Goal: Task Accomplishment & Management: Manage account settings

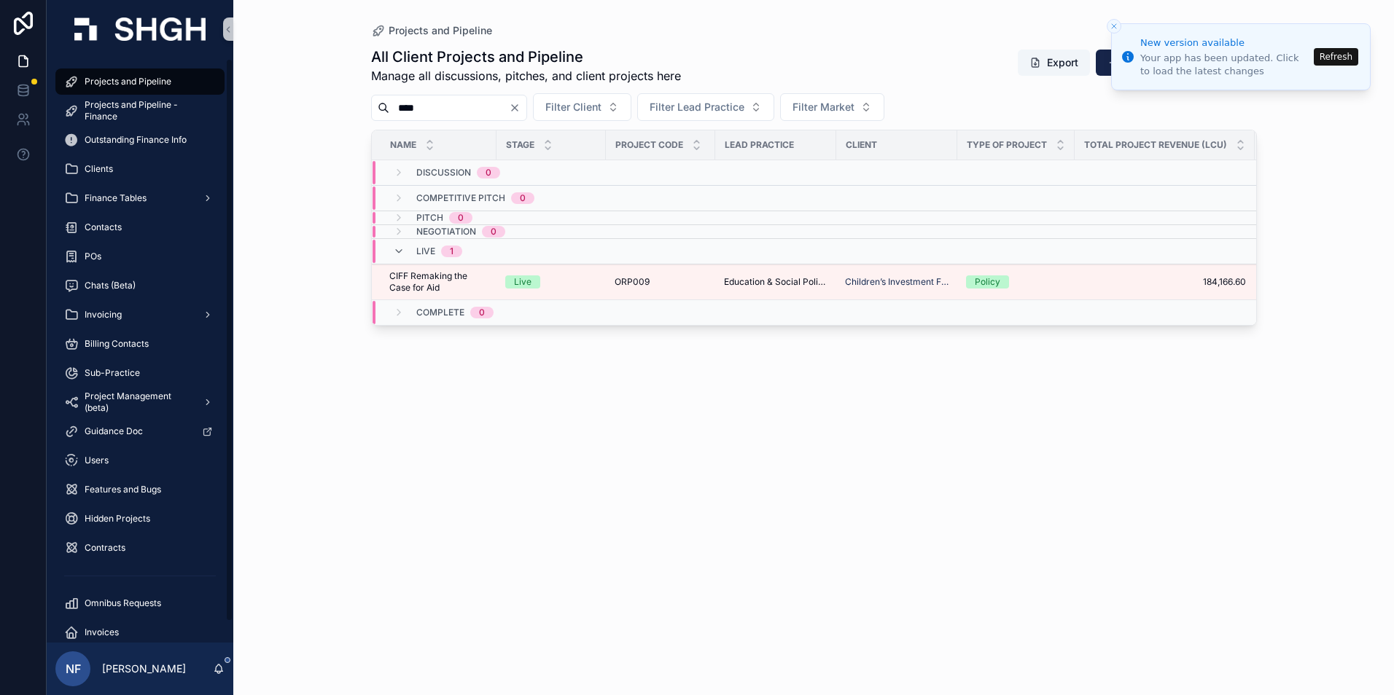
click at [124, 79] on span "Projects and Pipeline" at bounding box center [128, 82] width 87 height 12
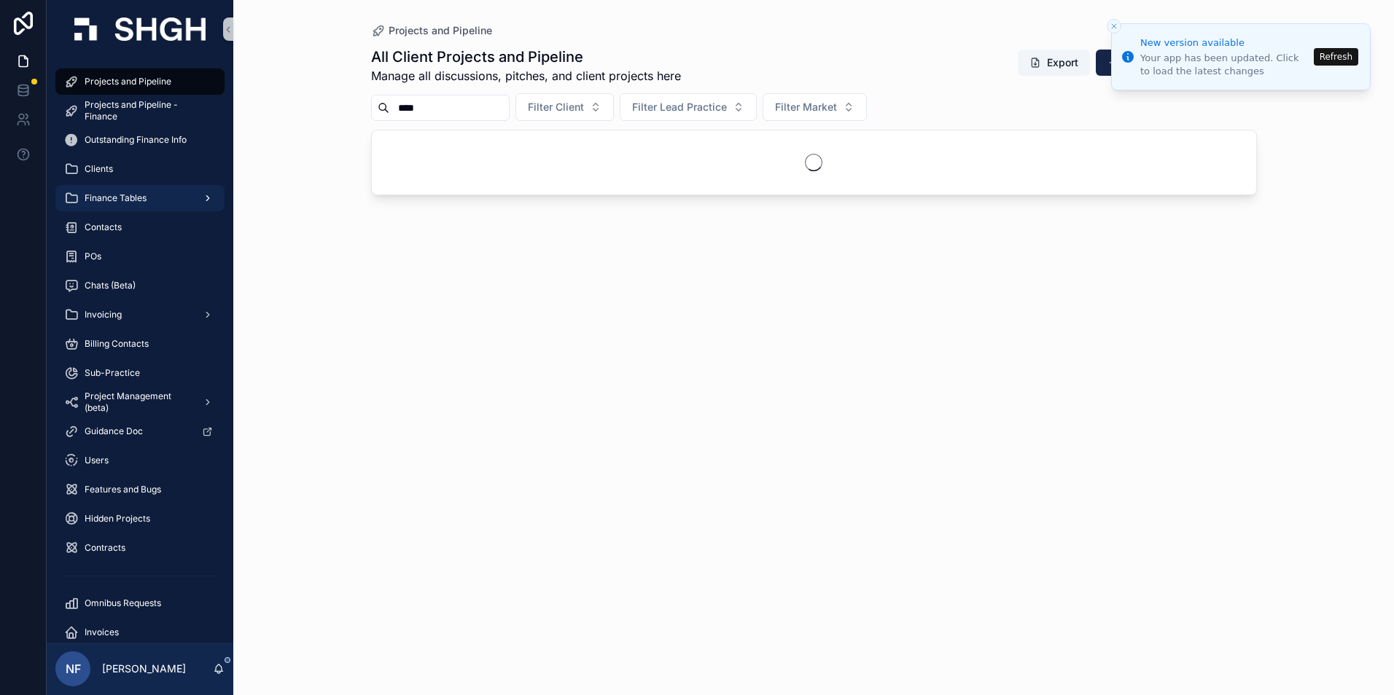
click at [122, 200] on span "Finance Tables" at bounding box center [116, 198] width 62 height 12
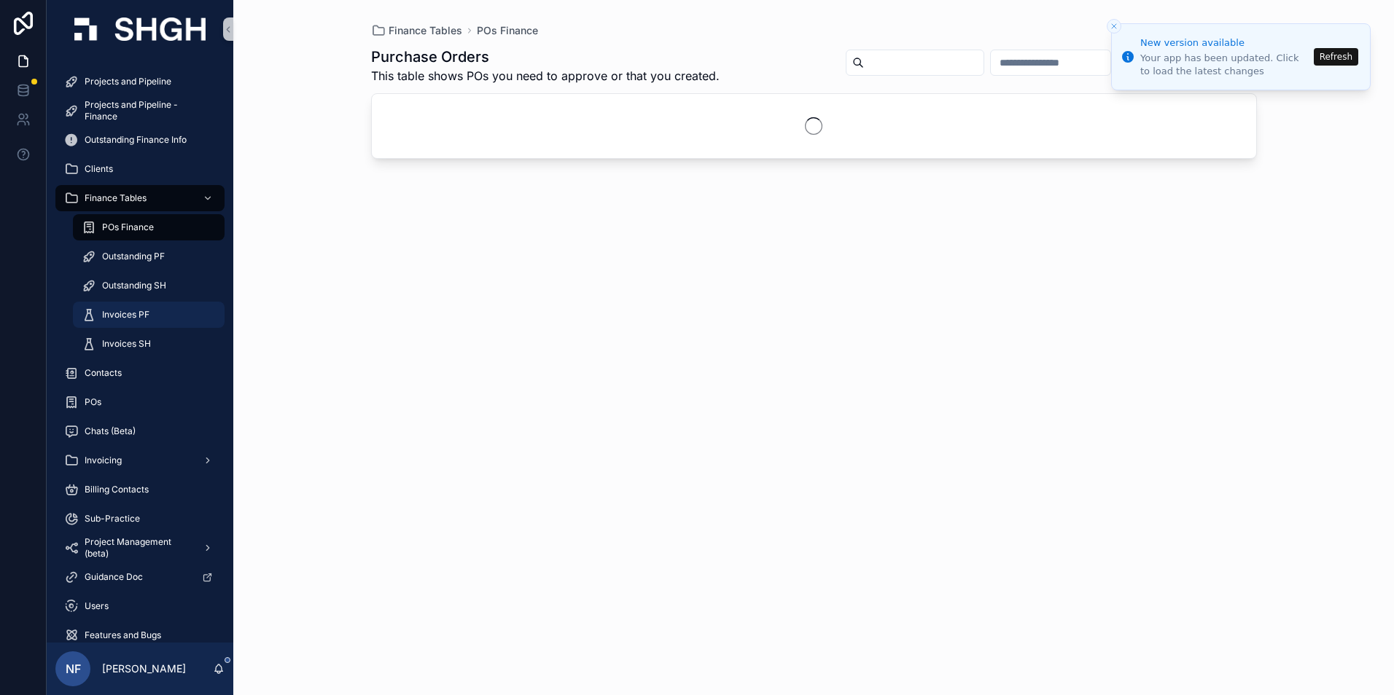
click at [112, 310] on span "Invoices PF" at bounding box center [125, 315] width 47 height 12
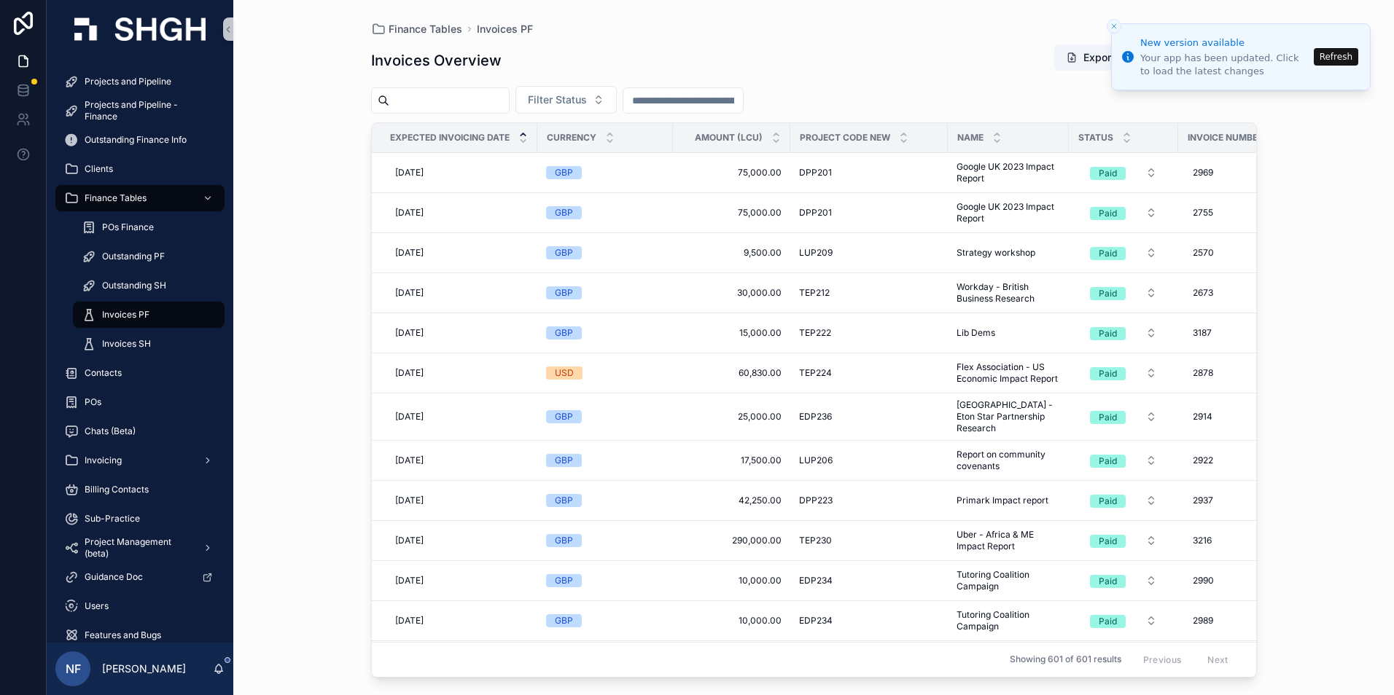
click at [450, 101] on input "scrollable content" at bounding box center [449, 100] width 120 height 20
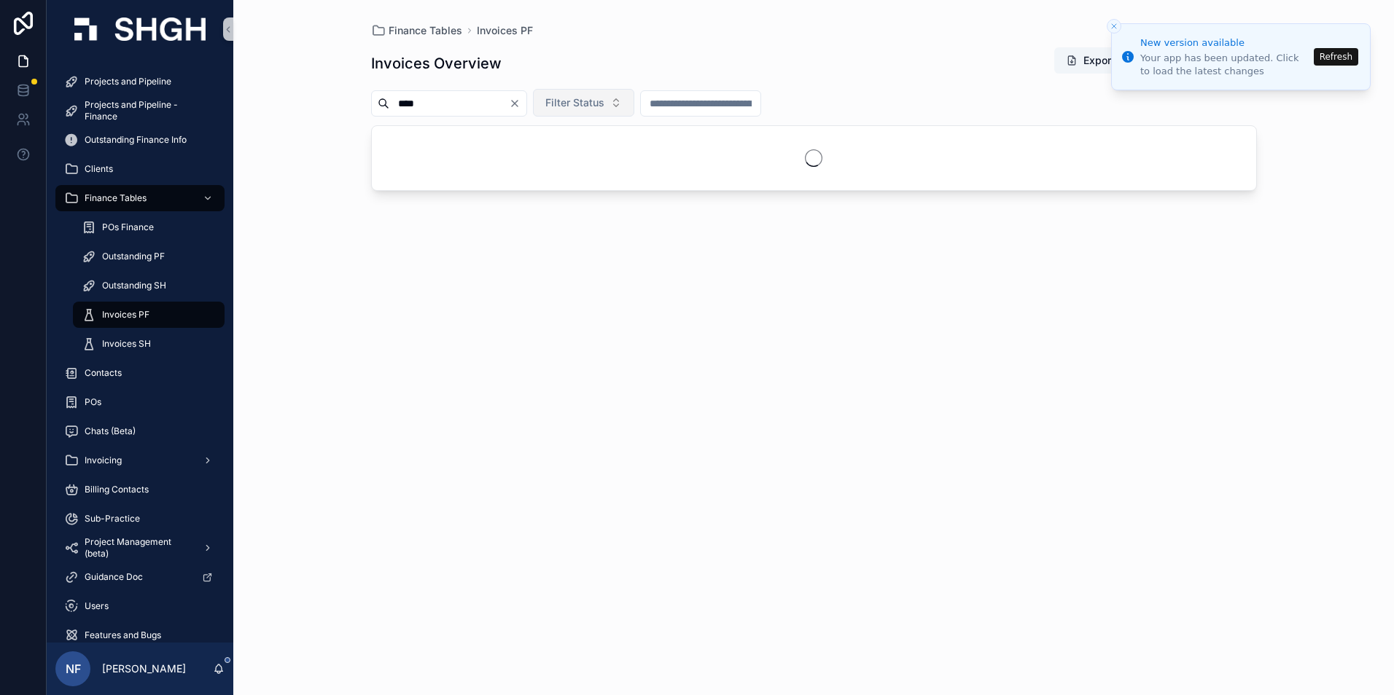
type input "****"
click at [574, 96] on button "Filter Status" at bounding box center [583, 103] width 101 height 28
click at [550, 182] on div "Sent" at bounding box center [620, 184] width 175 height 23
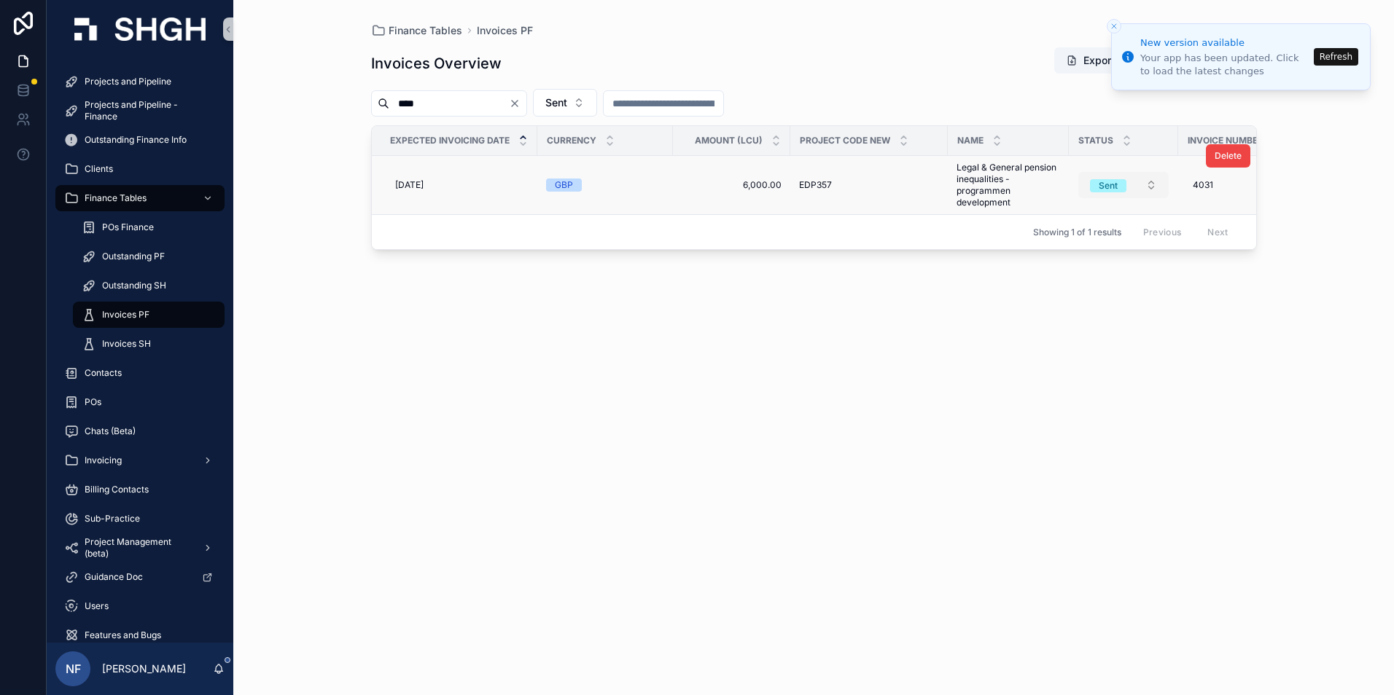
click at [1111, 187] on div "Sent" at bounding box center [1107, 185] width 19 height 13
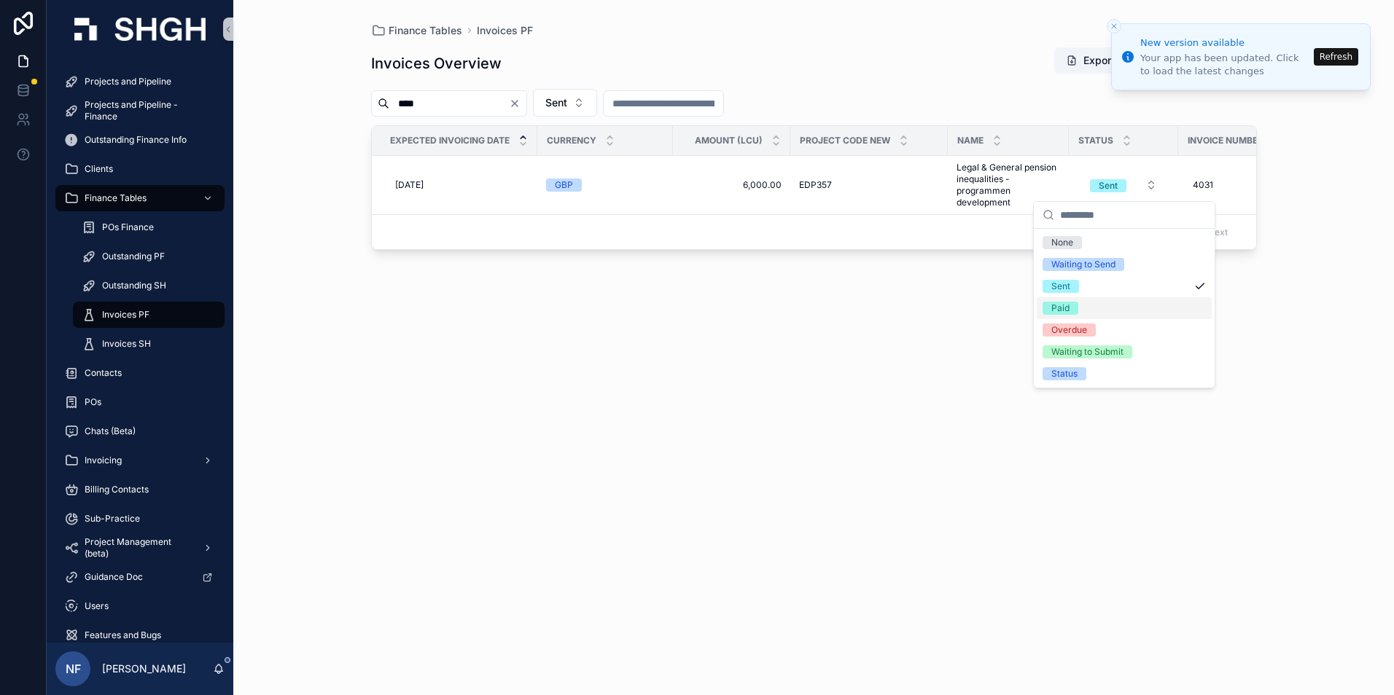
click at [1073, 310] on span "Paid" at bounding box center [1060, 308] width 36 height 13
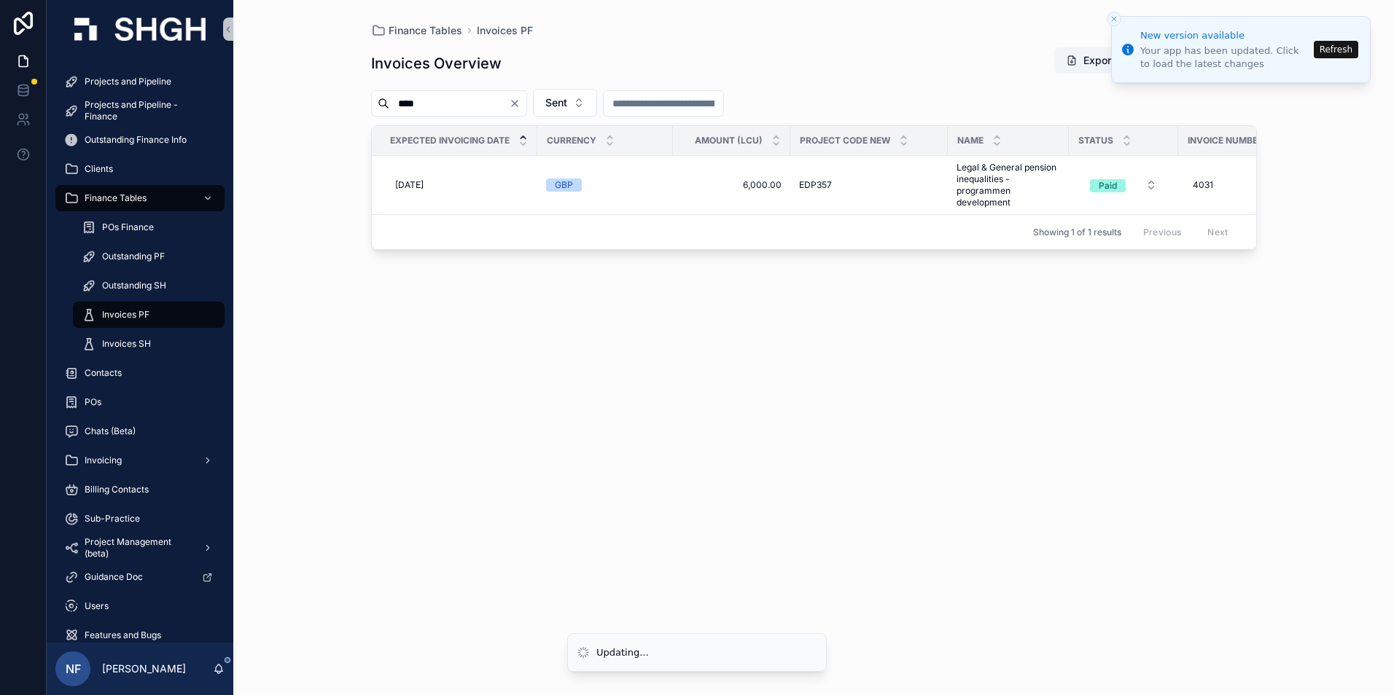
click at [1335, 58] on button "Refresh" at bounding box center [1335, 49] width 44 height 17
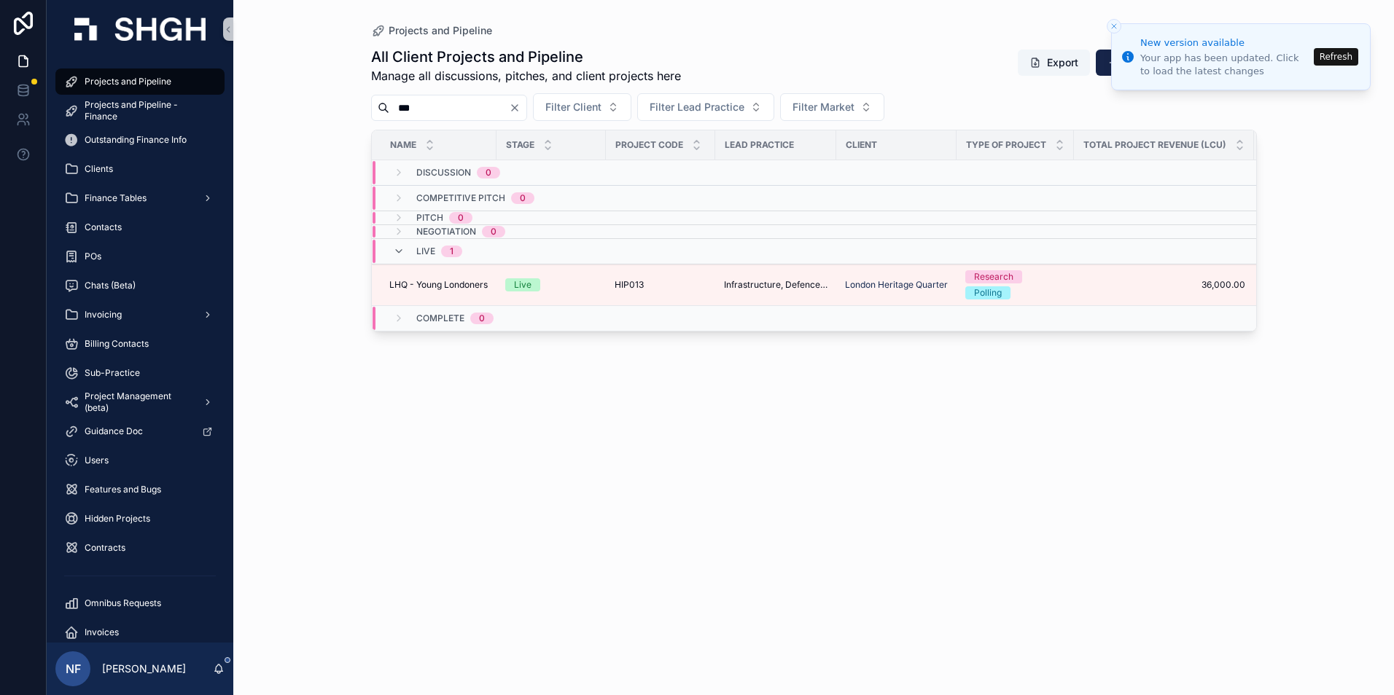
click at [1346, 60] on button "Refresh" at bounding box center [1335, 56] width 44 height 17
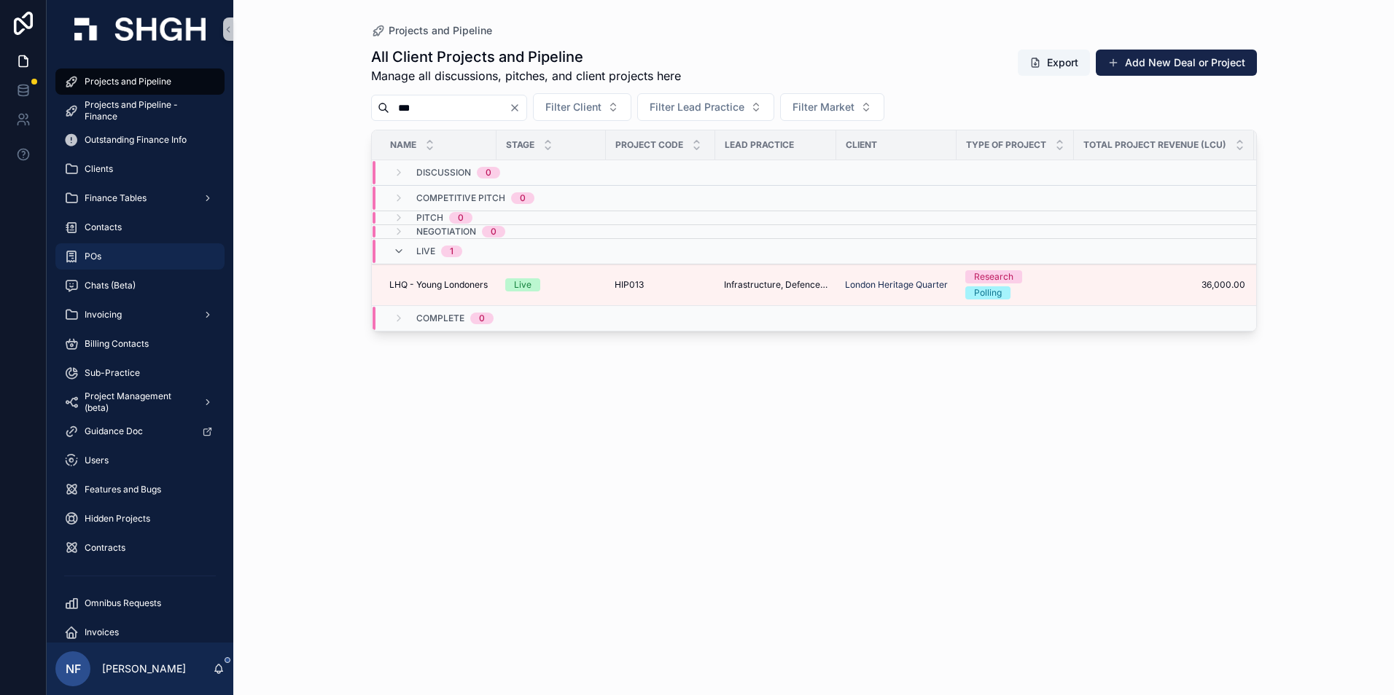
click at [89, 255] on span "POs" at bounding box center [93, 257] width 17 height 12
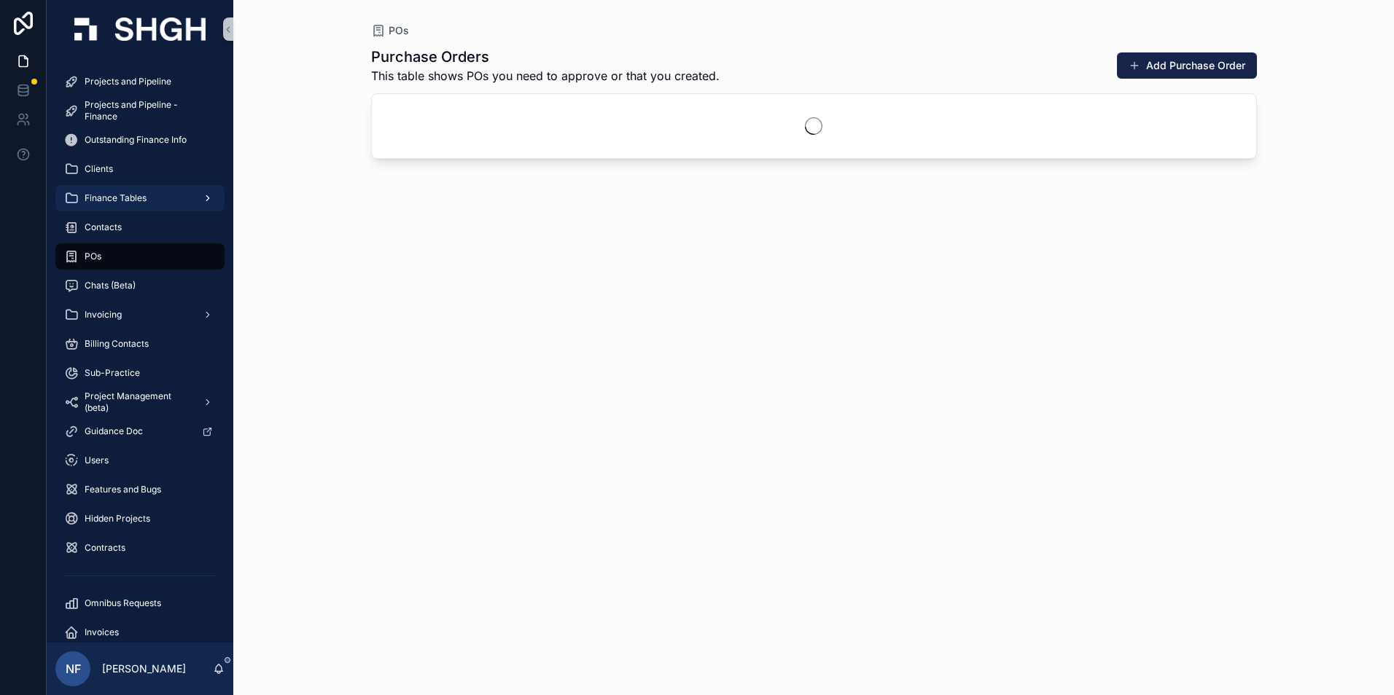
click at [108, 195] on span "Finance Tables" at bounding box center [116, 198] width 62 height 12
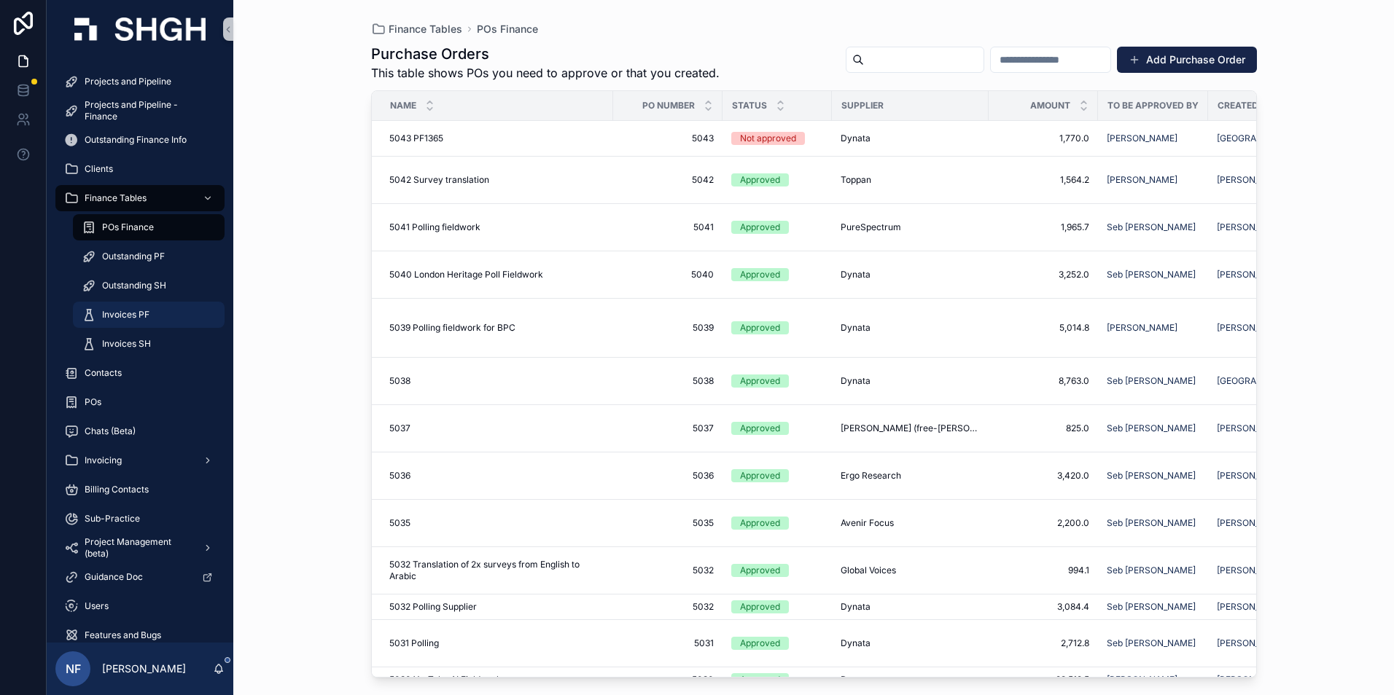
click at [117, 316] on span "Invoices PF" at bounding box center [125, 315] width 47 height 12
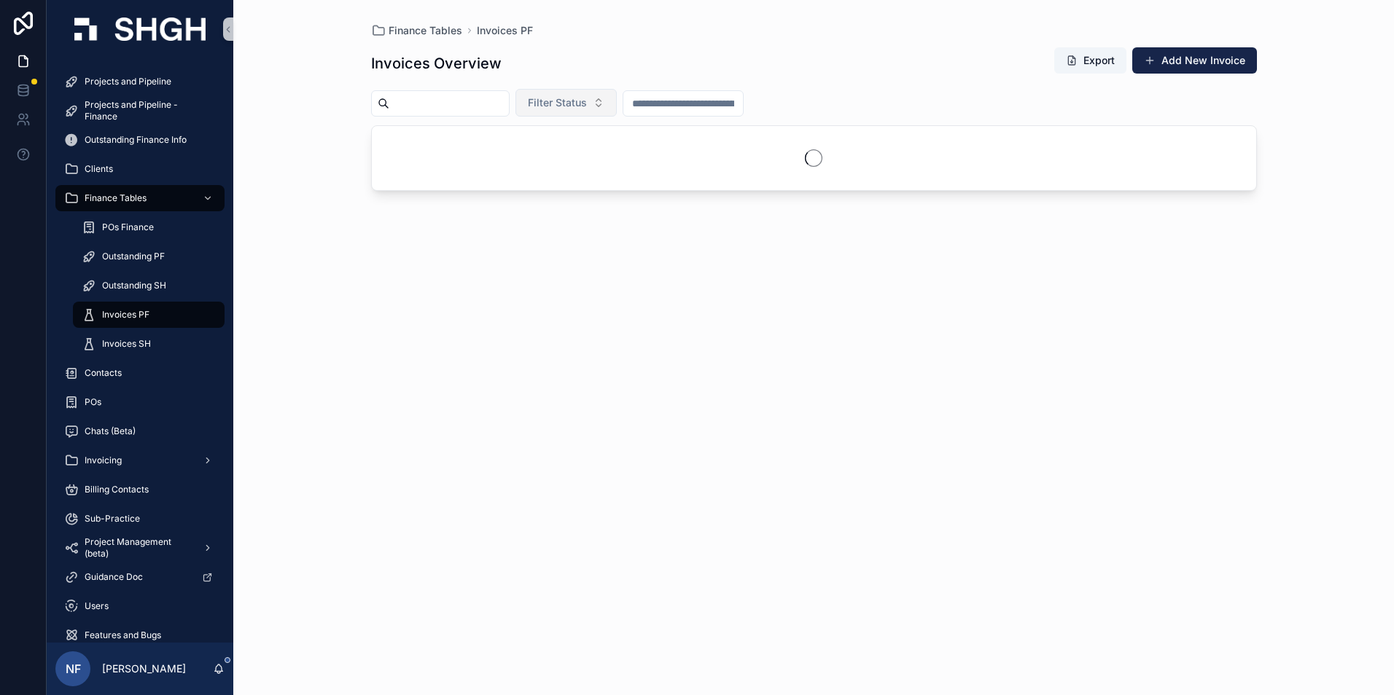
click at [587, 101] on span "Filter Status" at bounding box center [557, 102] width 59 height 15
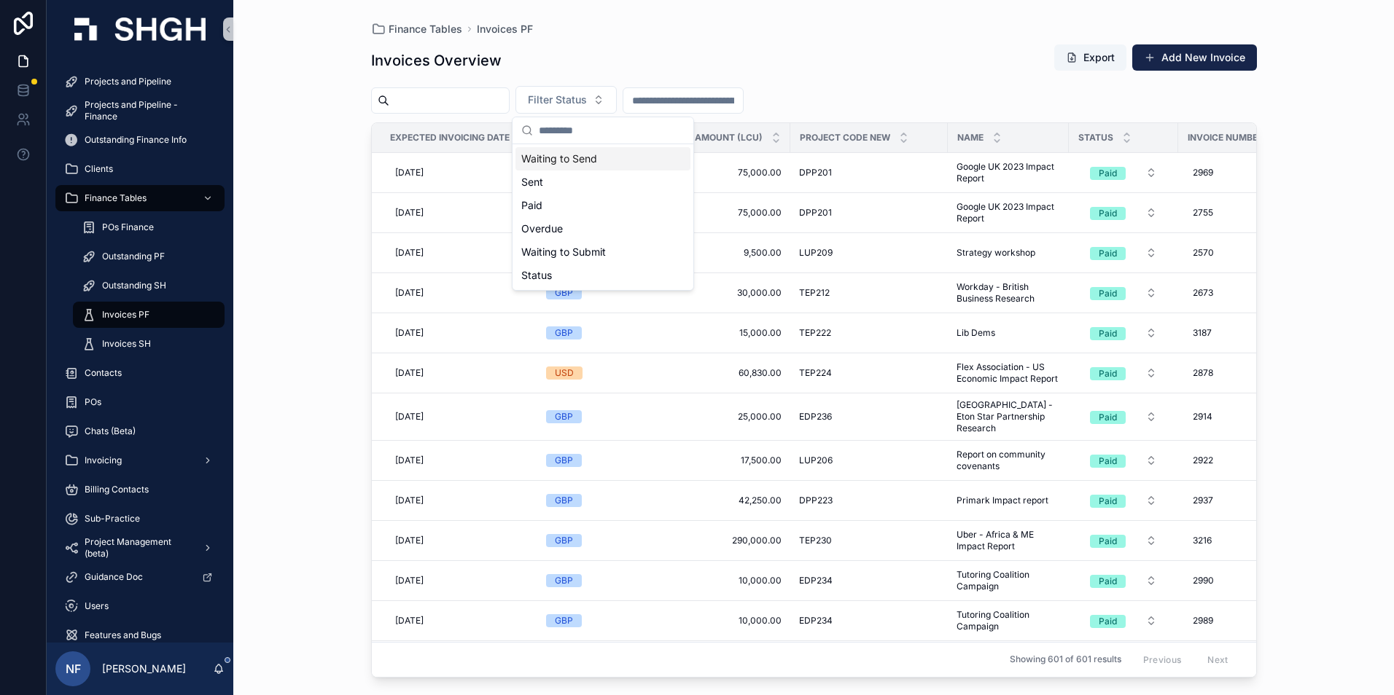
click at [549, 163] on div "Waiting to Send" at bounding box center [602, 158] width 175 height 23
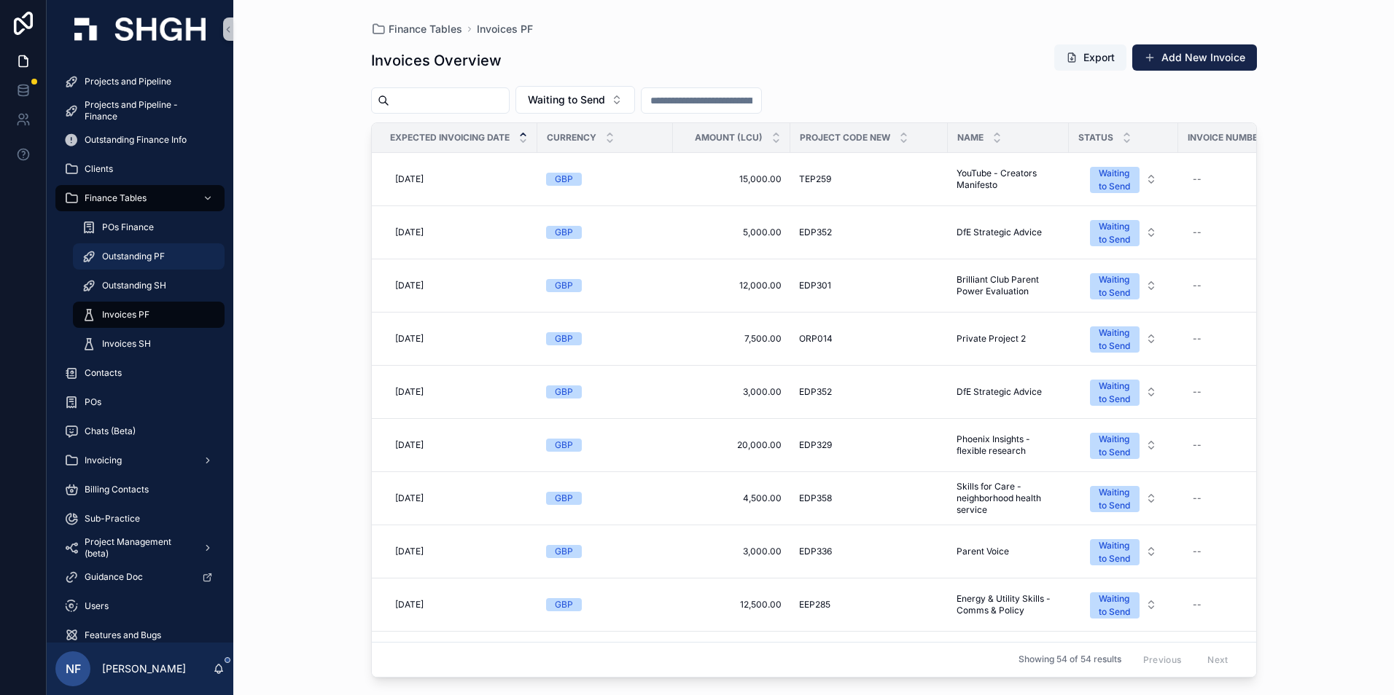
click at [131, 257] on span "Outstanding PF" at bounding box center [133, 257] width 63 height 12
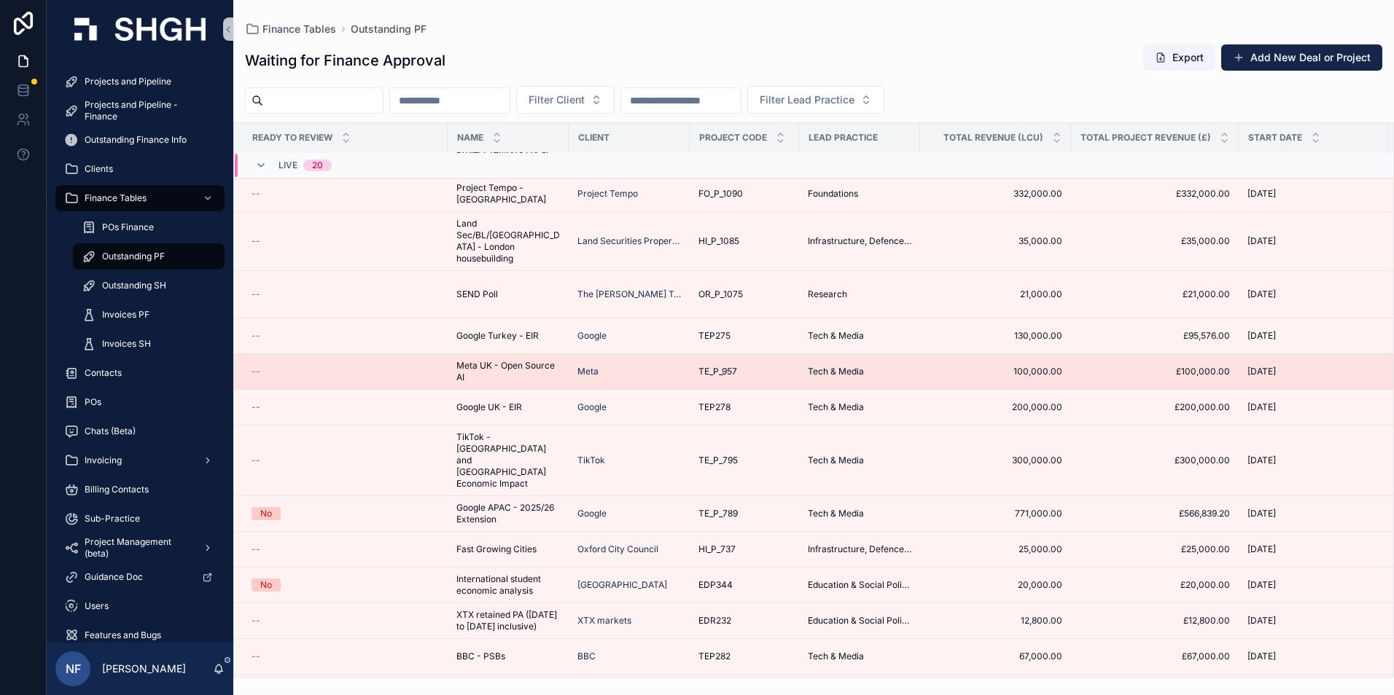
scroll to position [249, 0]
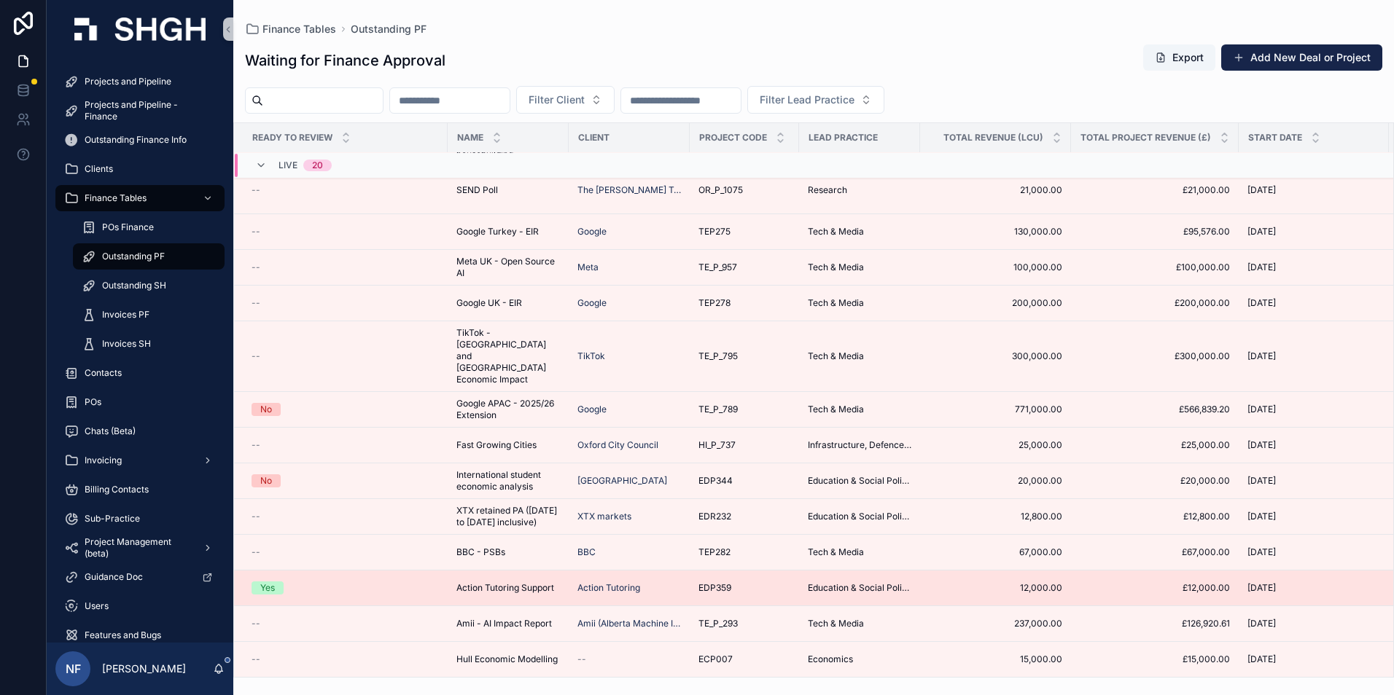
click at [259, 582] on span "Yes" at bounding box center [267, 588] width 32 height 13
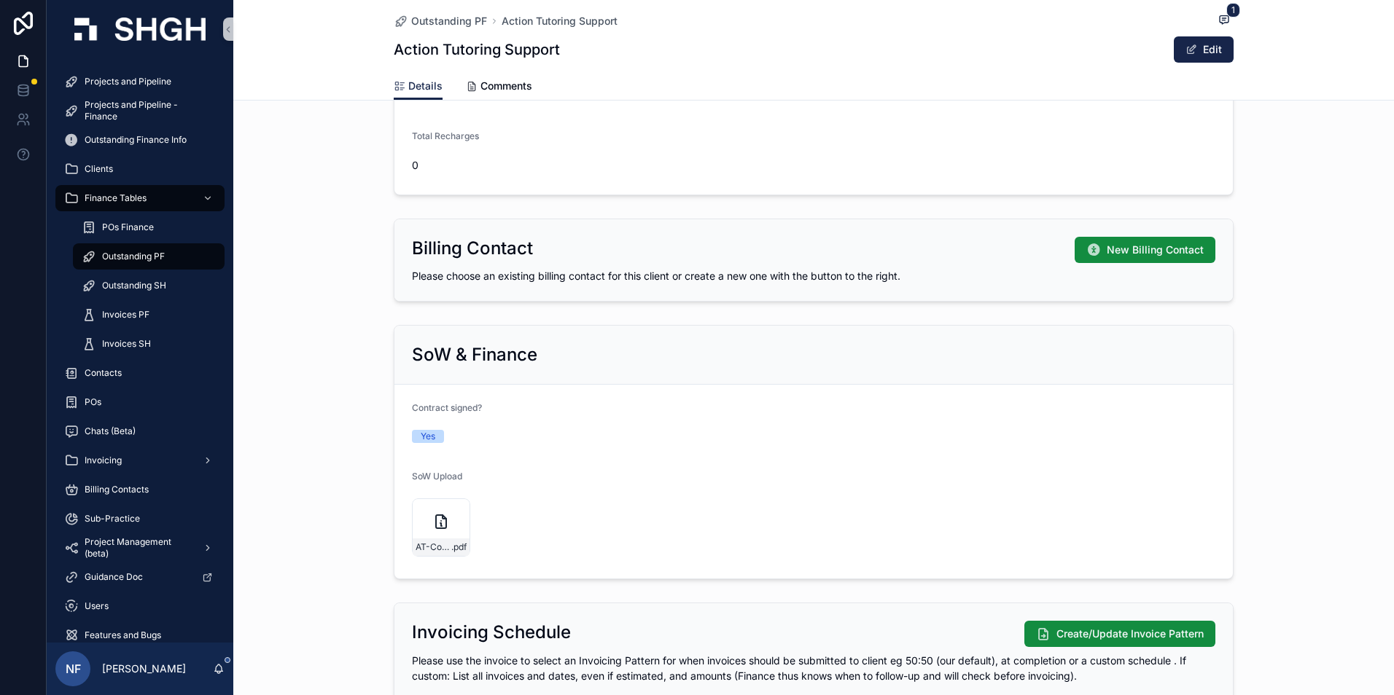
scroll to position [996, 0]
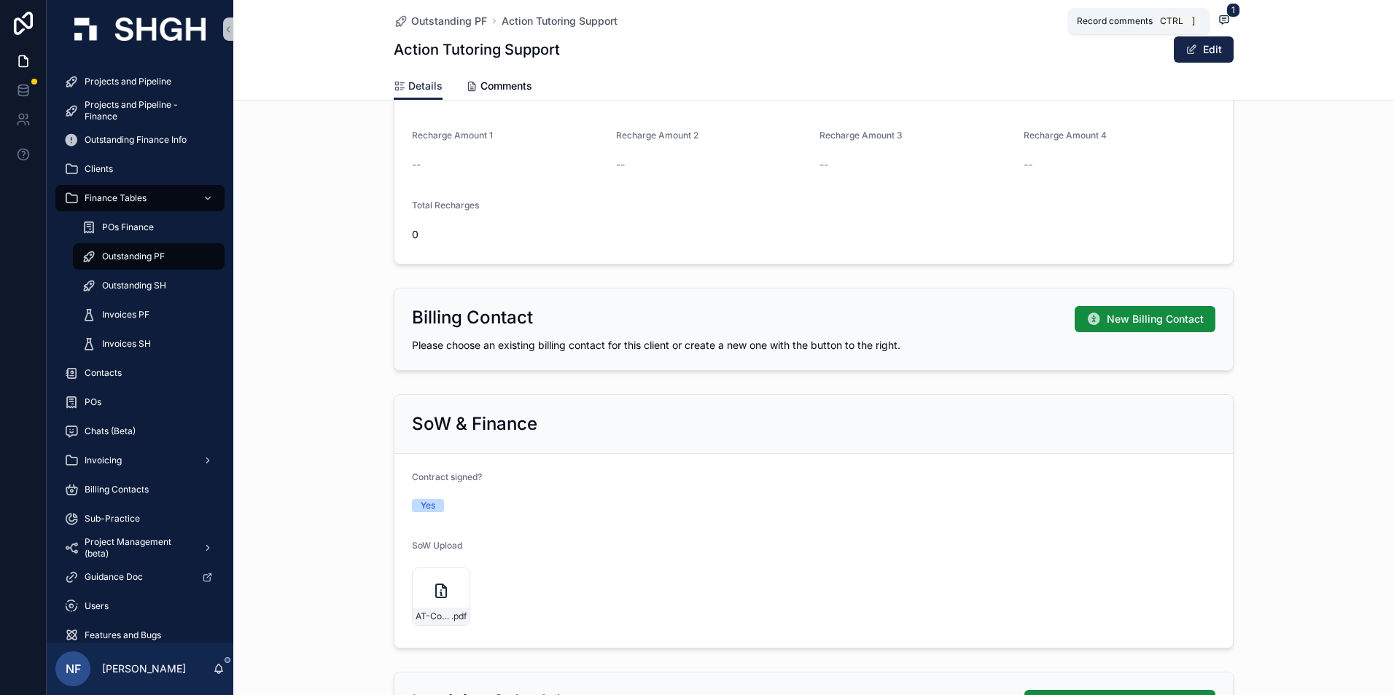
click at [1222, 18] on icon "scrollable content" at bounding box center [1224, 18] width 4 height 0
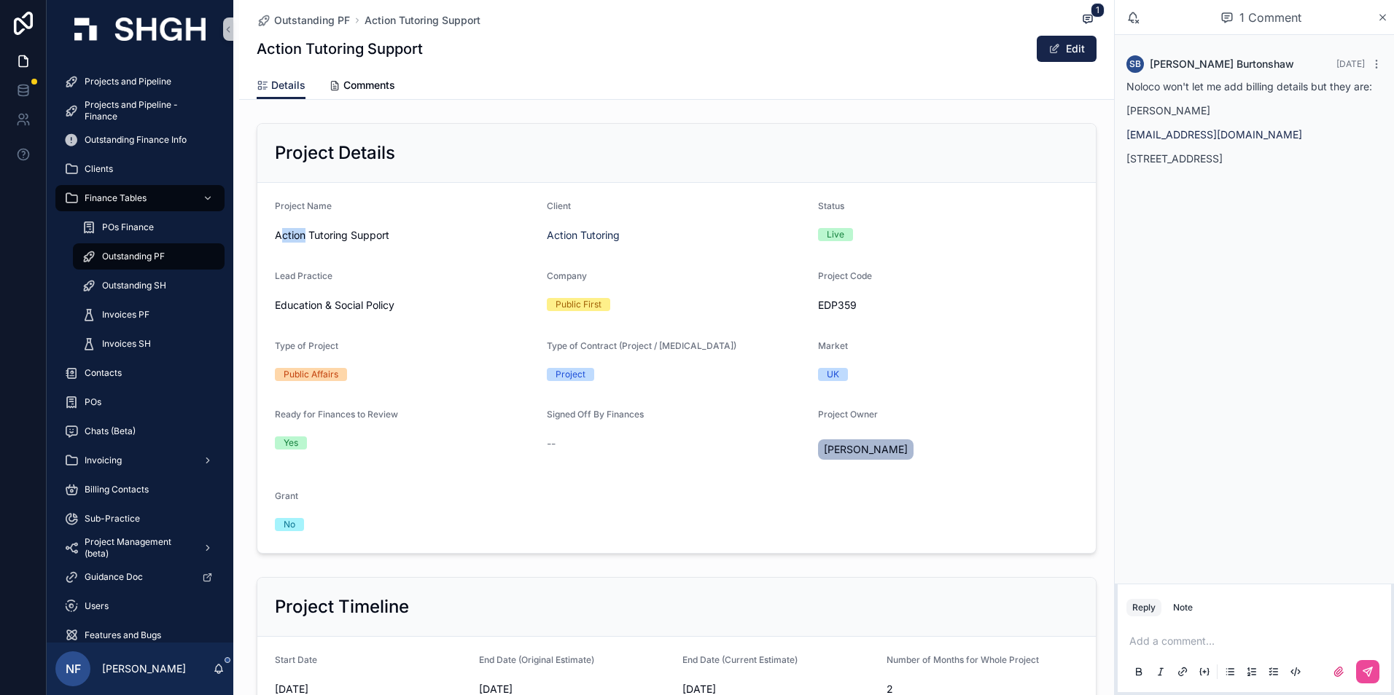
drag, startPoint x: 273, startPoint y: 233, endPoint x: 299, endPoint y: 234, distance: 25.5
click at [299, 234] on span "Action Tutoring Support" at bounding box center [405, 235] width 260 height 15
drag, startPoint x: 299, startPoint y: 234, endPoint x: 409, endPoint y: 255, distance: 112.1
click at [420, 257] on form "Project Name Action Tutoring Support Client Action Tutoring Status Live Lead Pr…" at bounding box center [676, 368] width 838 height 370
drag, startPoint x: 270, startPoint y: 234, endPoint x: 343, endPoint y: 231, distance: 73.7
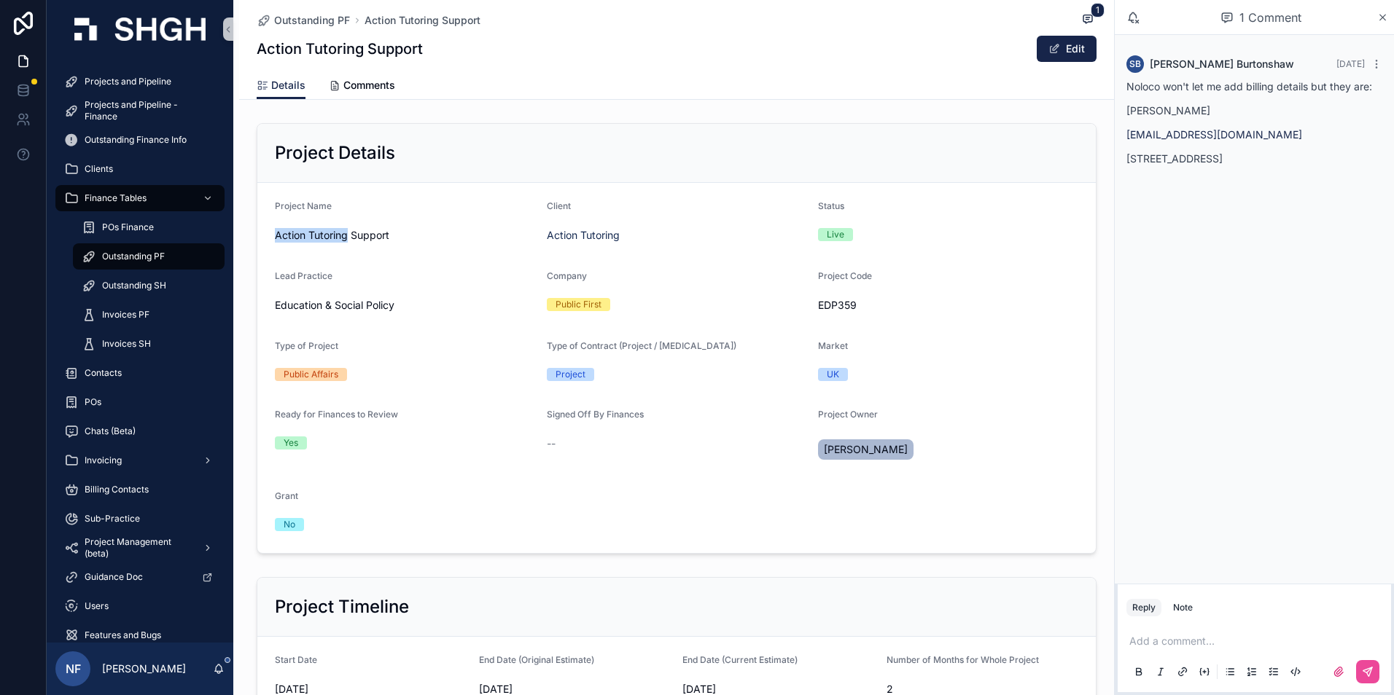
click at [343, 231] on span "Action Tutoring Support" at bounding box center [405, 235] width 260 height 15
copy span "Action Tutoring"
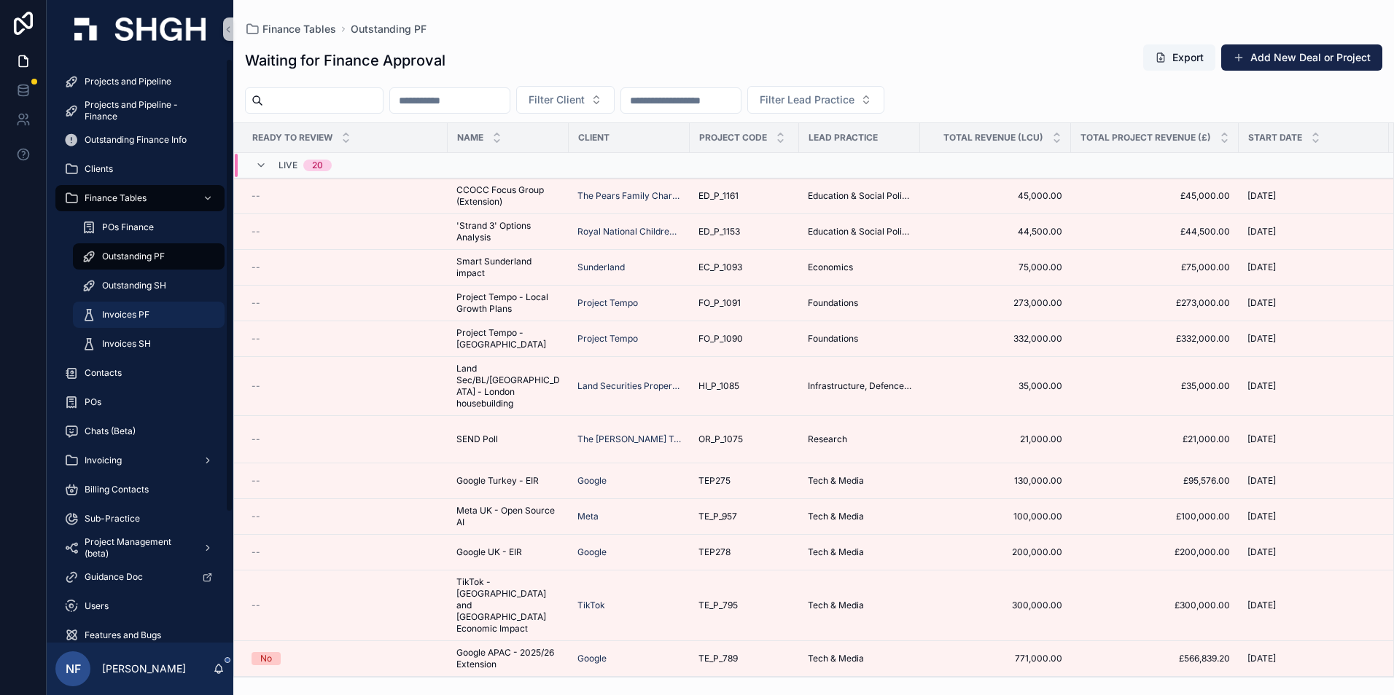
click at [111, 318] on span "Invoices PF" at bounding box center [125, 315] width 47 height 12
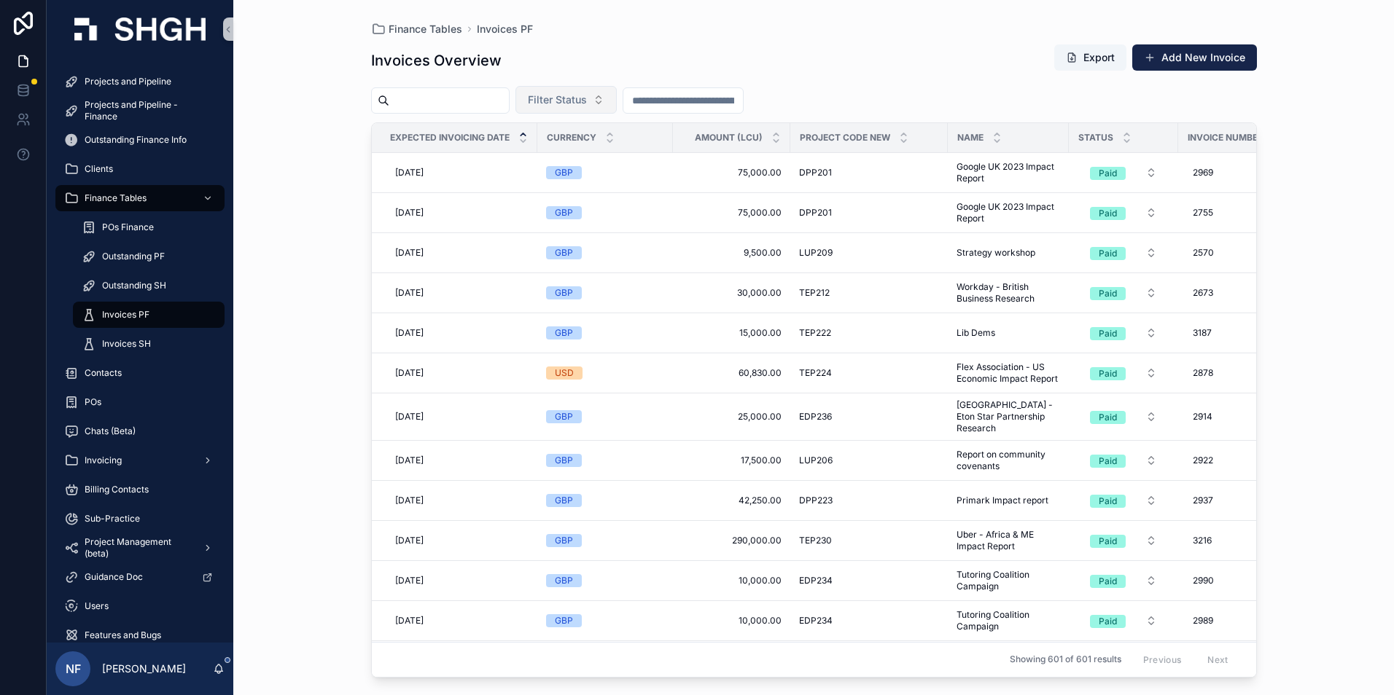
click at [603, 112] on button "Filter Status" at bounding box center [565, 100] width 101 height 28
click at [601, 157] on div "Waiting to Send" at bounding box center [602, 158] width 175 height 23
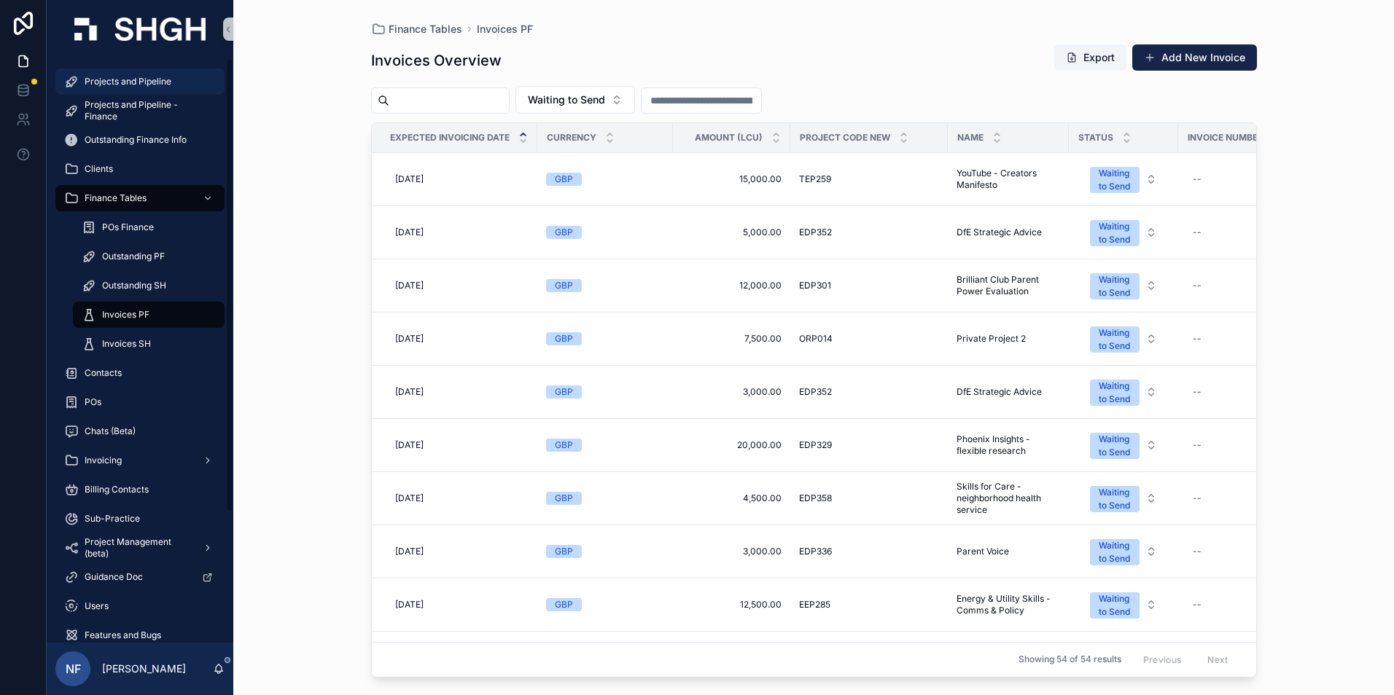
click at [149, 74] on div "Projects and Pipeline" at bounding box center [140, 81] width 152 height 23
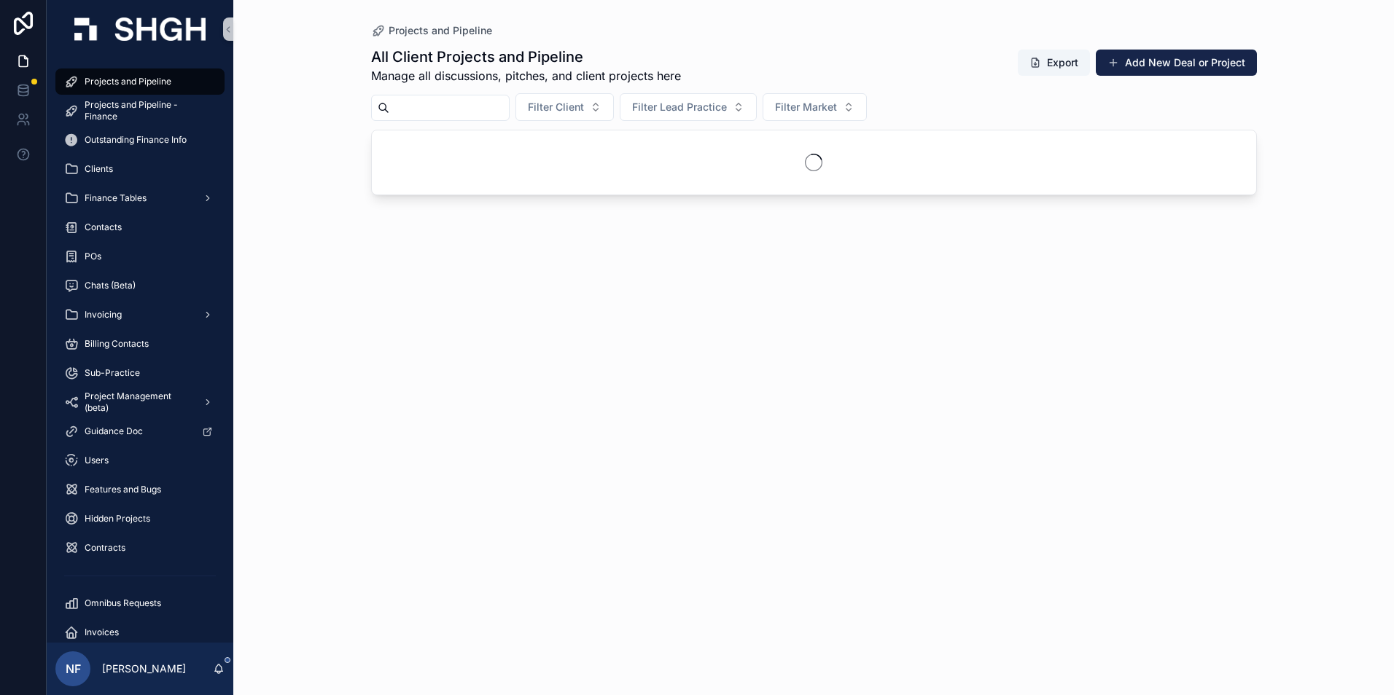
click at [458, 106] on input "scrollable content" at bounding box center [449, 108] width 120 height 20
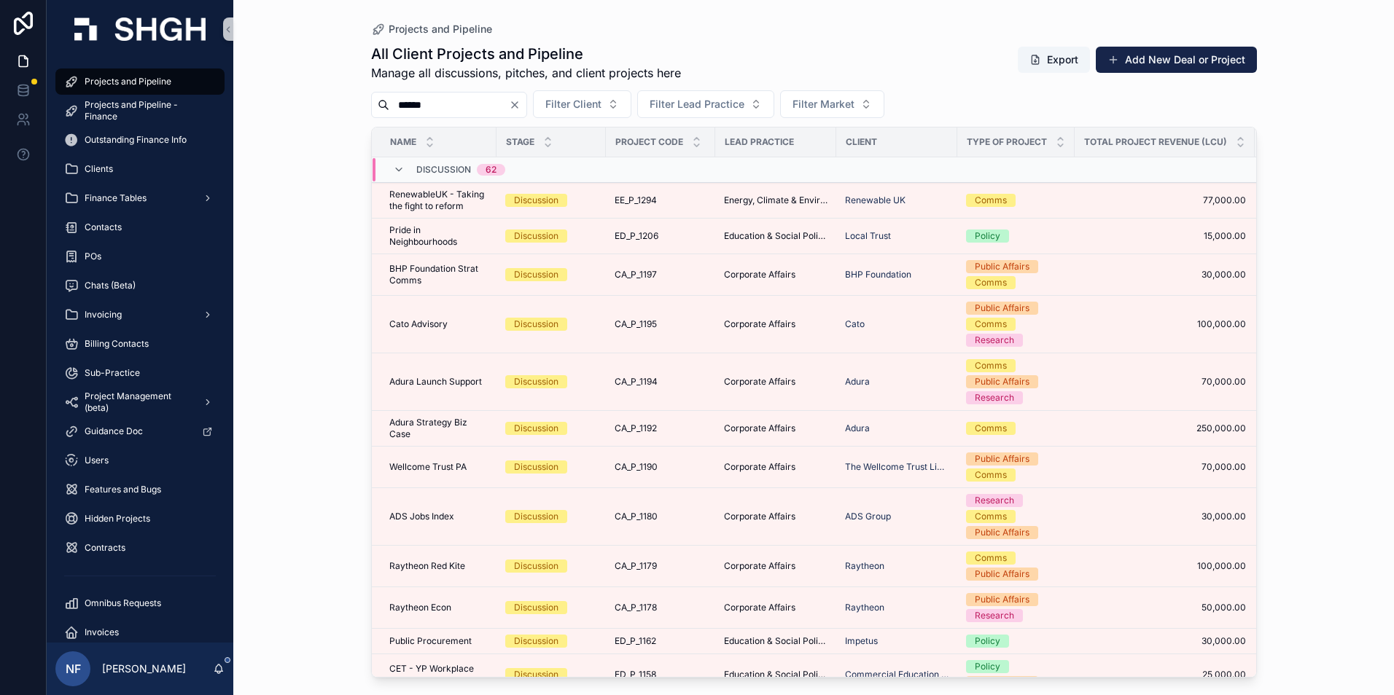
type input "******"
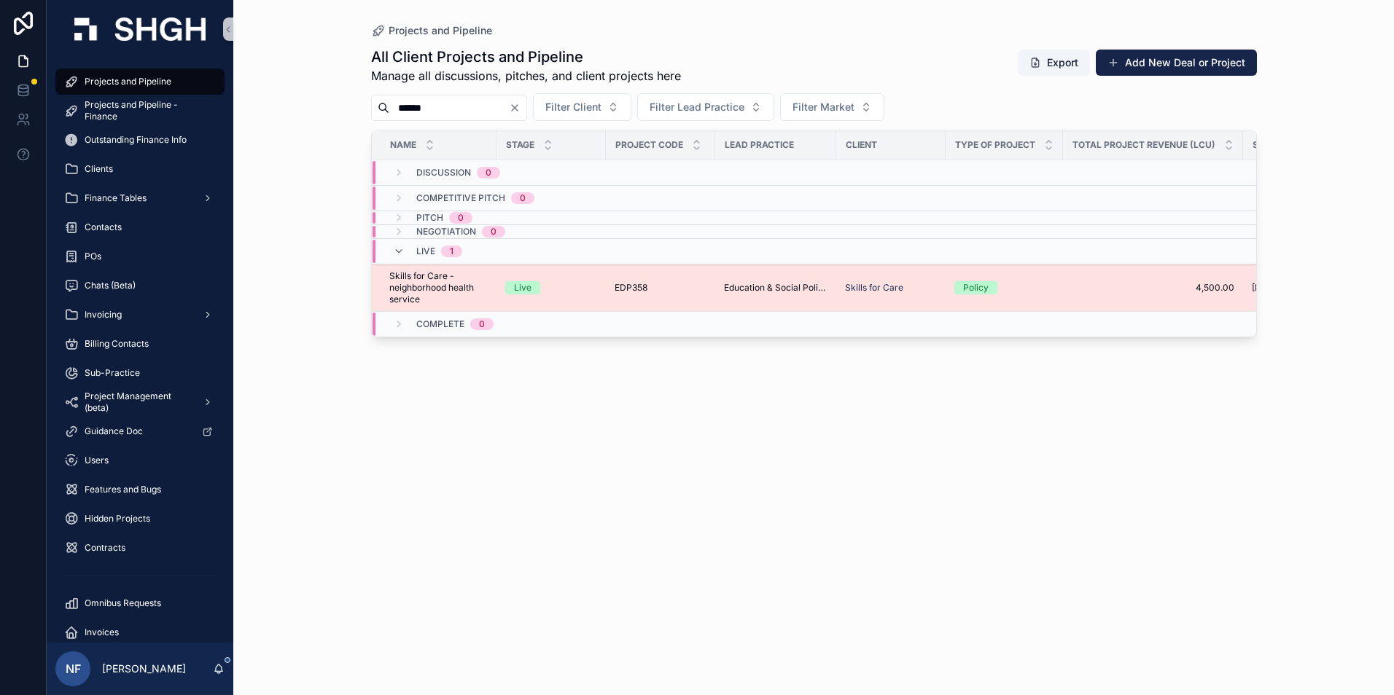
click at [413, 289] on span "Skills for Care - neighborhood health service" at bounding box center [438, 287] width 98 height 35
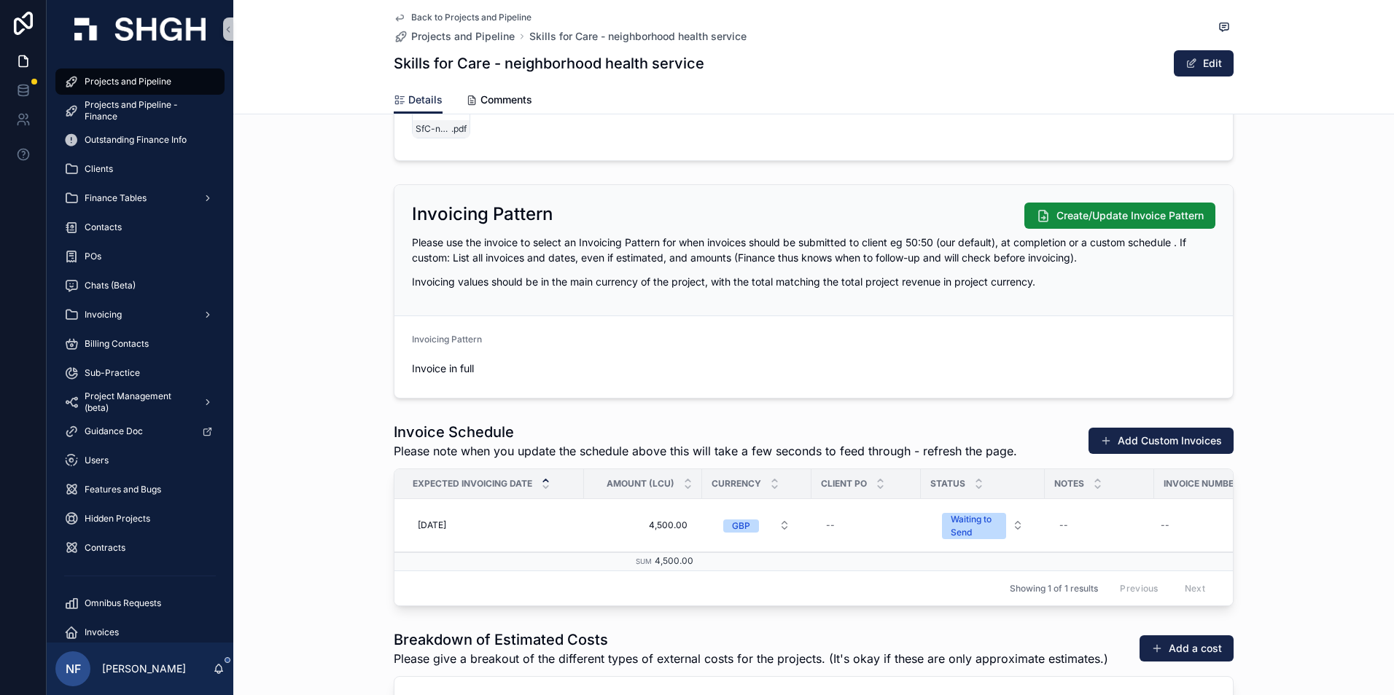
scroll to position [1676, 0]
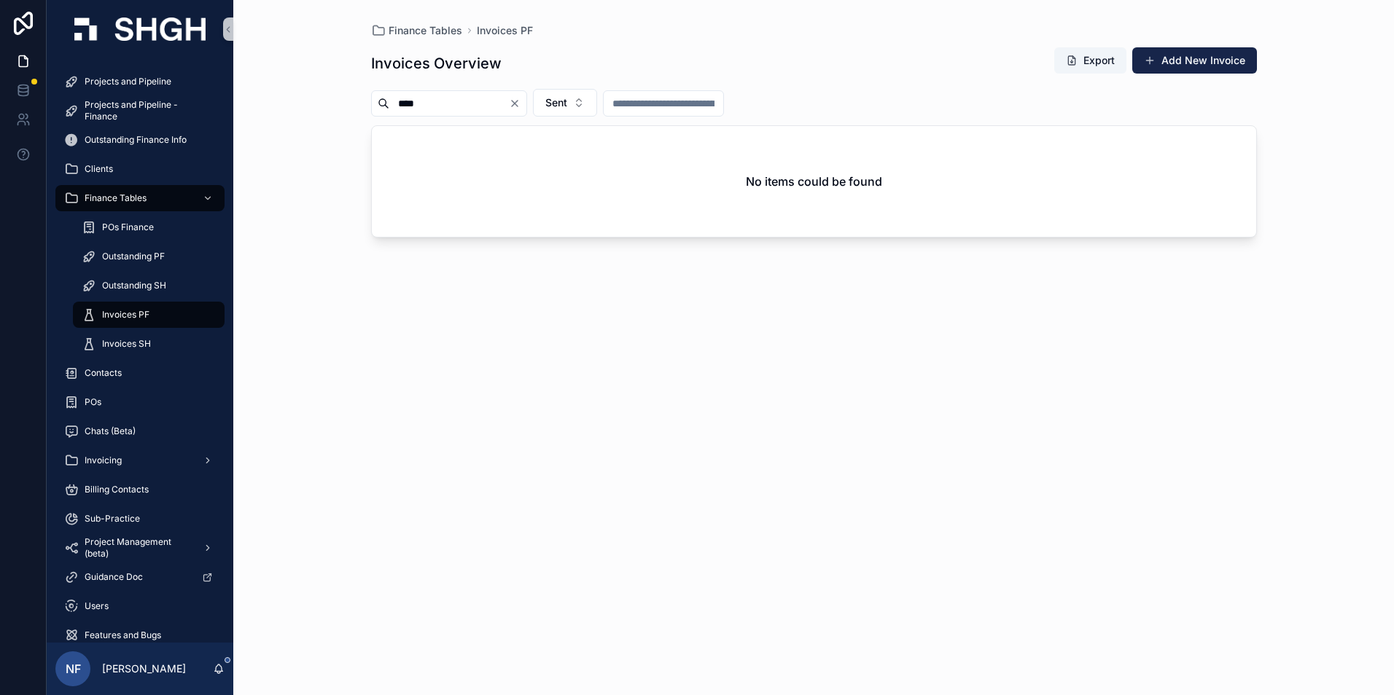
click at [432, 100] on input "****" at bounding box center [449, 103] width 120 height 20
type input "*"
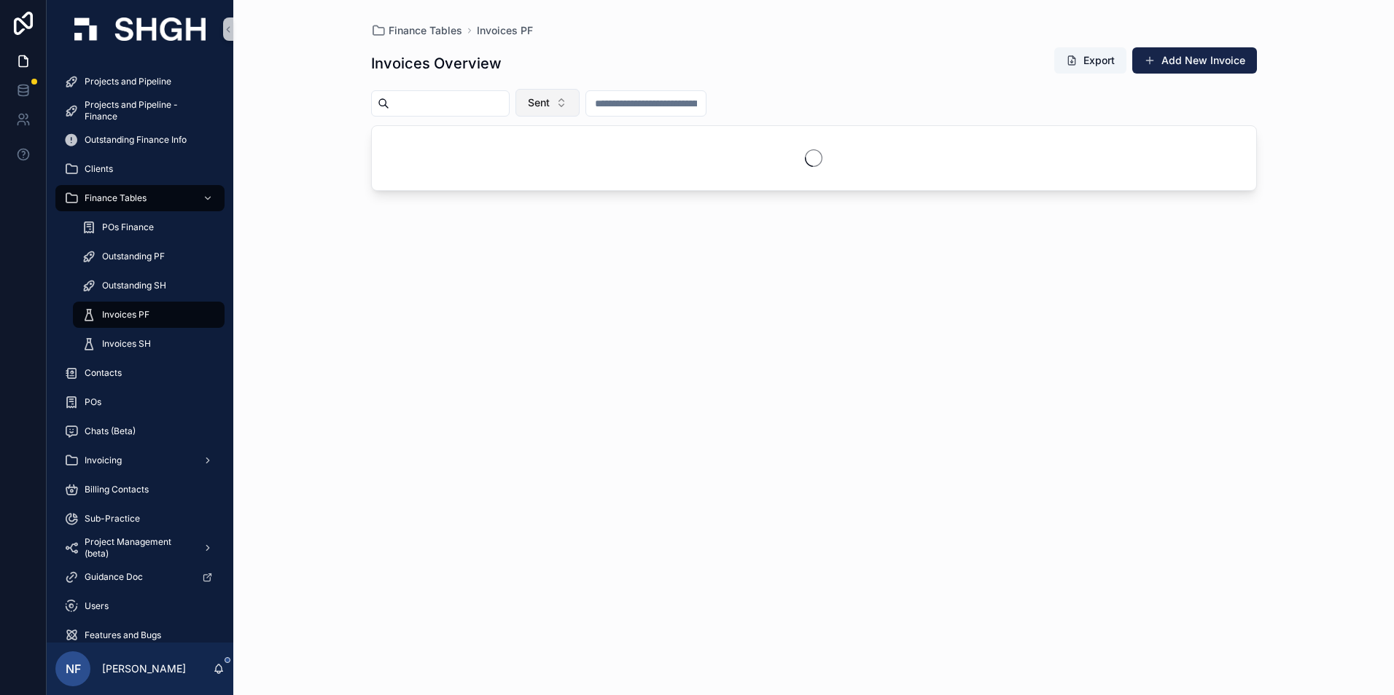
click at [565, 109] on button "Sent" at bounding box center [547, 103] width 64 height 28
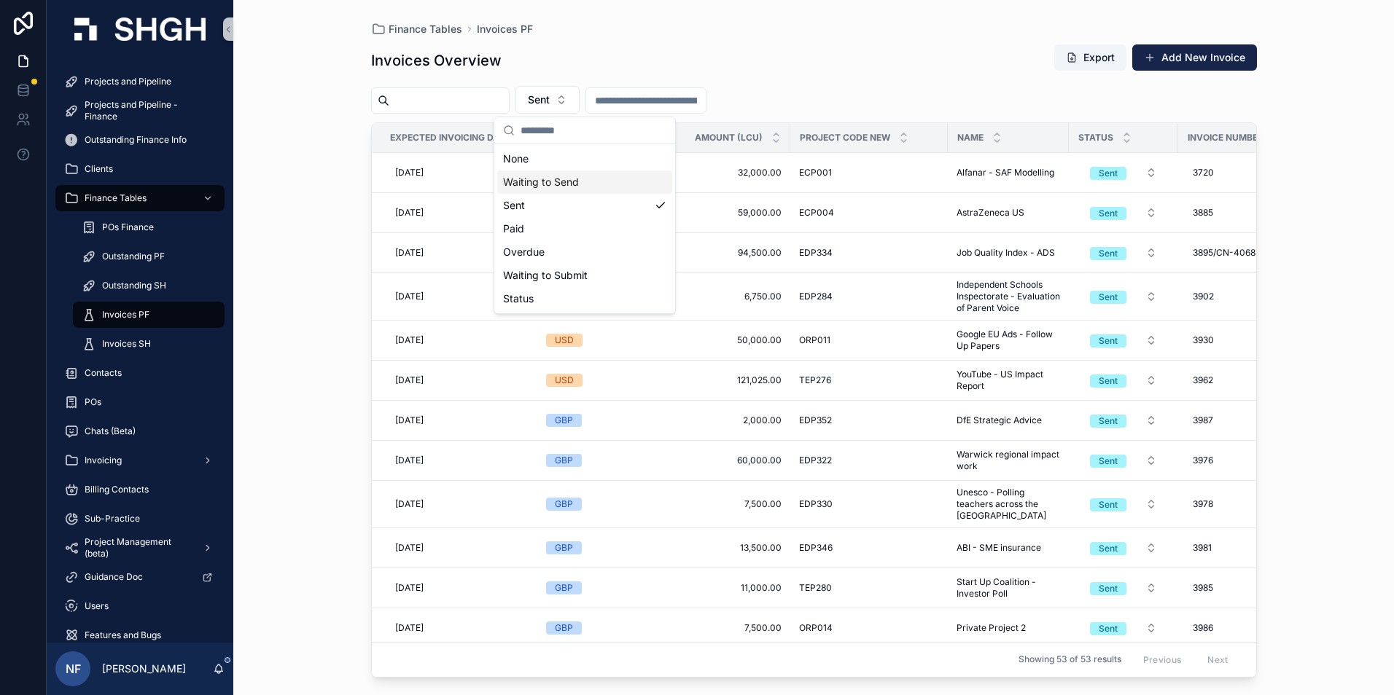
click at [544, 188] on div "Waiting to Send" at bounding box center [584, 182] width 175 height 23
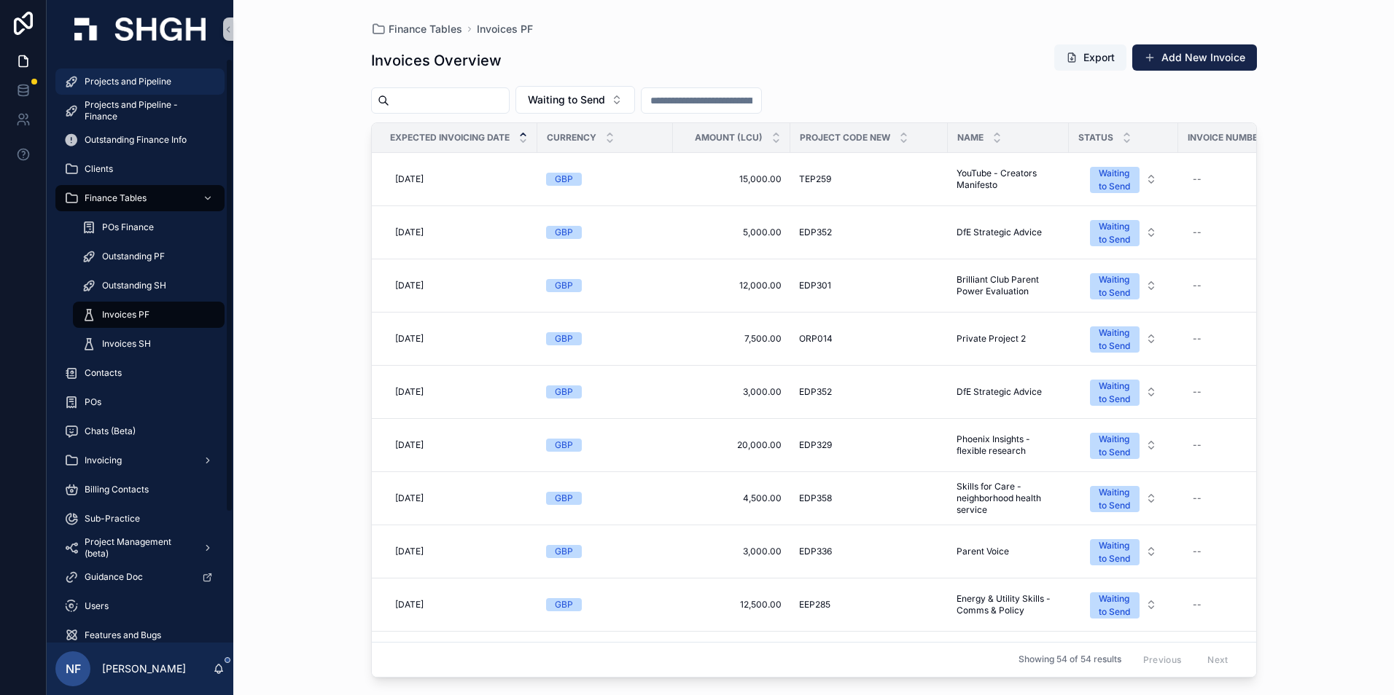
click at [104, 72] on div "Projects and Pipeline" at bounding box center [140, 81] width 152 height 23
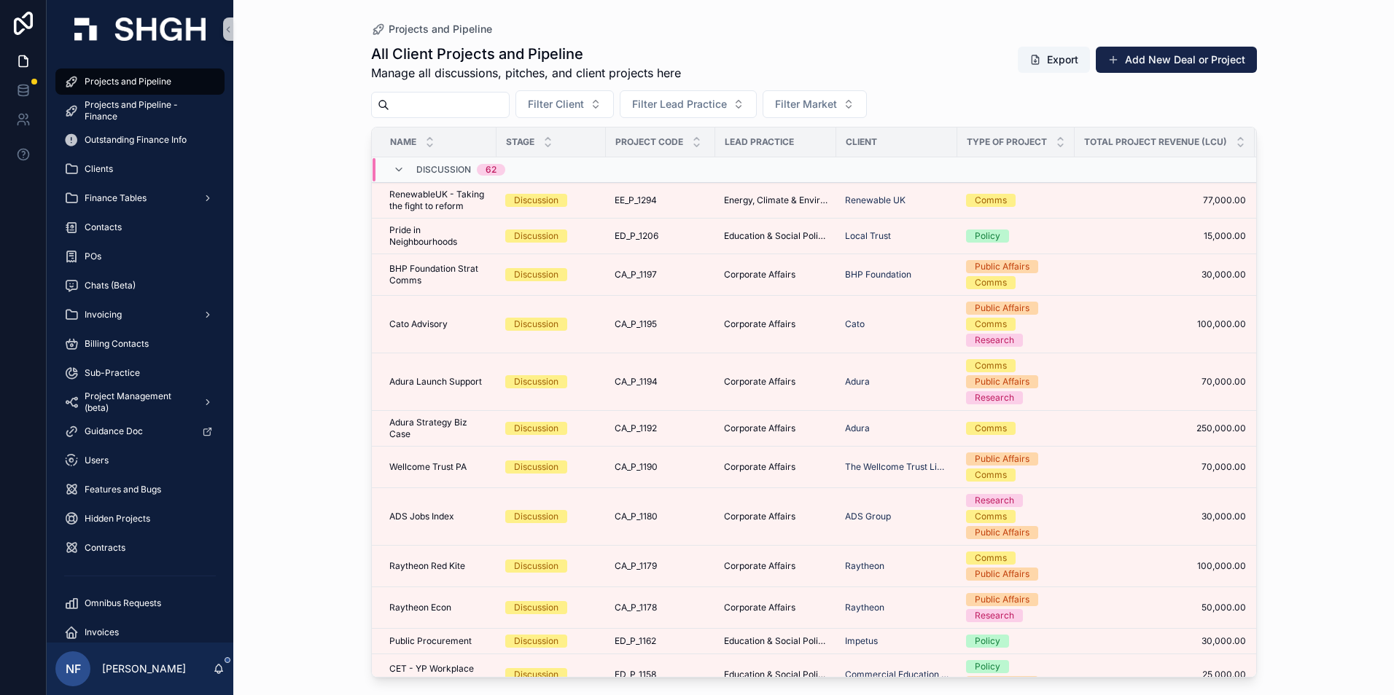
click at [446, 106] on input "scrollable content" at bounding box center [449, 105] width 120 height 20
type input "******"
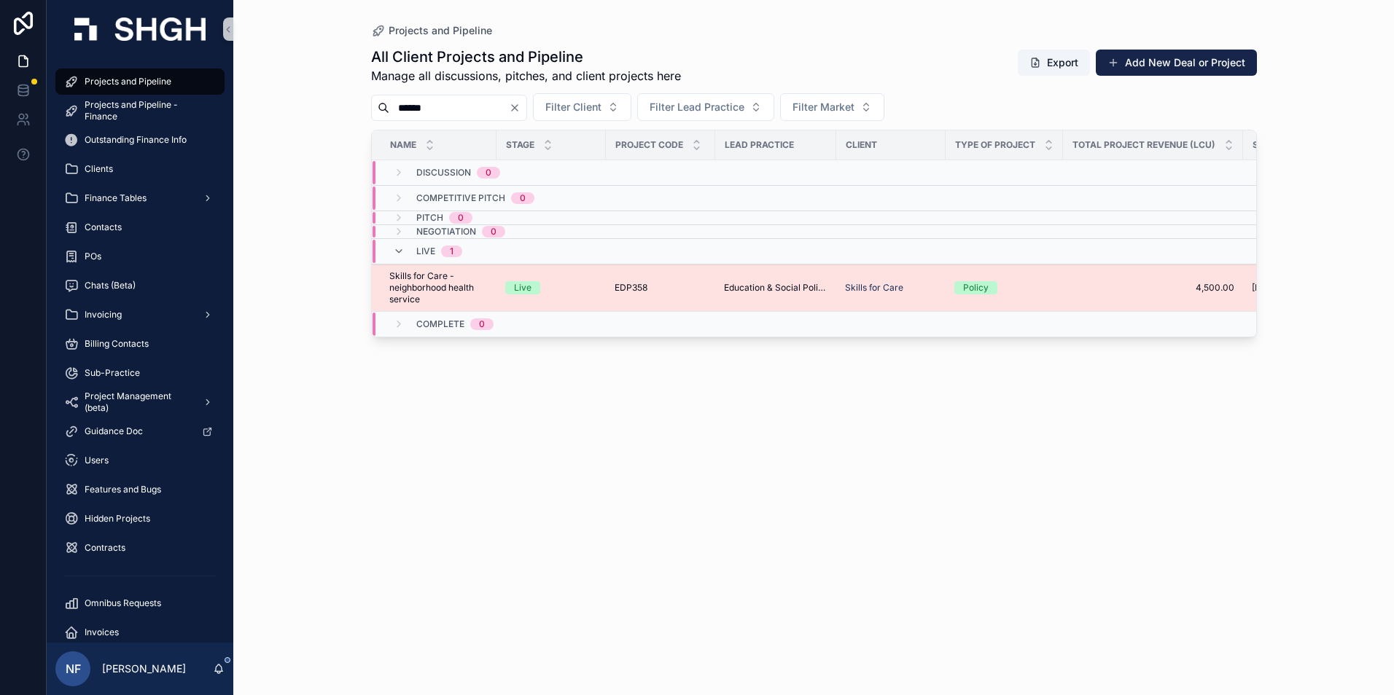
click at [433, 290] on span "Skills for Care - neighborhood health service" at bounding box center [438, 287] width 98 height 35
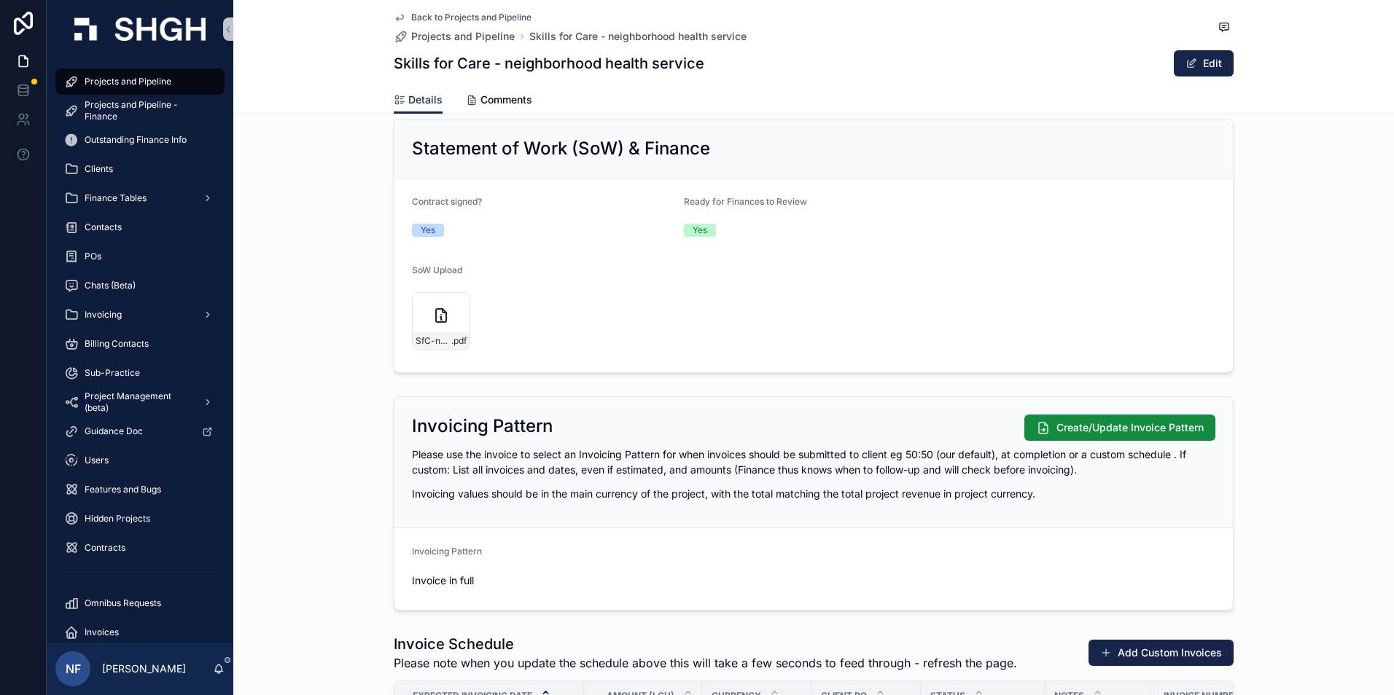
scroll to position [1239, 0]
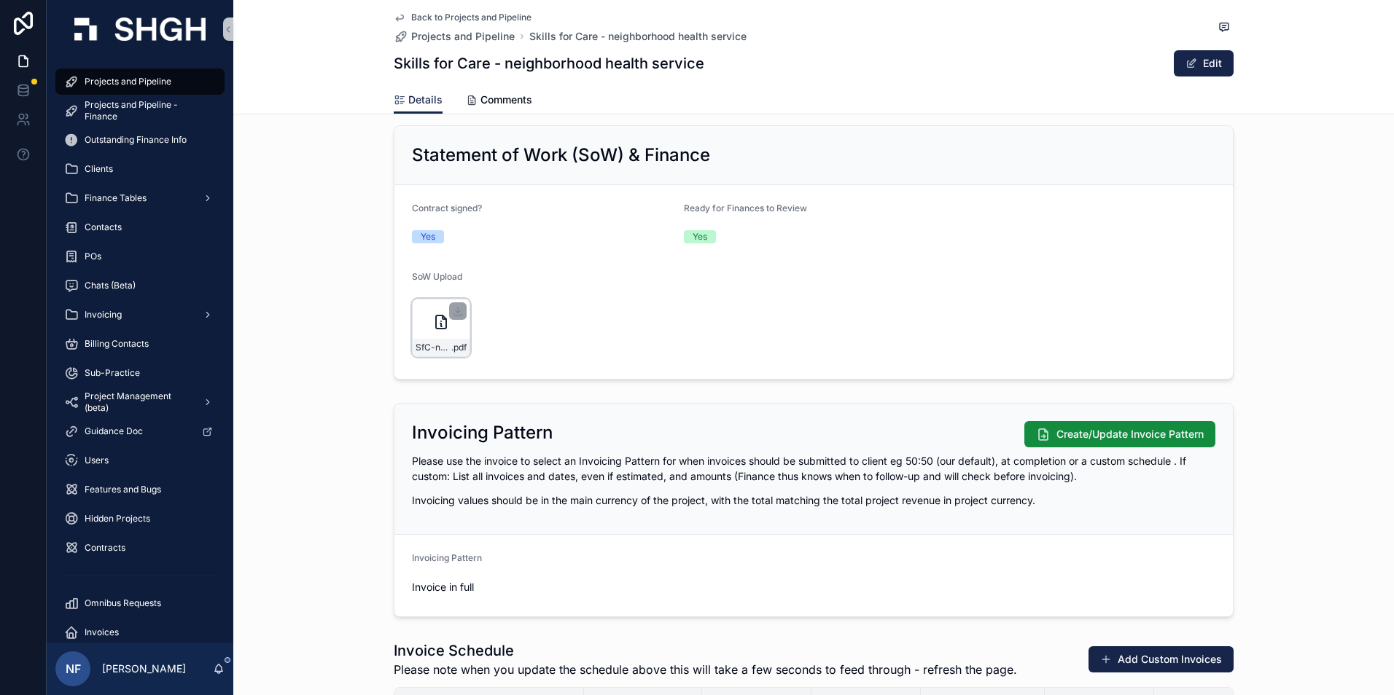
click at [421, 309] on div "SfC-neighbourhood-health-contract.docx .pdf" at bounding box center [441, 328] width 58 height 58
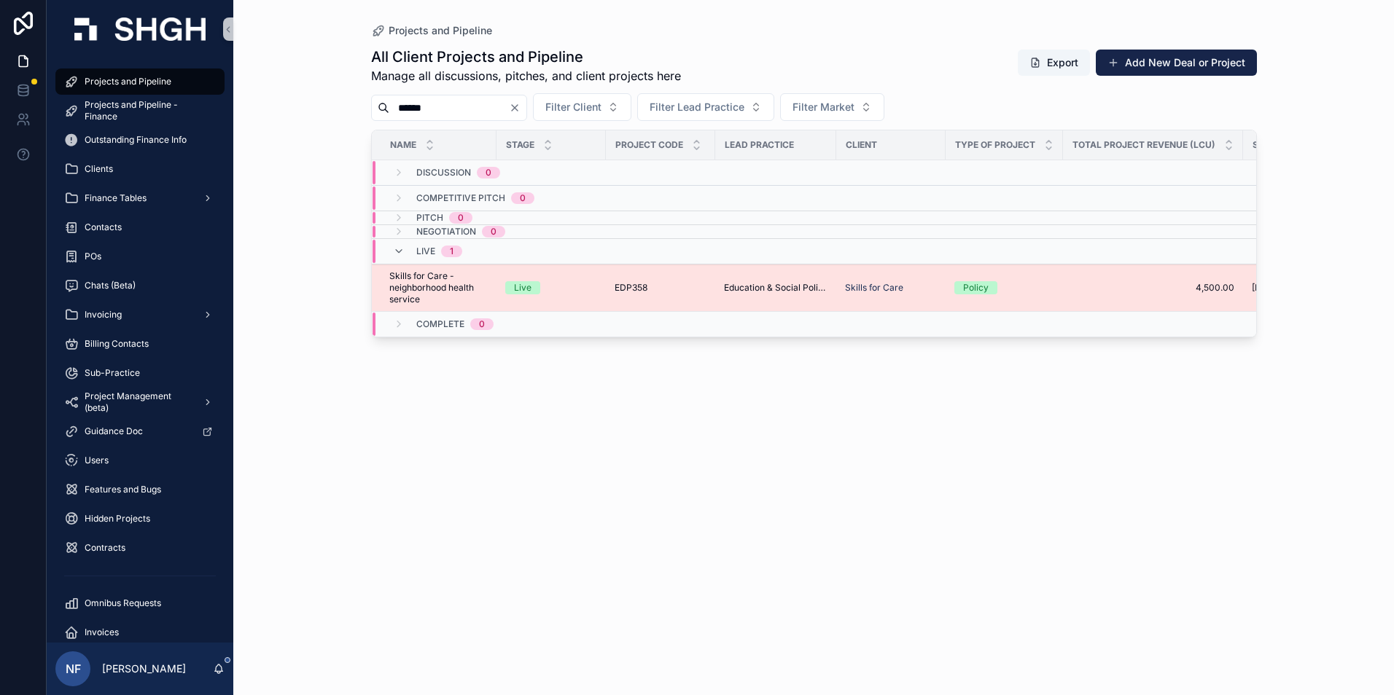
click at [410, 288] on span "Skills for Care - neighborhood health service" at bounding box center [438, 287] width 98 height 35
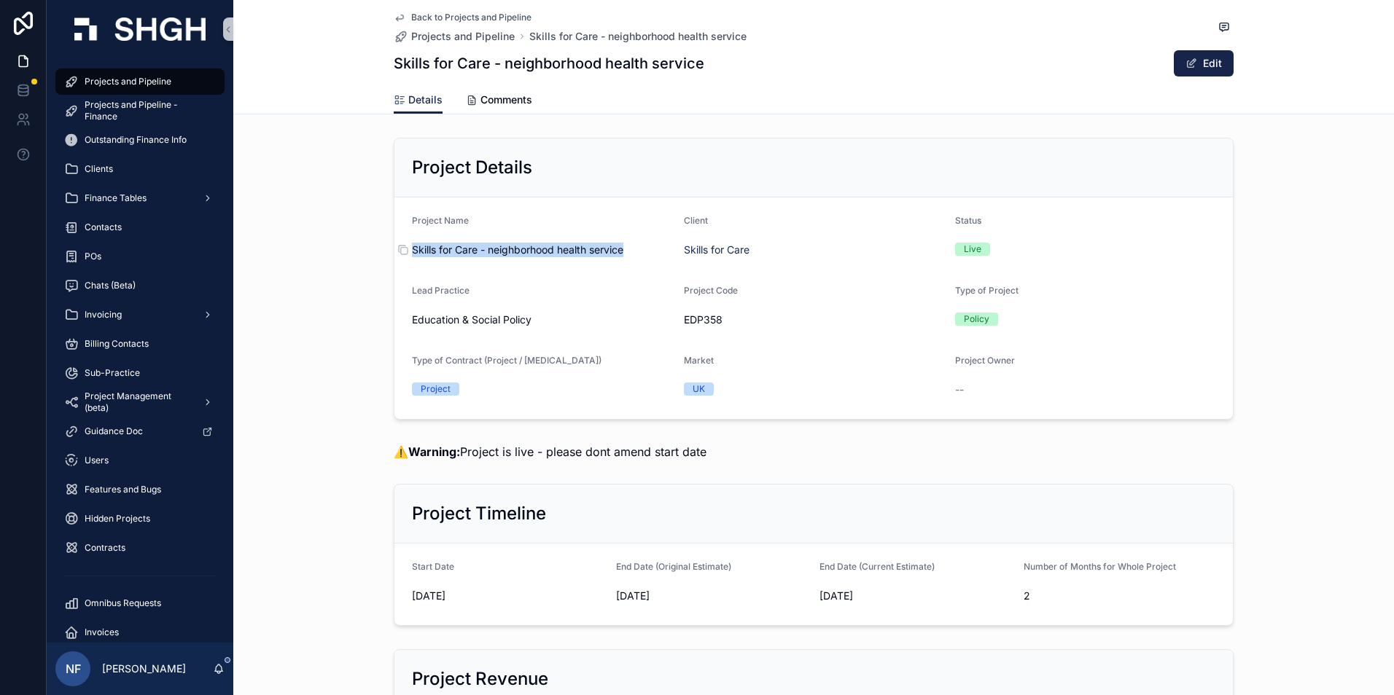
drag, startPoint x: 402, startPoint y: 243, endPoint x: 627, endPoint y: 251, distance: 225.4
click at [627, 251] on form "Project Name Skills for Care - neighborhood health service Client Skills for Ca…" at bounding box center [813, 309] width 838 height 222
drag, startPoint x: 627, startPoint y: 251, endPoint x: 604, endPoint y: 250, distance: 23.4
copy span "Skills for Care - neighborhood health service"
click at [170, 74] on div "Projects and Pipeline" at bounding box center [140, 81] width 152 height 23
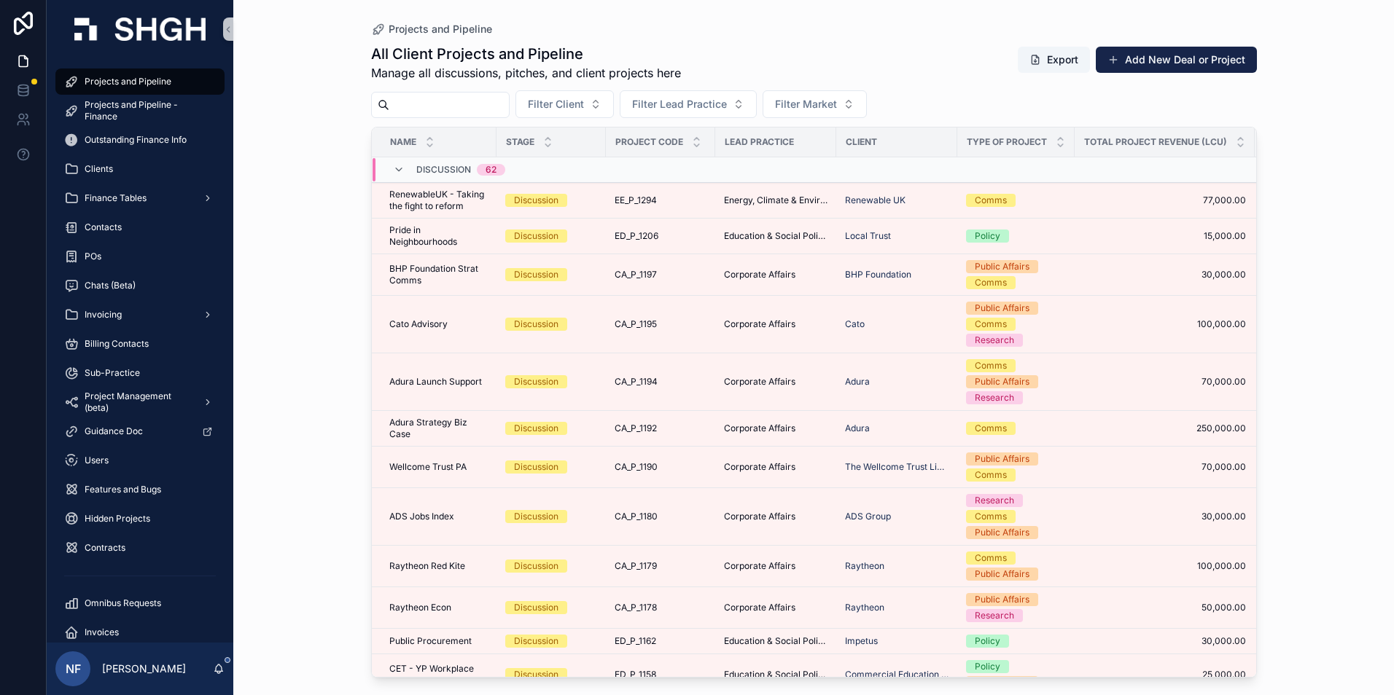
click at [449, 106] on input "scrollable content" at bounding box center [449, 105] width 120 height 20
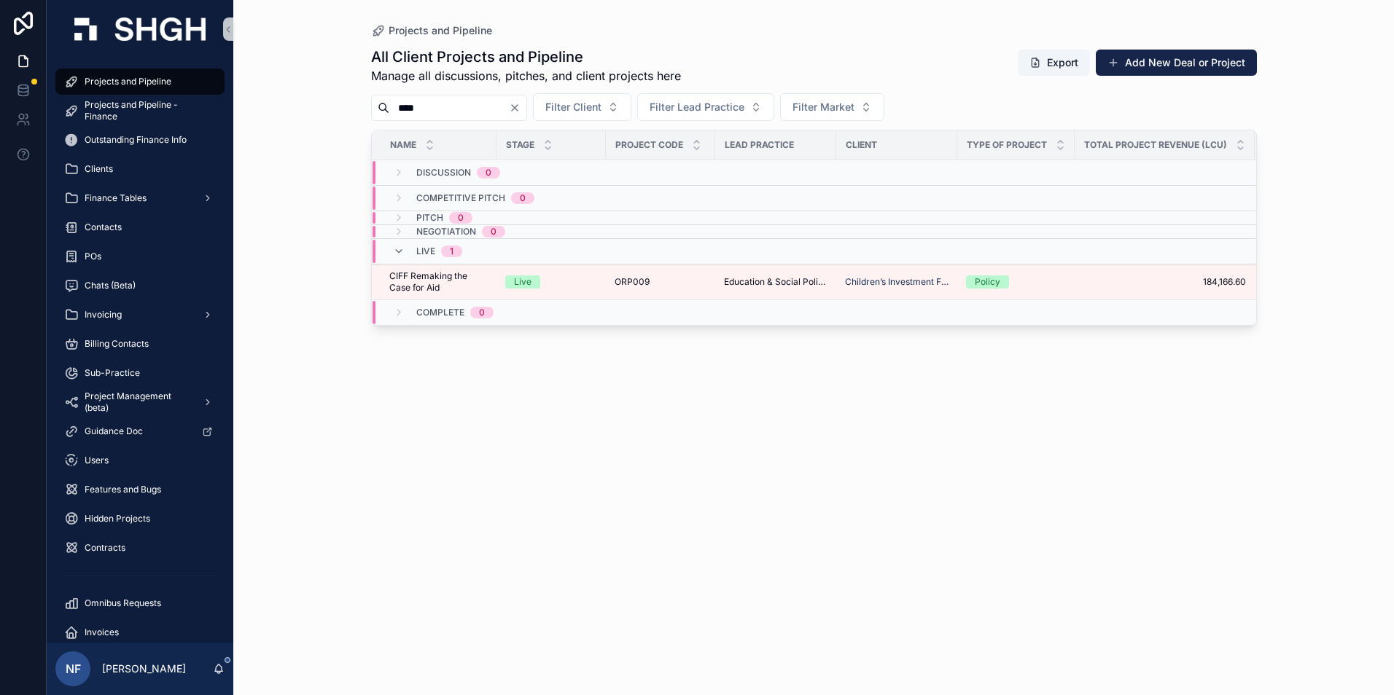
type input "****"
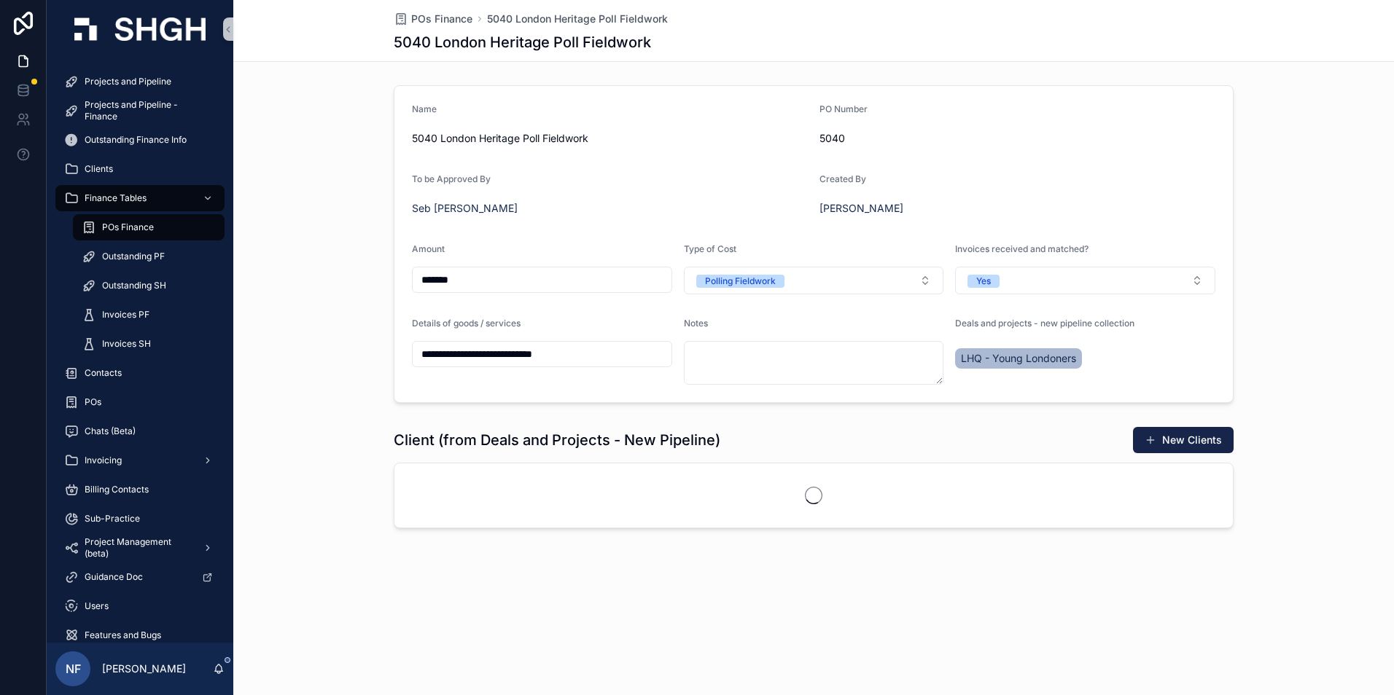
click at [136, 232] on span "POs Finance" at bounding box center [128, 228] width 52 height 12
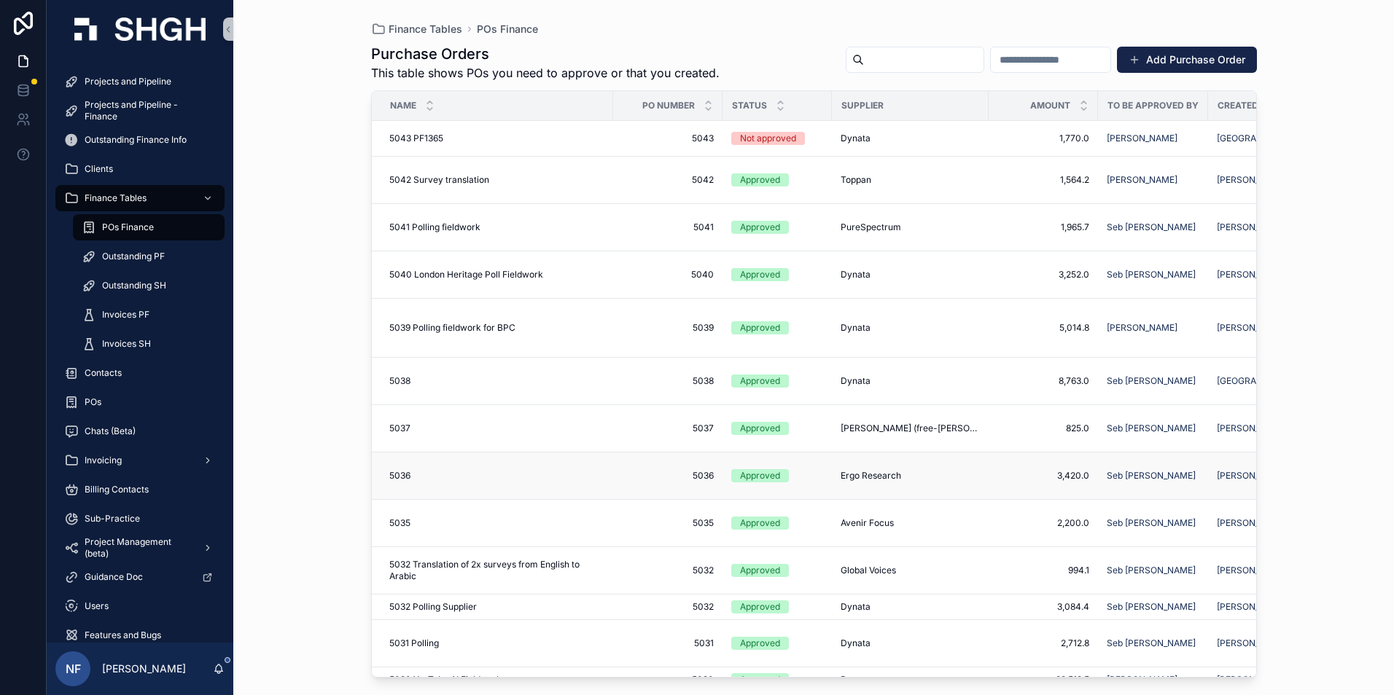
click at [864, 478] on span "Ergo Research" at bounding box center [870, 476] width 60 height 12
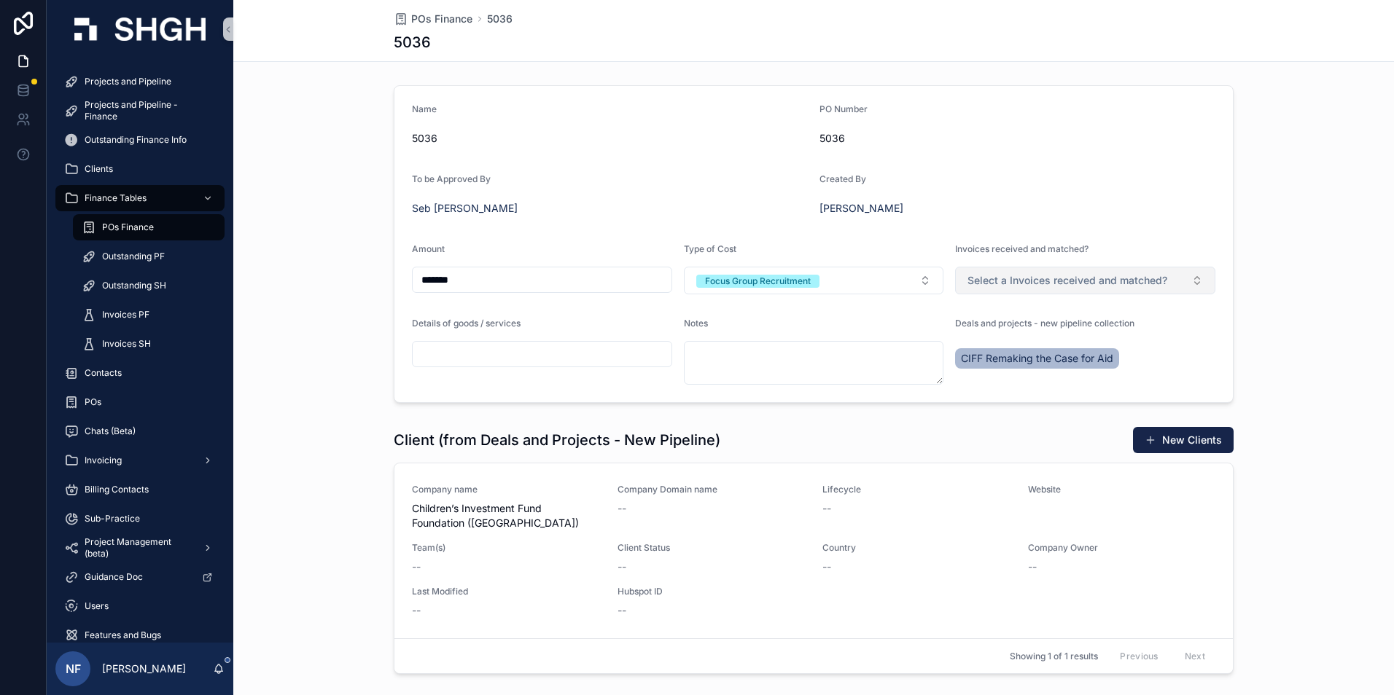
click at [1039, 274] on span "Select a Invoices received and matched?" at bounding box center [1067, 280] width 200 height 15
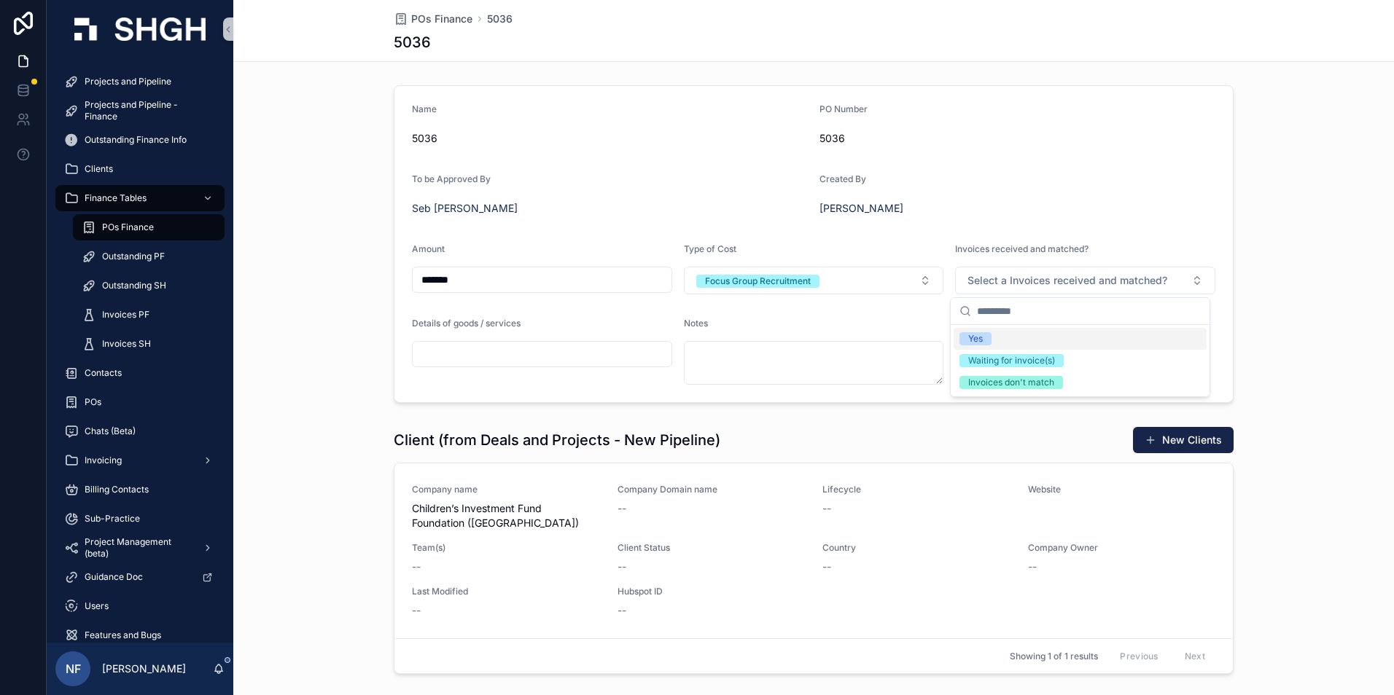
click at [1010, 338] on div "Yes" at bounding box center [1079, 339] width 253 height 22
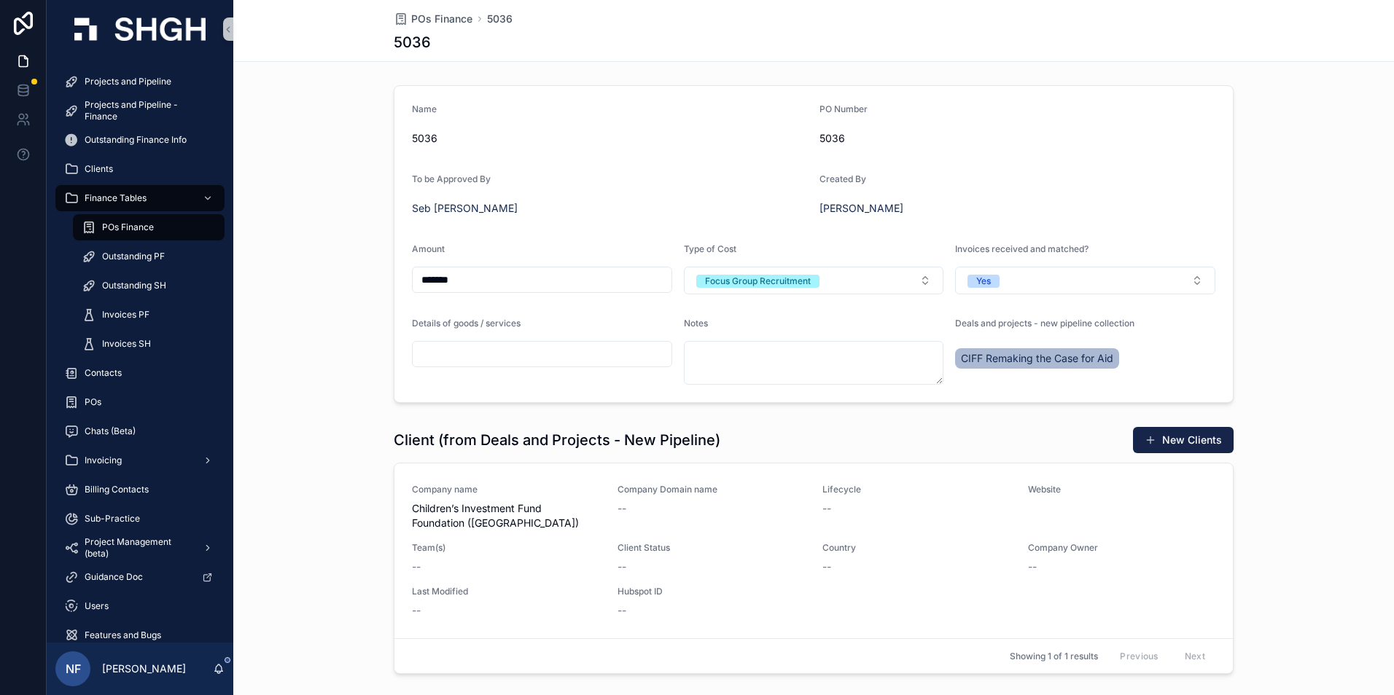
click at [518, 357] on input "scrollable content" at bounding box center [542, 354] width 259 height 20
type input "**********"
click at [625, 203] on div "Seb [PERSON_NAME]" at bounding box center [610, 208] width 396 height 15
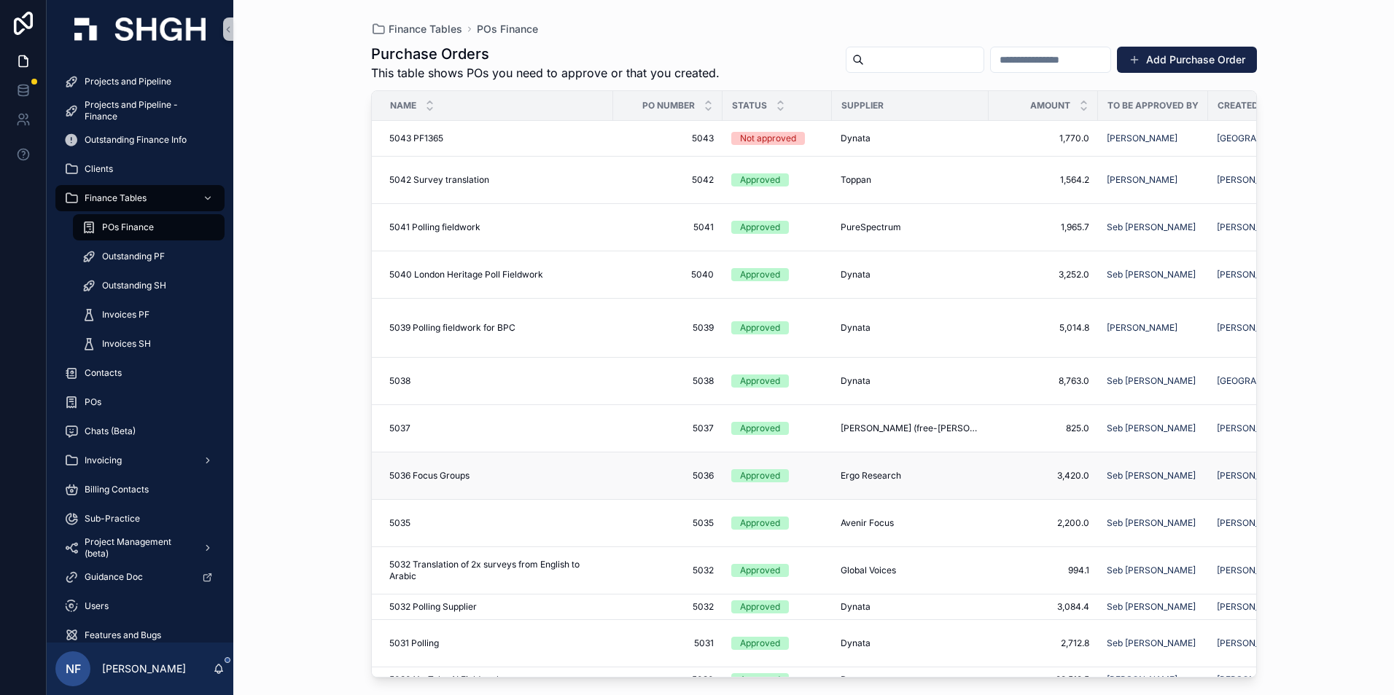
click at [764, 477] on div "Approved" at bounding box center [760, 475] width 40 height 13
click at [765, 429] on div "Approved" at bounding box center [760, 428] width 40 height 13
click at [751, 528] on div "Approved" at bounding box center [760, 523] width 40 height 13
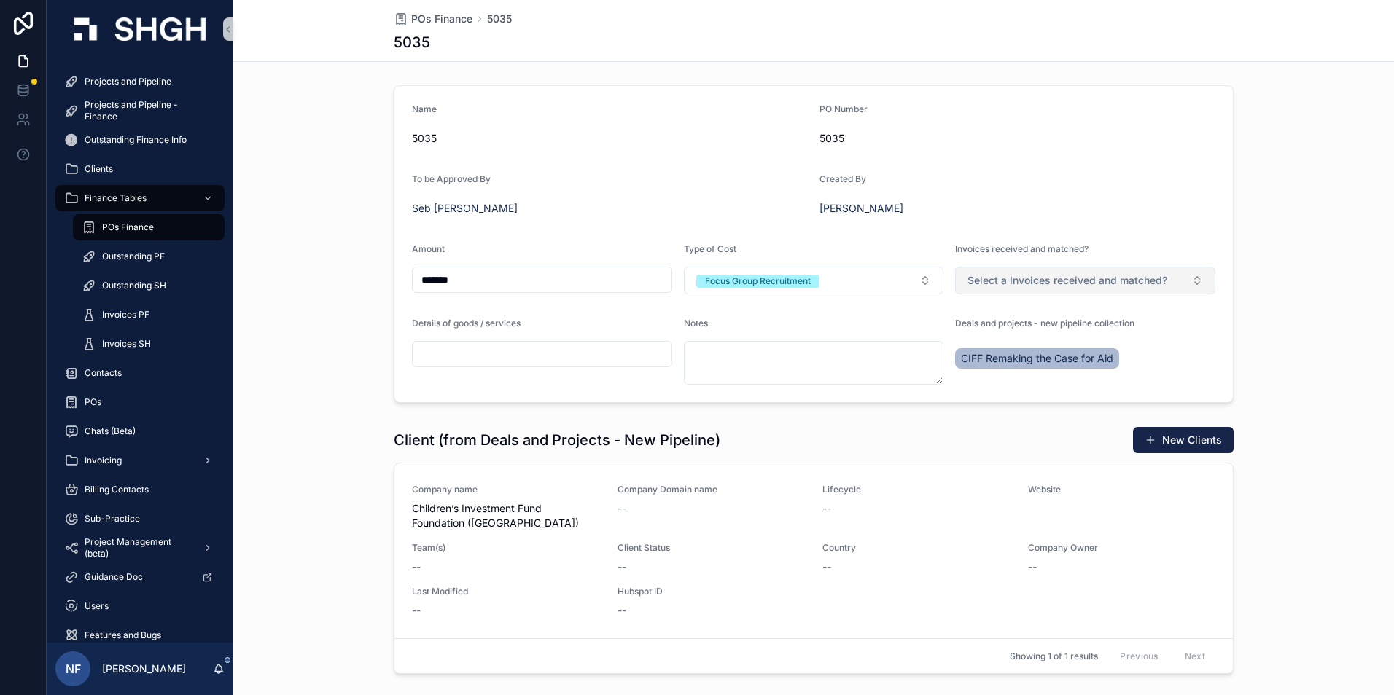
click at [985, 282] on span "Select a Invoices received and matched?" at bounding box center [1067, 280] width 200 height 15
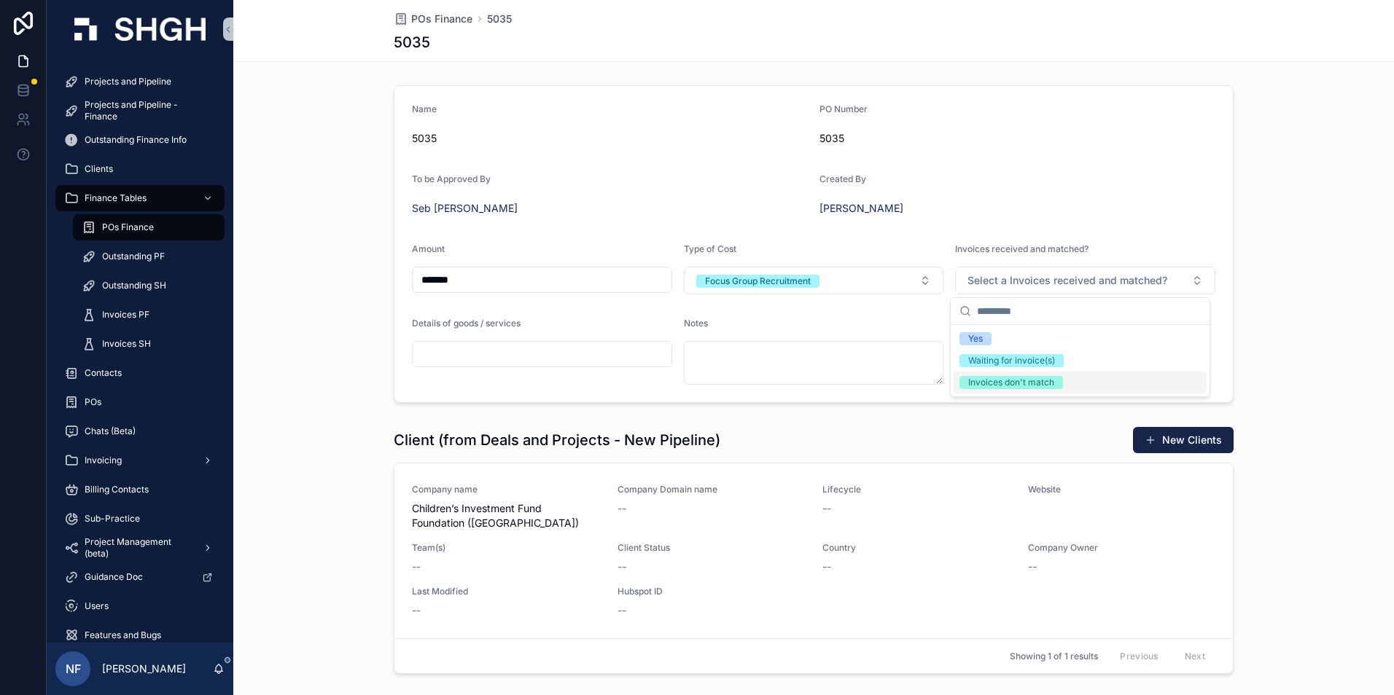
click at [993, 387] on div "Invoices don't match" at bounding box center [1011, 382] width 86 height 13
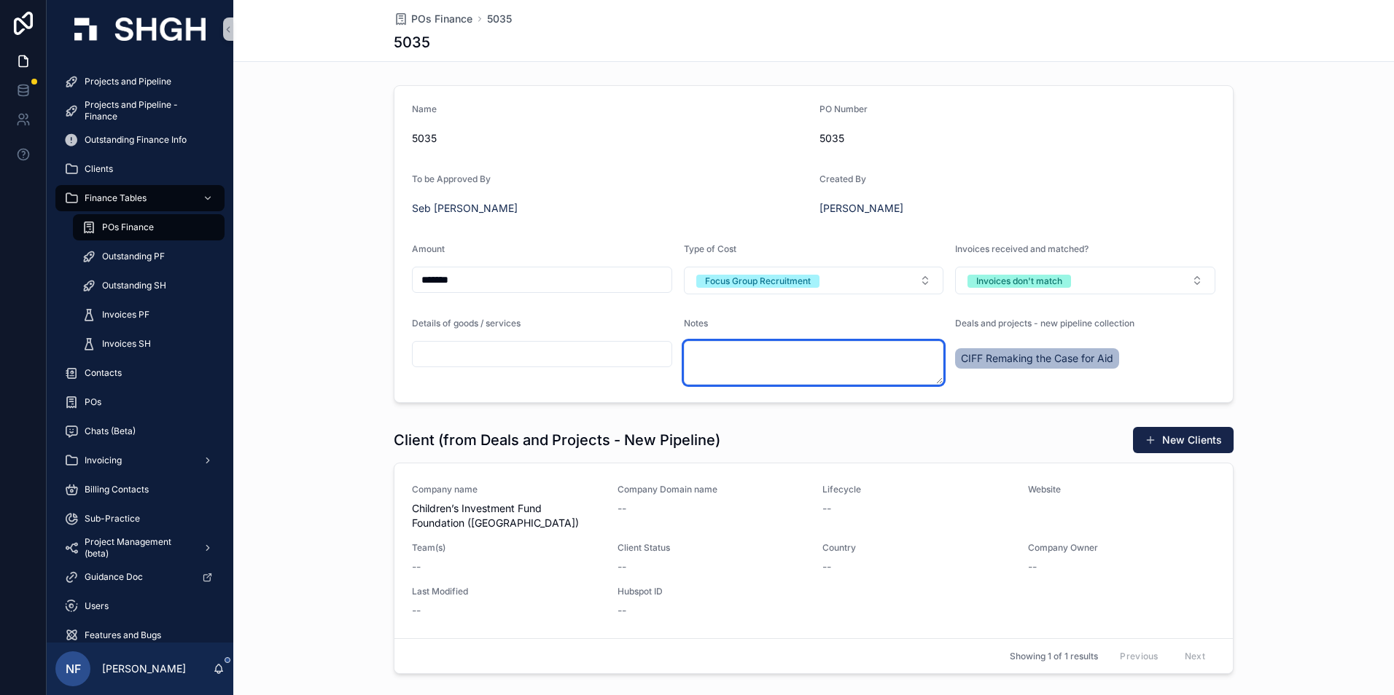
click at [700, 348] on textarea "scrollable content" at bounding box center [814, 363] width 260 height 44
type textarea "**********"
click at [770, 329] on div "Notes" at bounding box center [814, 326] width 260 height 17
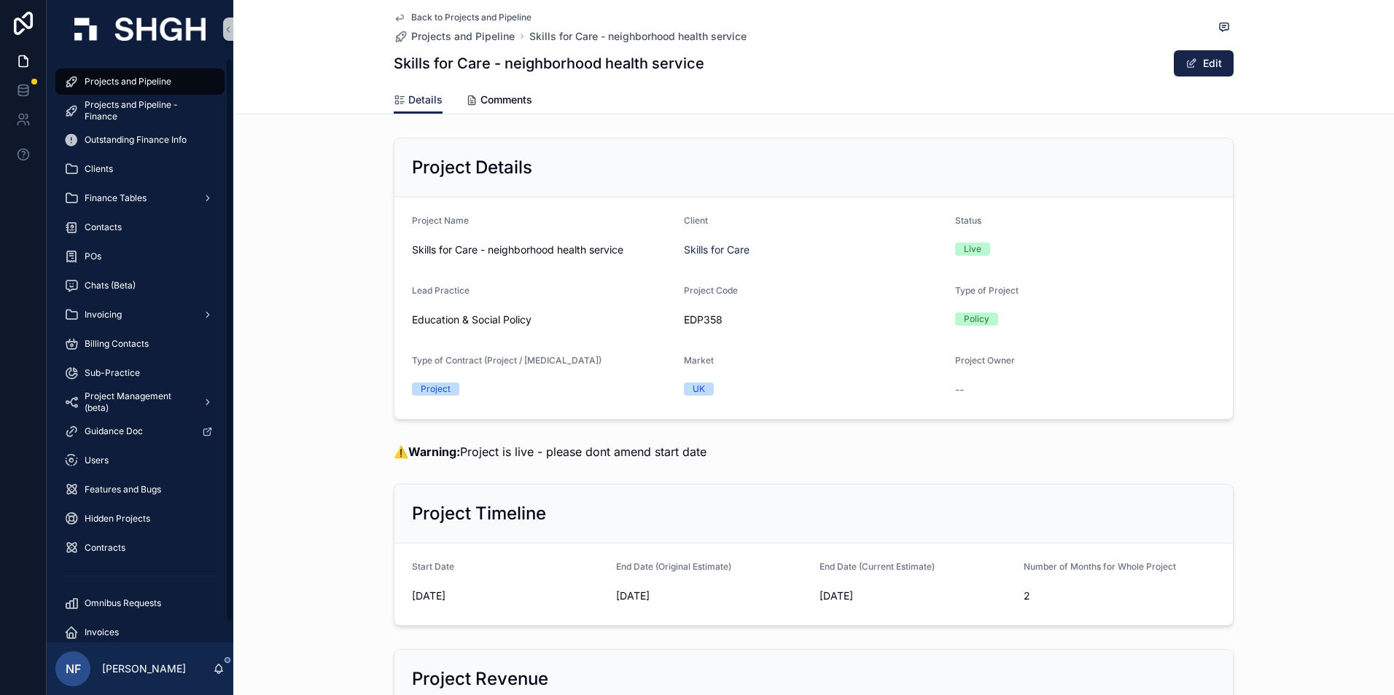
drag, startPoint x: 0, startPoint y: 0, endPoint x: 324, endPoint y: 128, distance: 347.9
click at [137, 82] on span "Projects and Pipeline" at bounding box center [128, 82] width 87 height 12
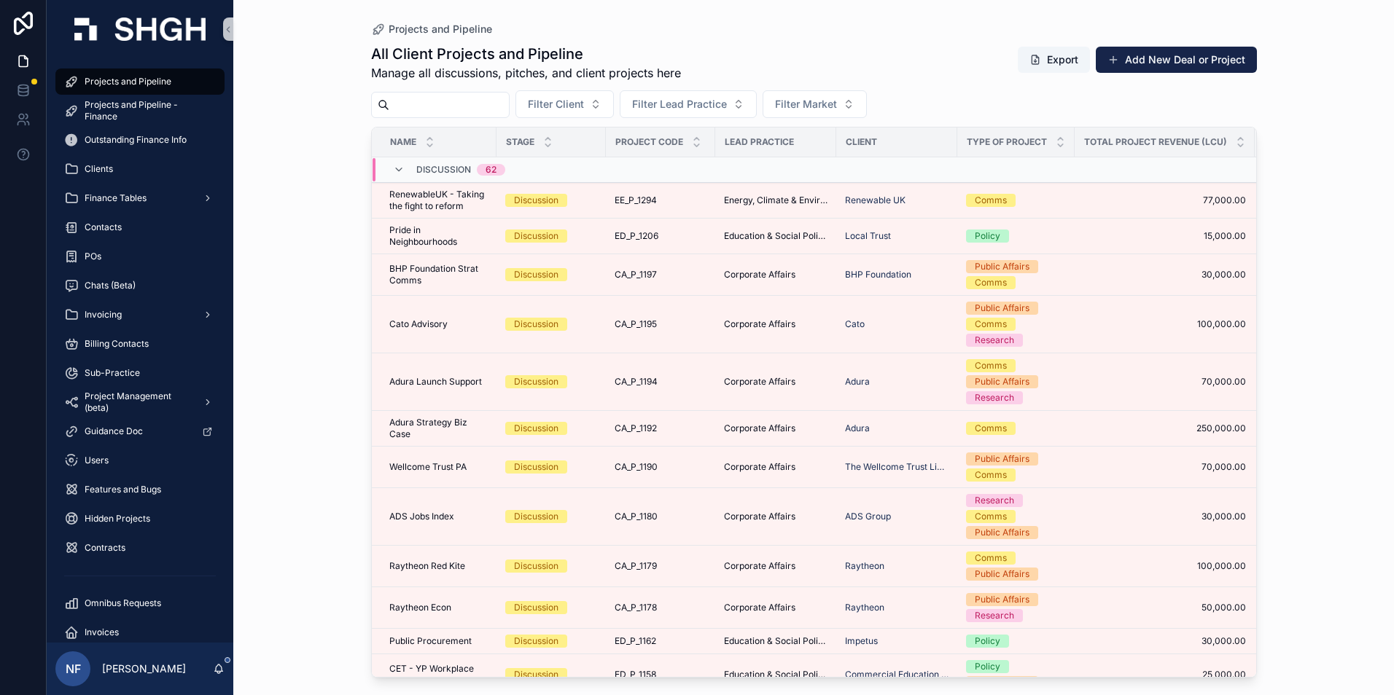
click at [443, 111] on input "scrollable content" at bounding box center [449, 105] width 120 height 20
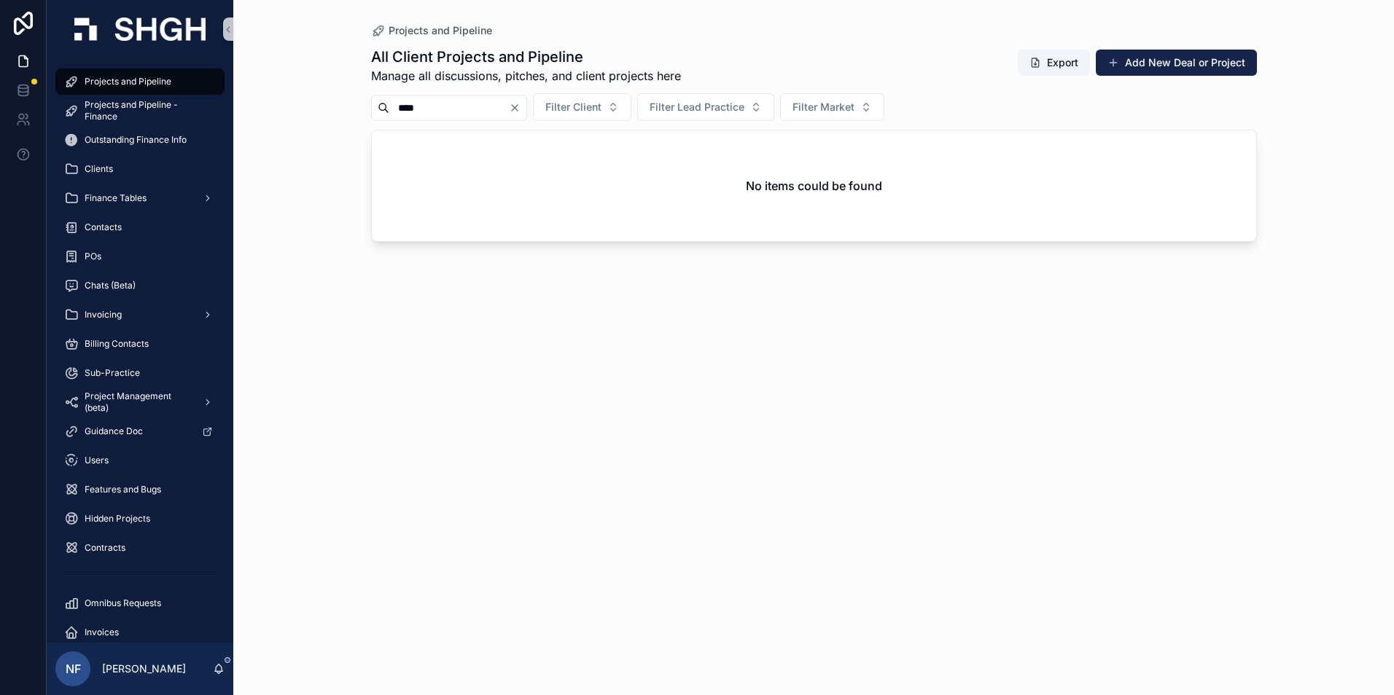
type input "****"
click at [99, 249] on div "POs" at bounding box center [140, 256] width 152 height 23
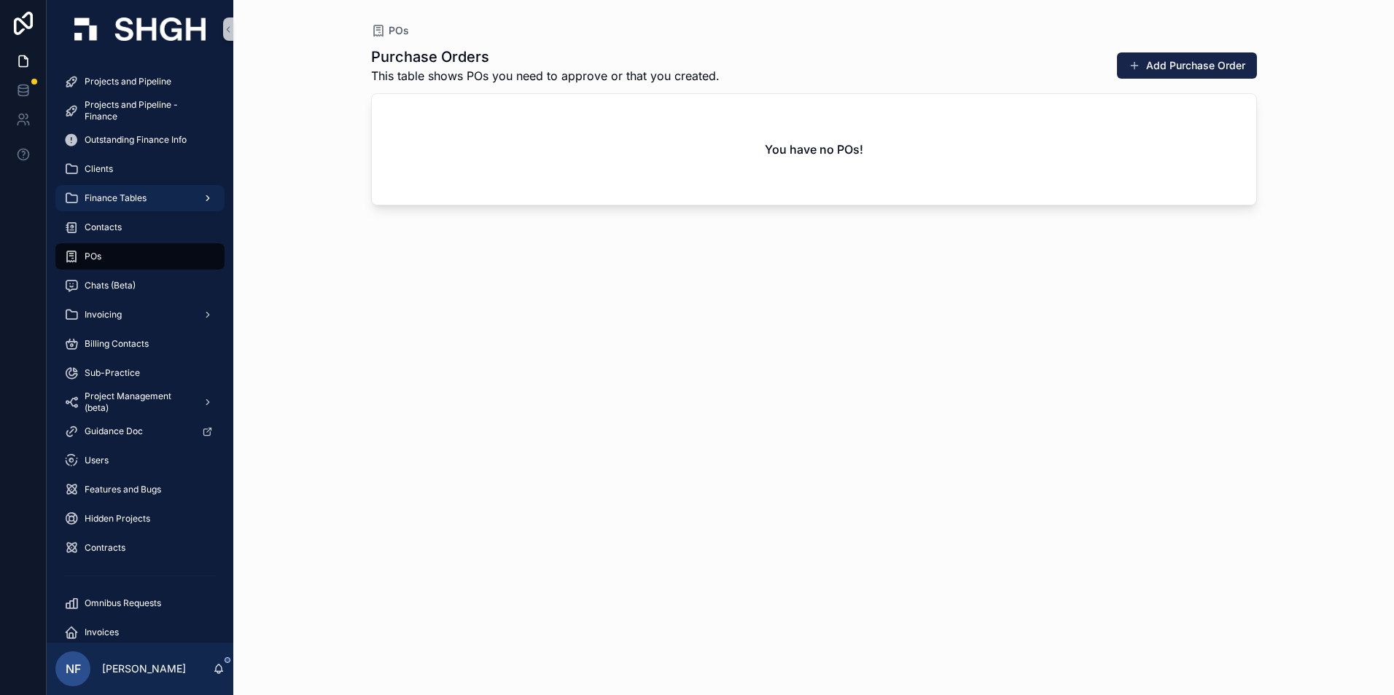
click at [133, 195] on span "Finance Tables" at bounding box center [116, 198] width 62 height 12
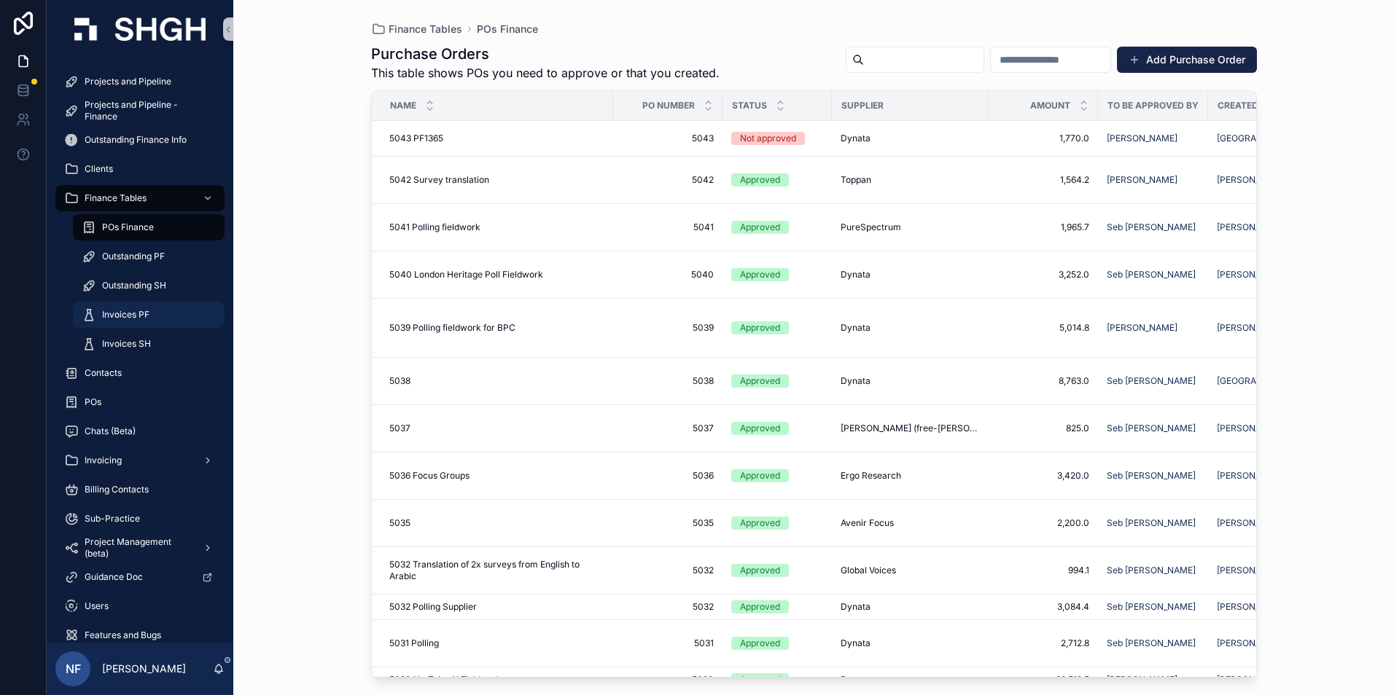
click at [112, 316] on span "Invoices PF" at bounding box center [125, 315] width 47 height 12
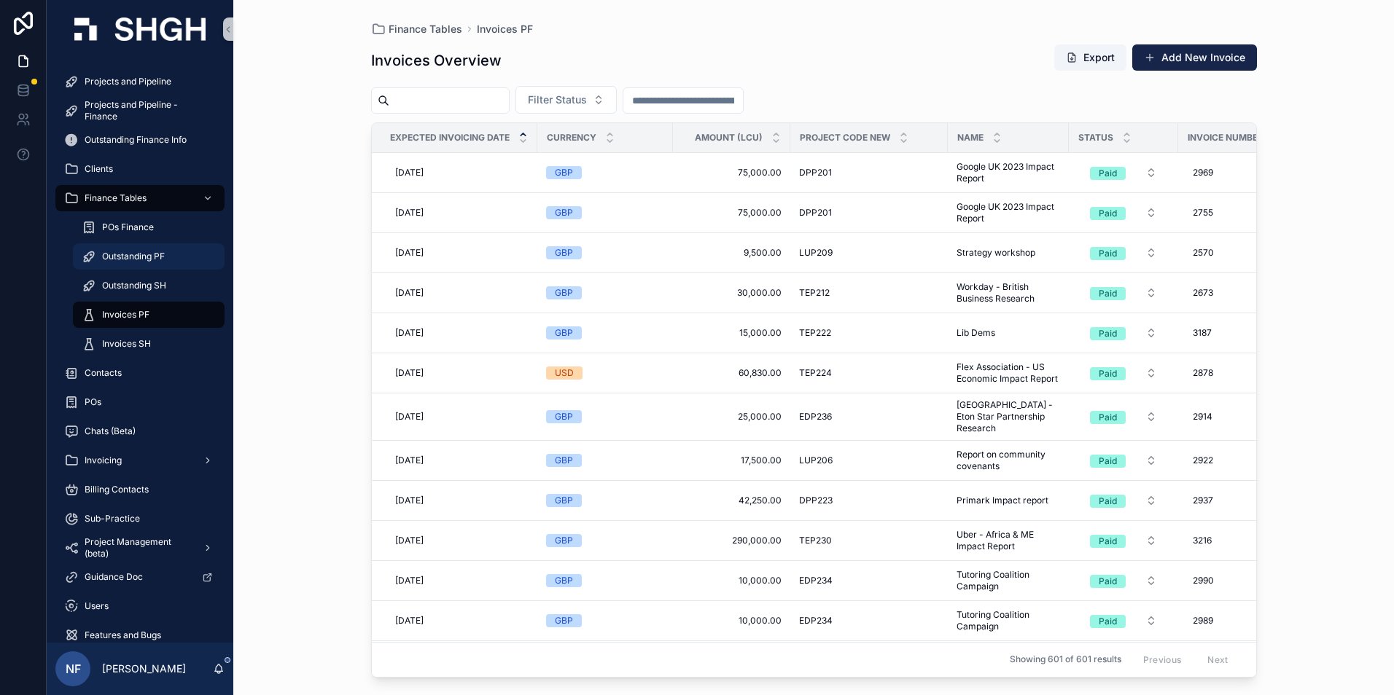
click at [123, 260] on span "Outstanding PF" at bounding box center [133, 257] width 63 height 12
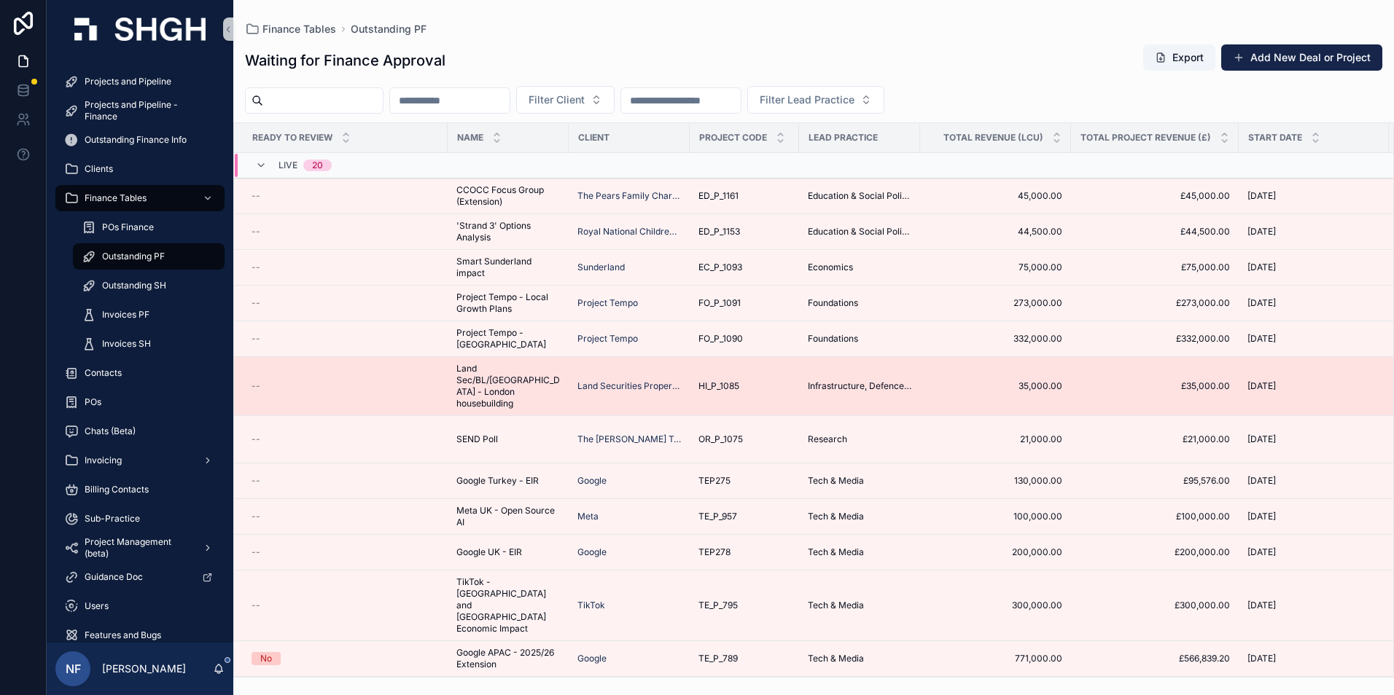
scroll to position [249, 0]
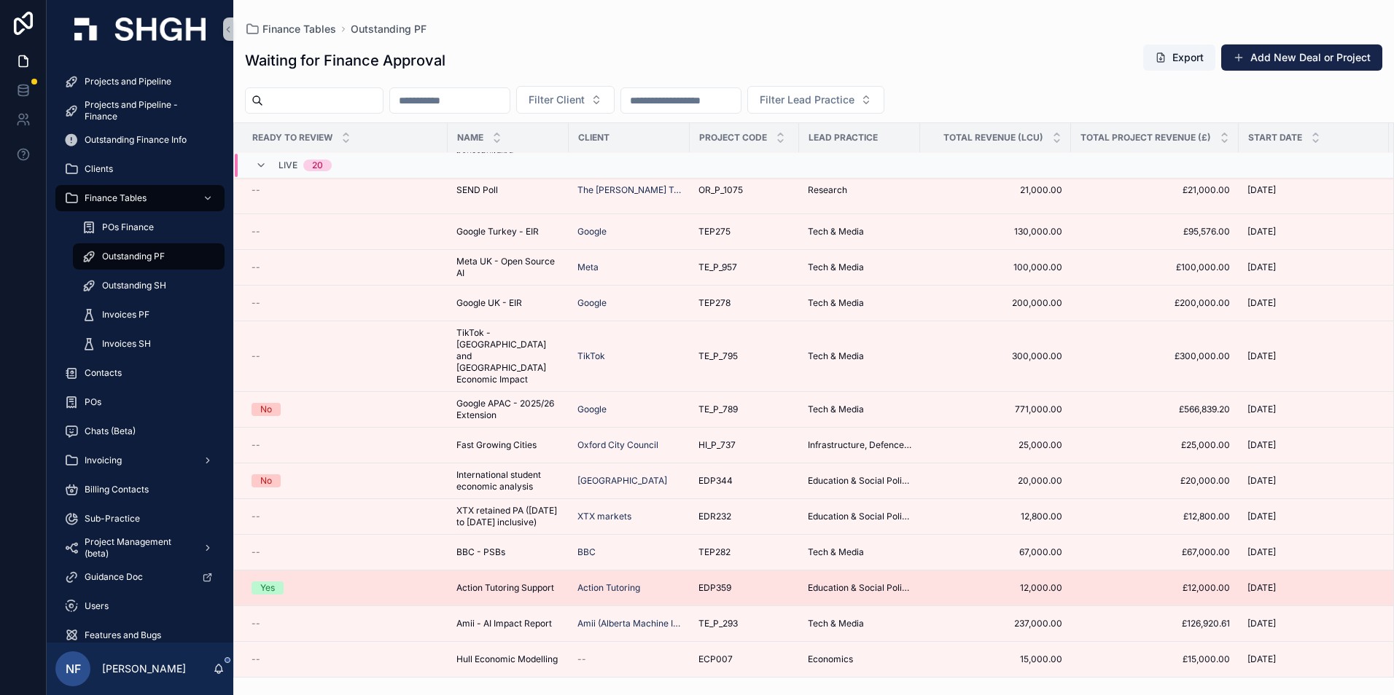
click at [270, 582] on div "Yes" at bounding box center [267, 588] width 15 height 13
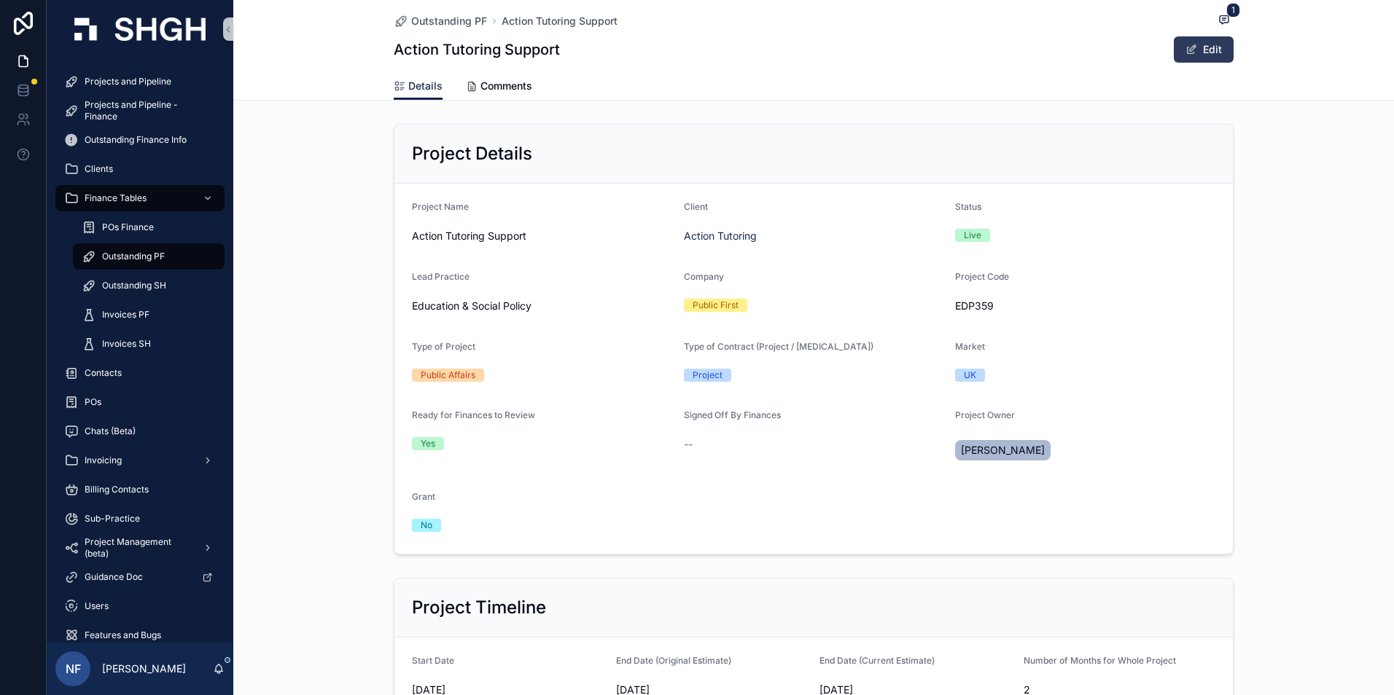
click at [1190, 53] on span "scrollable content" at bounding box center [1191, 50] width 12 height 12
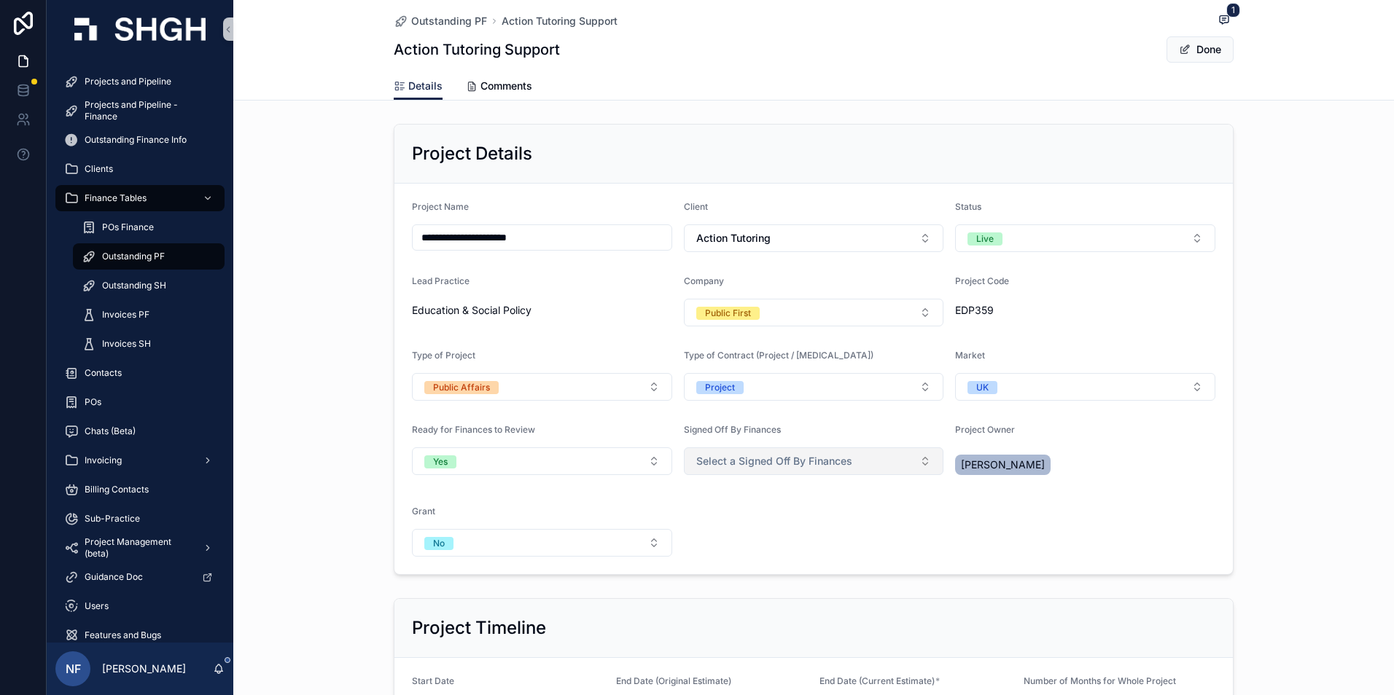
click at [754, 461] on span "Select a Signed Off By Finances" at bounding box center [774, 461] width 156 height 15
click at [709, 523] on div "Yes" at bounding box center [703, 519] width 15 height 13
click at [1194, 55] on button "Done" at bounding box center [1199, 49] width 67 height 26
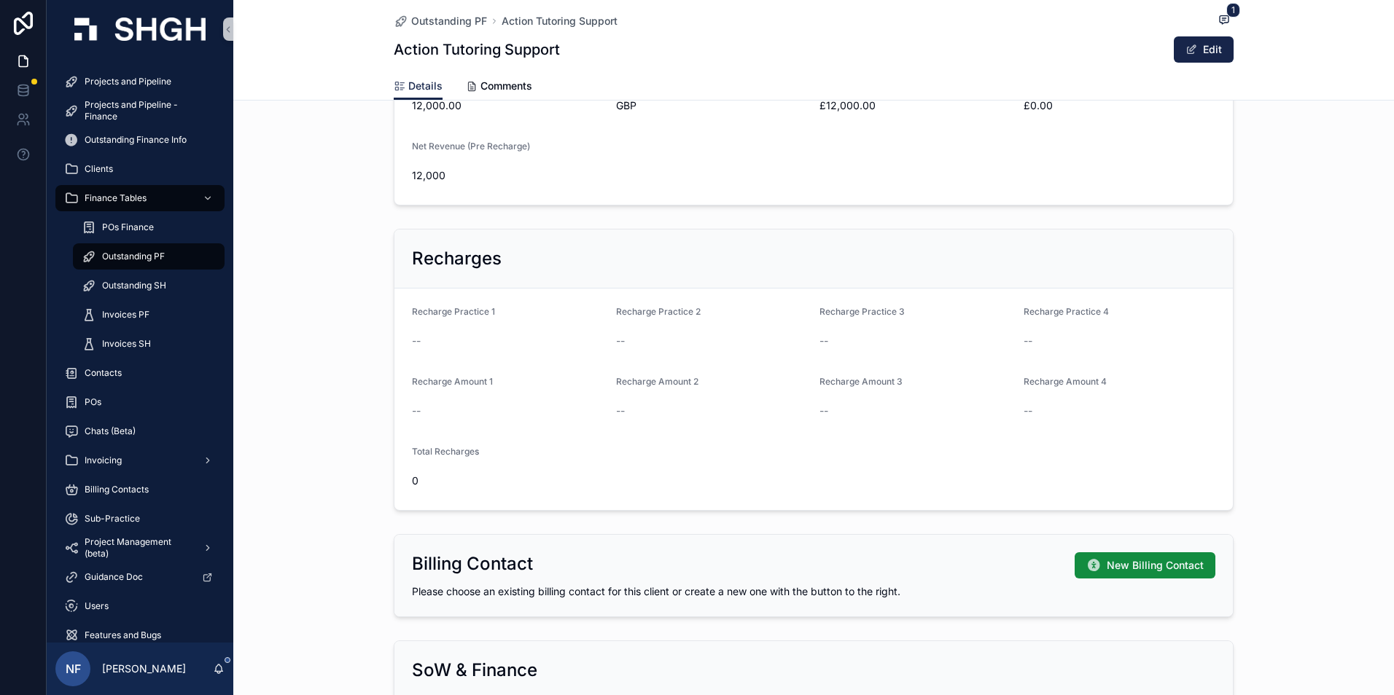
scroll to position [948, 0]
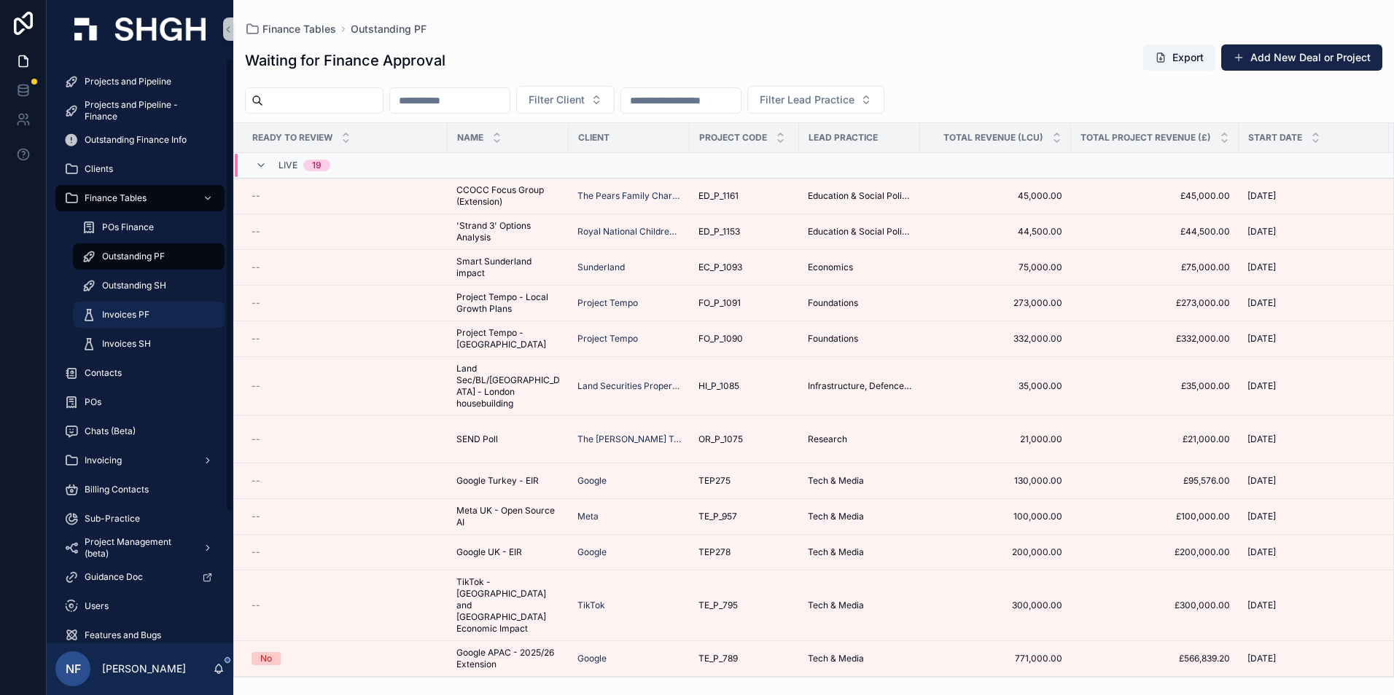
click at [130, 320] on span "Invoices PF" at bounding box center [125, 315] width 47 height 12
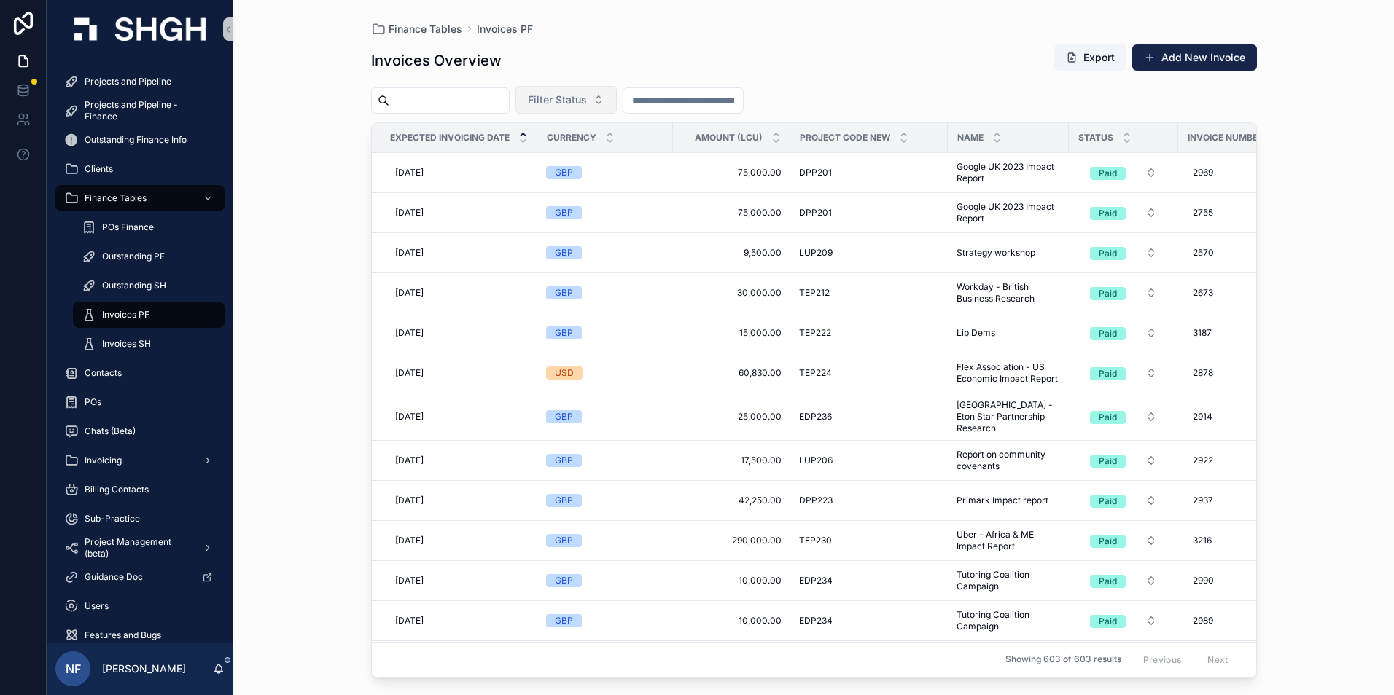
click at [587, 101] on span "Filter Status" at bounding box center [557, 100] width 59 height 15
click at [582, 161] on div "Waiting to Send" at bounding box center [602, 158] width 175 height 23
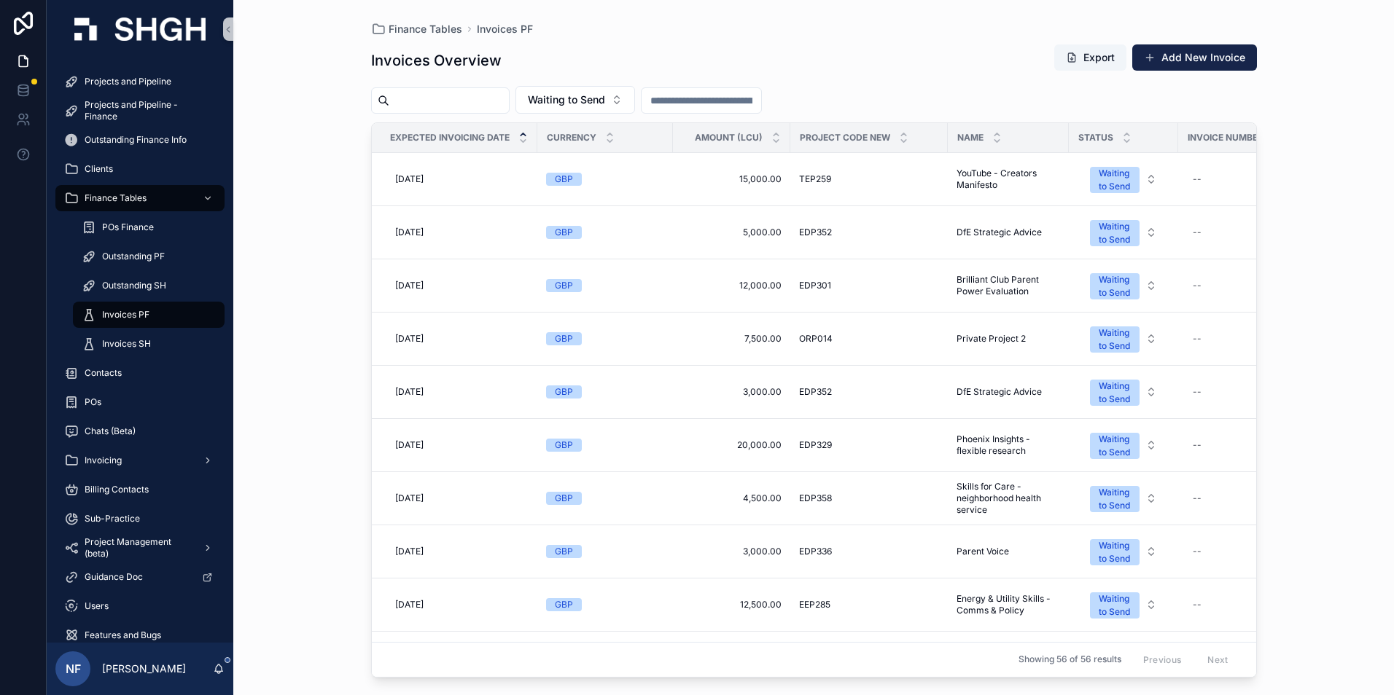
scroll to position [146, 0]
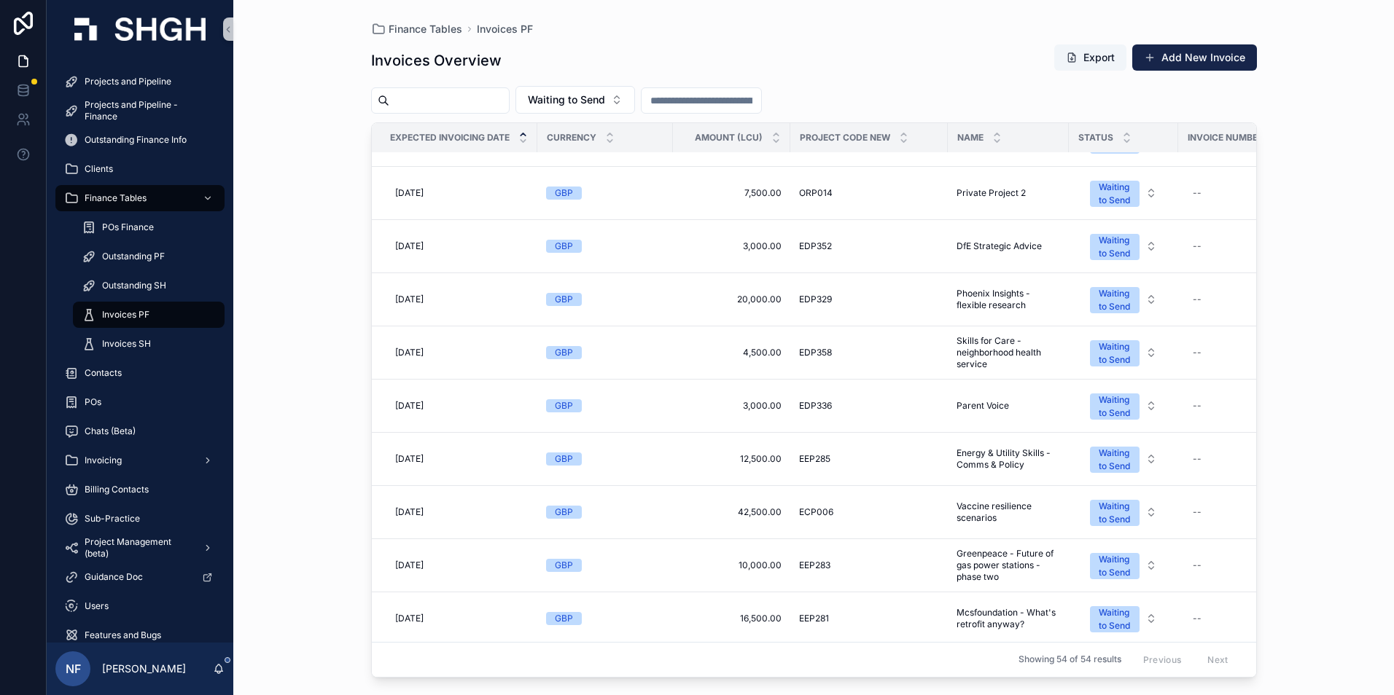
click at [117, 318] on span "Invoices PF" at bounding box center [125, 315] width 47 height 12
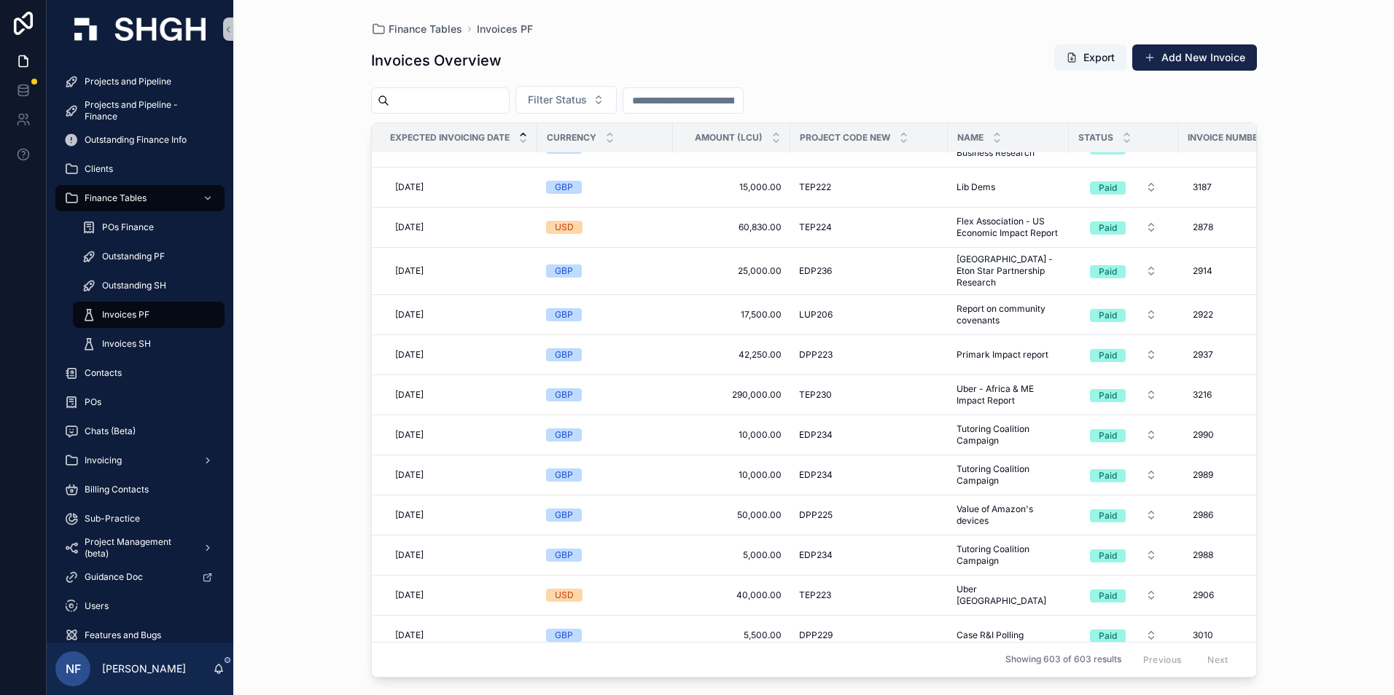
scroll to position [106, 0]
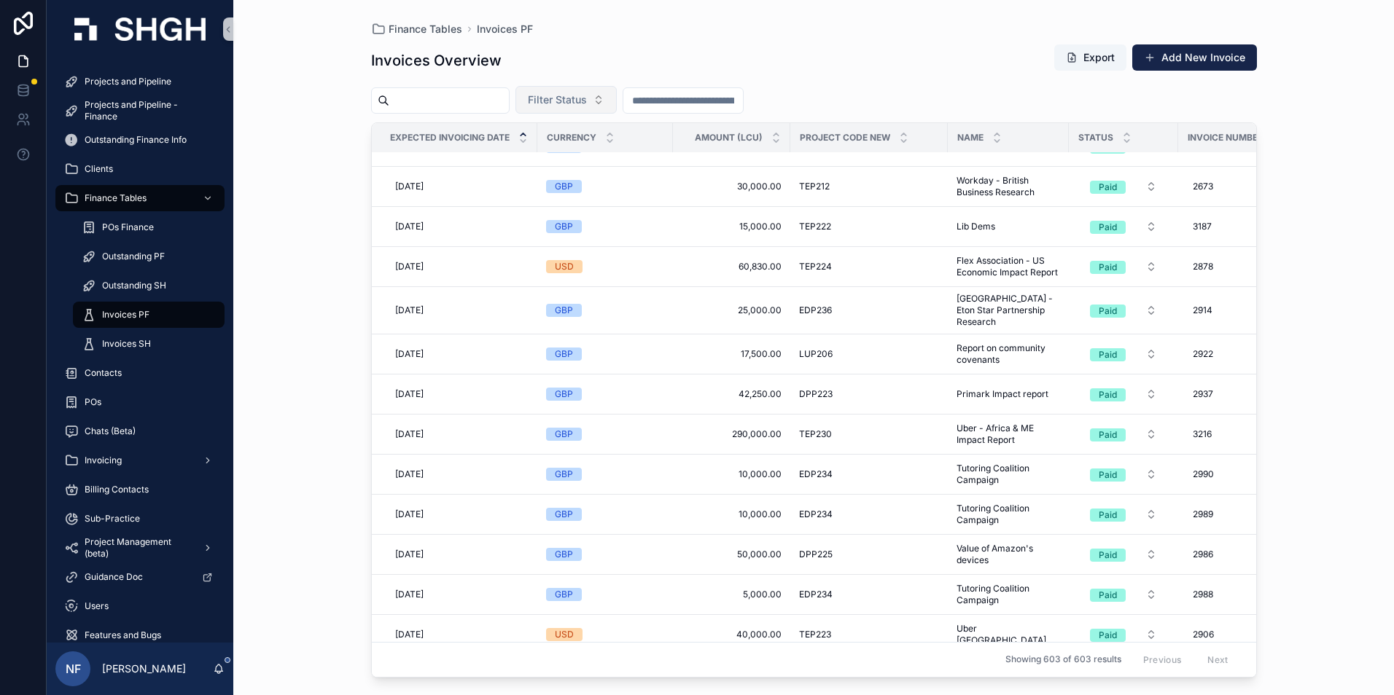
click at [587, 93] on span "Filter Status" at bounding box center [557, 100] width 59 height 15
click at [563, 160] on div "Waiting to Send" at bounding box center [602, 158] width 175 height 23
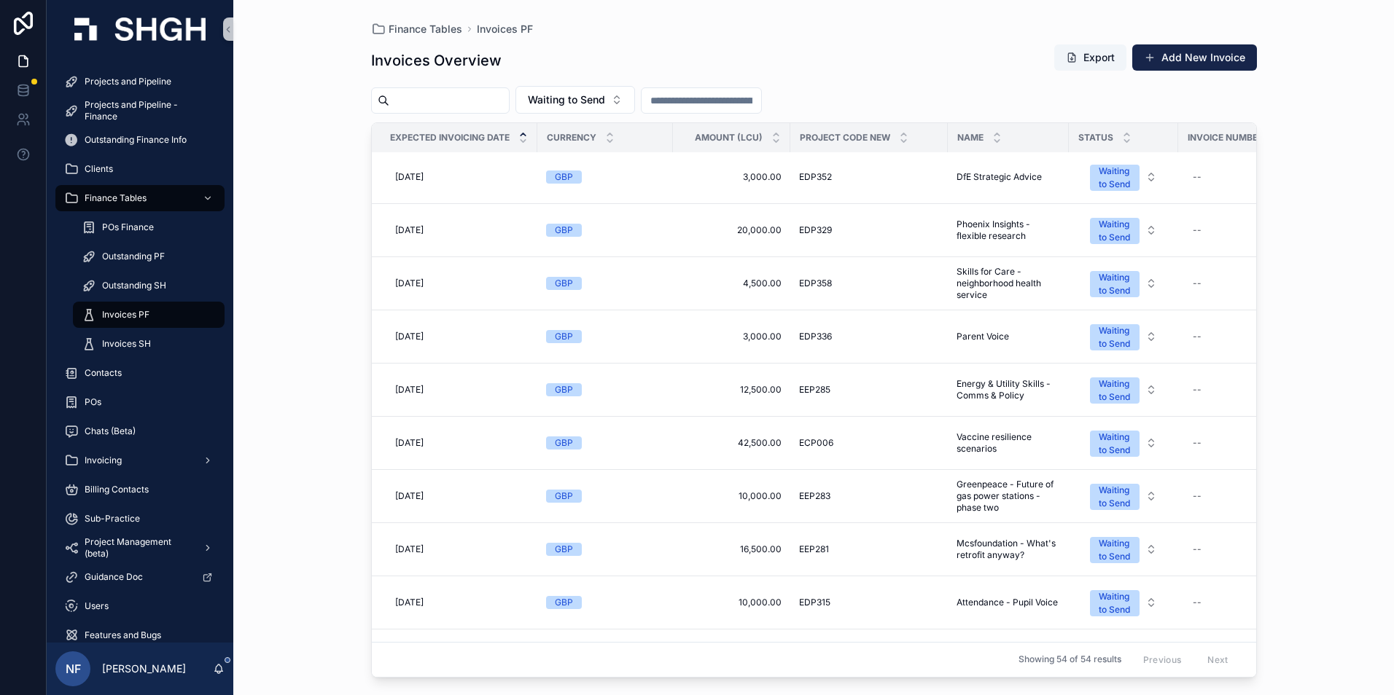
scroll to position [219, 0]
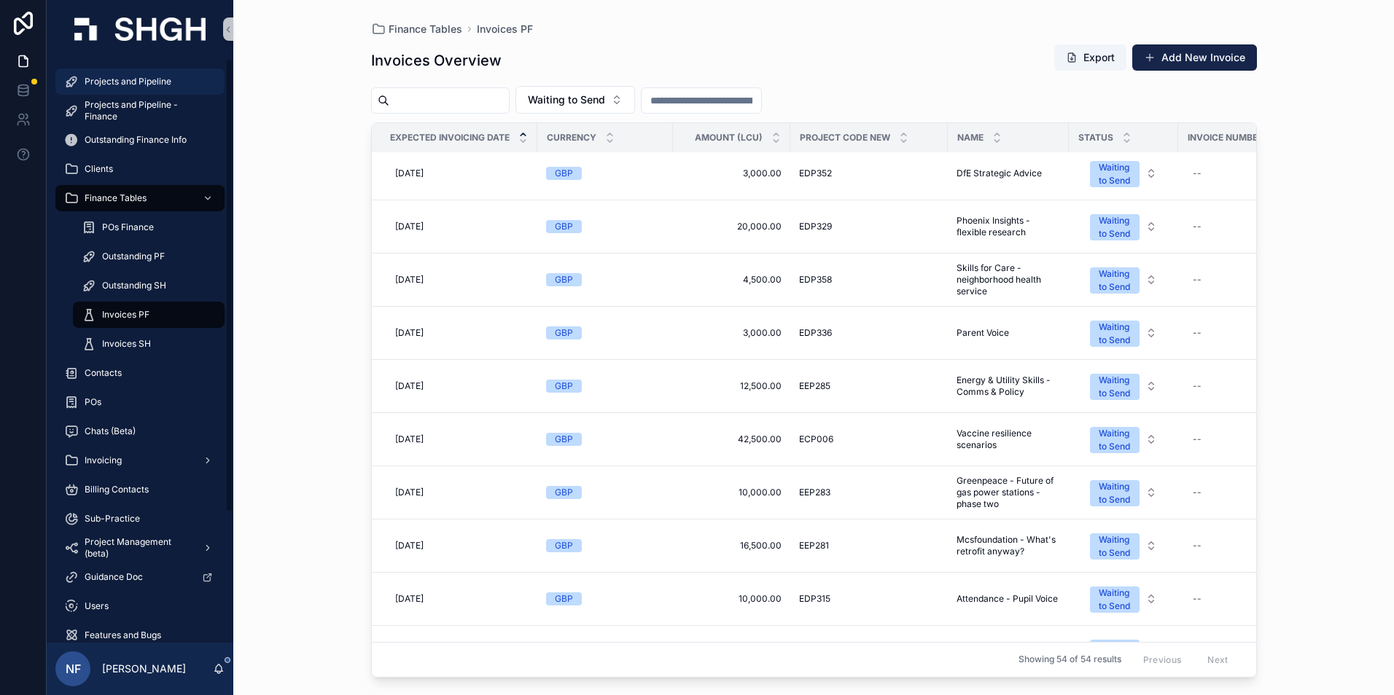
click at [119, 79] on span "Projects and Pipeline" at bounding box center [128, 82] width 87 height 12
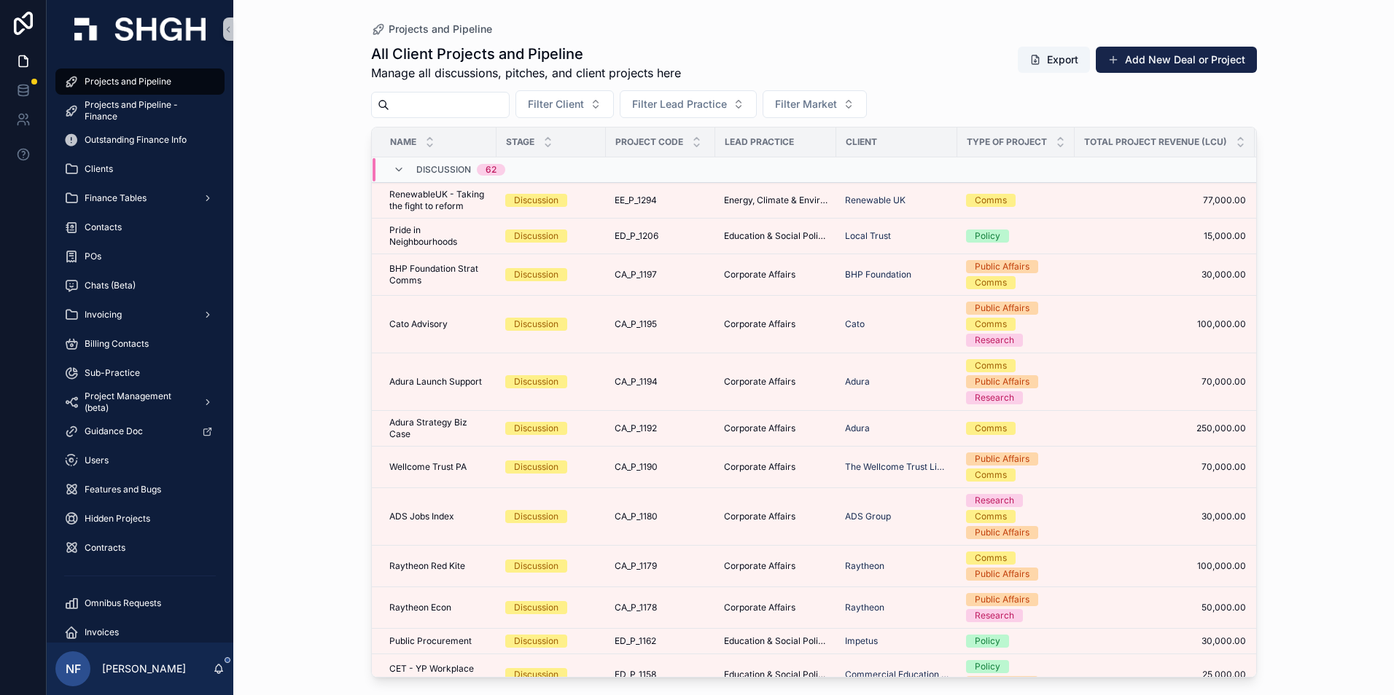
click at [444, 113] on input "scrollable content" at bounding box center [449, 105] width 120 height 20
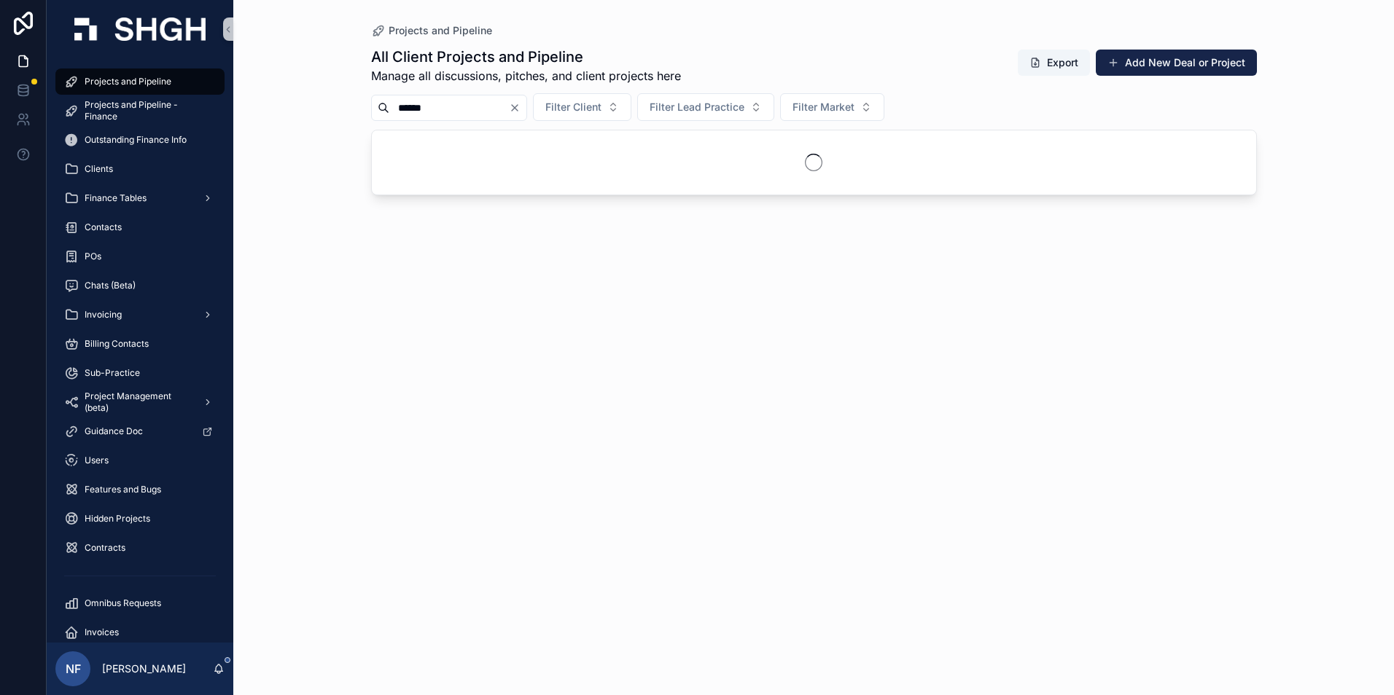
type input "******"
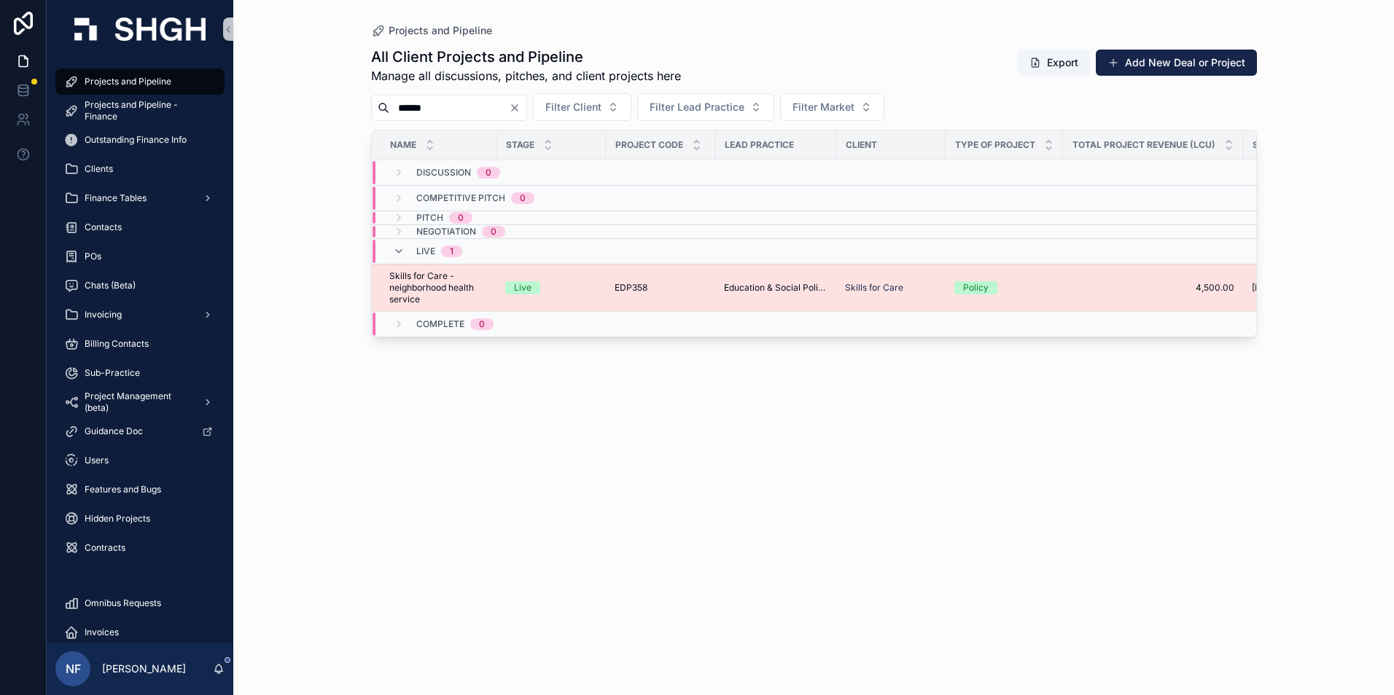
click at [443, 286] on span "Skills for Care - neighborhood health service" at bounding box center [438, 287] width 98 height 35
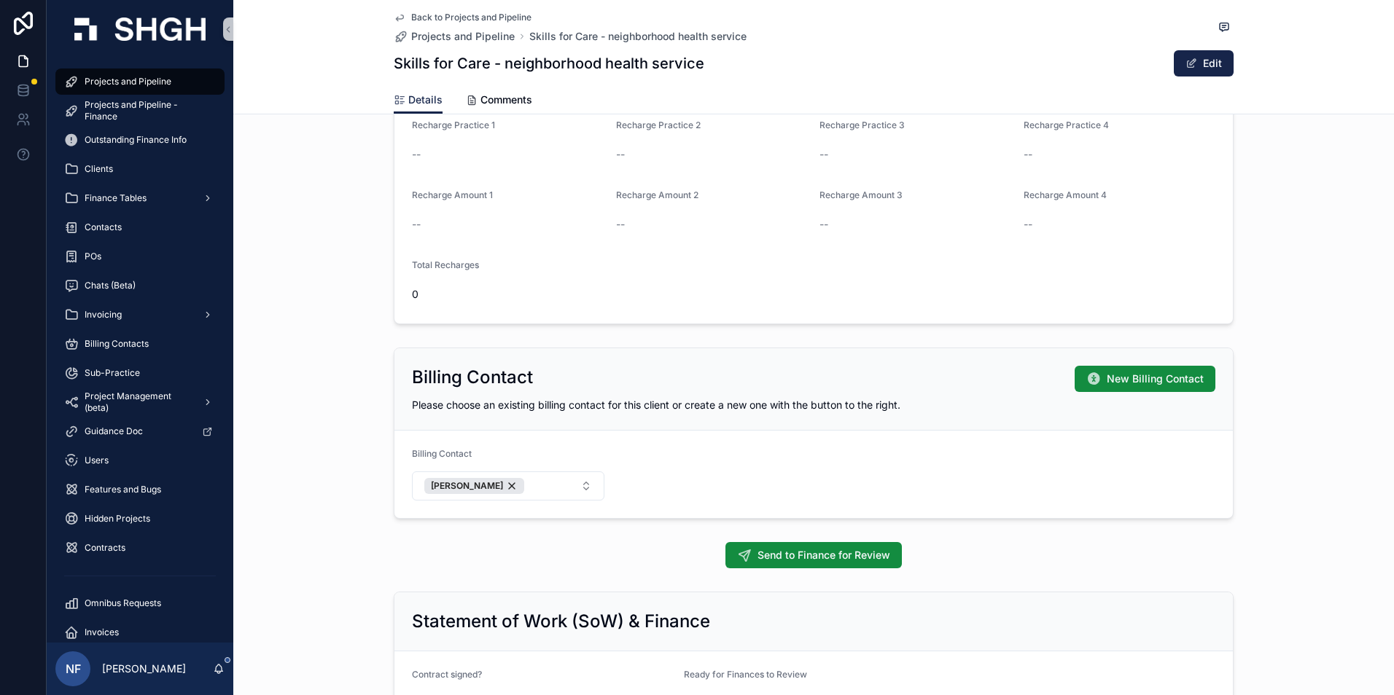
scroll to position [802, 0]
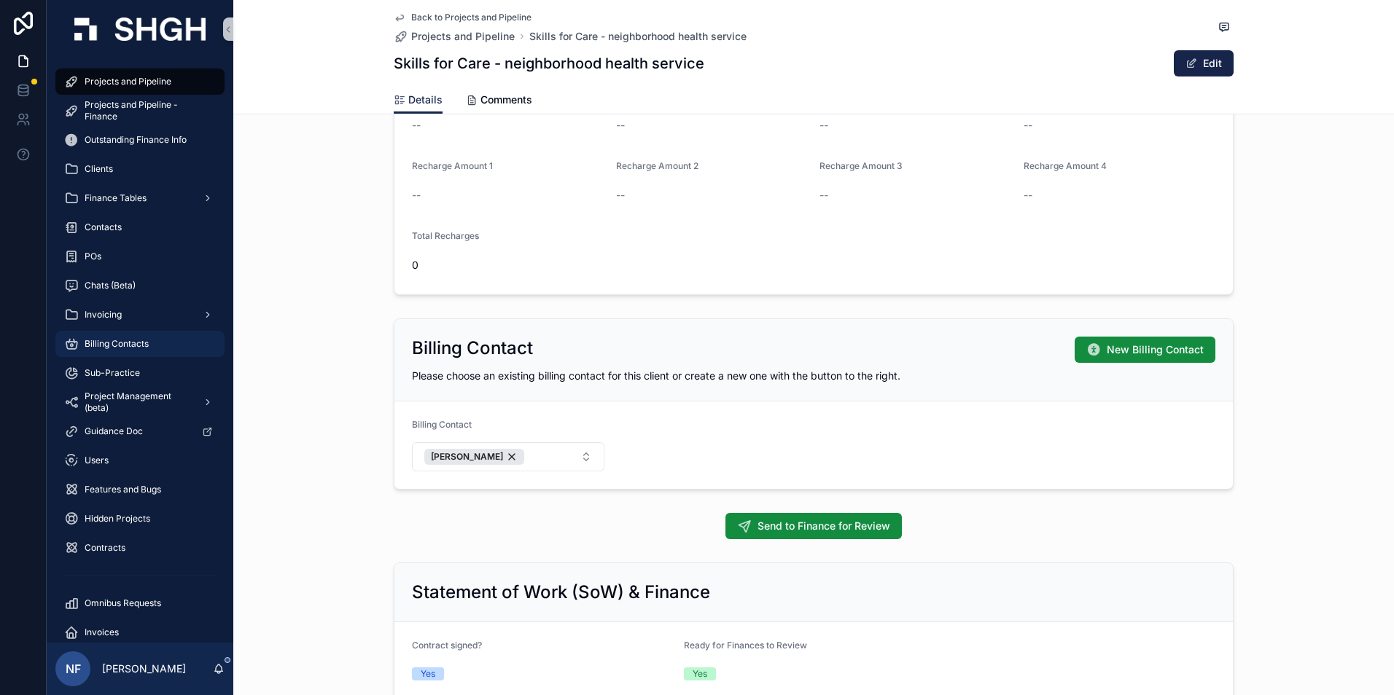
click at [101, 341] on span "Billing Contacts" at bounding box center [117, 344] width 64 height 12
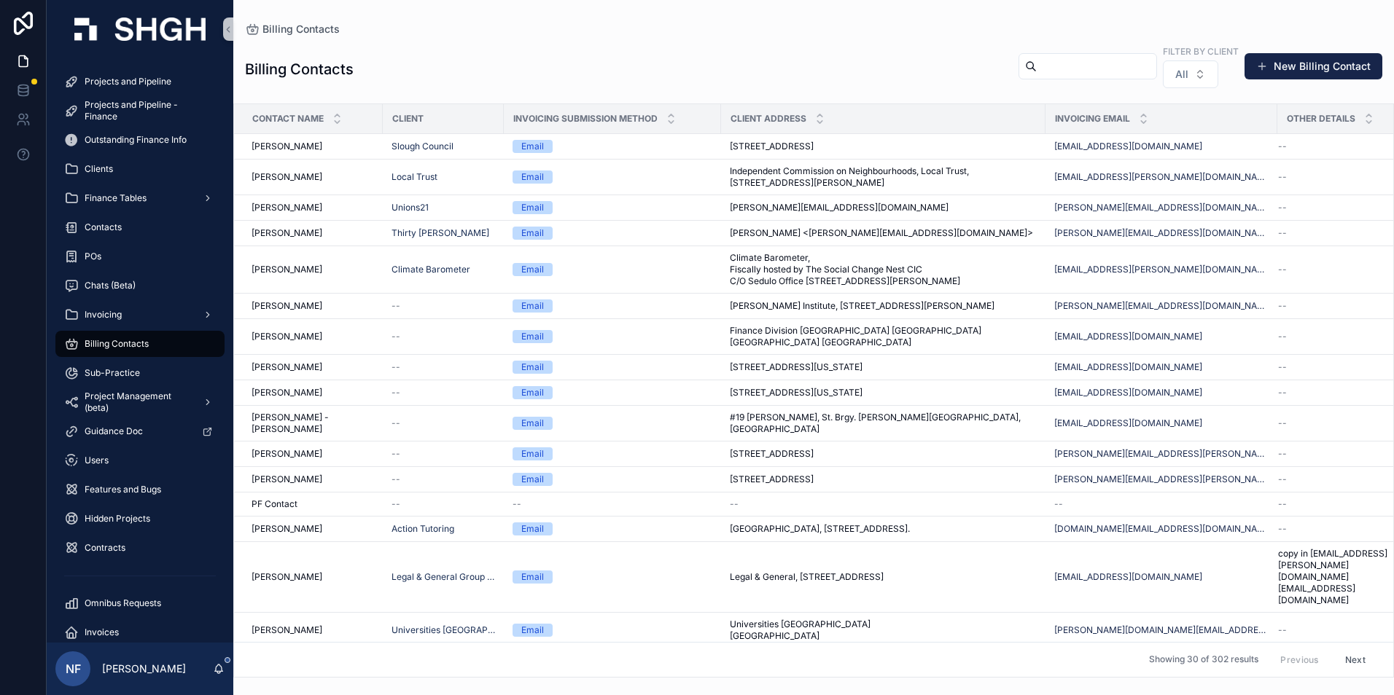
click at [1036, 65] on input "scrollable content" at bounding box center [1096, 66] width 120 height 20
type input "****"
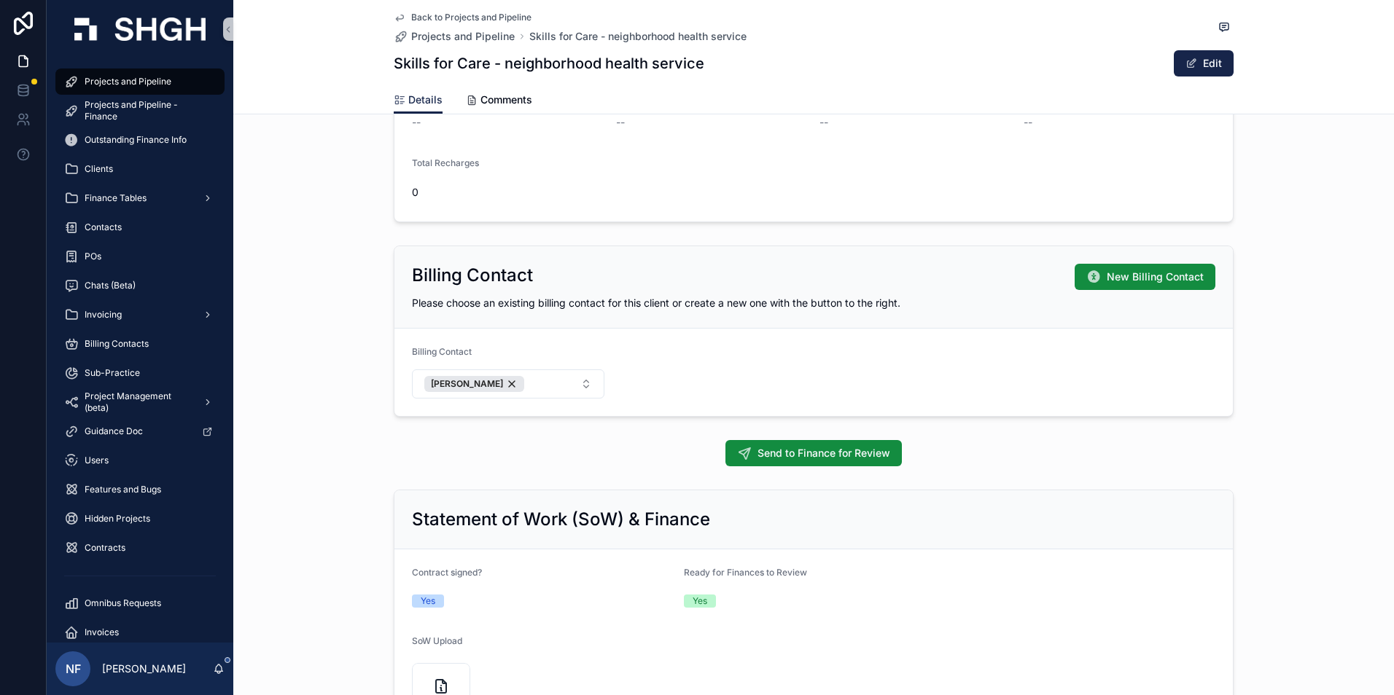
scroll to position [1093, 0]
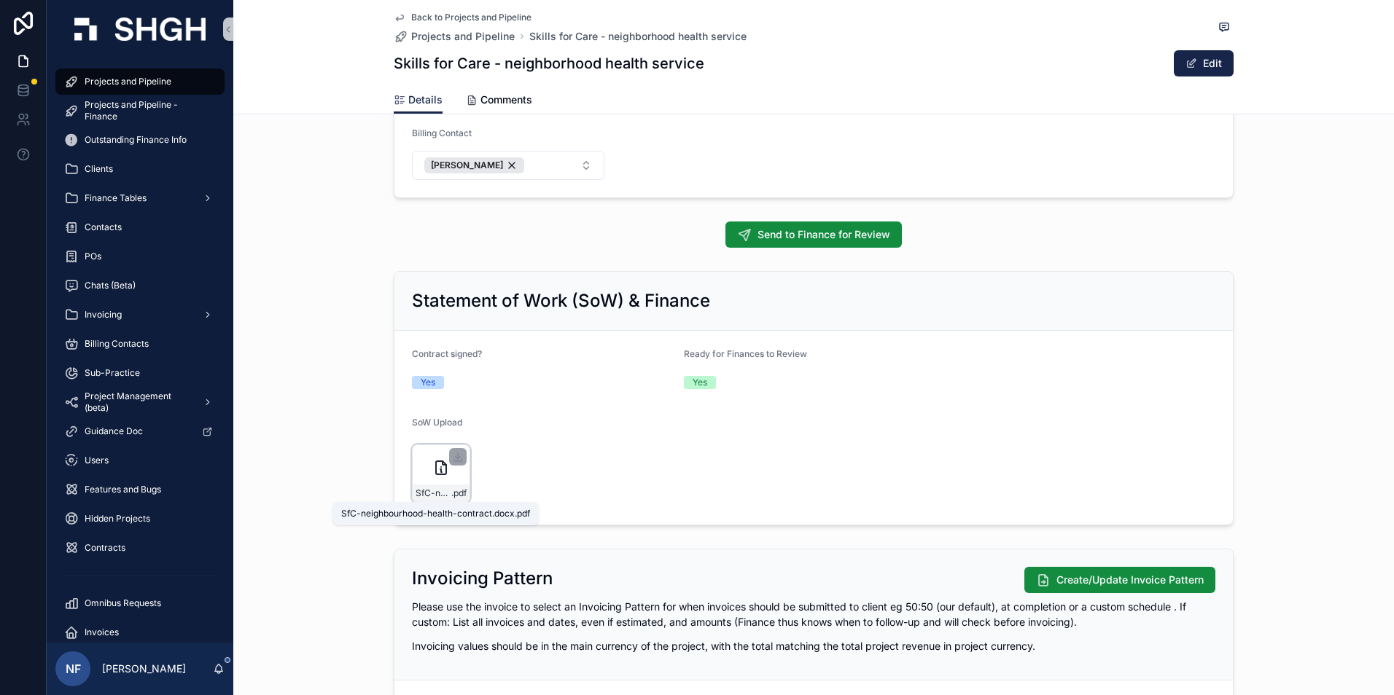
click at [417, 496] on span "SfC-neighbourhood-health-contract.docx" at bounding box center [433, 494] width 36 height 12
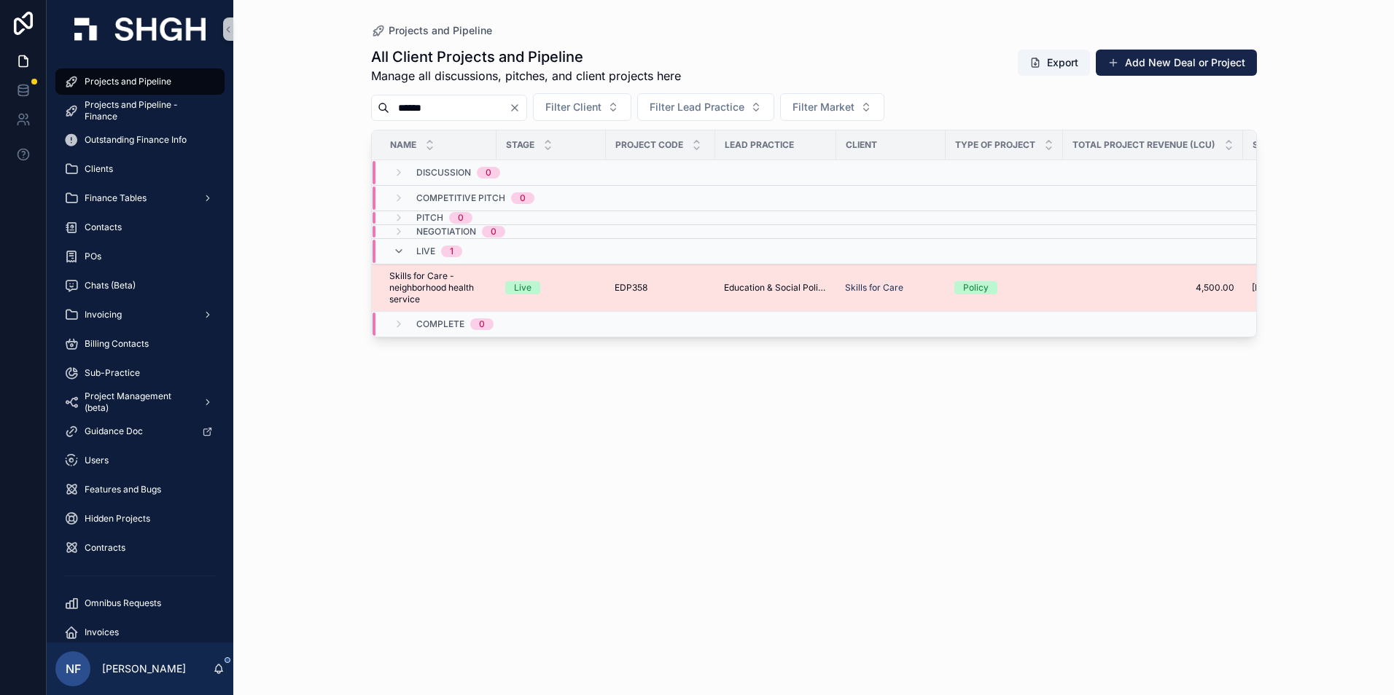
click at [437, 291] on span "Skills for Care - neighborhood health service" at bounding box center [438, 287] width 98 height 35
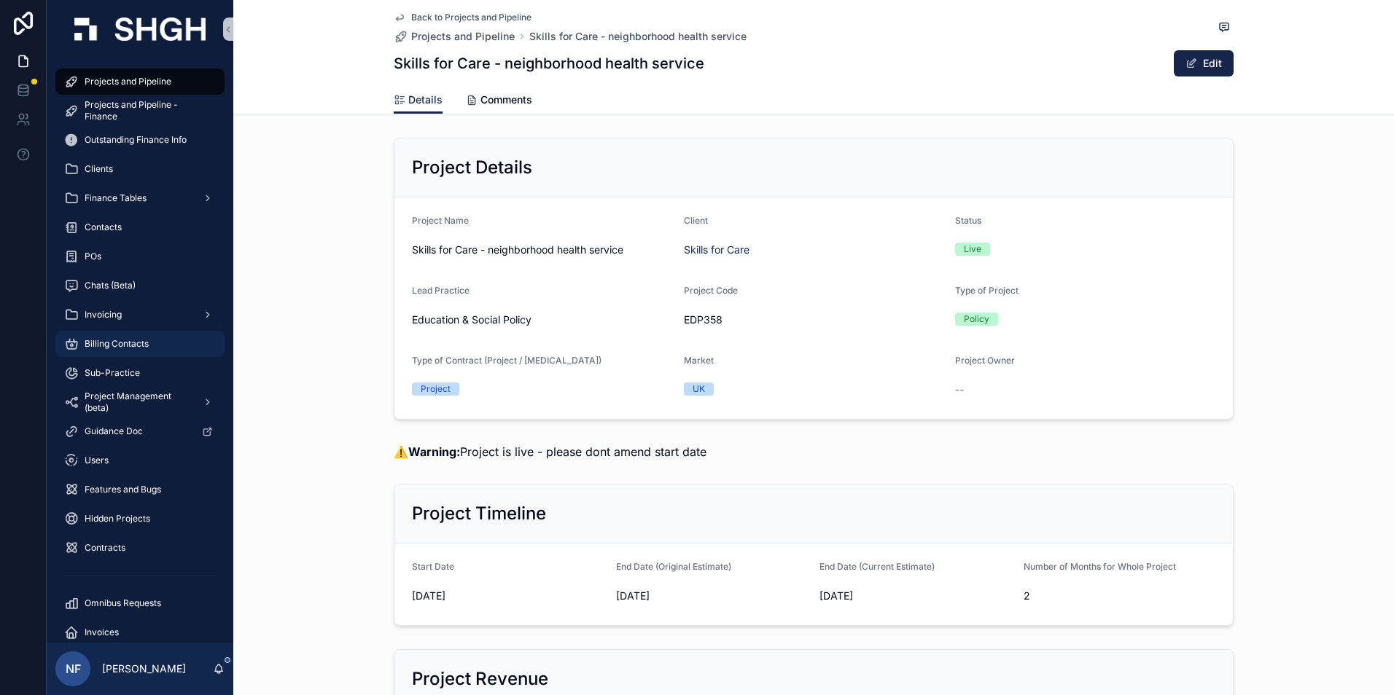
click at [119, 351] on div "Billing Contacts" at bounding box center [140, 343] width 152 height 23
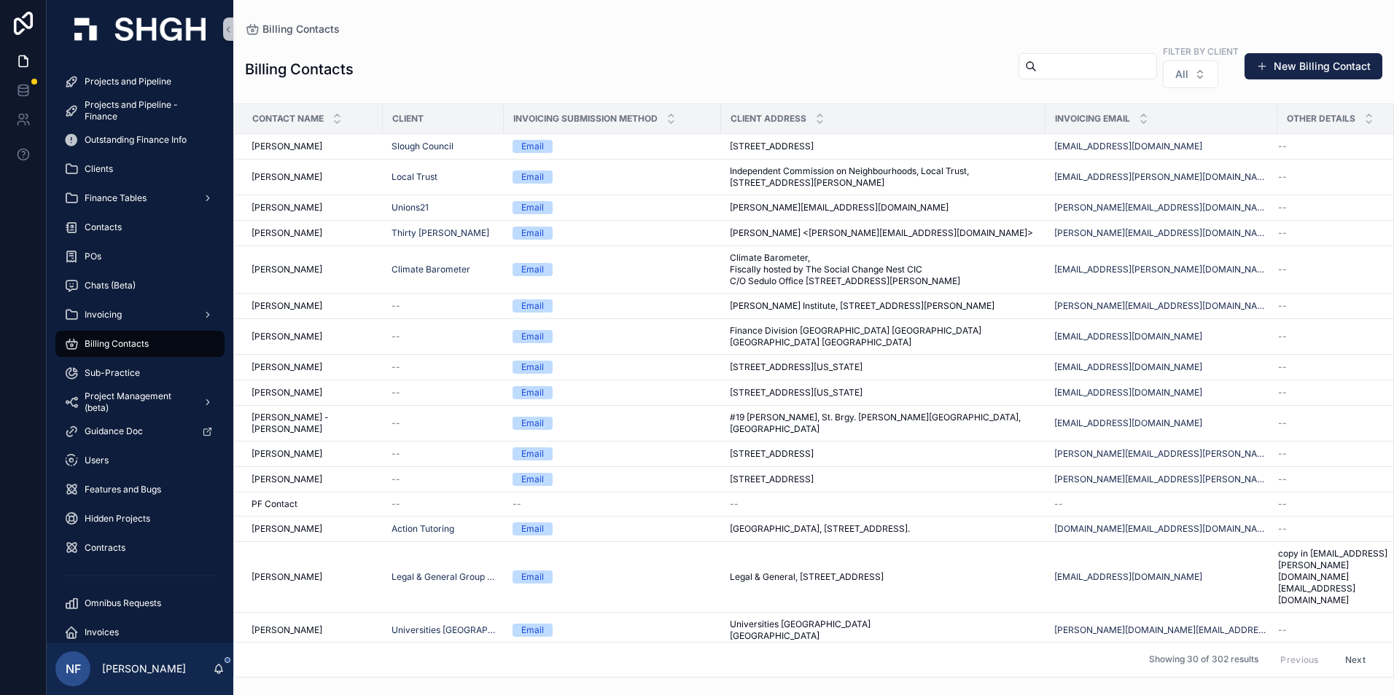
click at [1036, 61] on input "scrollable content" at bounding box center [1096, 66] width 120 height 20
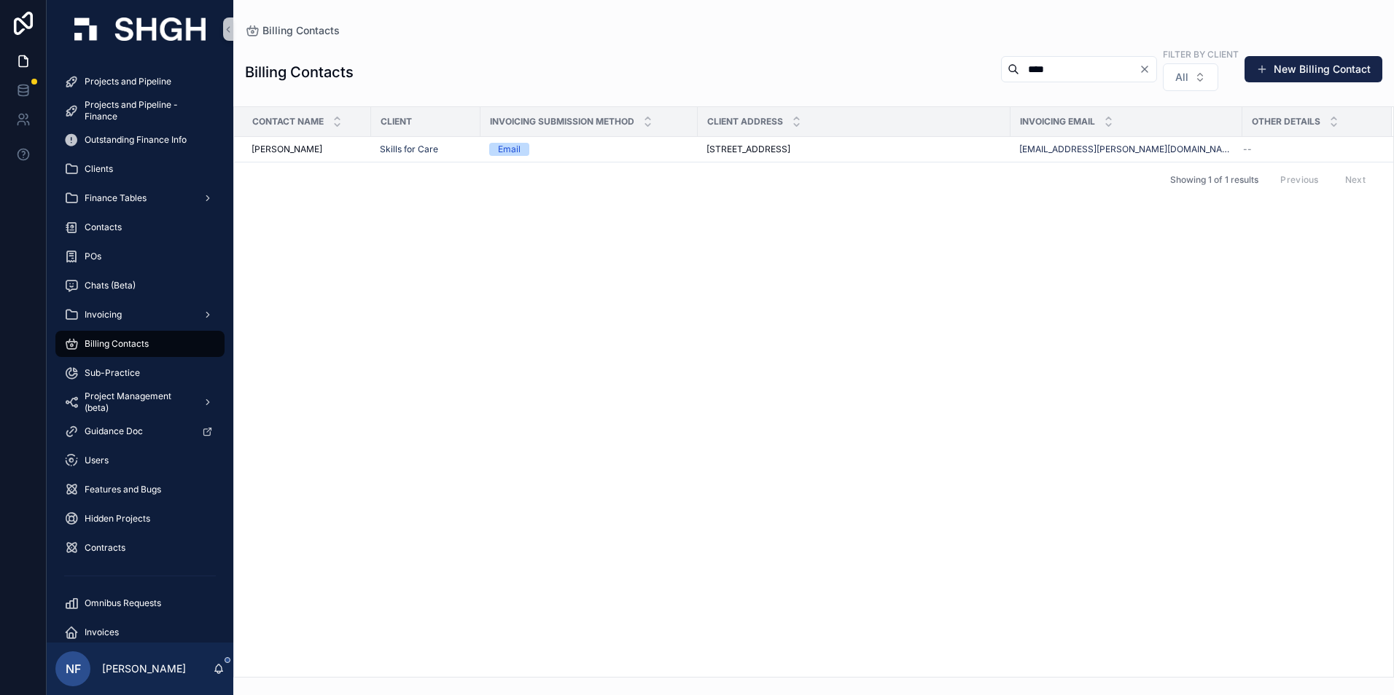
type input "****"
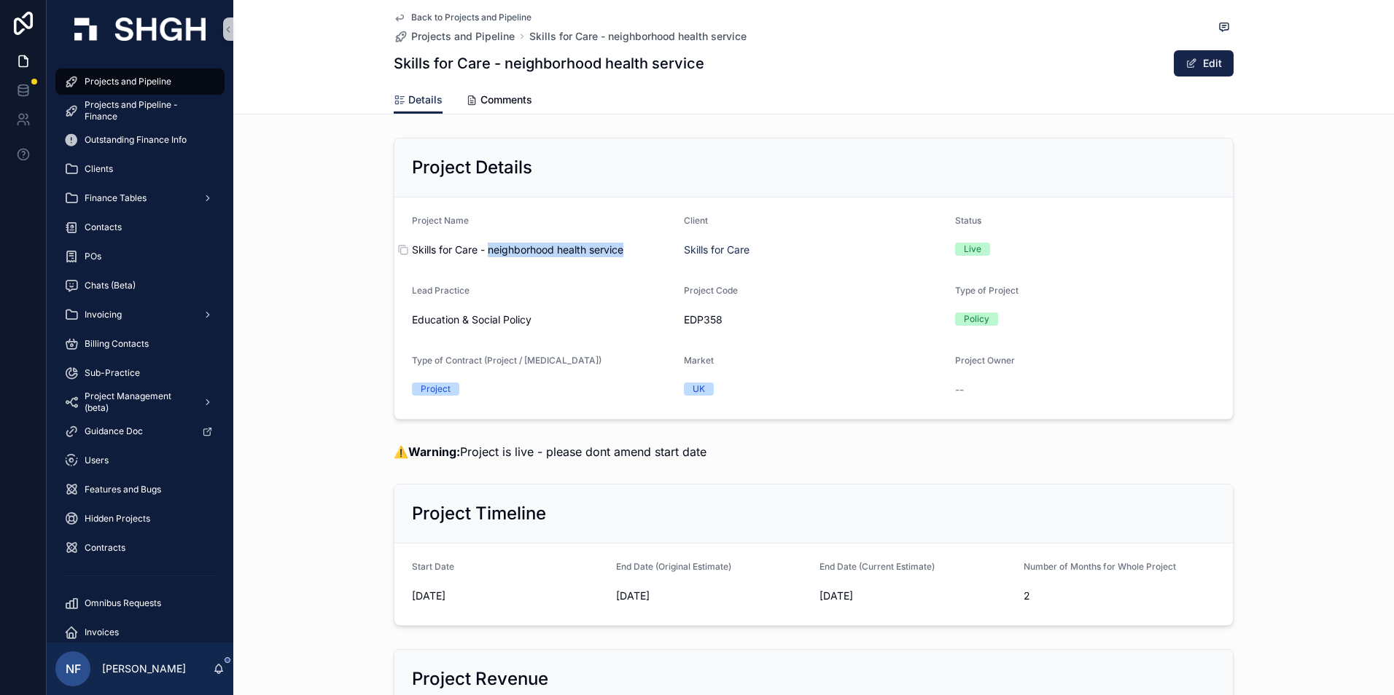
drag, startPoint x: 484, startPoint y: 248, endPoint x: 623, endPoint y: 250, distance: 139.2
click at [623, 250] on span "Skills for Care - neighborhood health service" at bounding box center [542, 250] width 260 height 15
copy span "neighborhood health service"
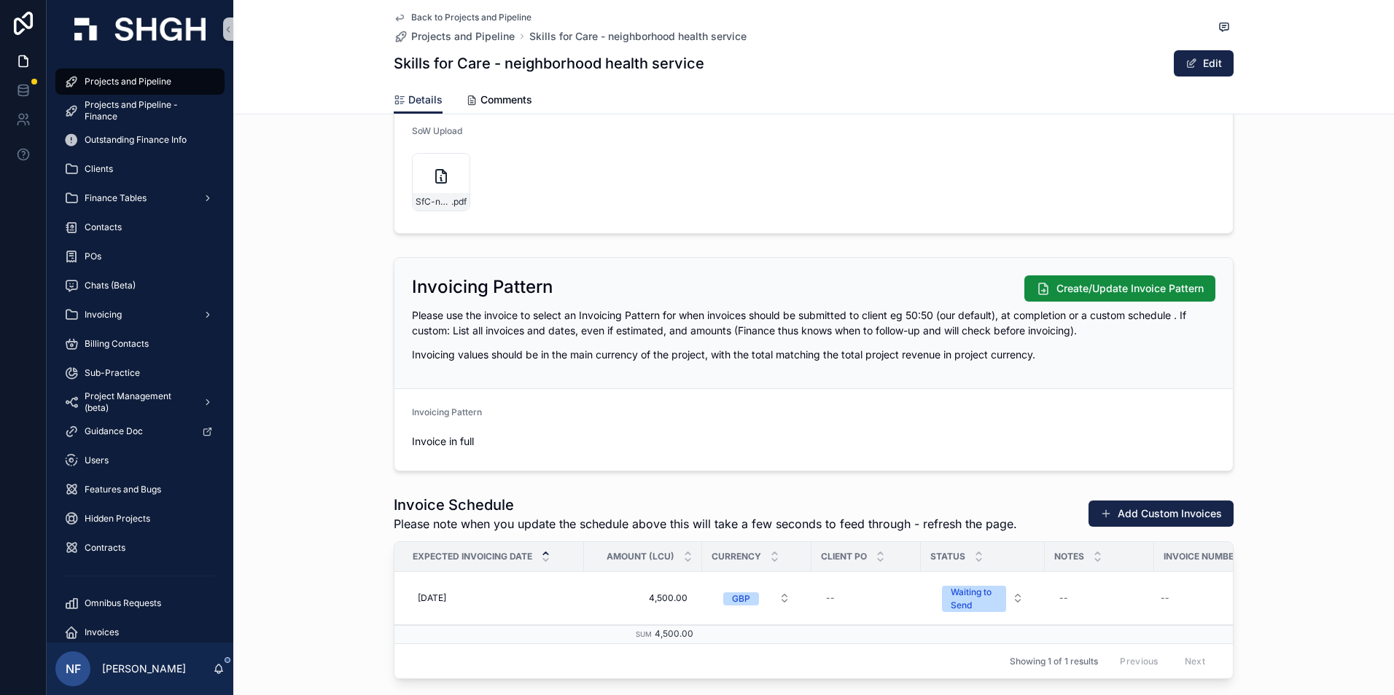
scroll to position [1676, 0]
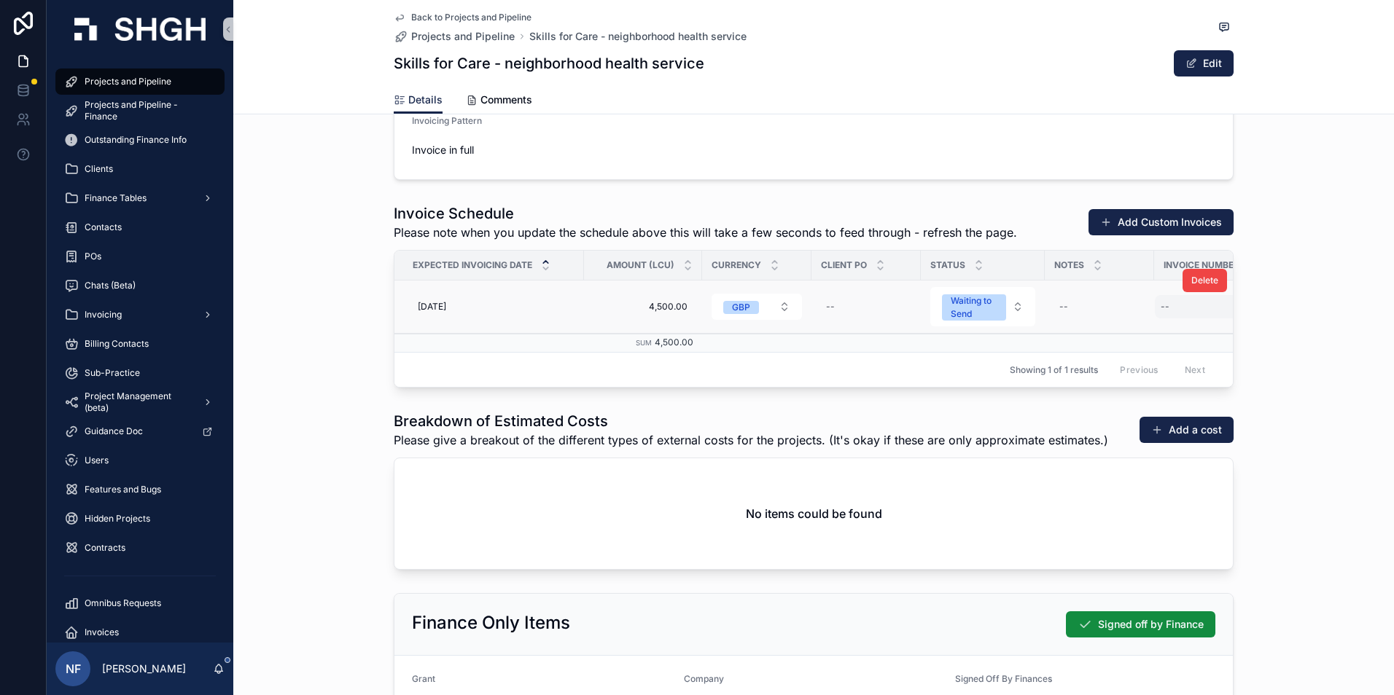
click at [1168, 309] on div "--" at bounding box center [1208, 306] width 106 height 23
type input "****"
click at [1346, 329] on div "****" at bounding box center [1249, 328] width 210 height 54
click at [1336, 325] on icon "scrollable content" at bounding box center [1334, 327] width 12 height 12
click at [446, 303] on span "05/09/2025" at bounding box center [432, 307] width 28 height 12
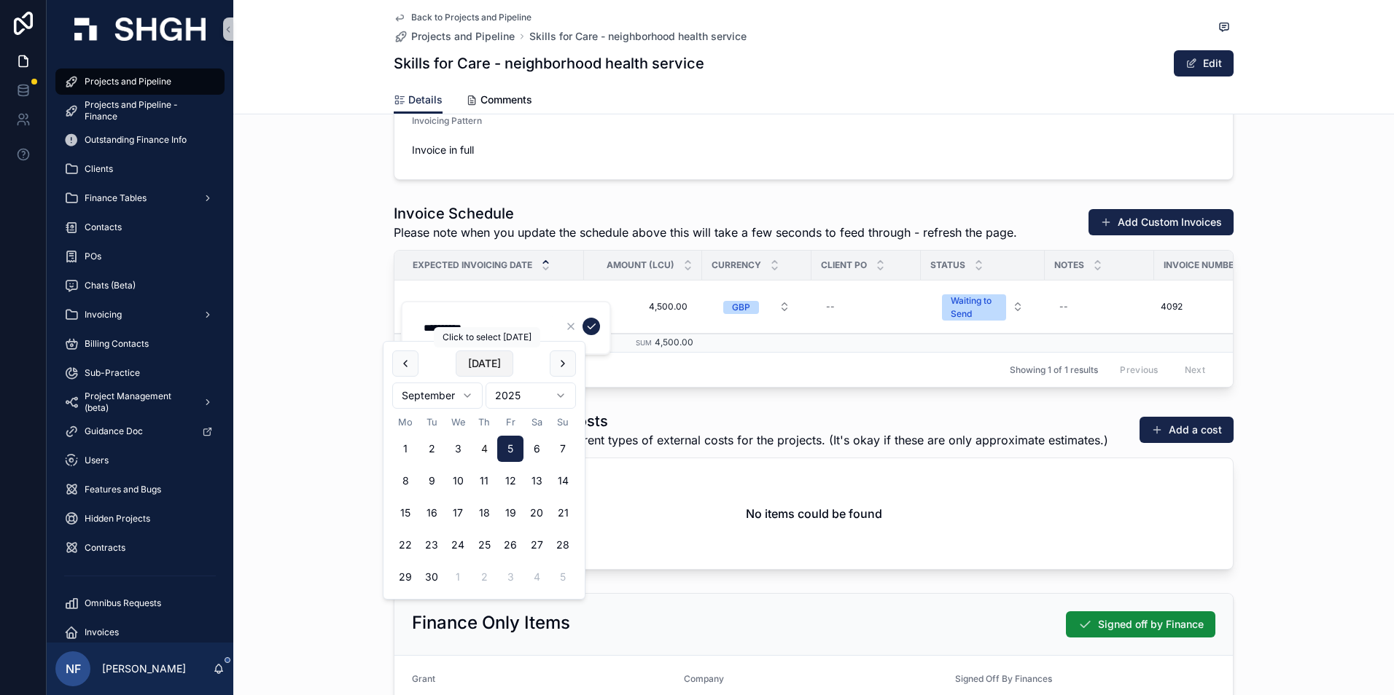
click at [486, 360] on button "Today" at bounding box center [485, 364] width 58 height 26
type input "**********"
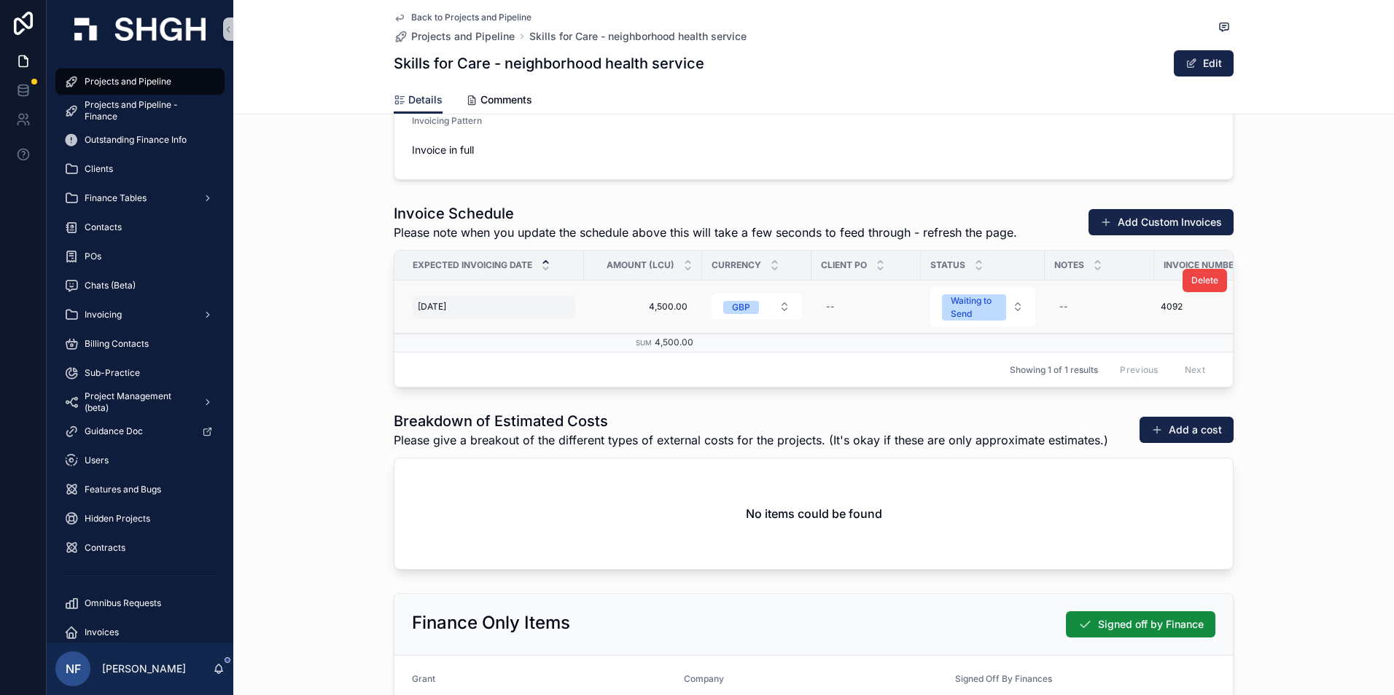
click at [432, 307] on span "05/09/2025" at bounding box center [432, 307] width 28 height 12
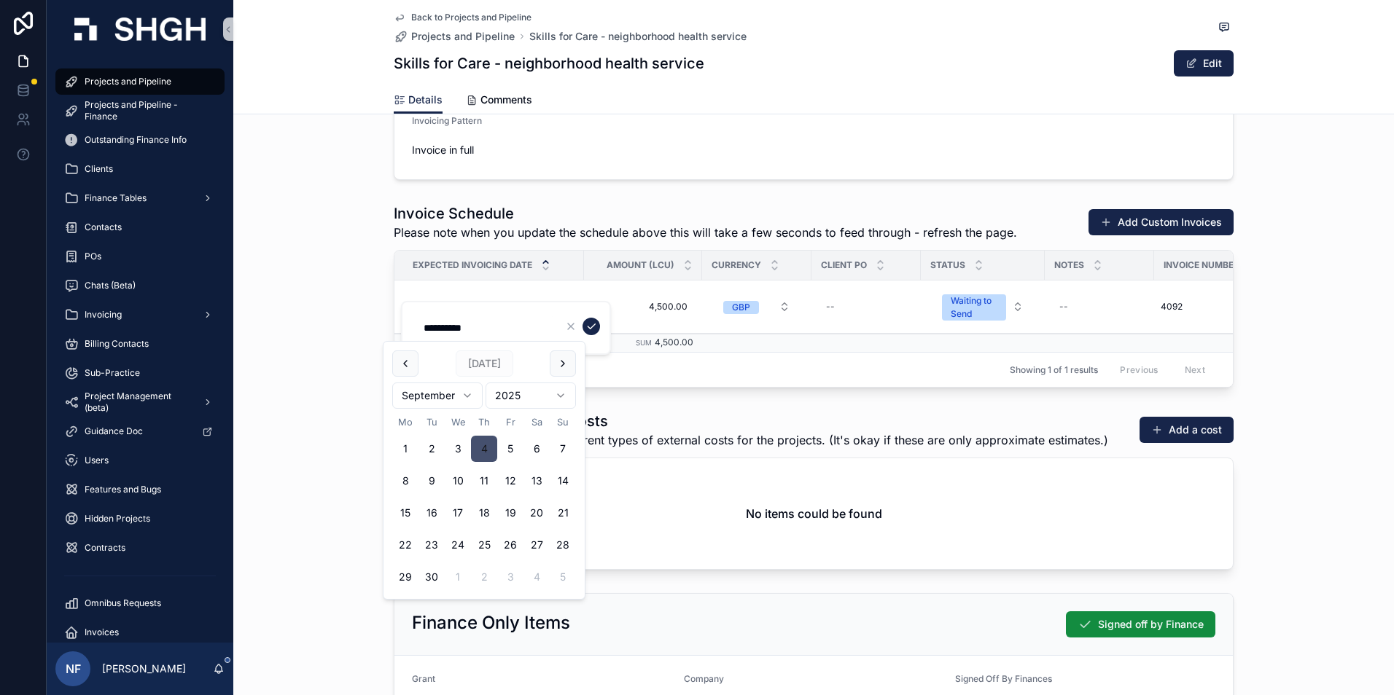
click at [480, 454] on button "4" at bounding box center [484, 449] width 26 height 26
click at [594, 328] on icon "scrollable content" at bounding box center [591, 327] width 12 height 12
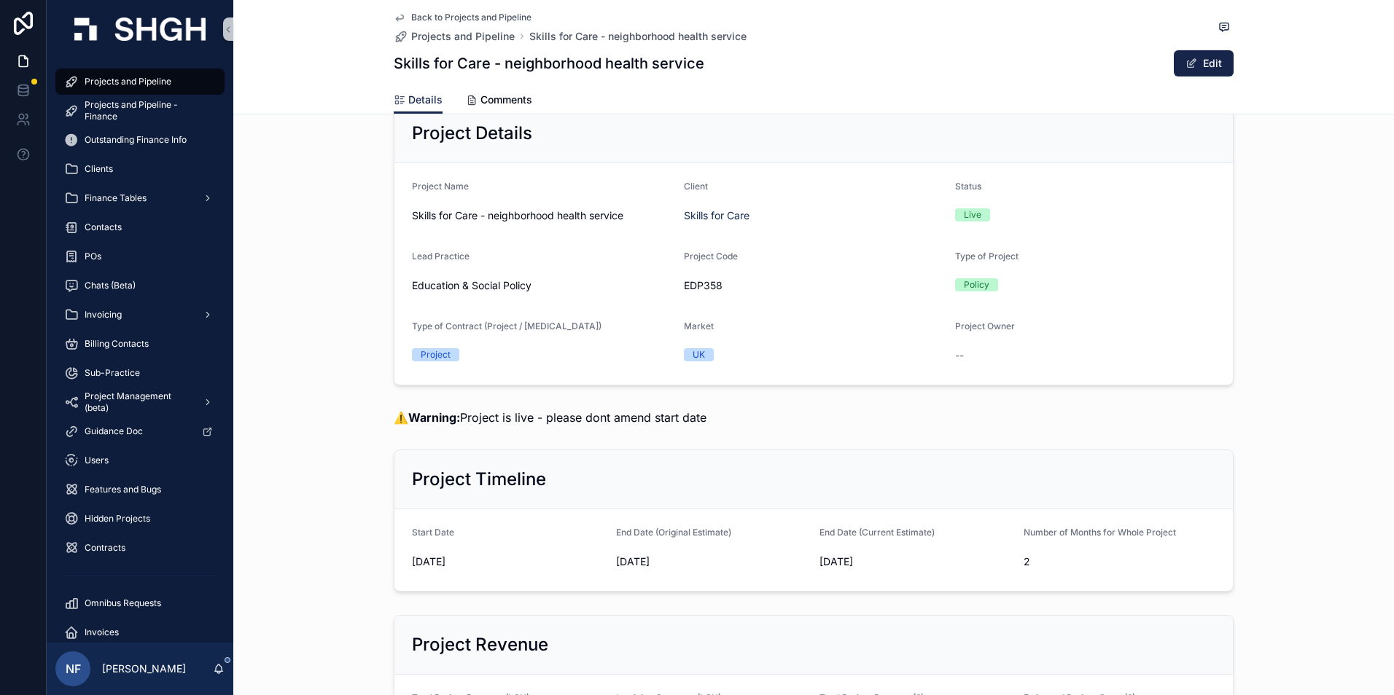
scroll to position [0, 0]
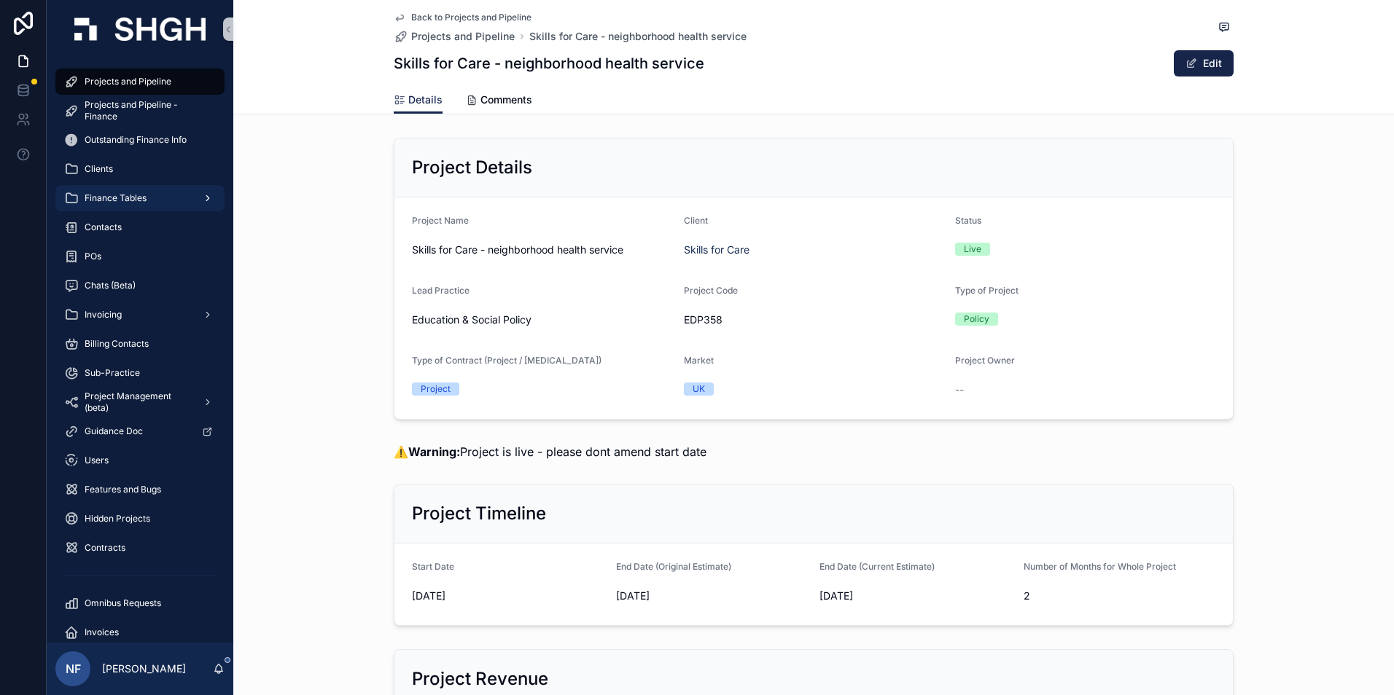
click at [109, 192] on div "Finance Tables" at bounding box center [140, 198] width 152 height 23
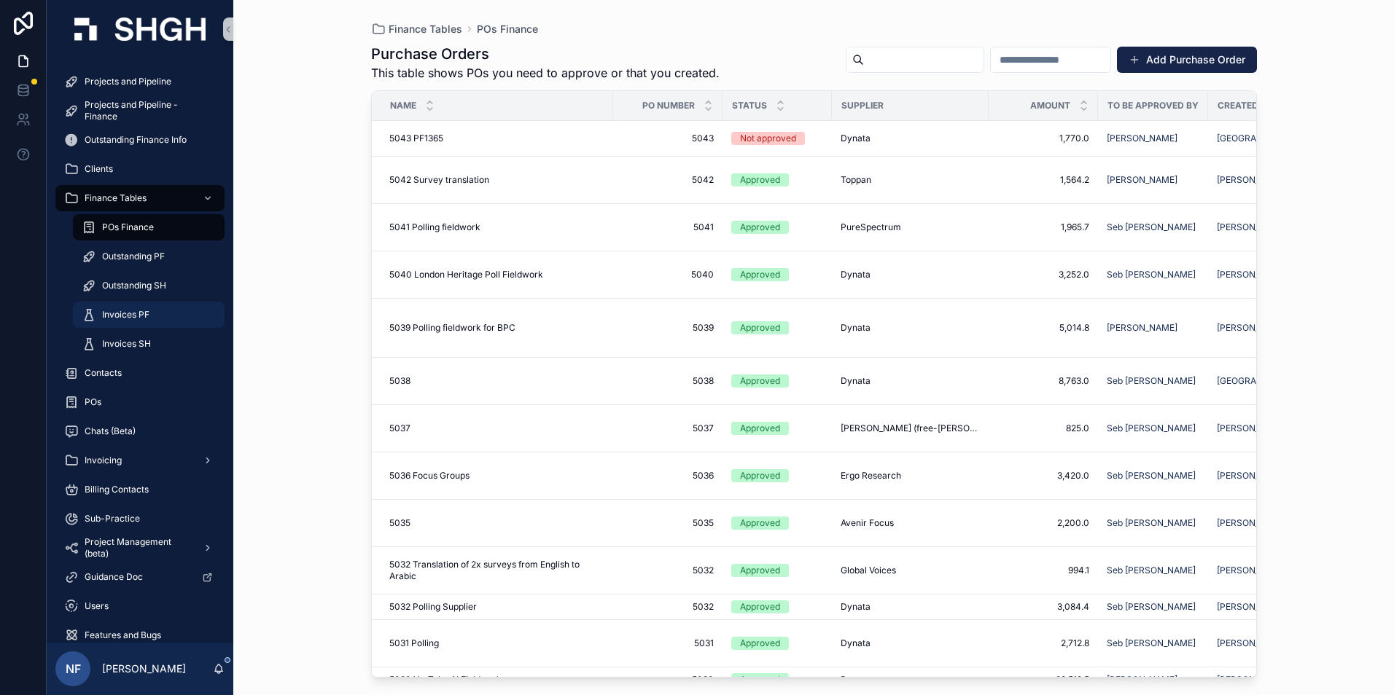
click at [112, 311] on span "Invoices PF" at bounding box center [125, 315] width 47 height 12
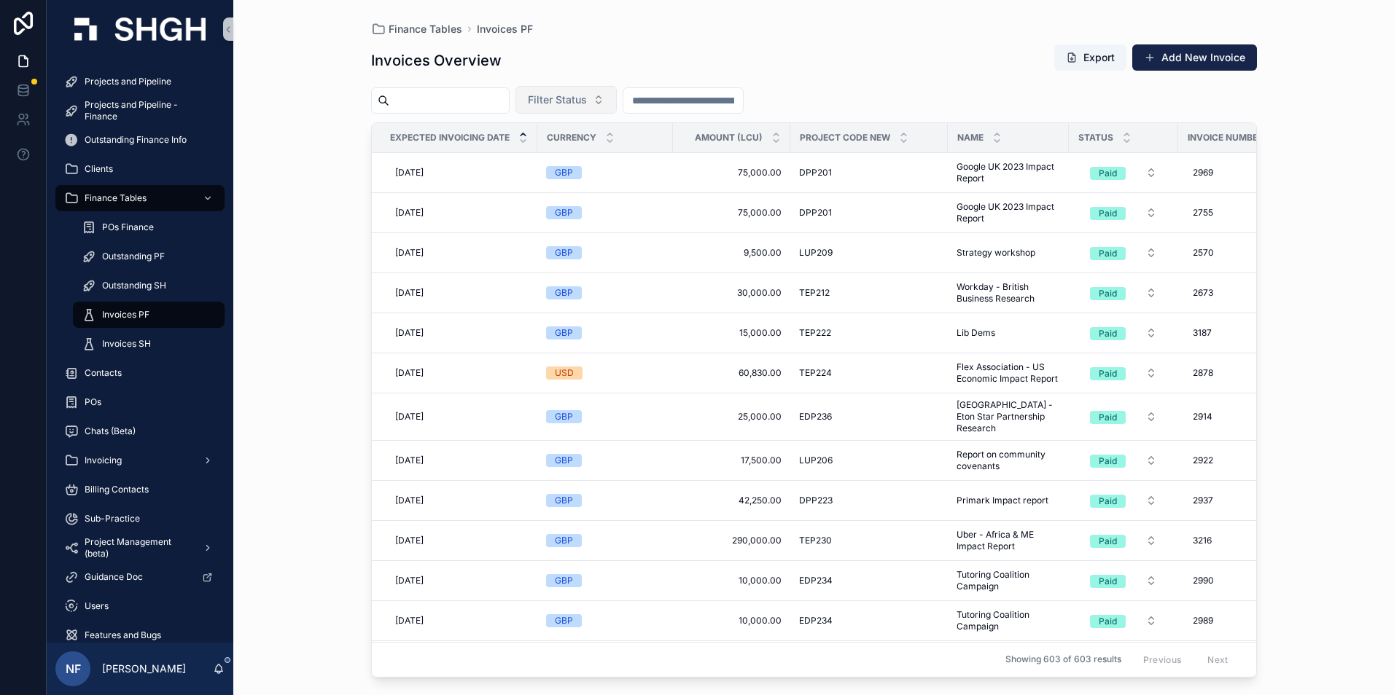
click at [587, 100] on span "Filter Status" at bounding box center [557, 100] width 59 height 15
click at [564, 163] on div "Waiting to Send" at bounding box center [602, 158] width 175 height 23
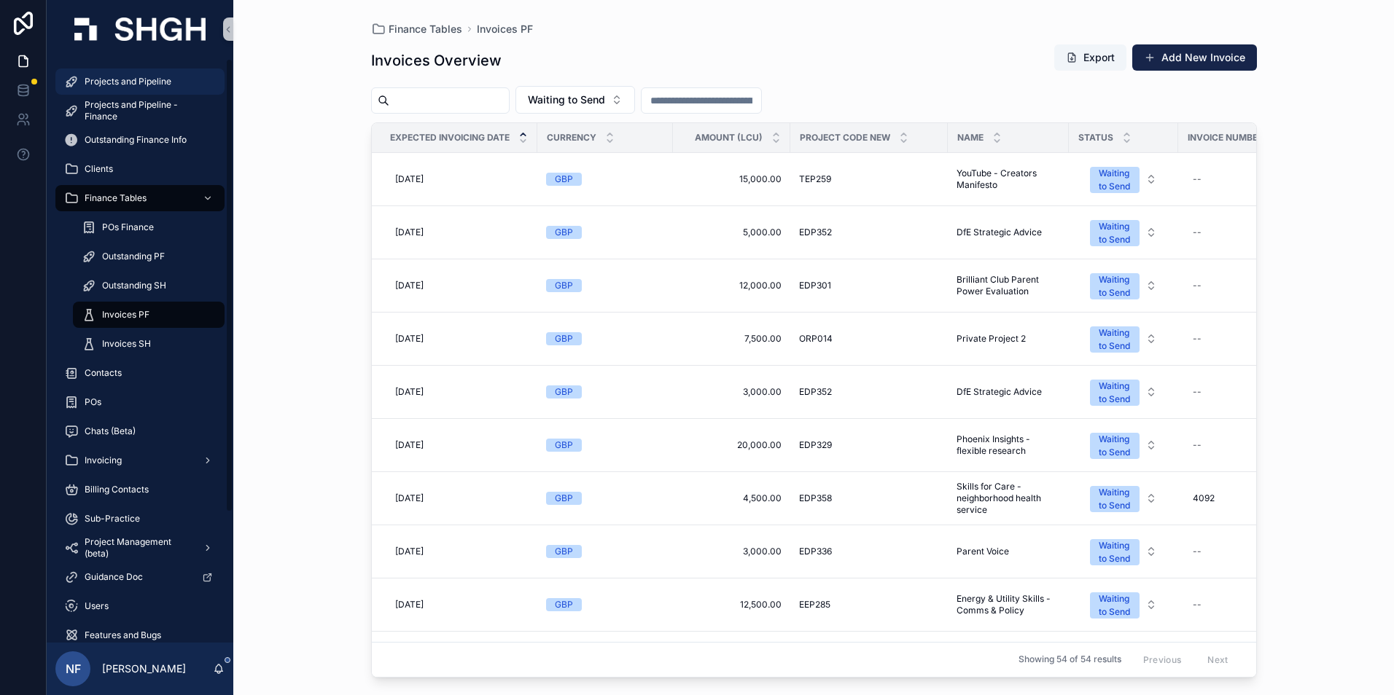
click at [155, 82] on span "Projects and Pipeline" at bounding box center [128, 82] width 87 height 12
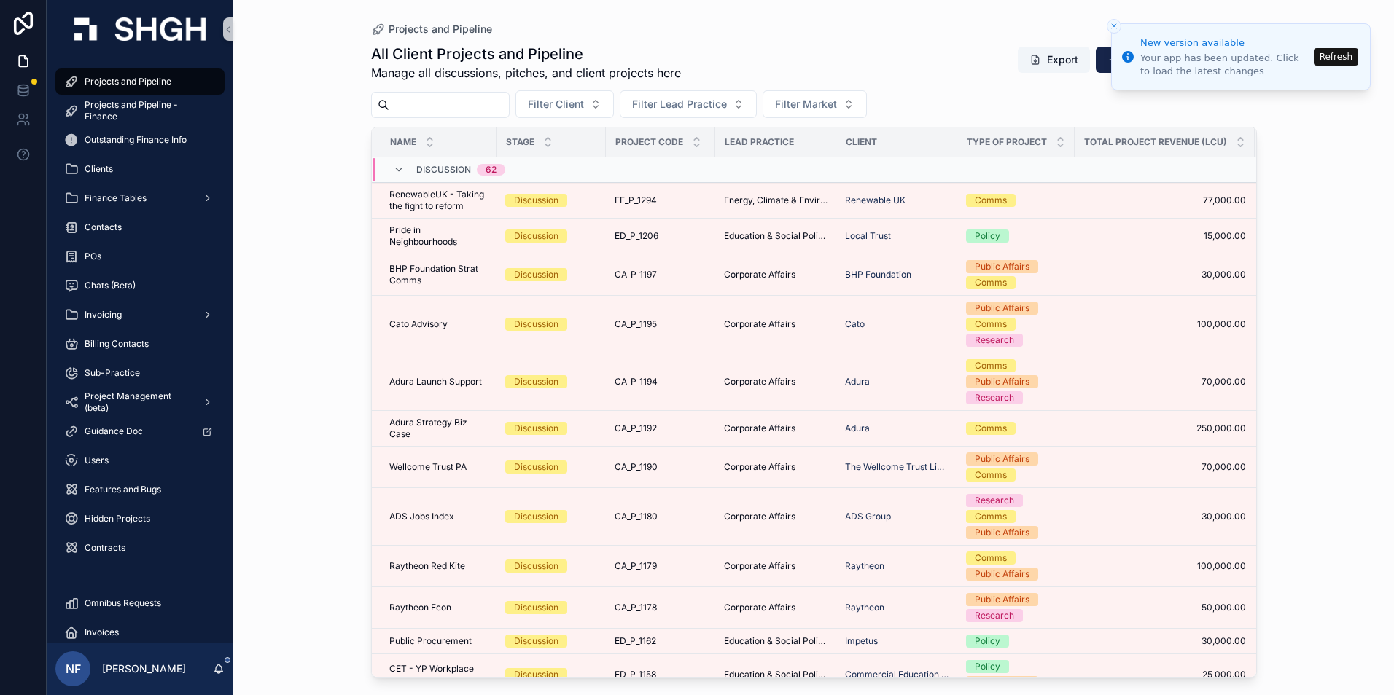
click at [437, 101] on input "scrollable content" at bounding box center [449, 105] width 120 height 20
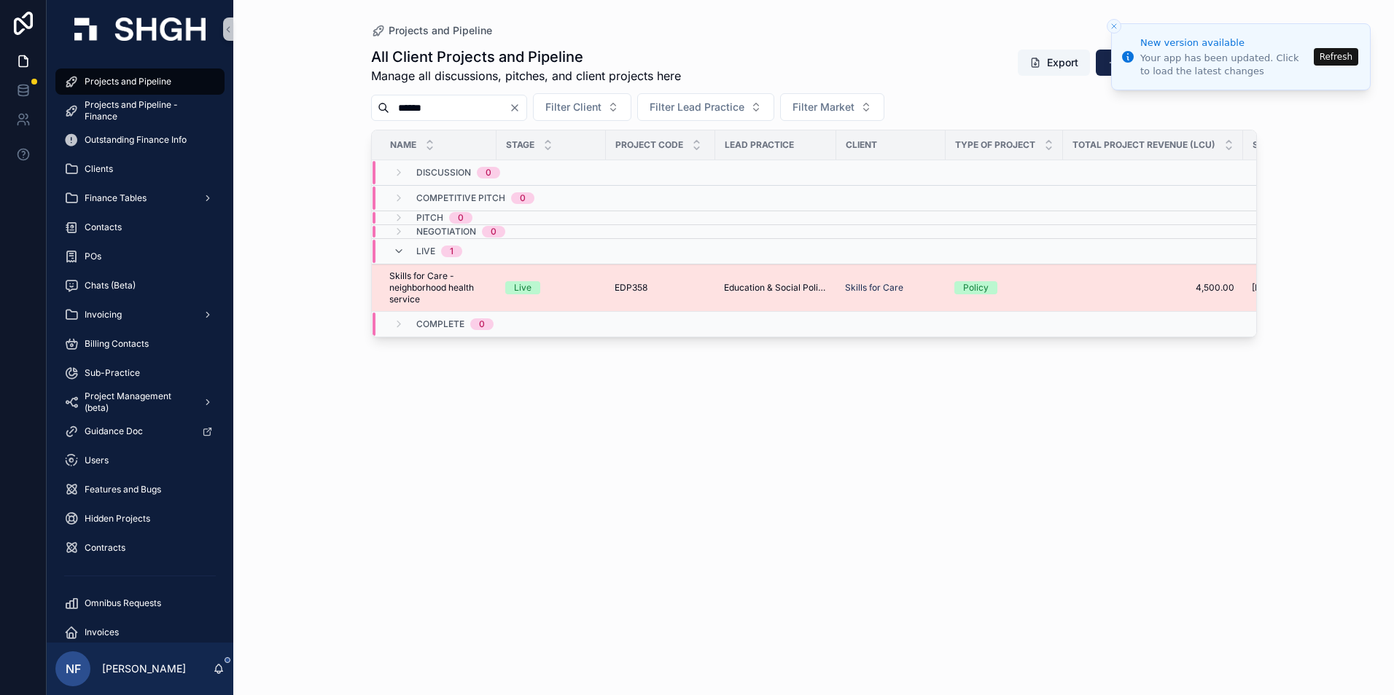
type input "******"
click at [448, 281] on span "Skills for Care - neighborhood health service" at bounding box center [438, 287] width 98 height 35
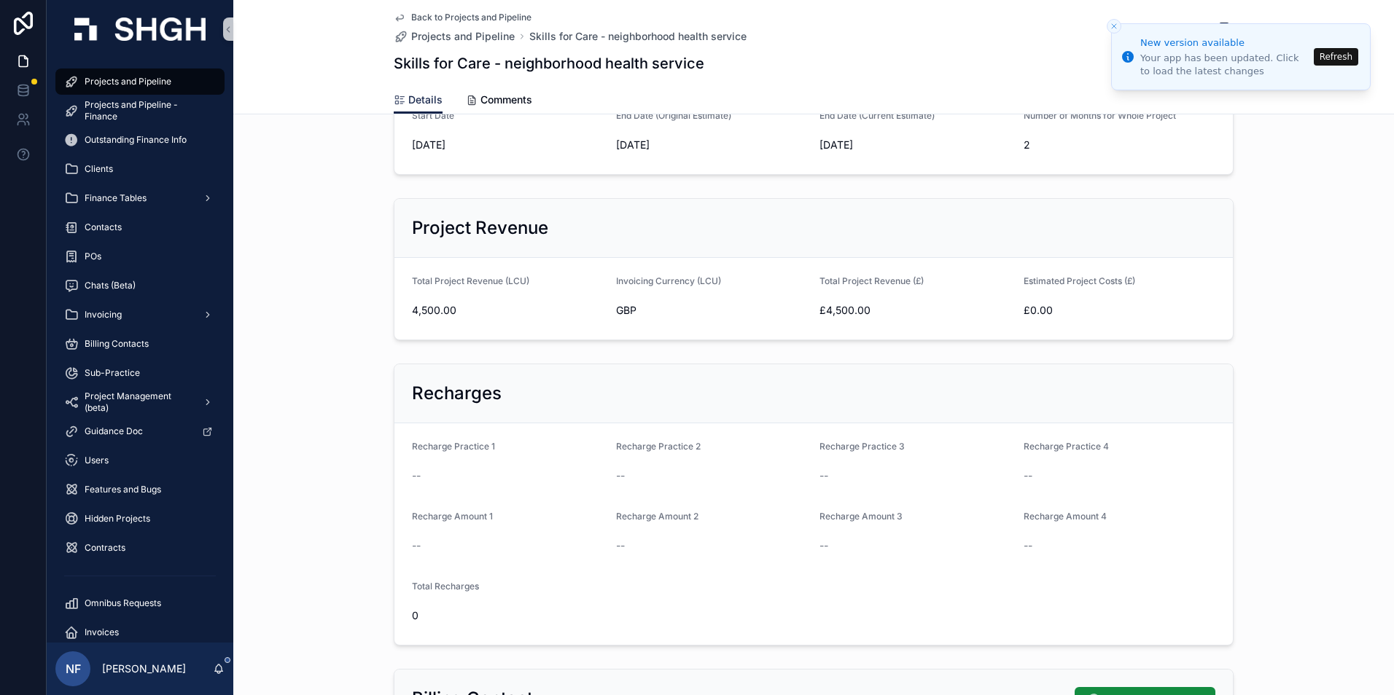
scroll to position [583, 0]
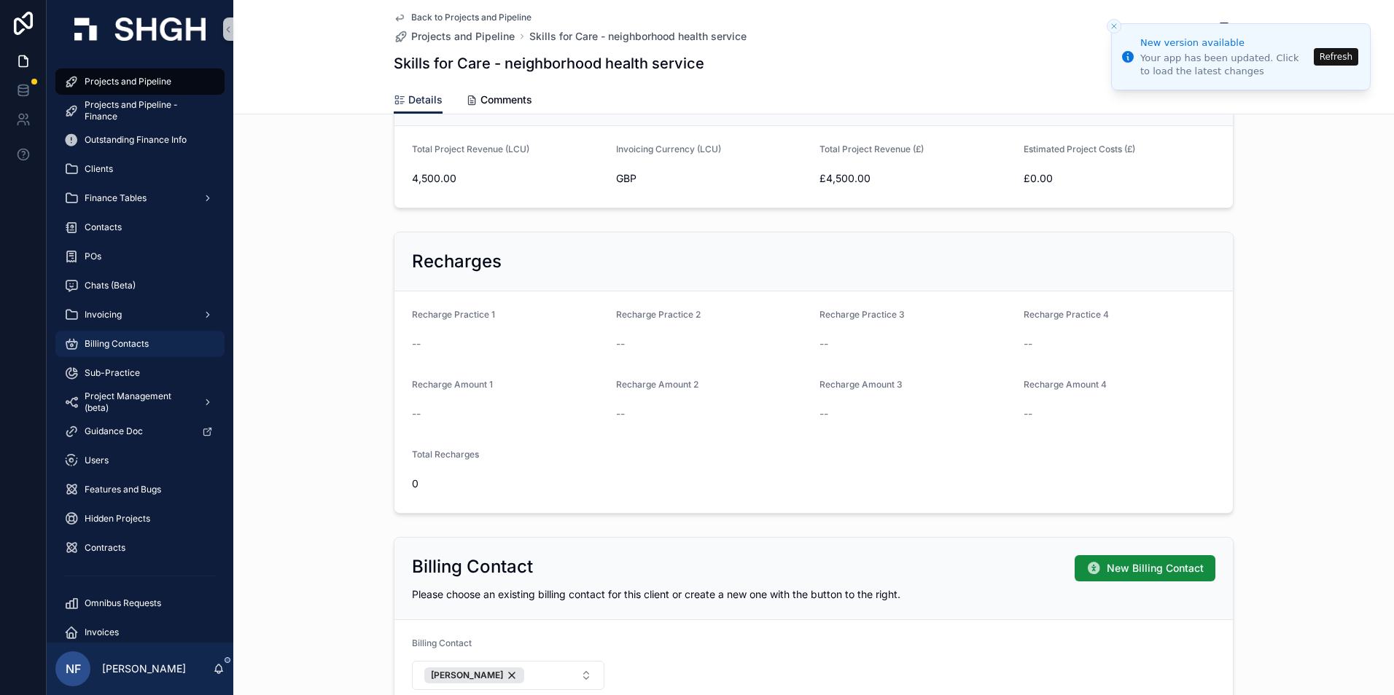
click at [121, 338] on span "Billing Contacts" at bounding box center [117, 344] width 64 height 12
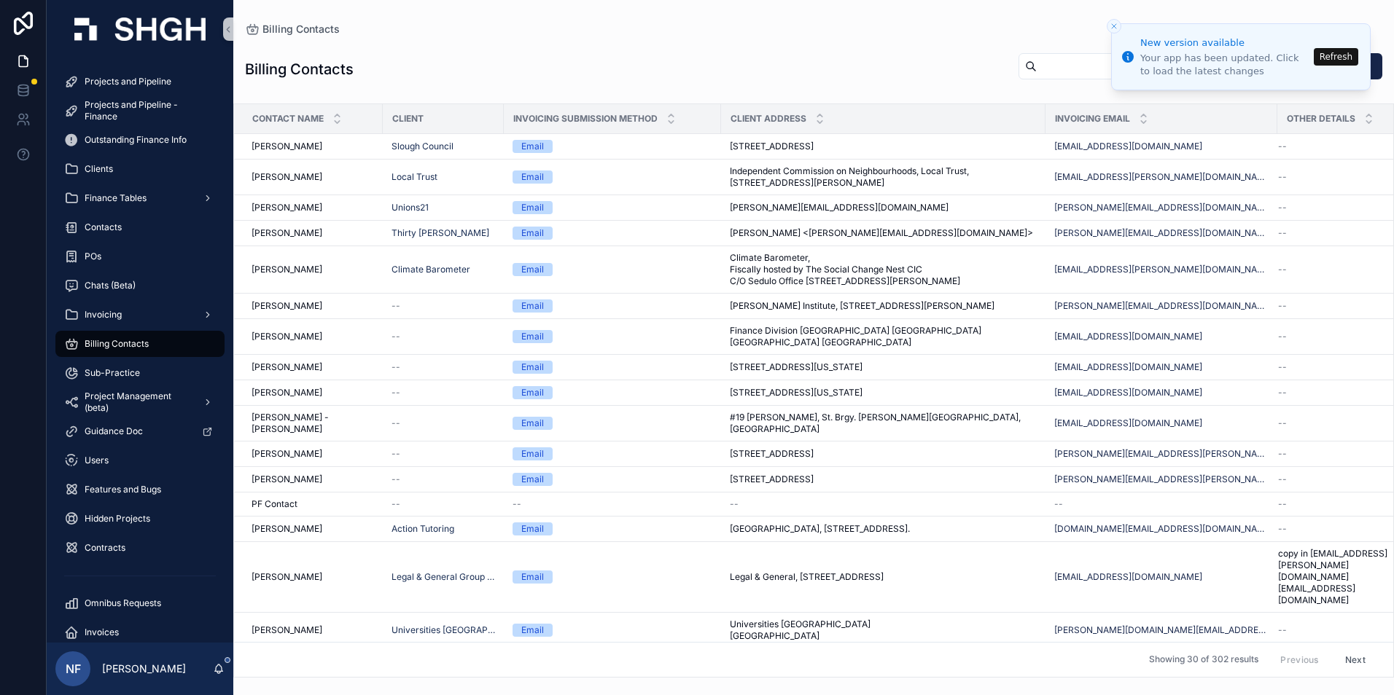
click at [1036, 71] on input "scrollable content" at bounding box center [1096, 66] width 120 height 20
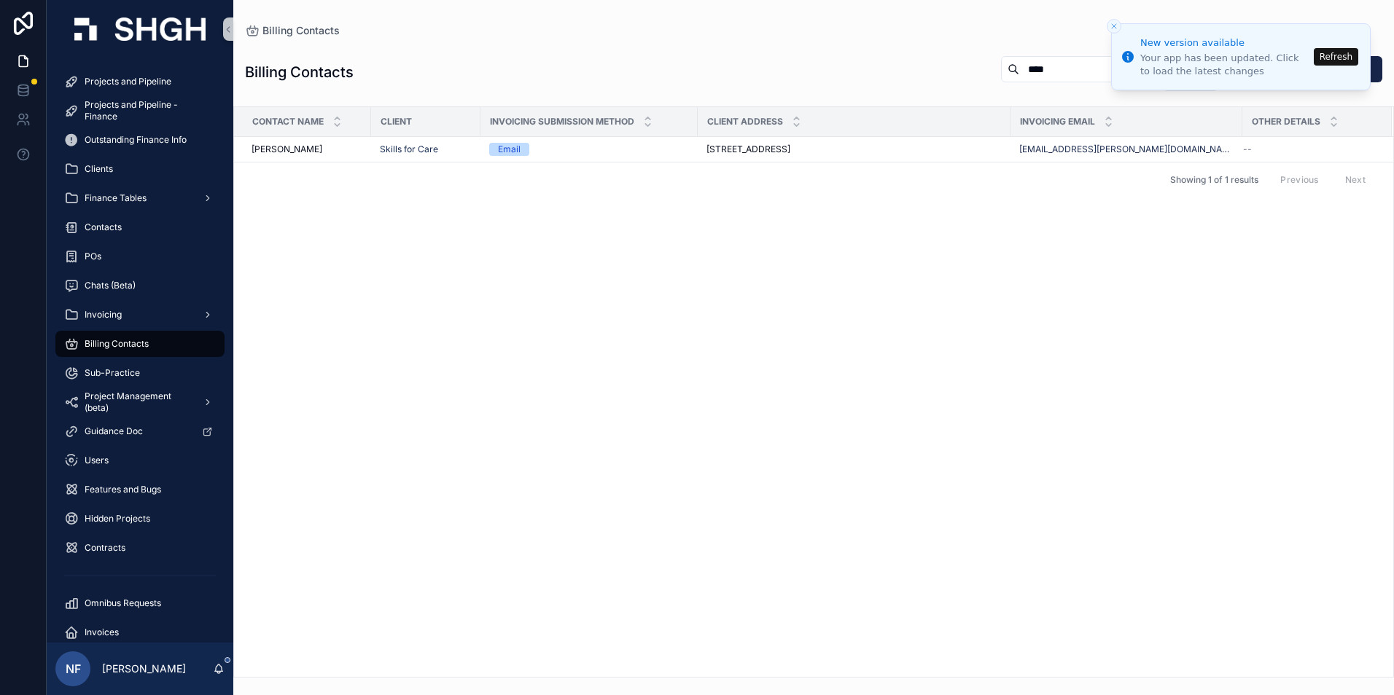
type input "****"
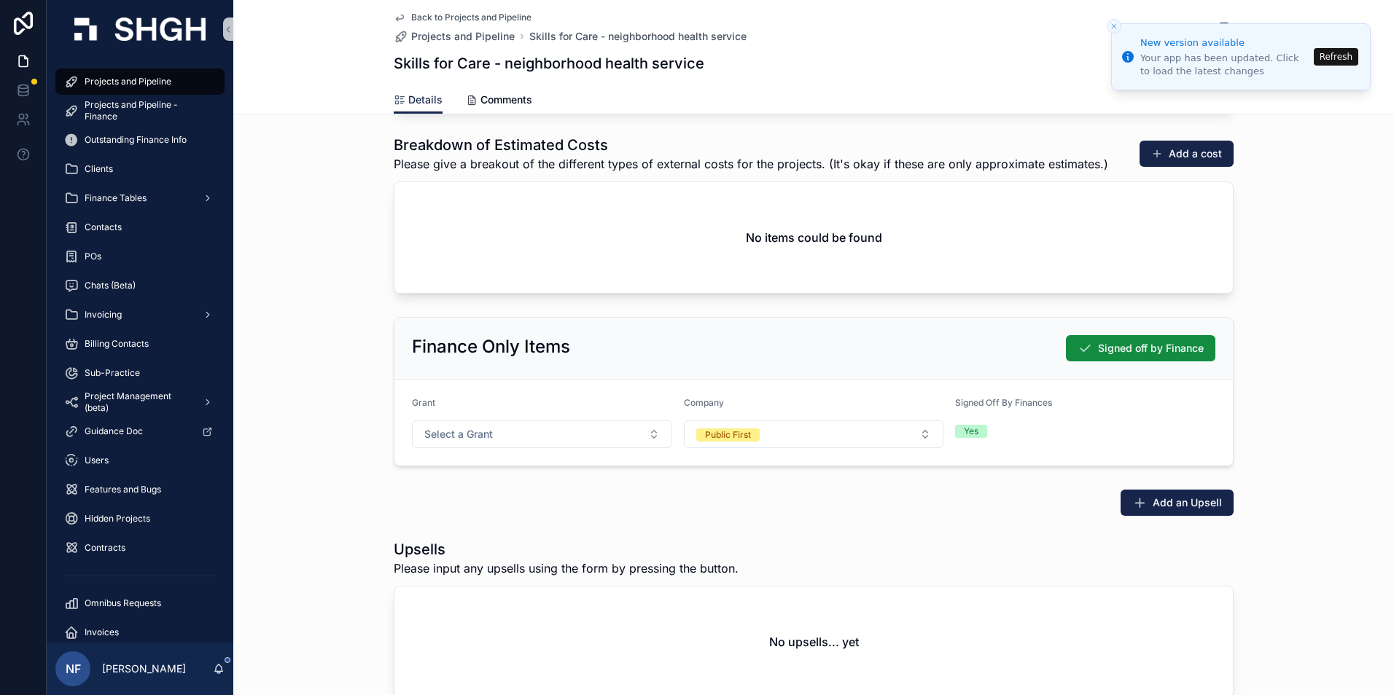
scroll to position [1753, 0]
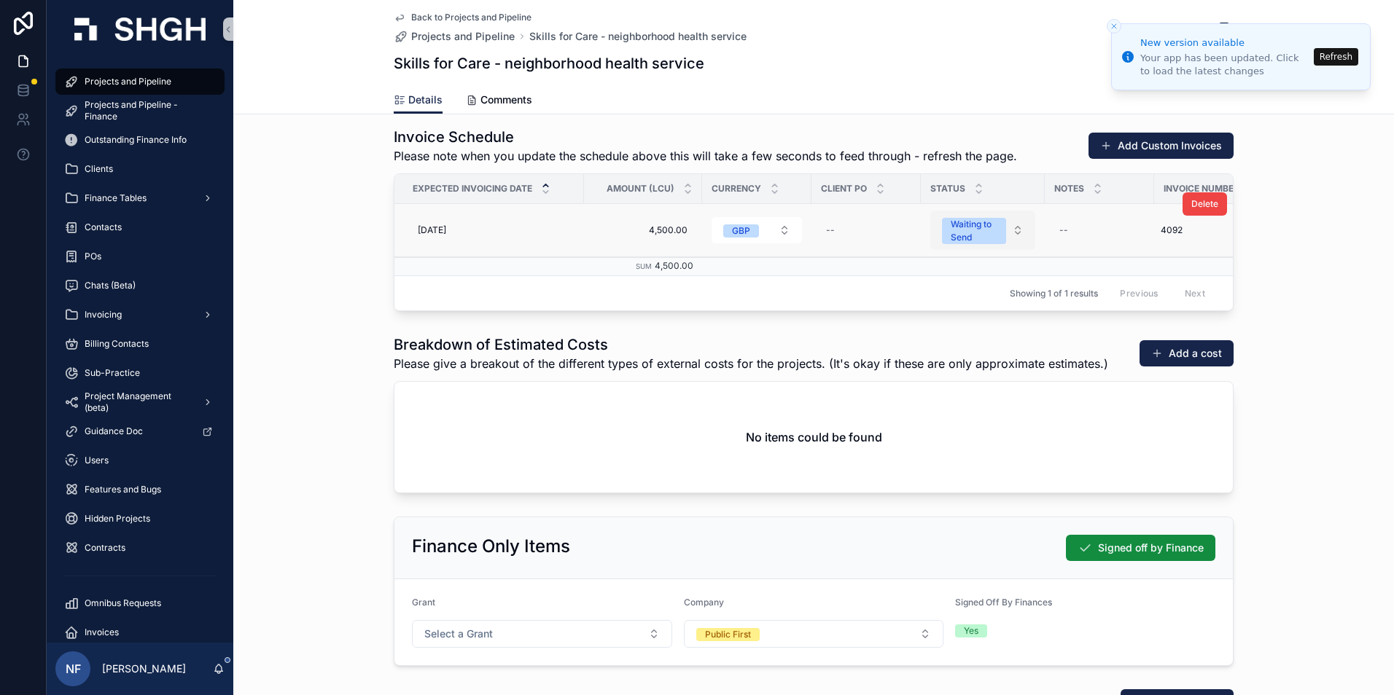
click at [980, 240] on div "Waiting to Send" at bounding box center [973, 231] width 47 height 26
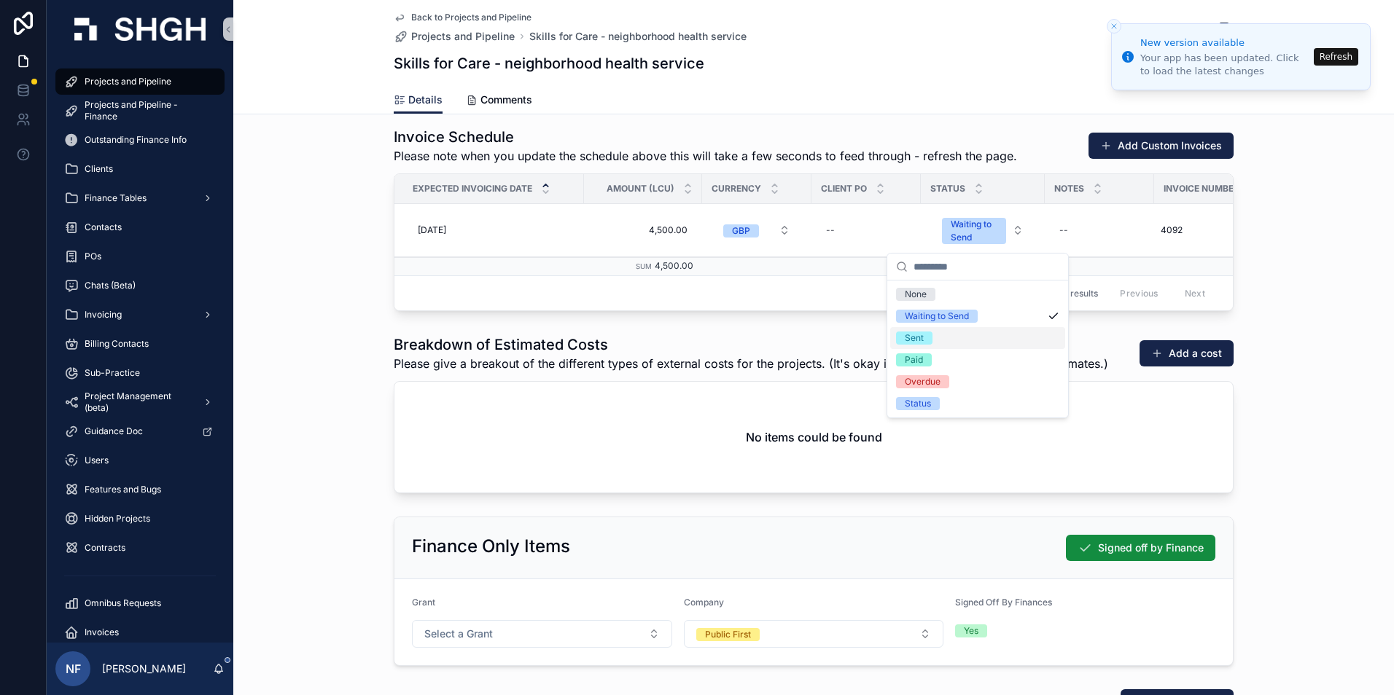
click at [926, 331] on div "Sent" at bounding box center [977, 338] width 175 height 22
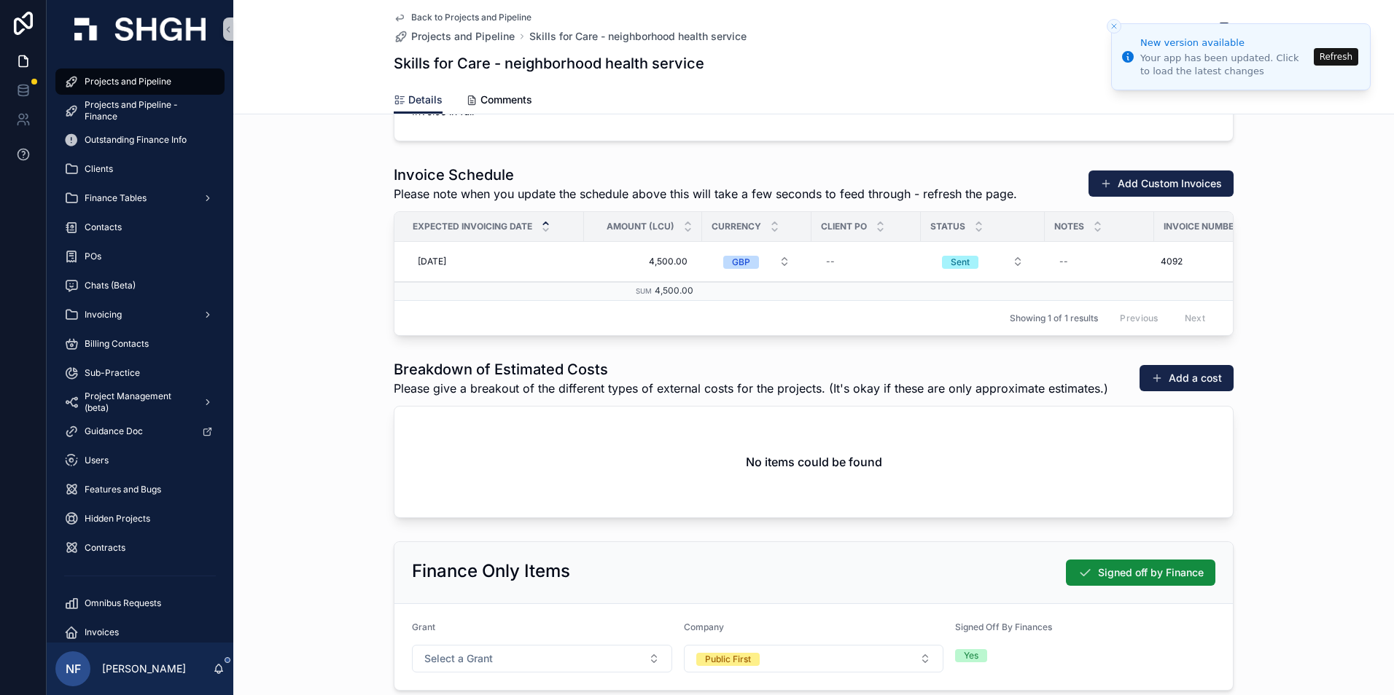
scroll to position [1791, 0]
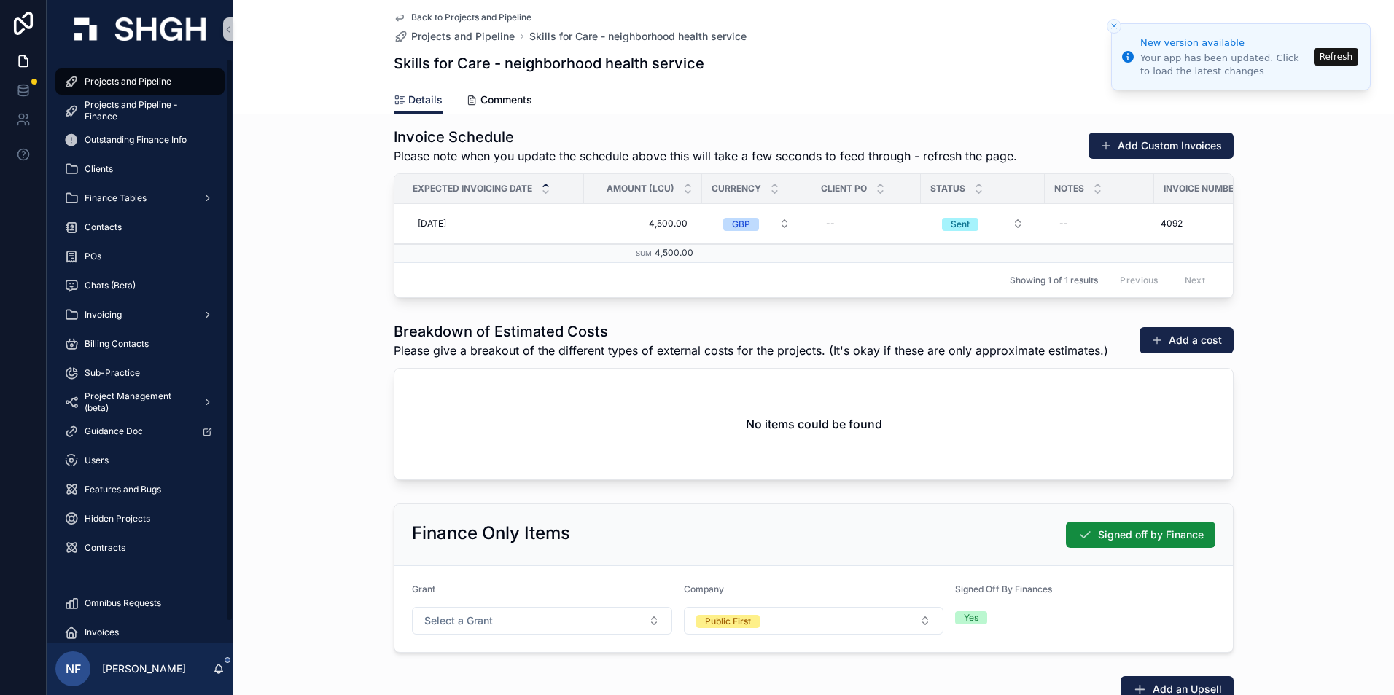
click at [138, 71] on div "Projects and Pipeline" at bounding box center [140, 81] width 152 height 23
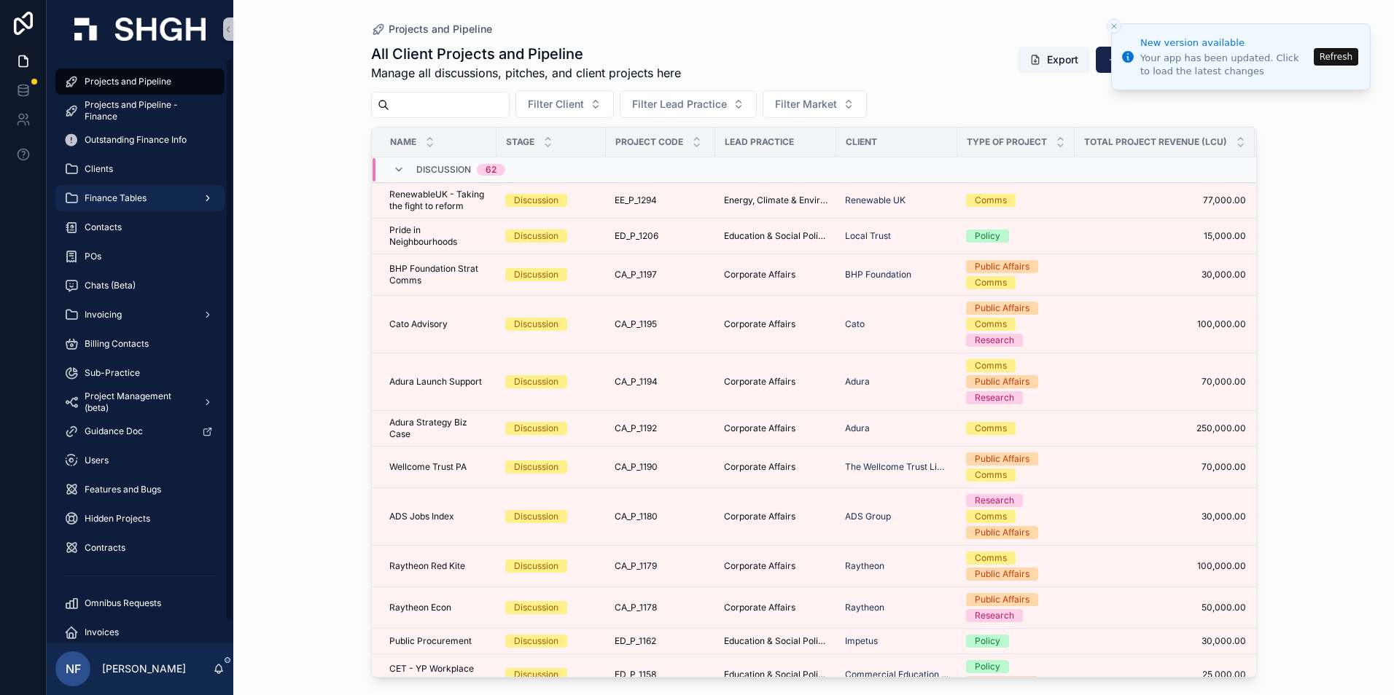
click at [123, 208] on div "Finance Tables" at bounding box center [140, 198] width 152 height 23
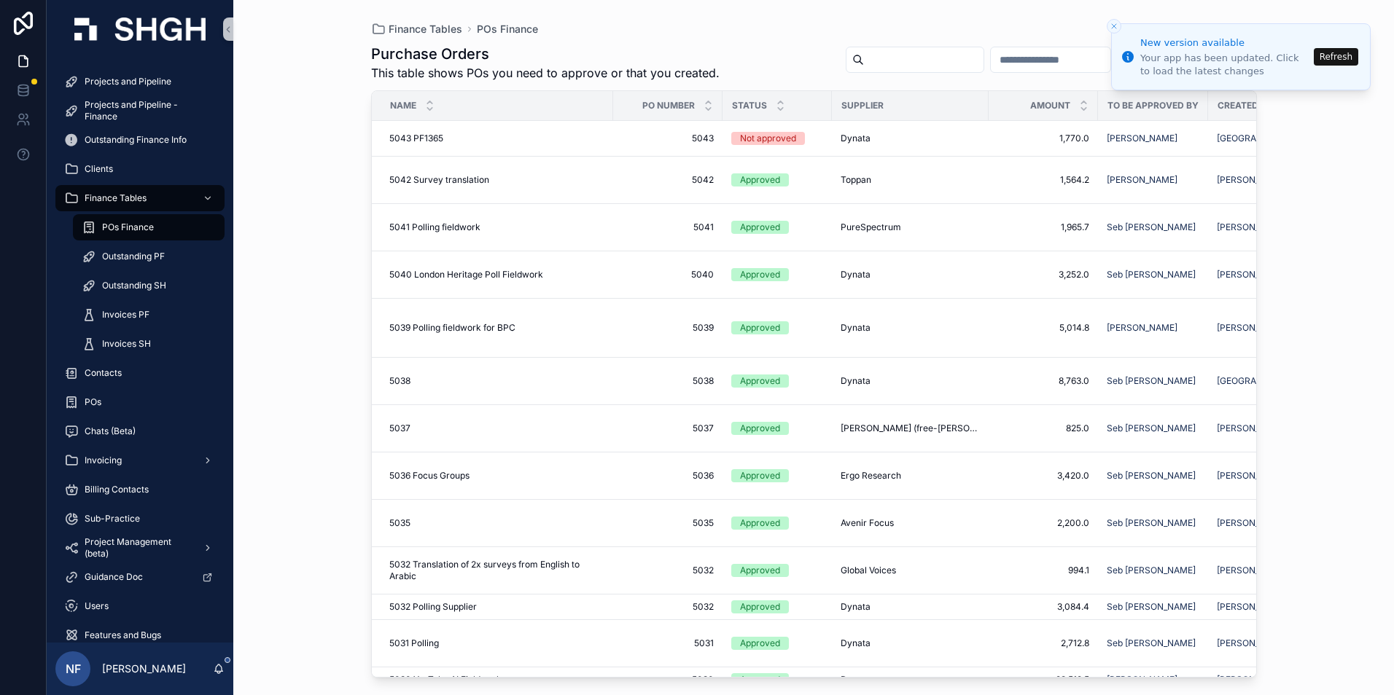
click at [138, 225] on span "POs Finance" at bounding box center [128, 228] width 52 height 12
click at [137, 257] on span "Outstanding PF" at bounding box center [133, 257] width 63 height 12
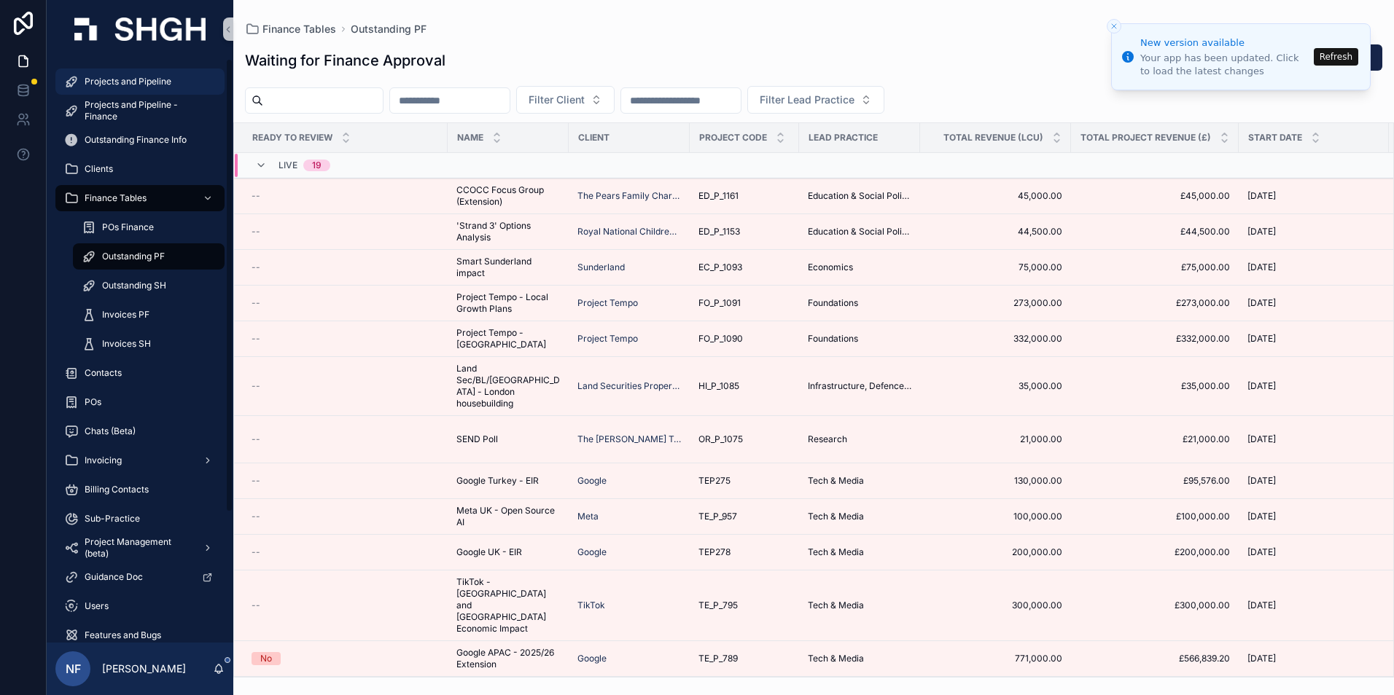
click at [114, 82] on span "Projects and Pipeline" at bounding box center [128, 82] width 87 height 12
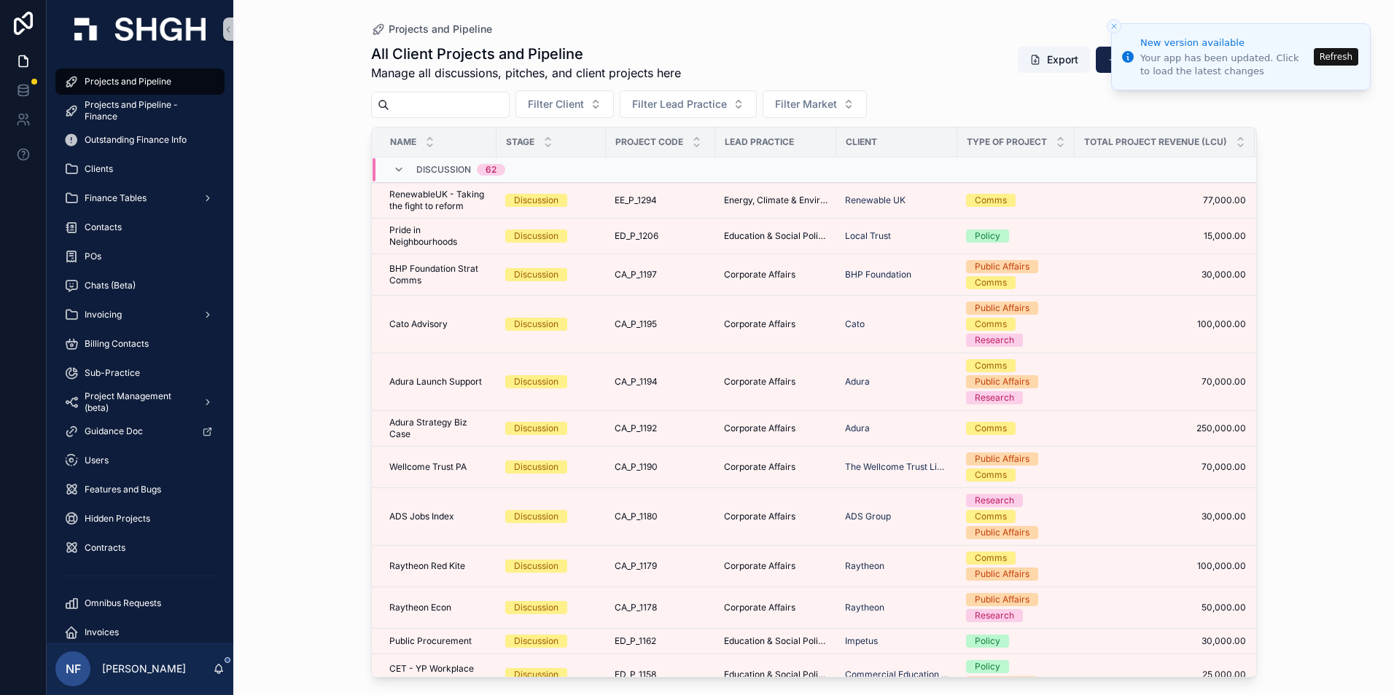
click at [404, 100] on input "scrollable content" at bounding box center [449, 105] width 120 height 20
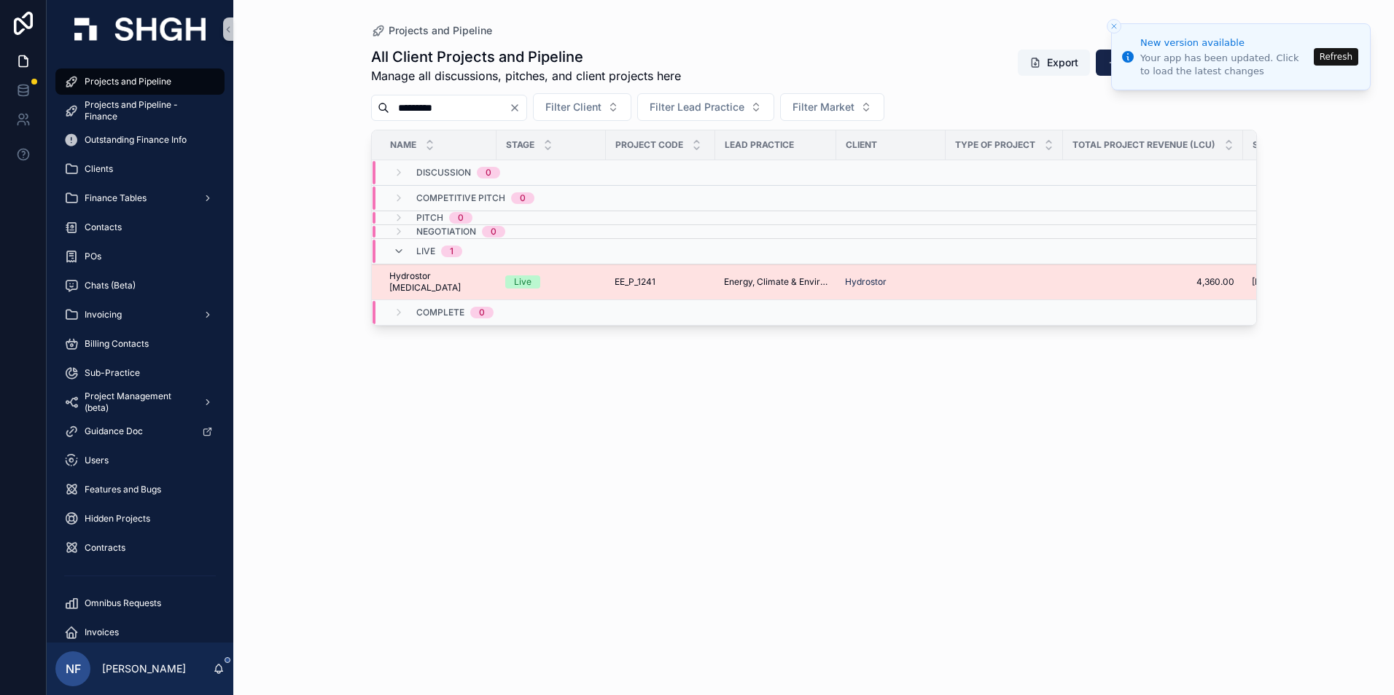
type input "*********"
click at [419, 276] on span "Hydrostor Retainer" at bounding box center [438, 281] width 98 height 23
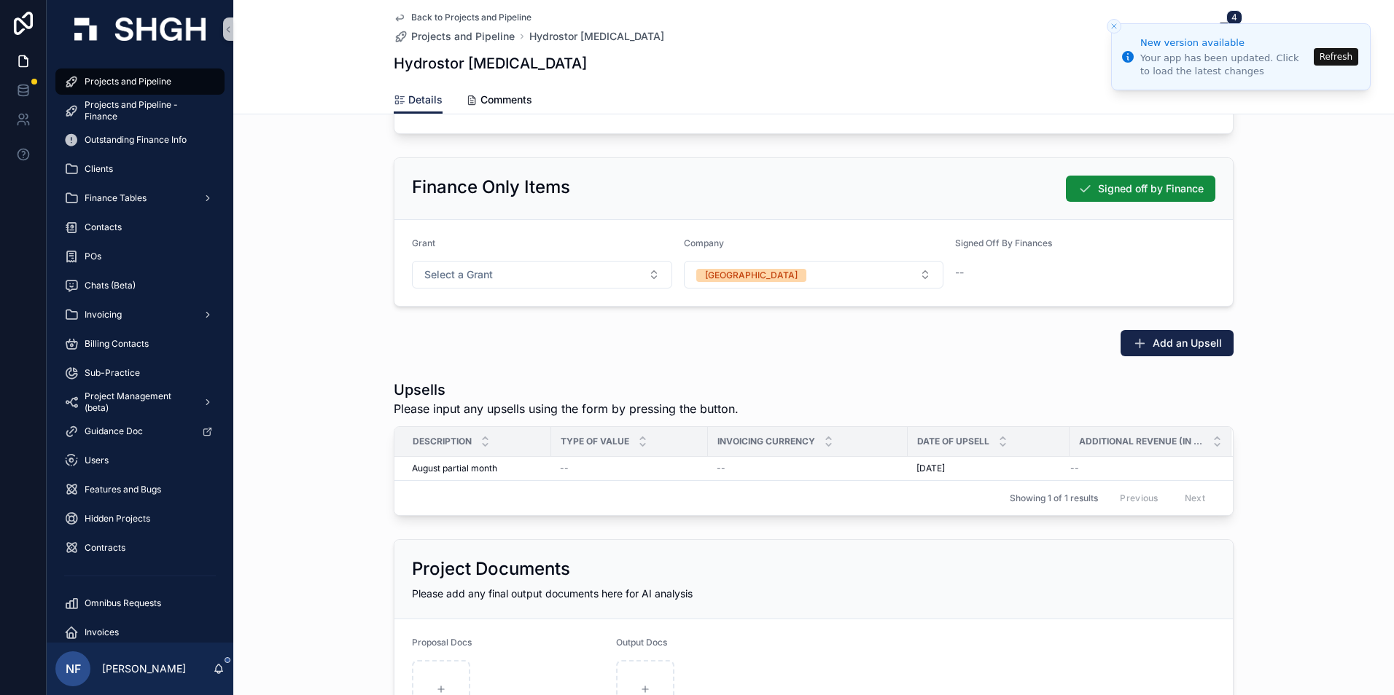
scroll to position [2209, 0]
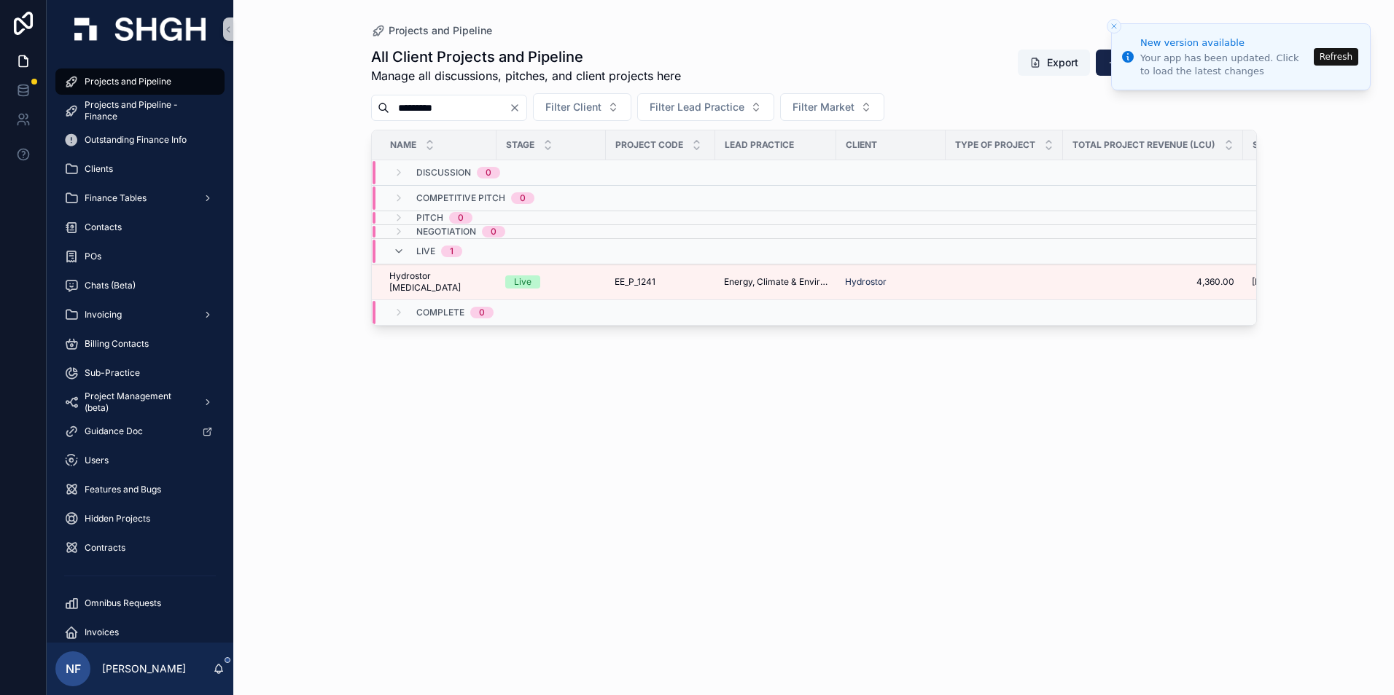
click at [461, 110] on input "*********" at bounding box center [449, 108] width 120 height 20
type input "*"
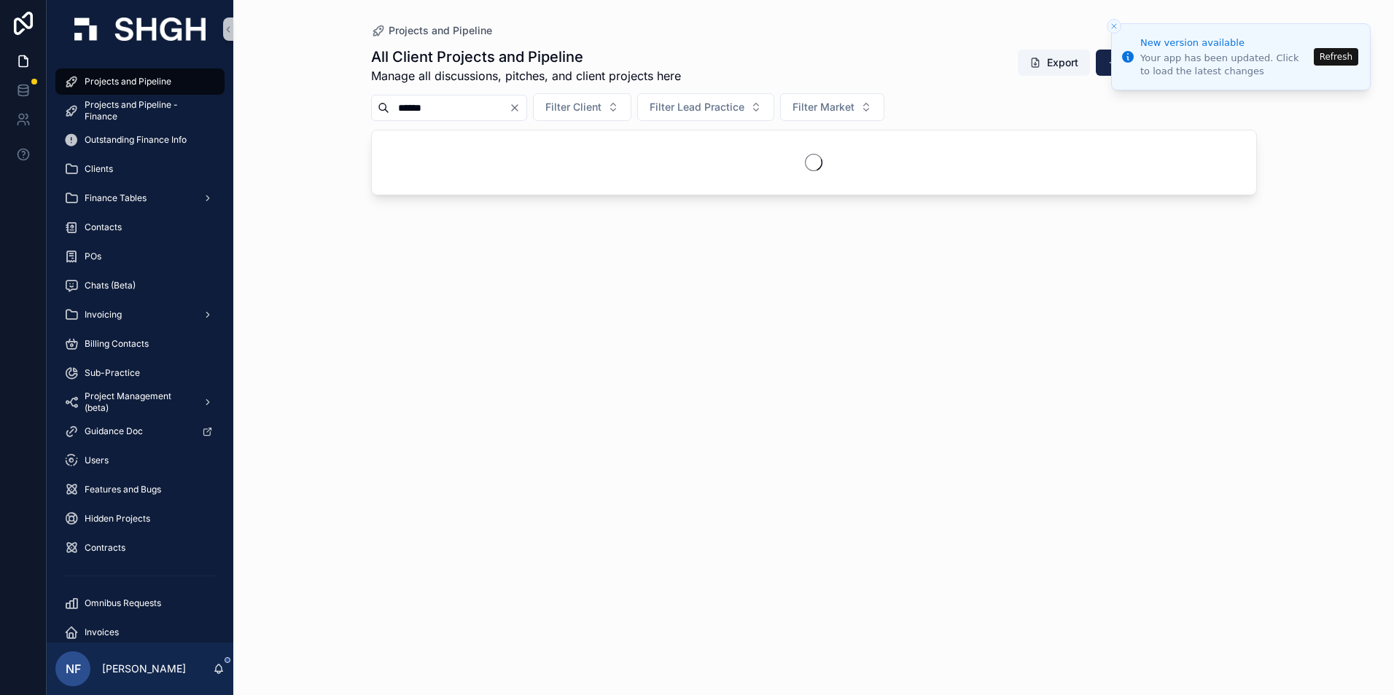
type input "******"
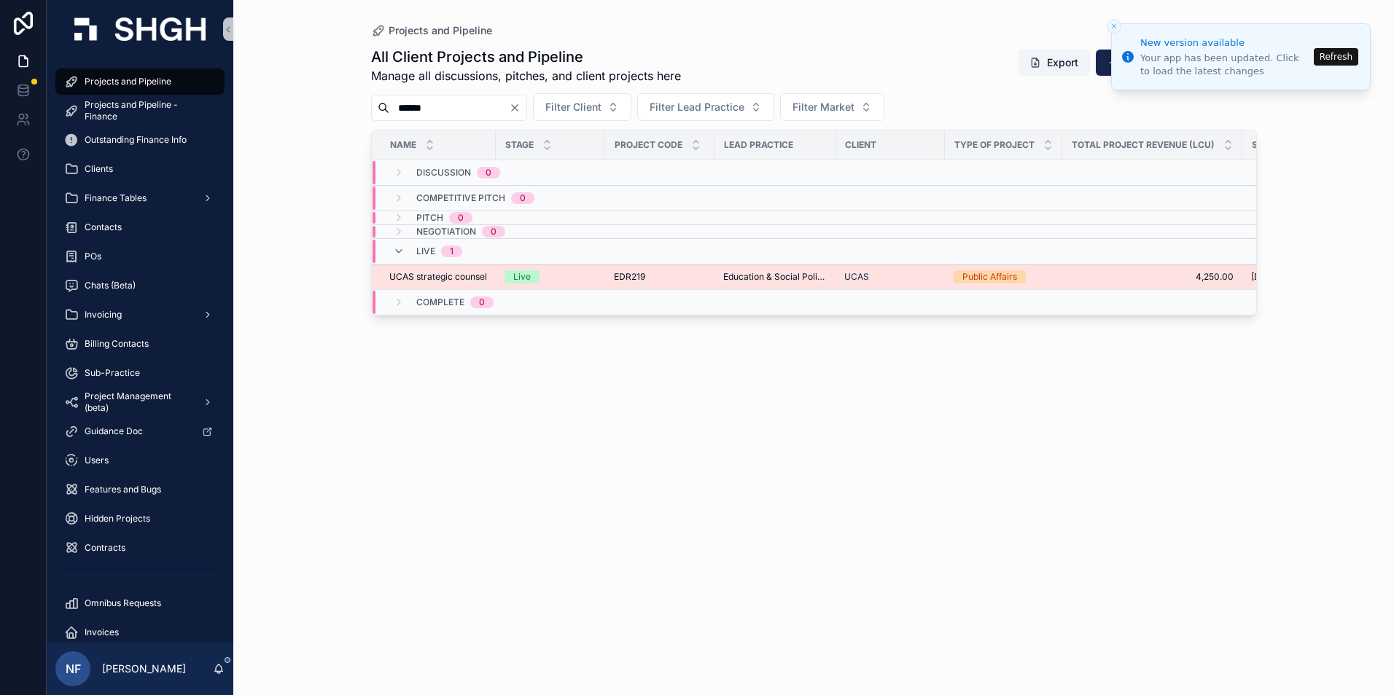
click at [441, 272] on span "UCAS strategic counsel" at bounding box center [438, 277] width 98 height 12
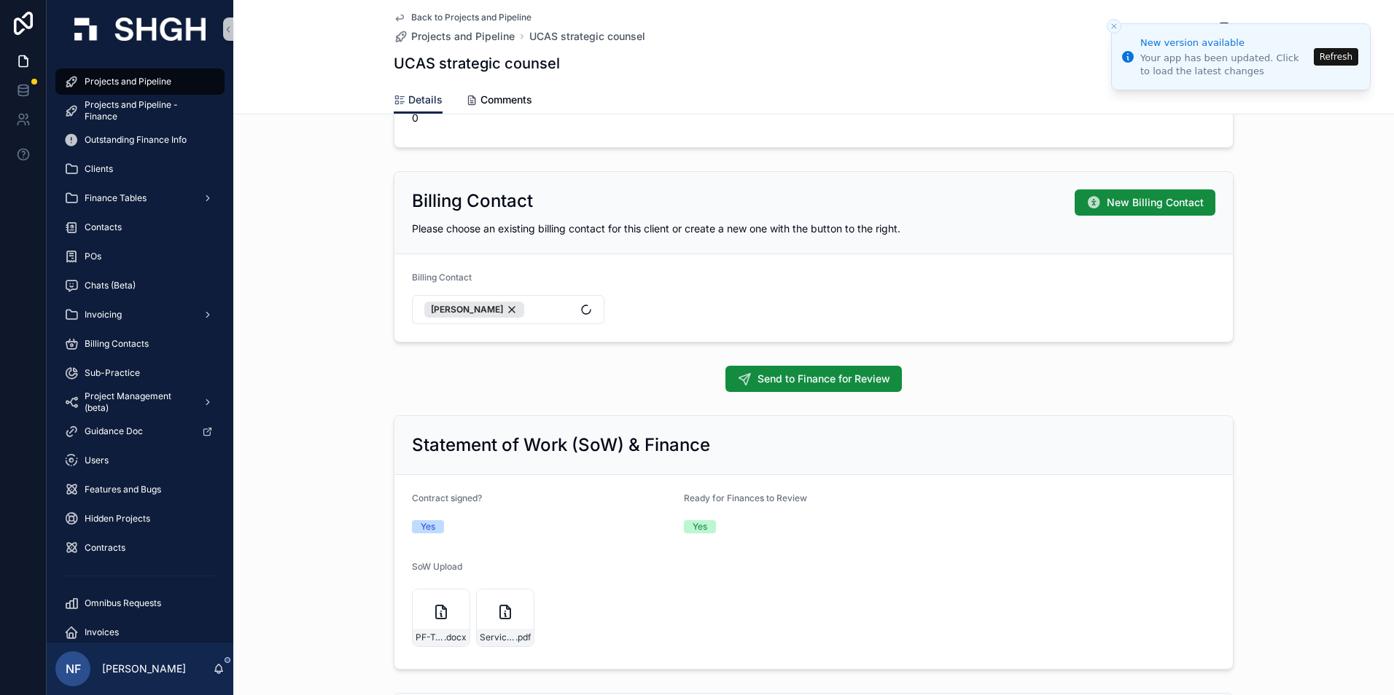
scroll to position [1166, 0]
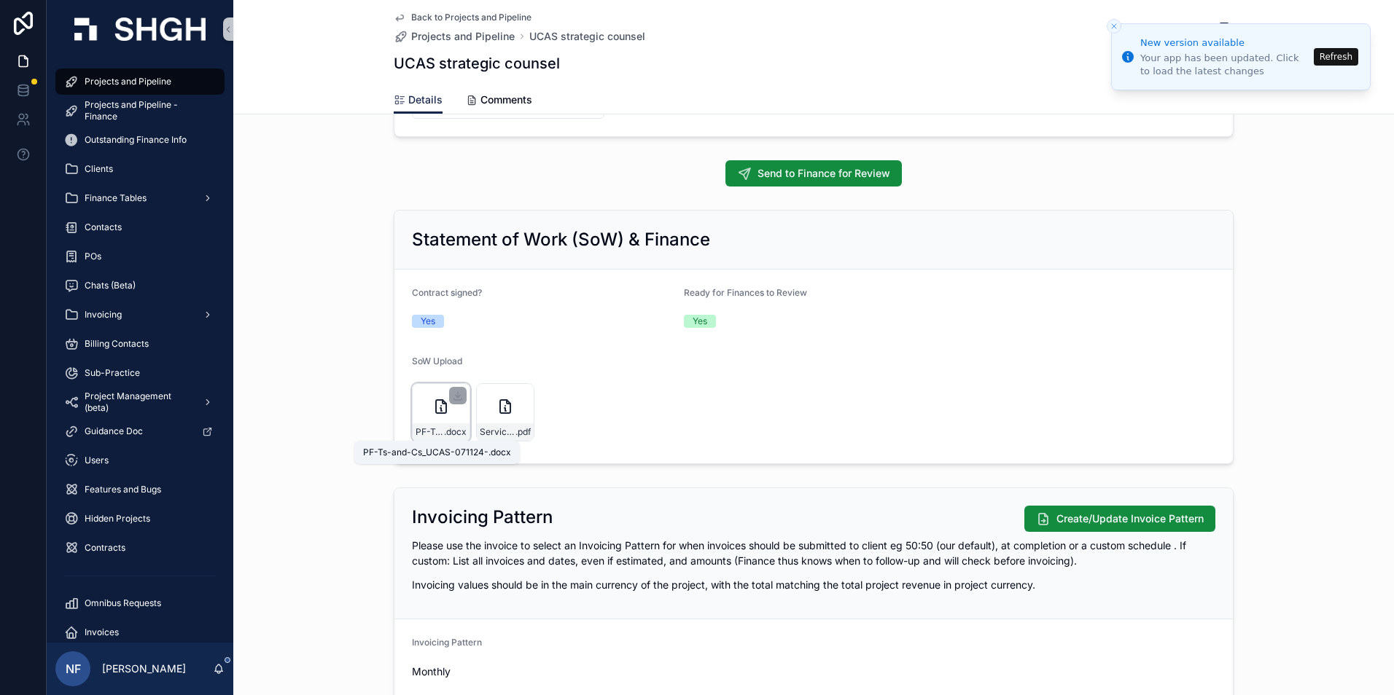
click at [415, 427] on span "PF-Ts-and-Cs_UCAS-071124-" at bounding box center [429, 432] width 28 height 12
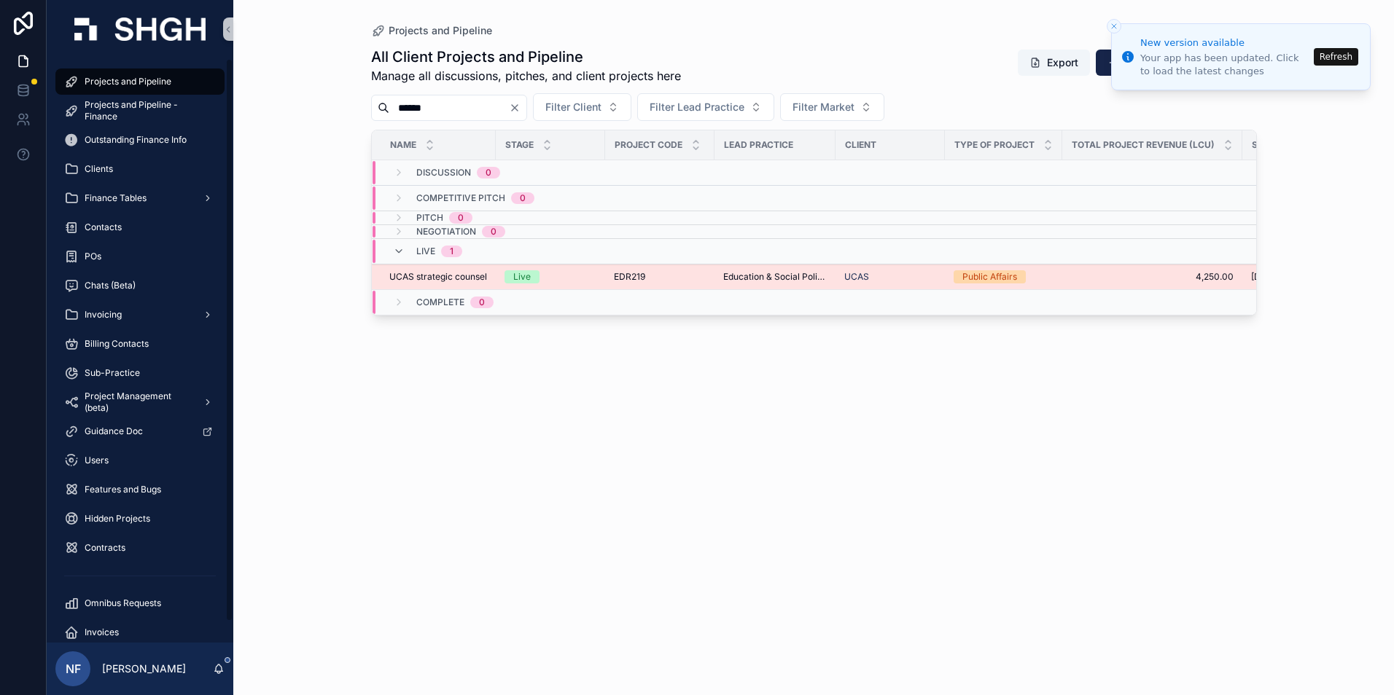
click at [403, 278] on span "UCAS strategic counsel" at bounding box center [438, 277] width 98 height 12
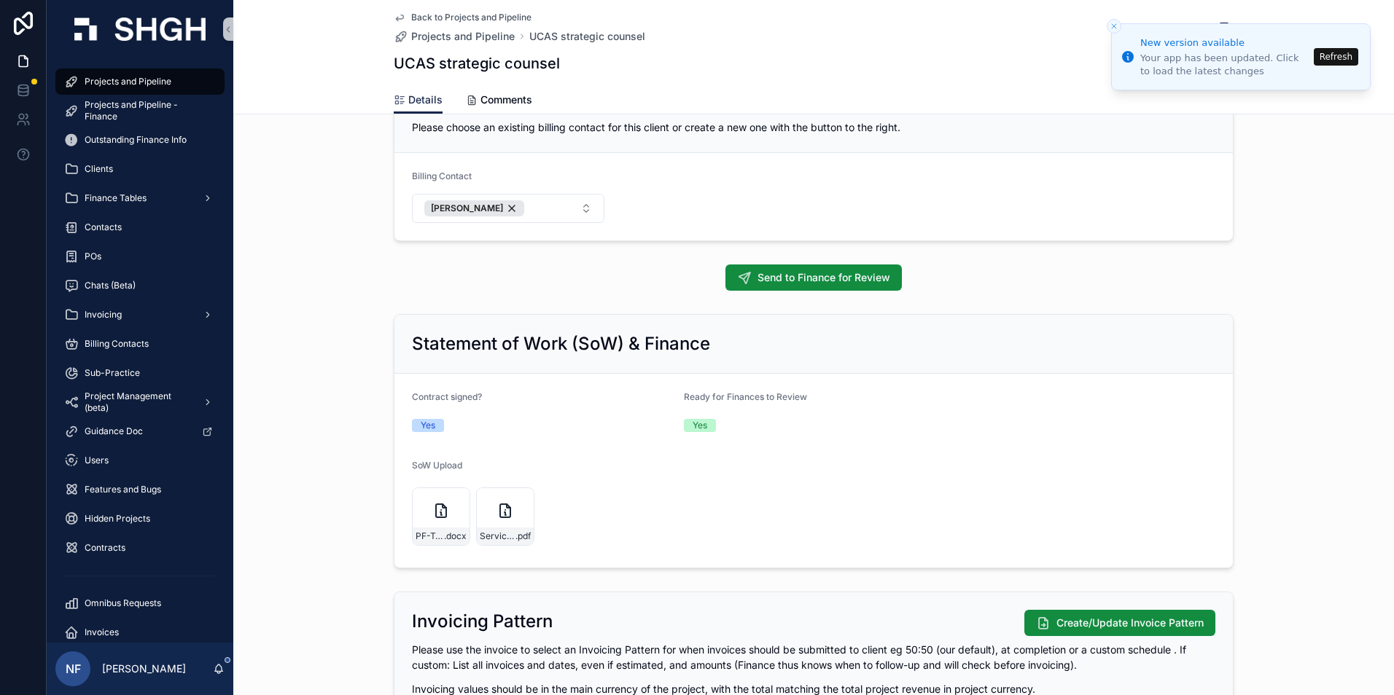
scroll to position [1166, 0]
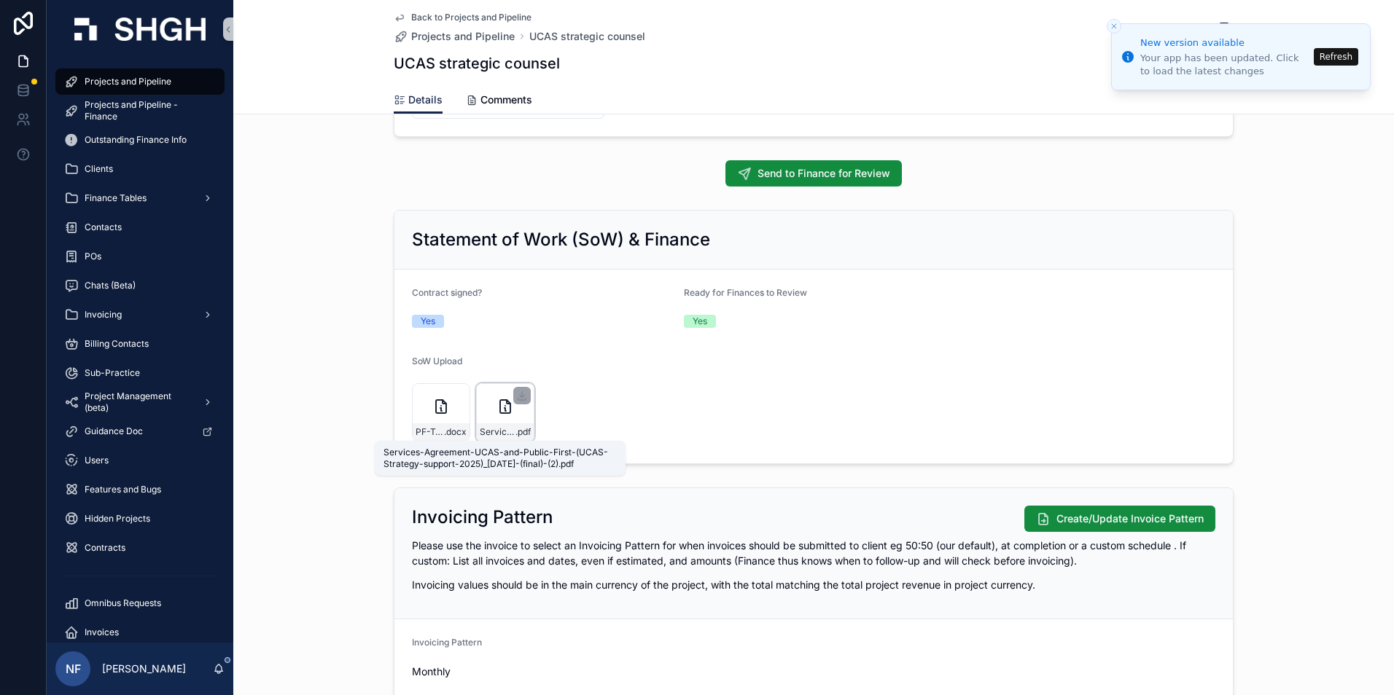
click at [491, 430] on span "Services-Agreement-UCAS-and-Public-First-(UCAS-Strategy-support-2025)_13.12.24-…" at bounding box center [498, 432] width 36 height 12
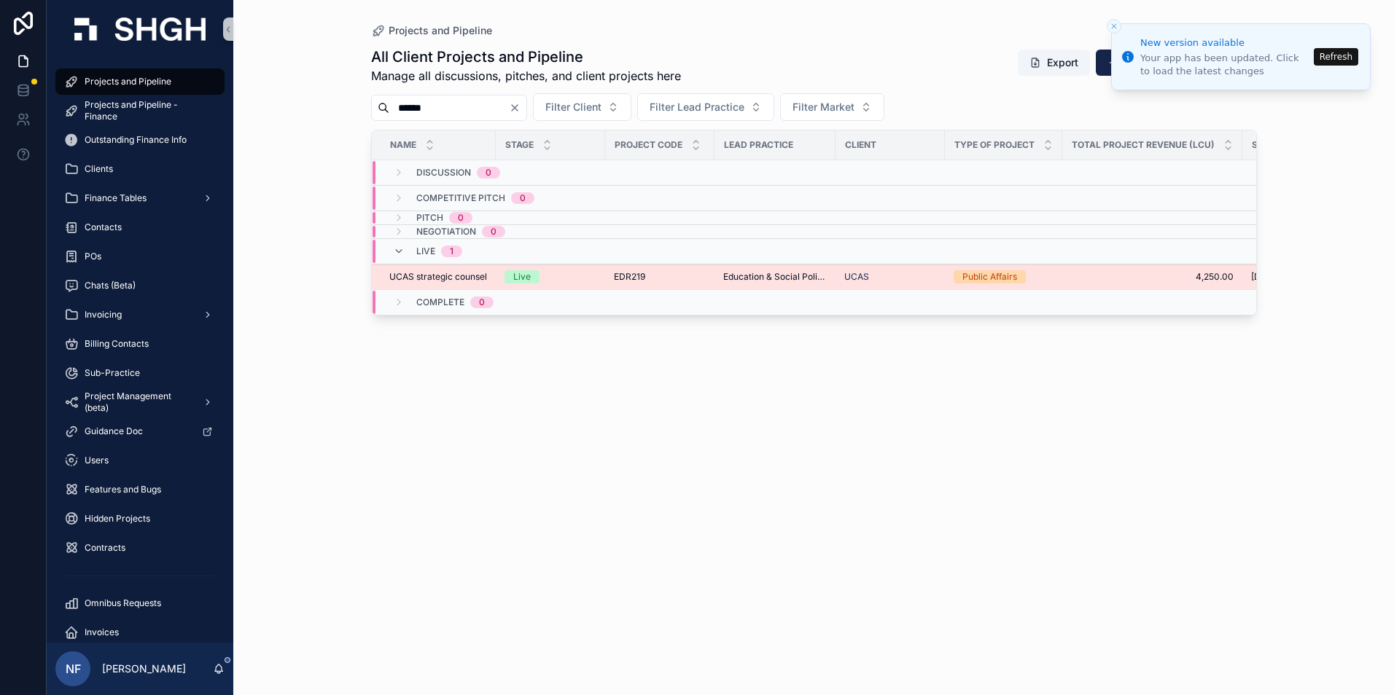
click at [437, 278] on span "UCAS strategic counsel" at bounding box center [438, 277] width 98 height 12
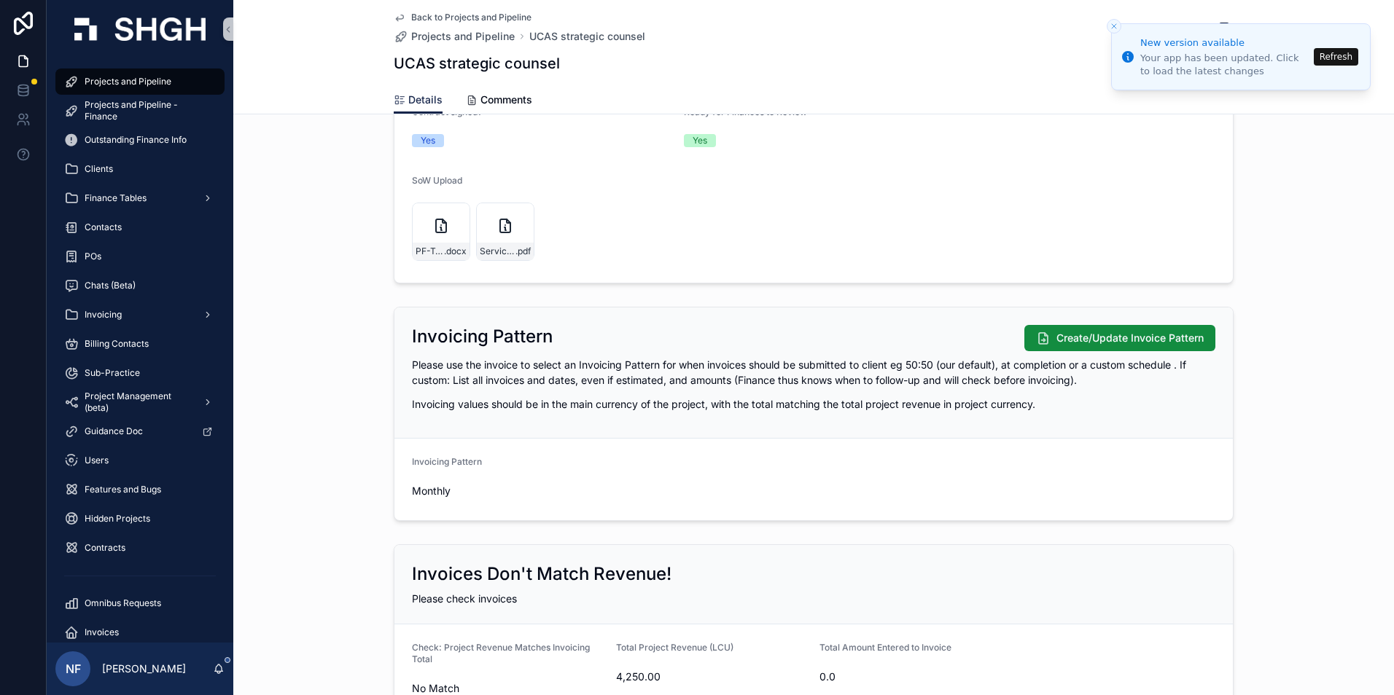
scroll to position [1458, 0]
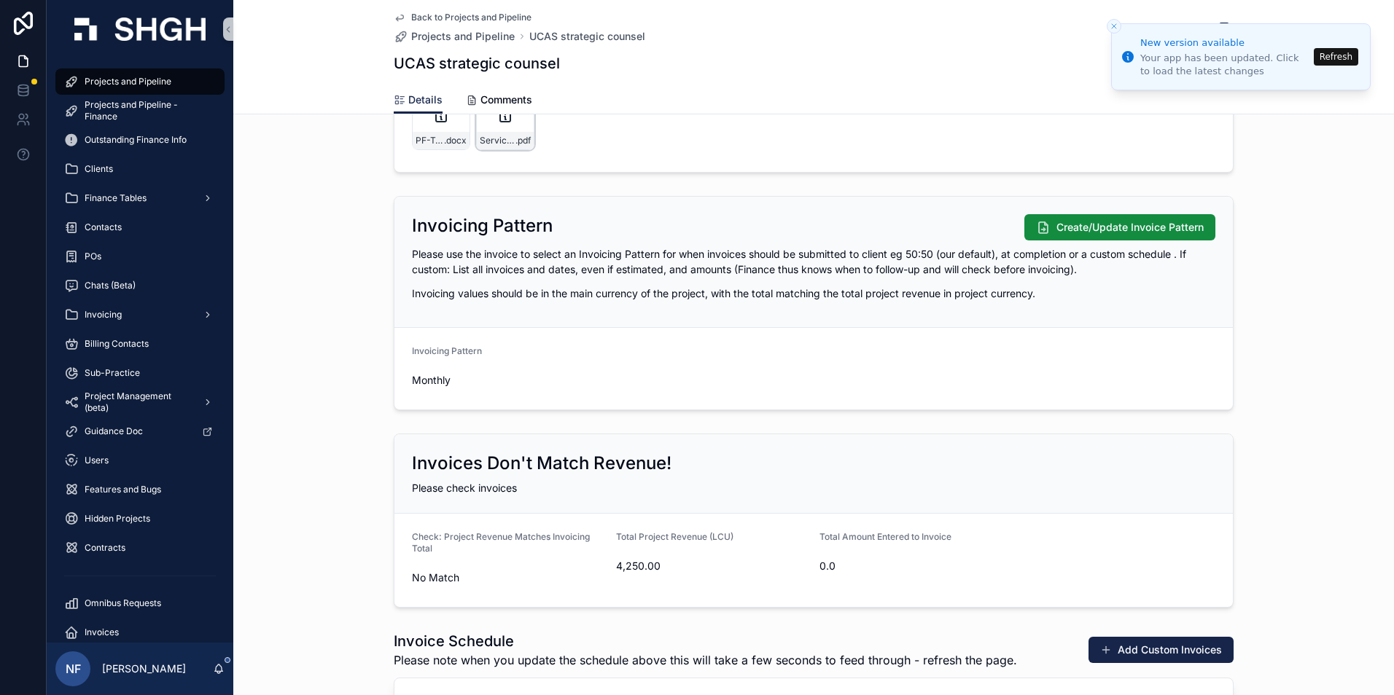
click at [488, 137] on span "Services-Agreement-UCAS-and-Public-First-(UCAS-Strategy-support-2025)_13.12.24-…" at bounding box center [498, 141] width 36 height 12
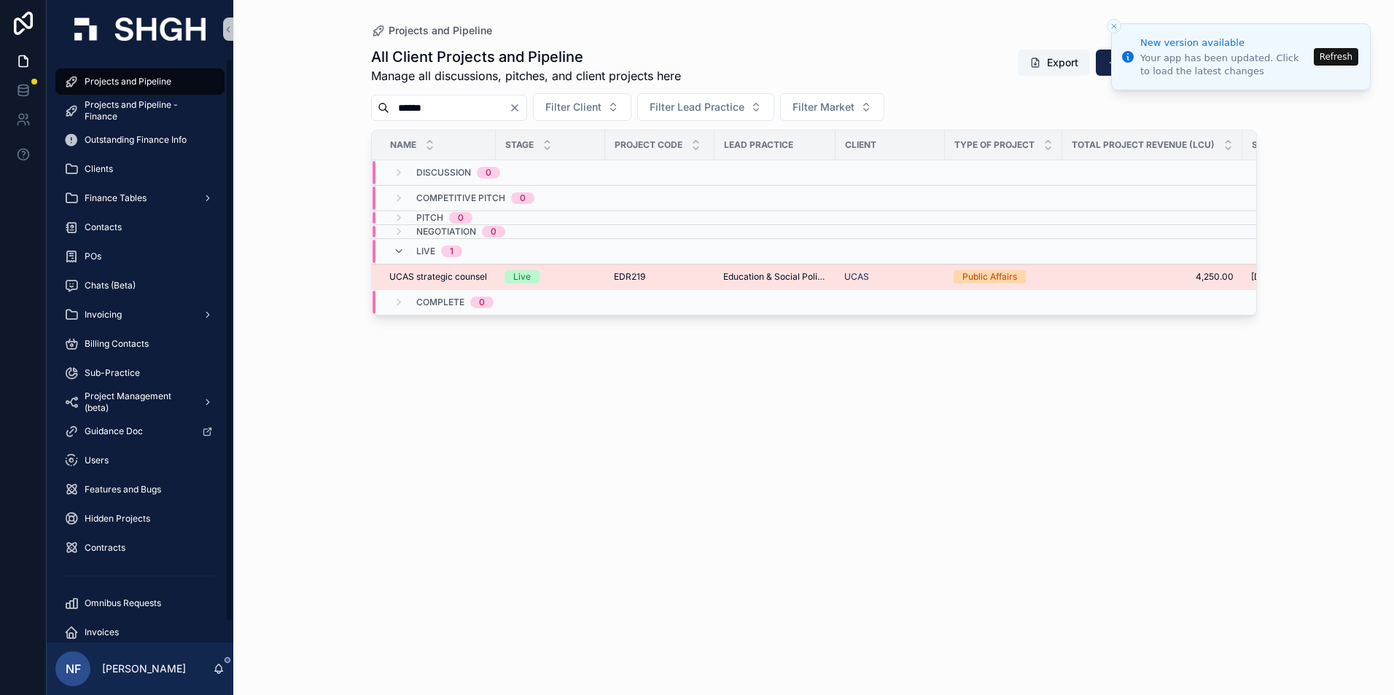
click at [407, 276] on span "UCAS strategic counsel" at bounding box center [438, 277] width 98 height 12
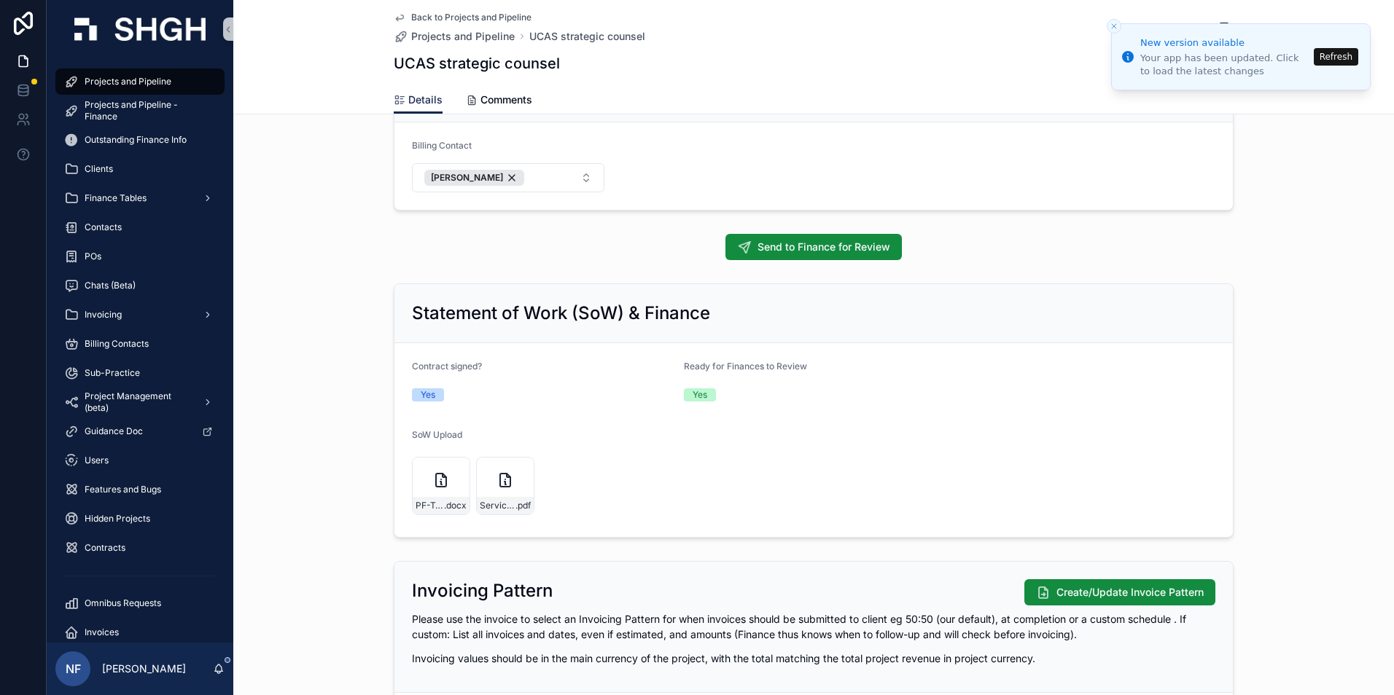
scroll to position [1166, 0]
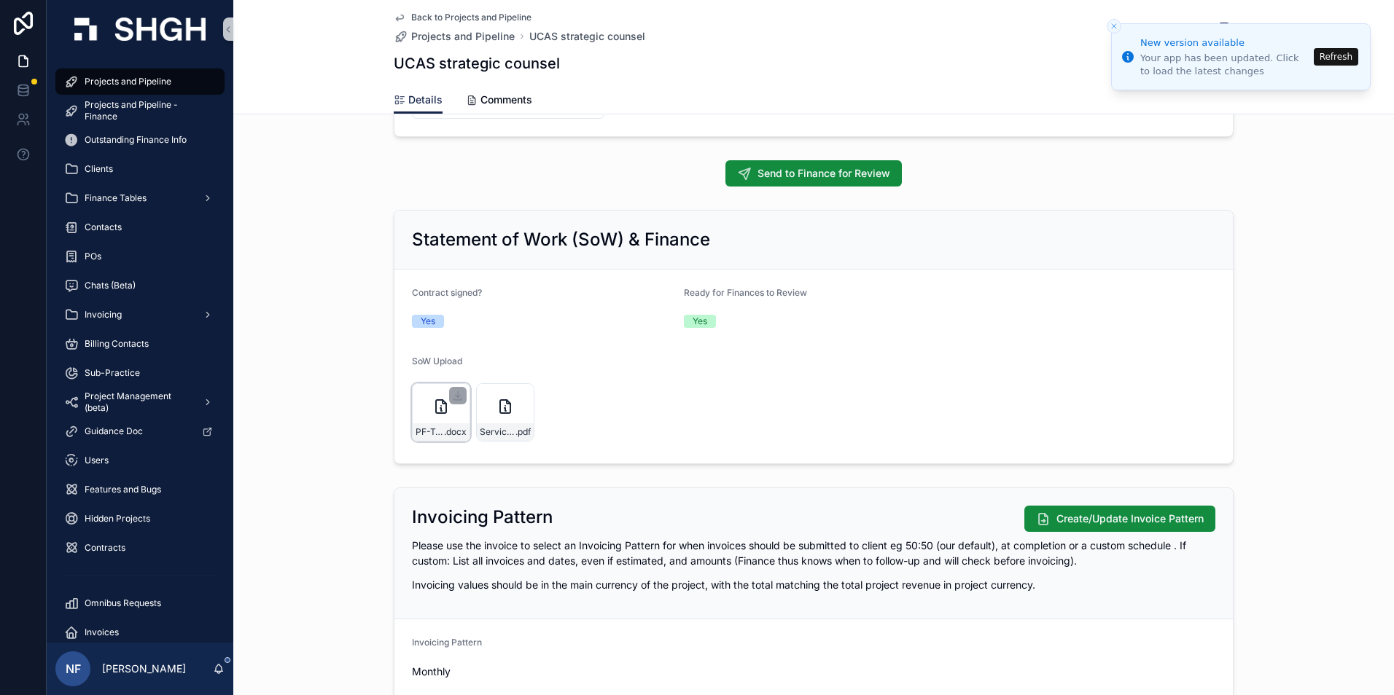
click at [412, 402] on div "PF-Ts-and-Cs_UCAS-071124- .docx" at bounding box center [441, 412] width 58 height 58
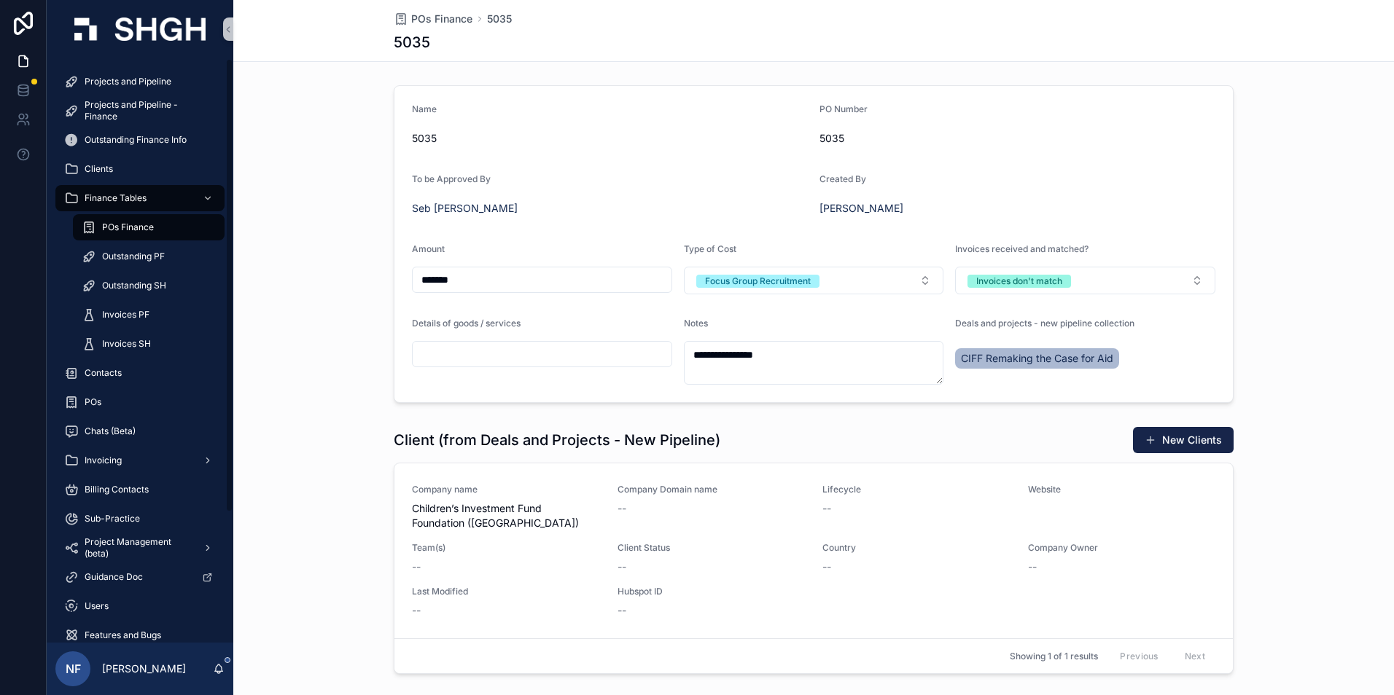
click at [117, 230] on span "POs Finance" at bounding box center [128, 228] width 52 height 12
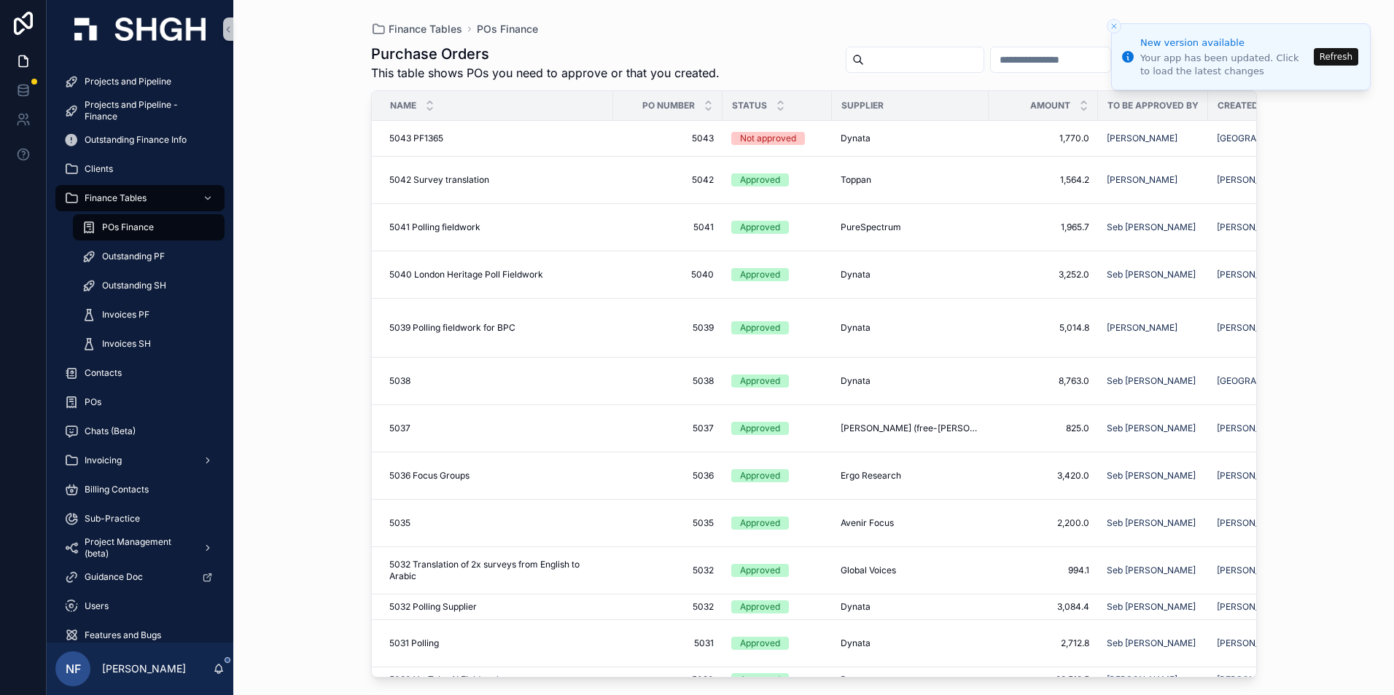
click at [1336, 62] on button "Refresh" at bounding box center [1335, 56] width 44 height 17
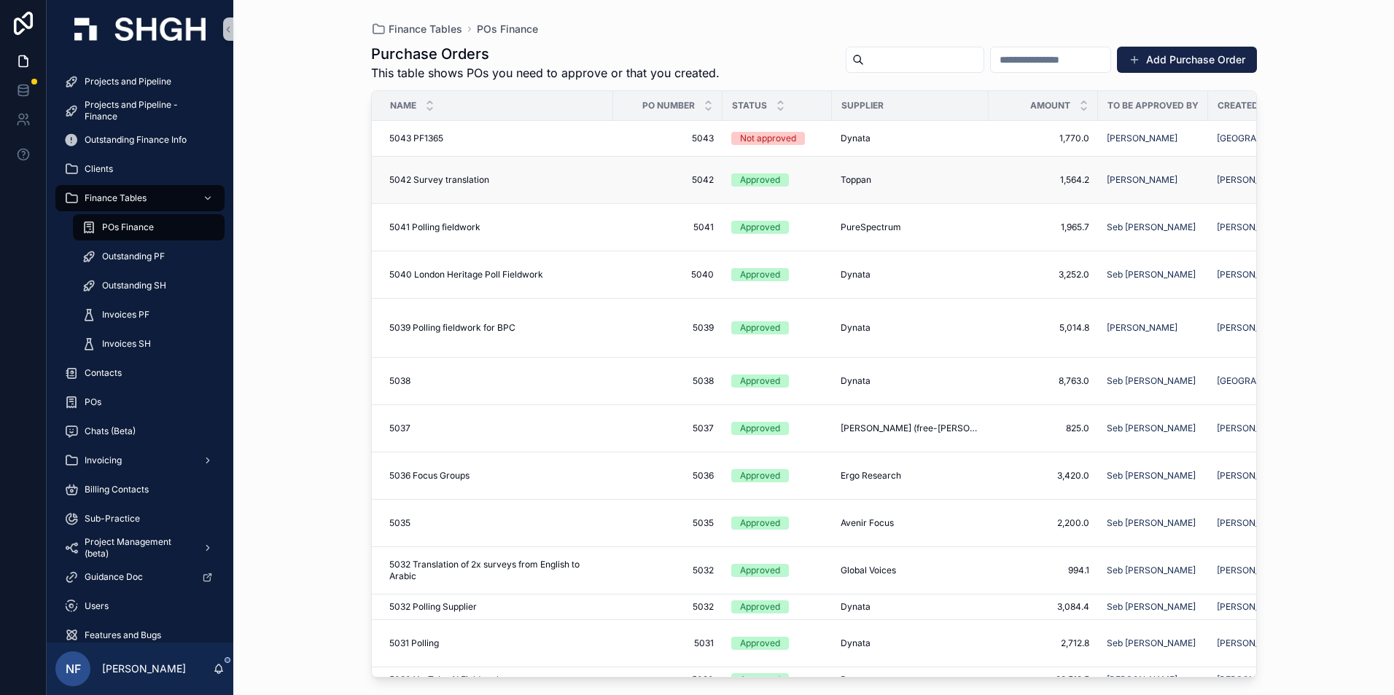
click at [756, 182] on div "Approved" at bounding box center [760, 179] width 40 height 13
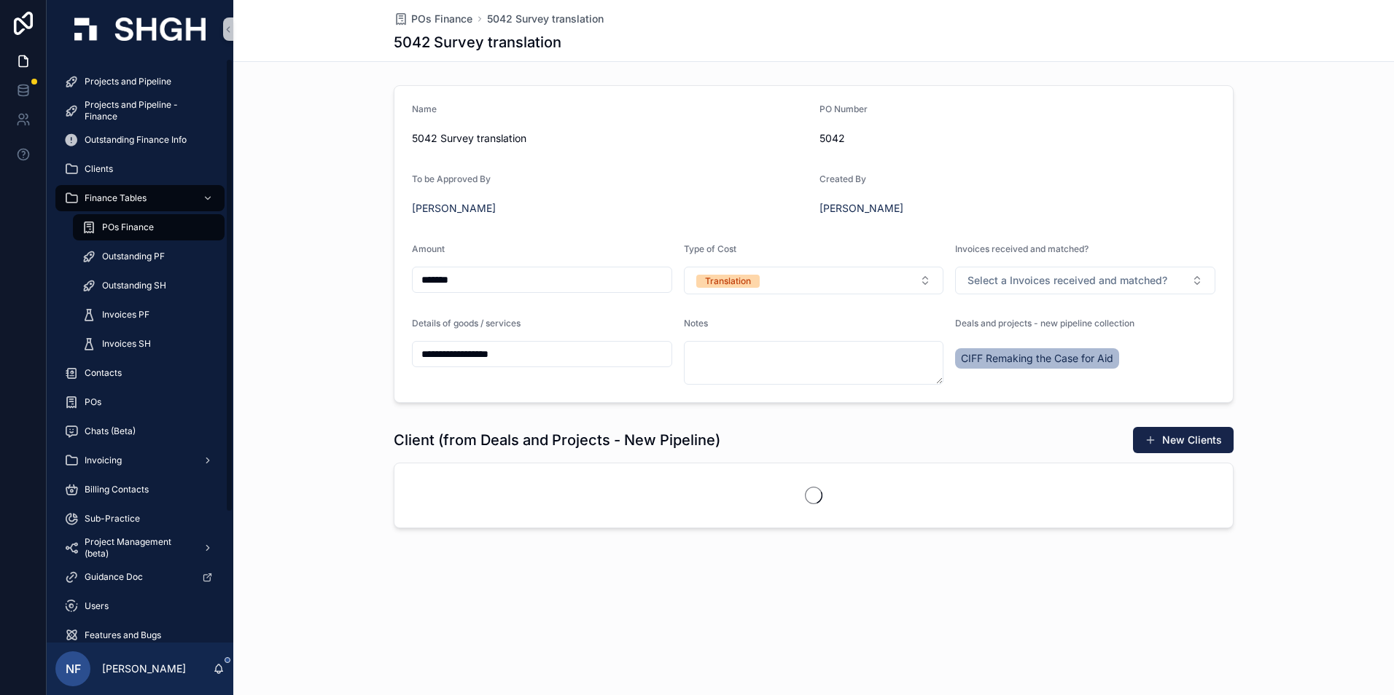
click at [123, 229] on span "POs Finance" at bounding box center [128, 228] width 52 height 12
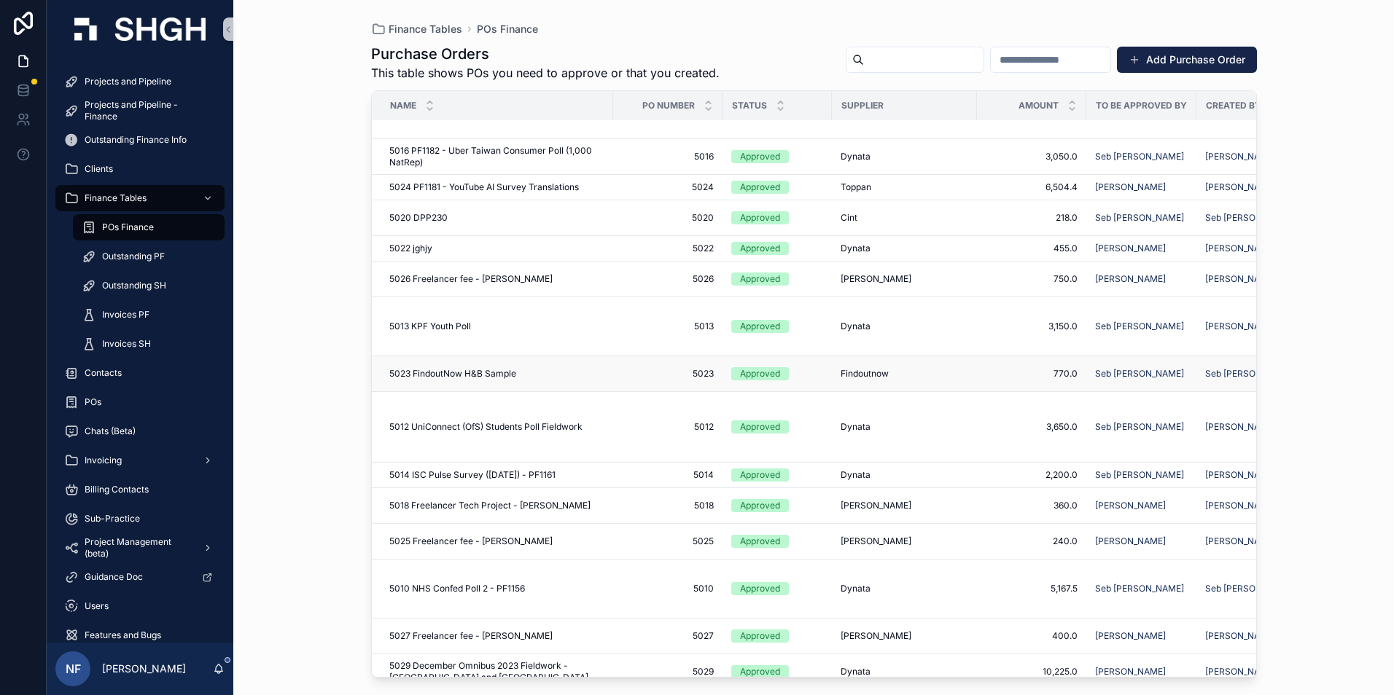
scroll to position [936, 0]
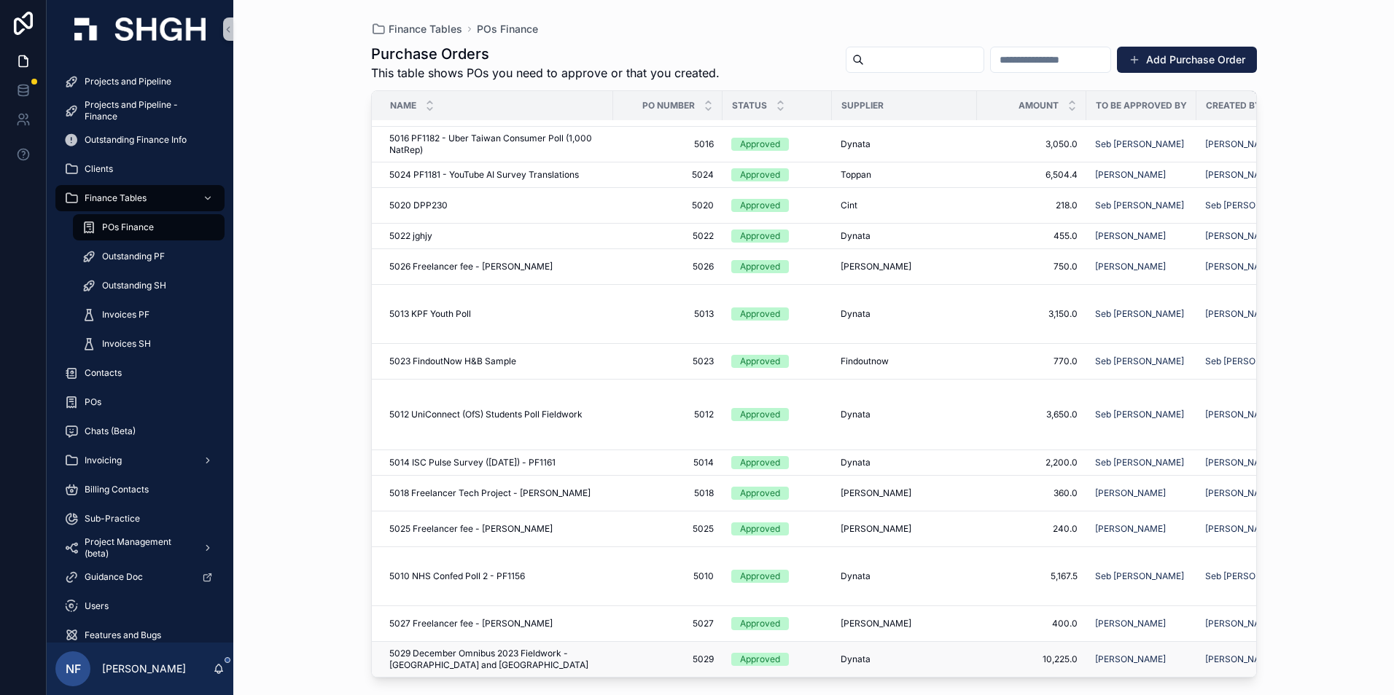
click at [749, 658] on td "Approved" at bounding box center [776, 660] width 109 height 36
click at [751, 653] on div "Approved" at bounding box center [760, 659] width 40 height 13
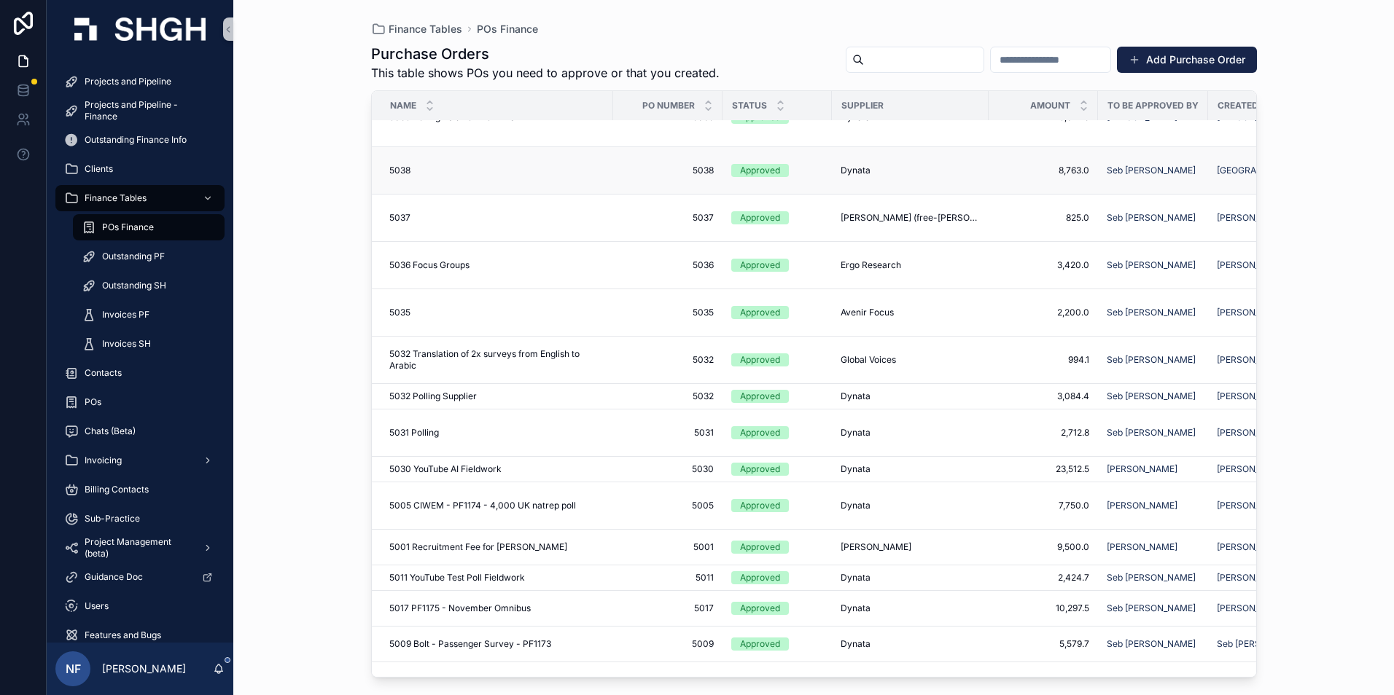
scroll to position [219, 0]
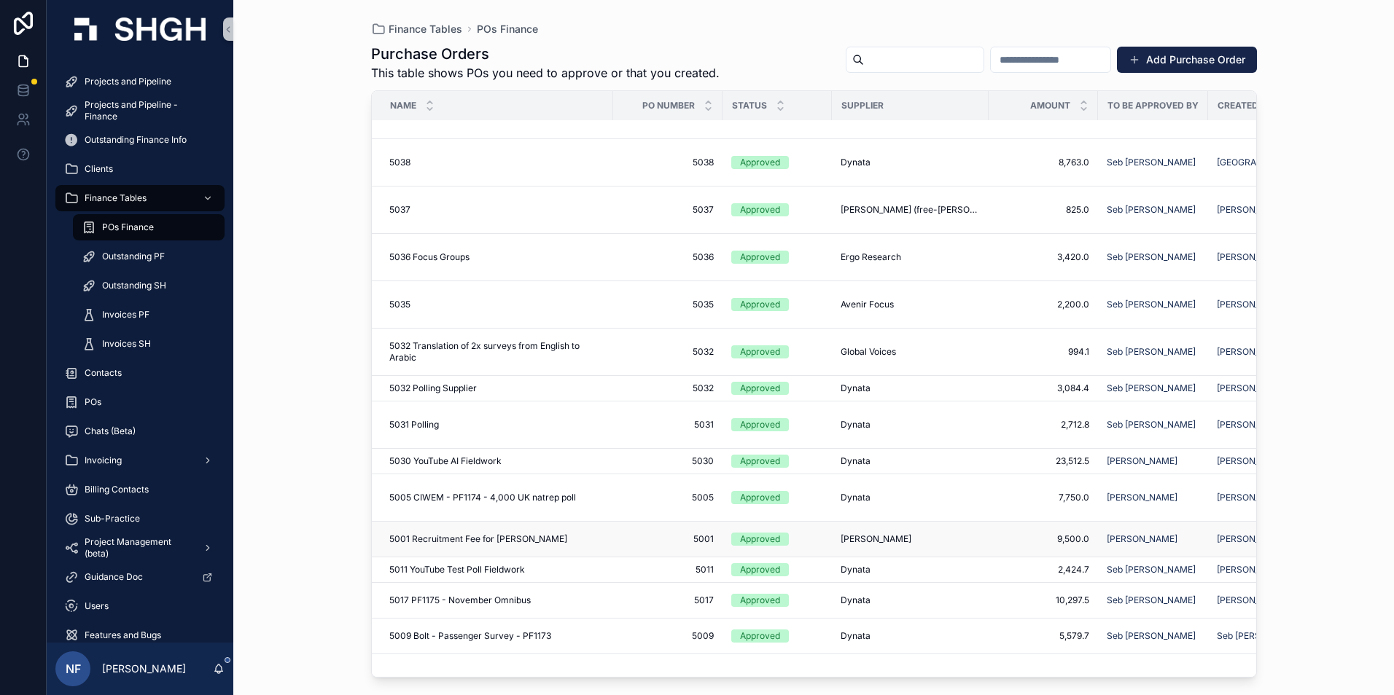
click at [863, 544] on span "[PERSON_NAME]" at bounding box center [875, 540] width 71 height 12
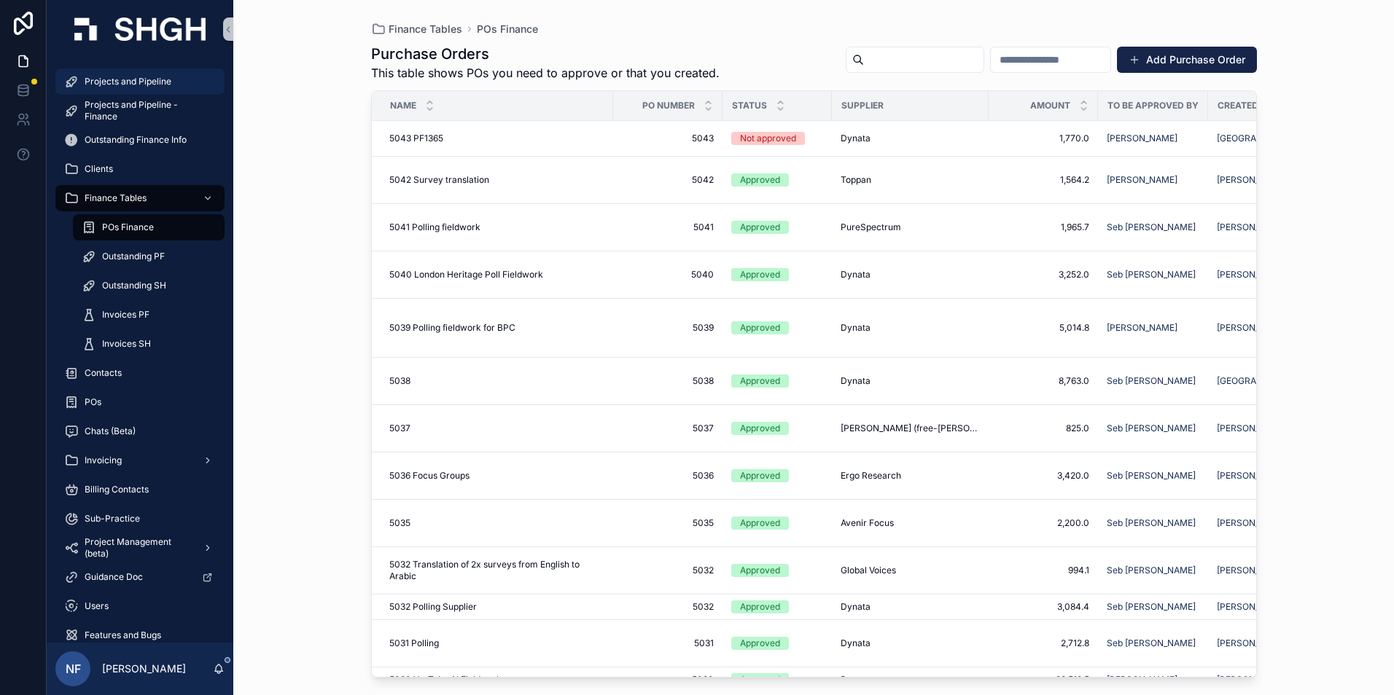
click at [125, 80] on span "Projects and Pipeline" at bounding box center [128, 82] width 87 height 12
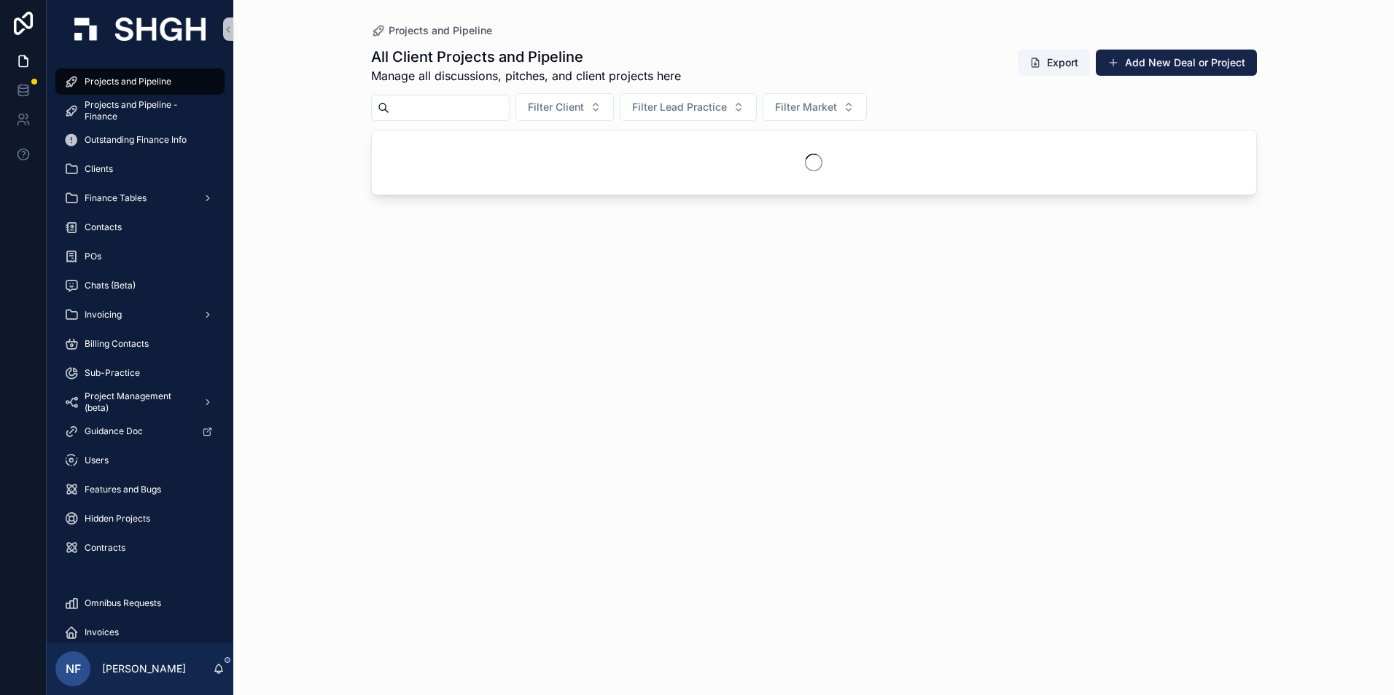
click at [454, 114] on input "scrollable content" at bounding box center [449, 108] width 120 height 20
type input "****"
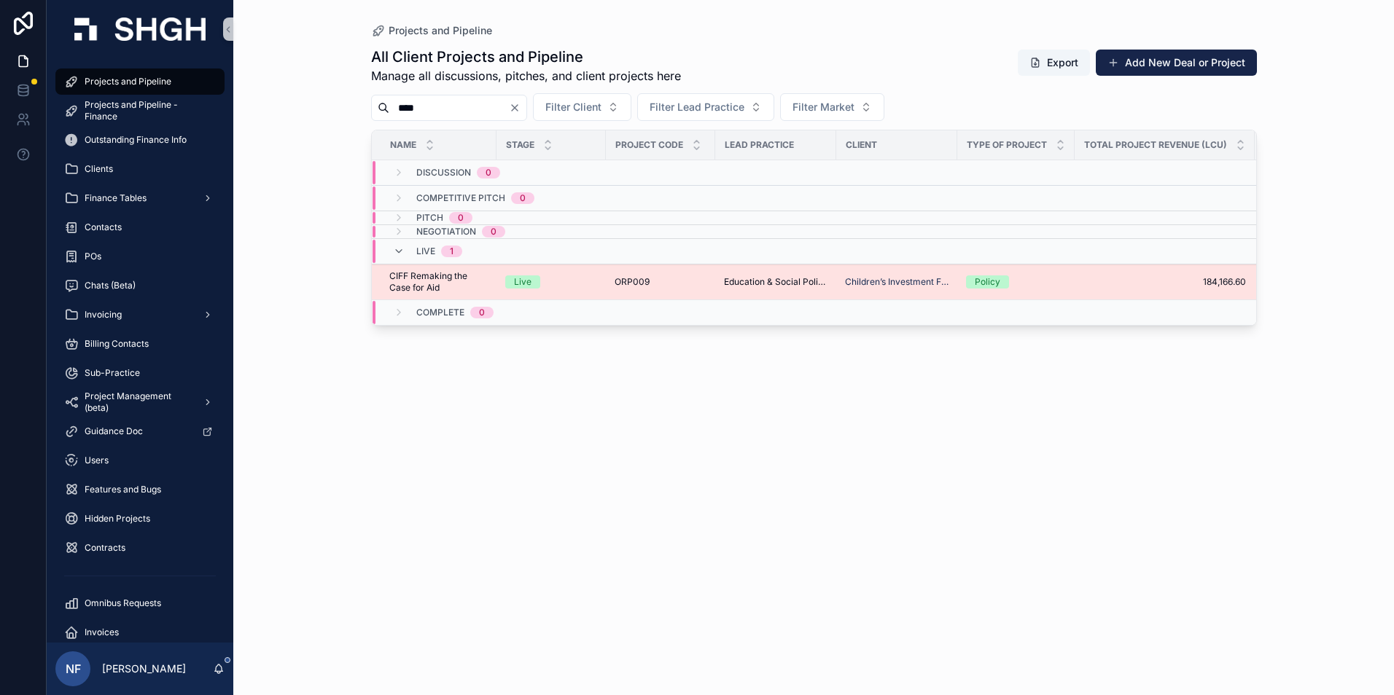
click at [418, 281] on span "CIFF Remaking the Case for Aid" at bounding box center [438, 281] width 98 height 23
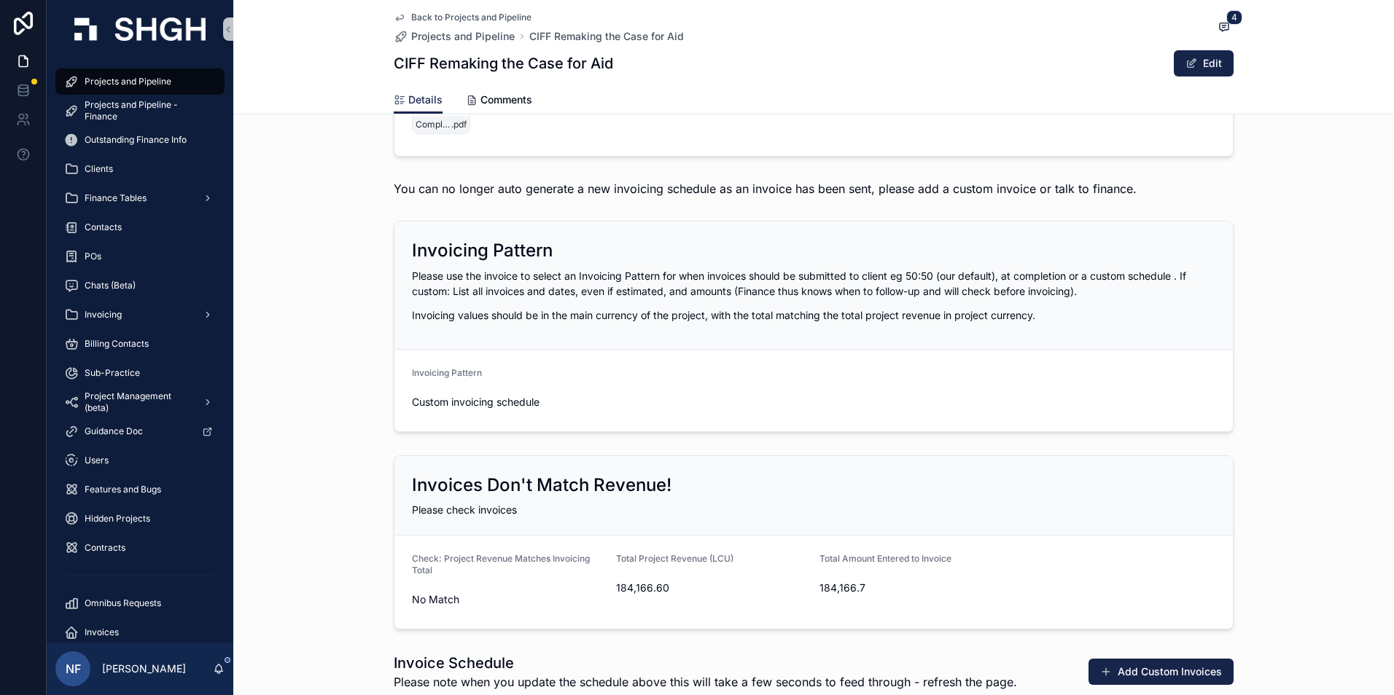
scroll to position [1822, 0]
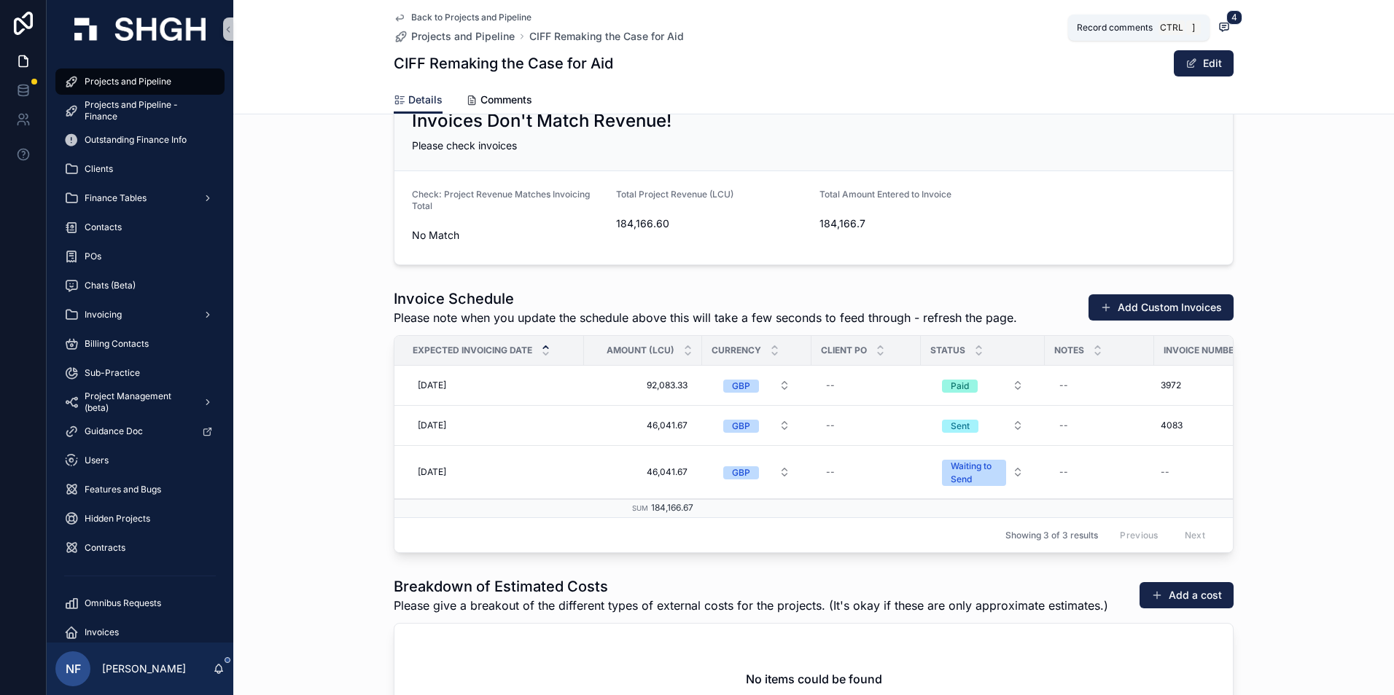
click at [1222, 27] on icon "scrollable content" at bounding box center [1223, 27] width 3 height 0
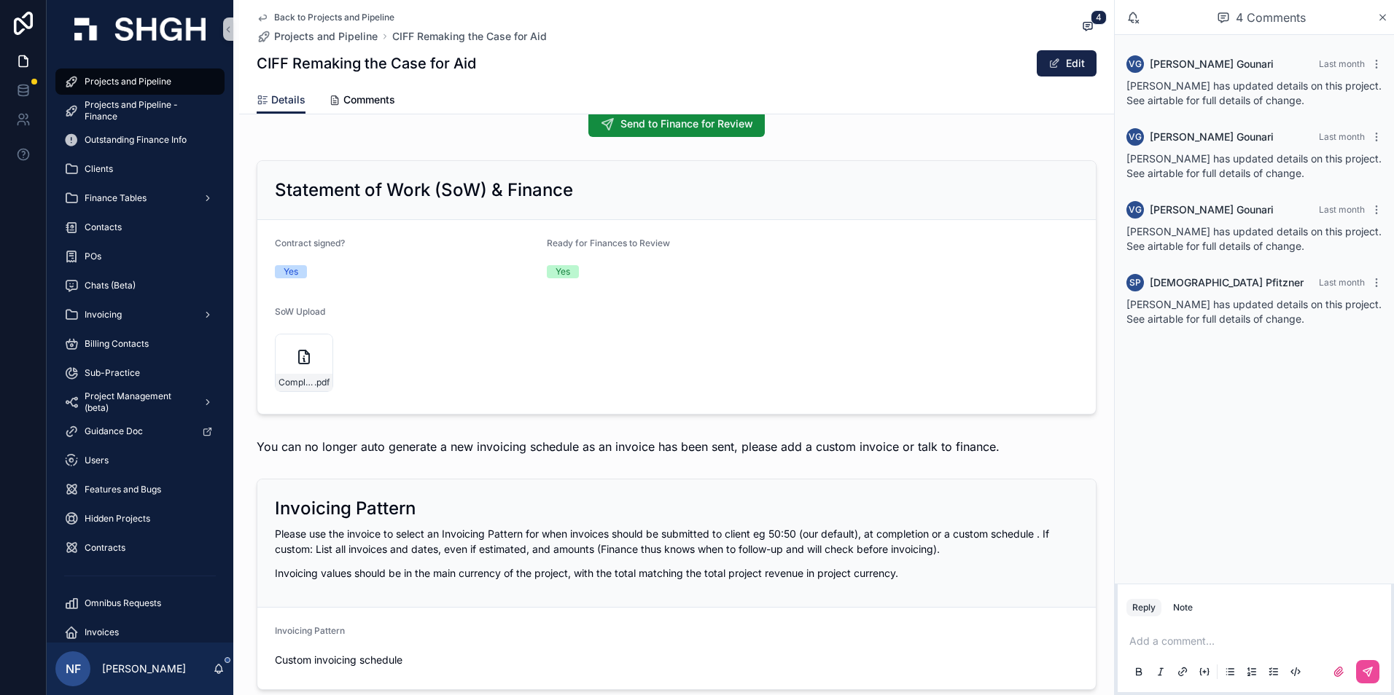
scroll to position [1166, 0]
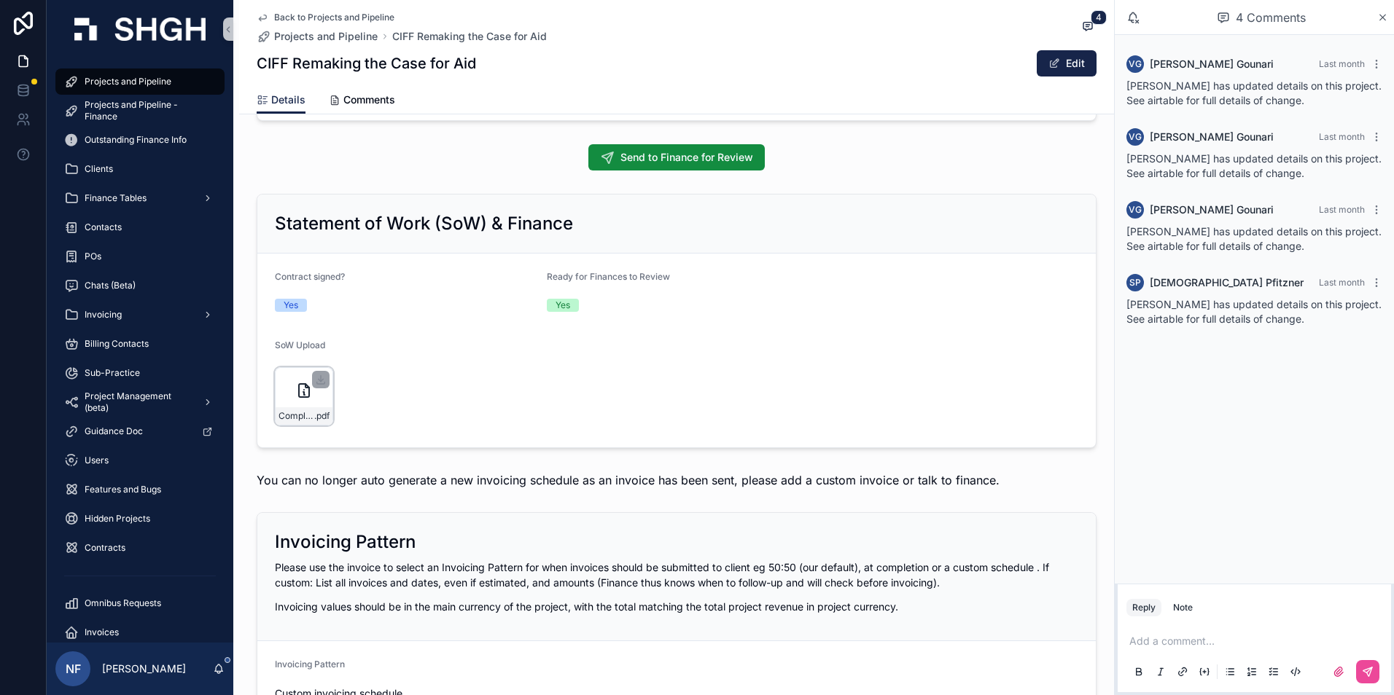
click at [276, 403] on div "Complete_with_Docusign_Services_Agreement_CCIF .pdf" at bounding box center [304, 396] width 58 height 58
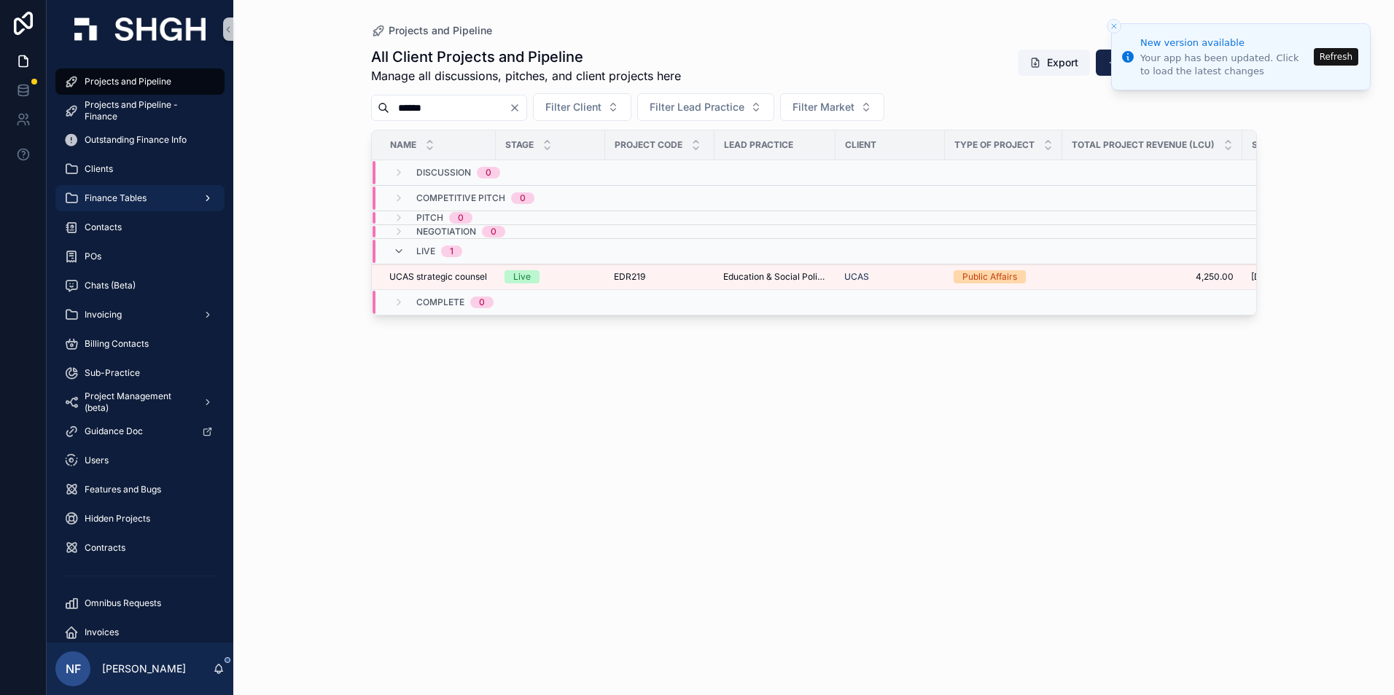
click at [117, 198] on span "Finance Tables" at bounding box center [116, 198] width 62 height 12
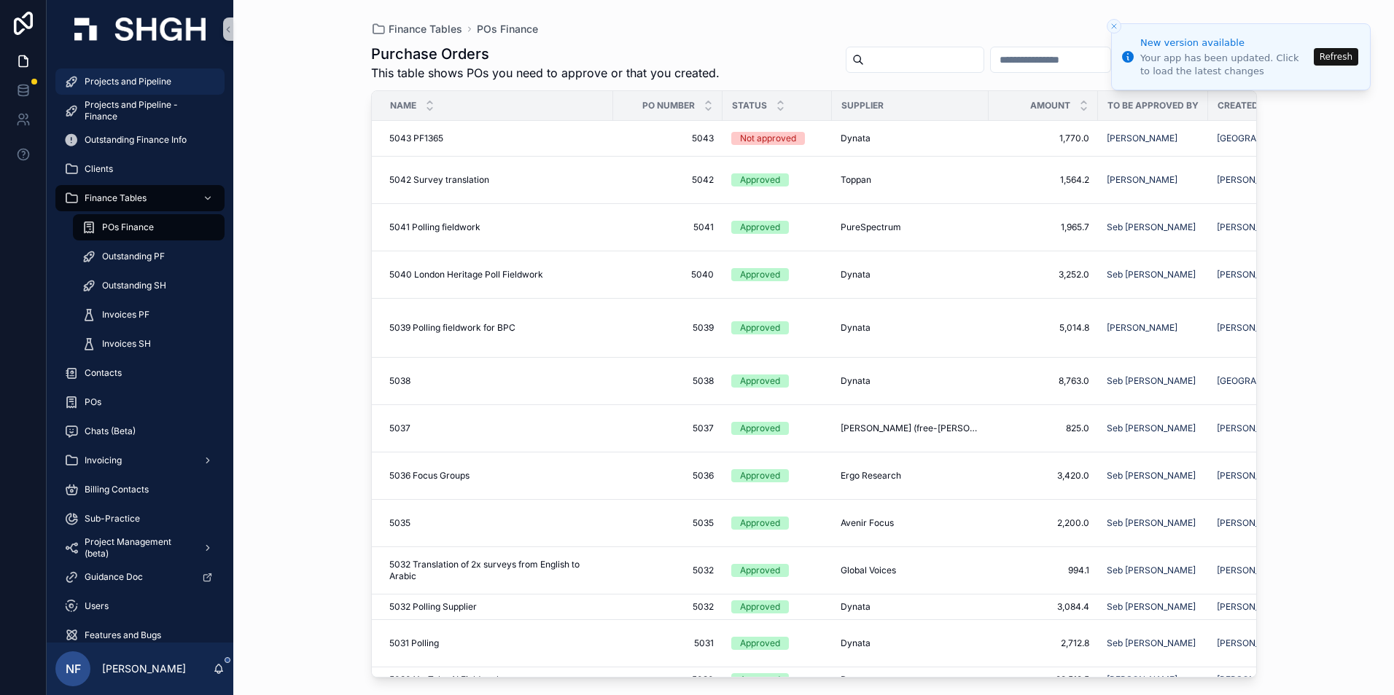
click at [145, 75] on div "Projects and Pipeline" at bounding box center [140, 81] width 152 height 23
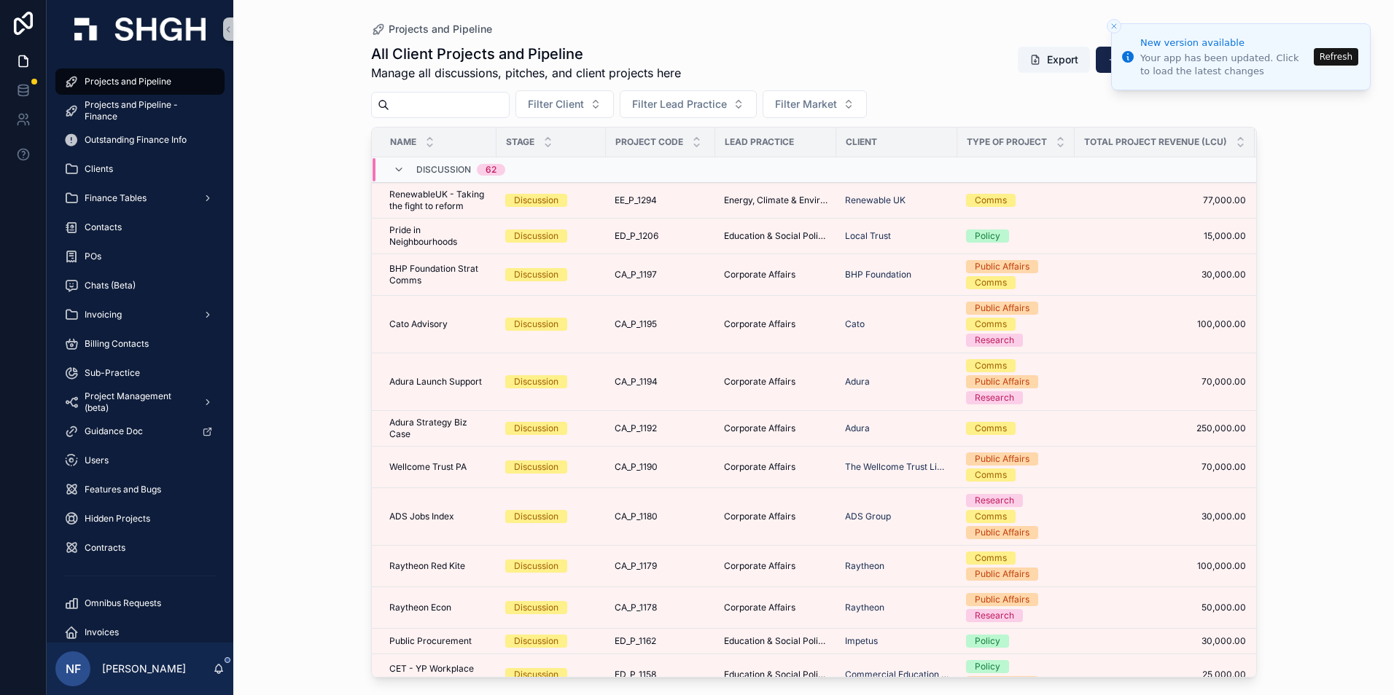
click at [444, 100] on input "scrollable content" at bounding box center [449, 105] width 120 height 20
type input "******"
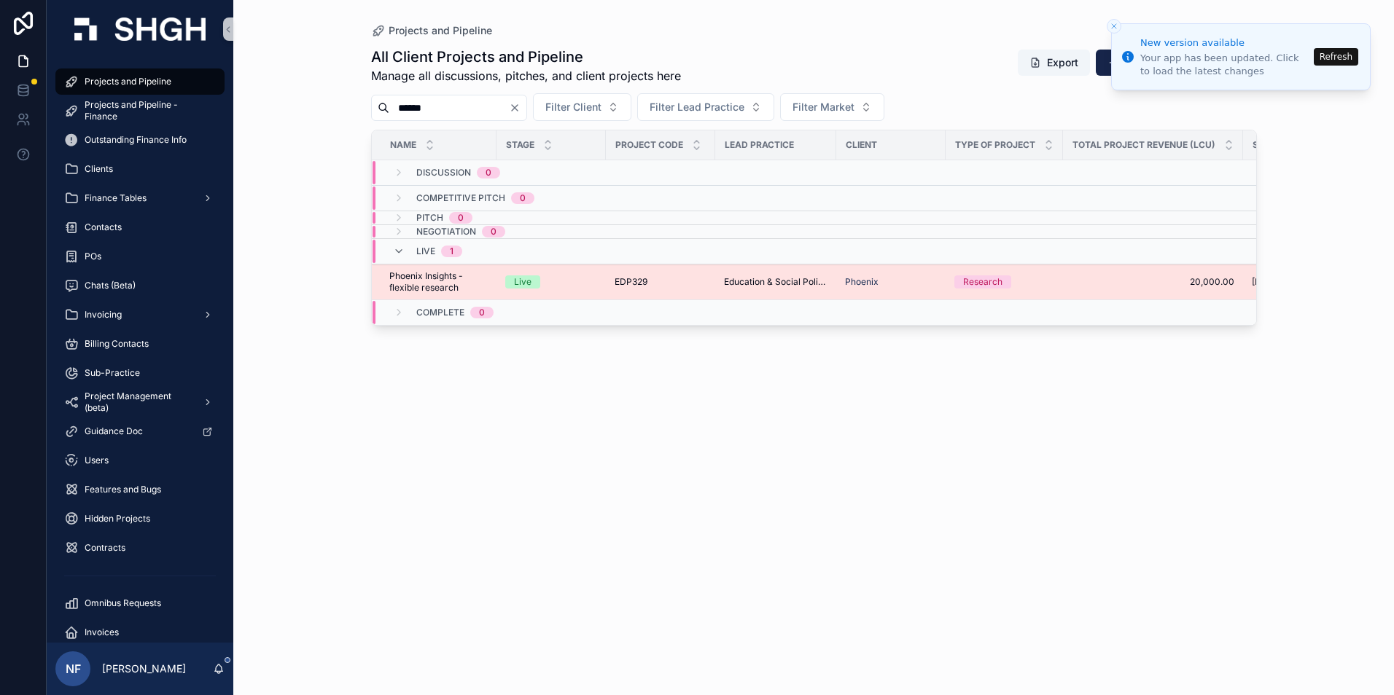
click at [431, 284] on span "Phoenix Insights - flexible research" at bounding box center [438, 281] width 98 height 23
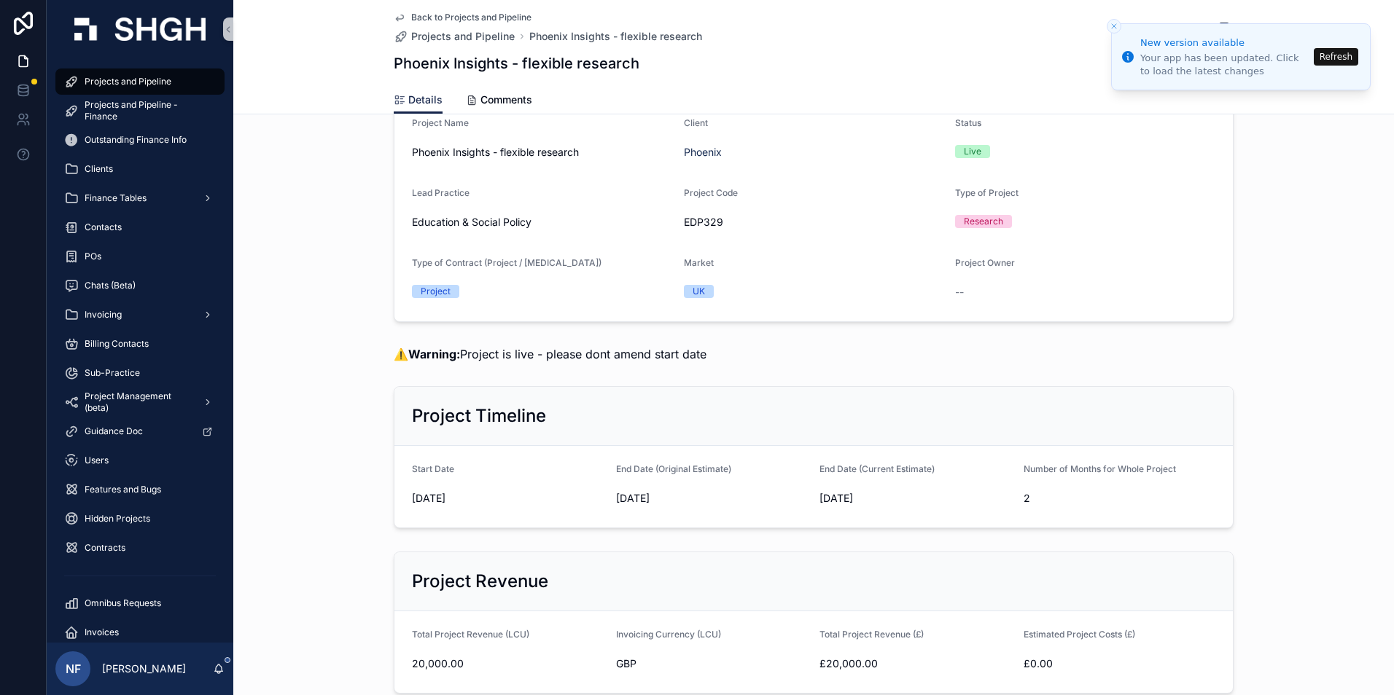
scroll to position [73, 0]
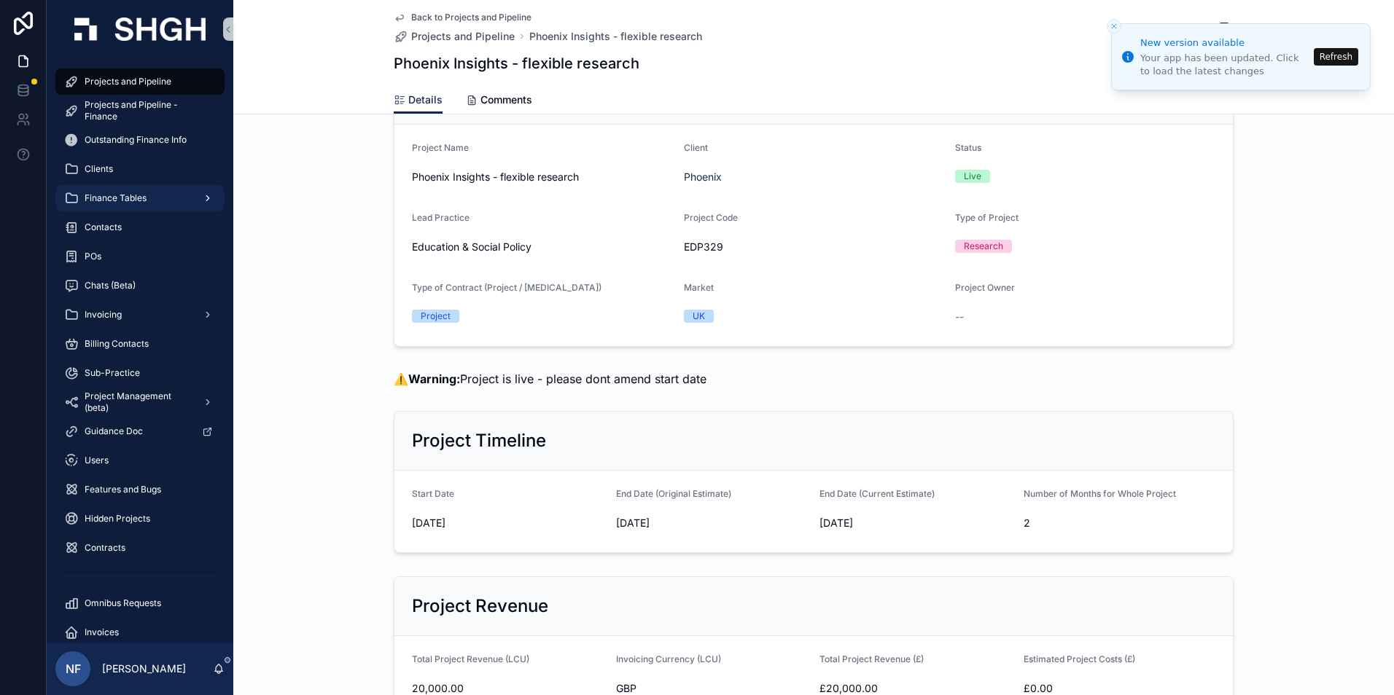
click at [112, 196] on span "Finance Tables" at bounding box center [116, 198] width 62 height 12
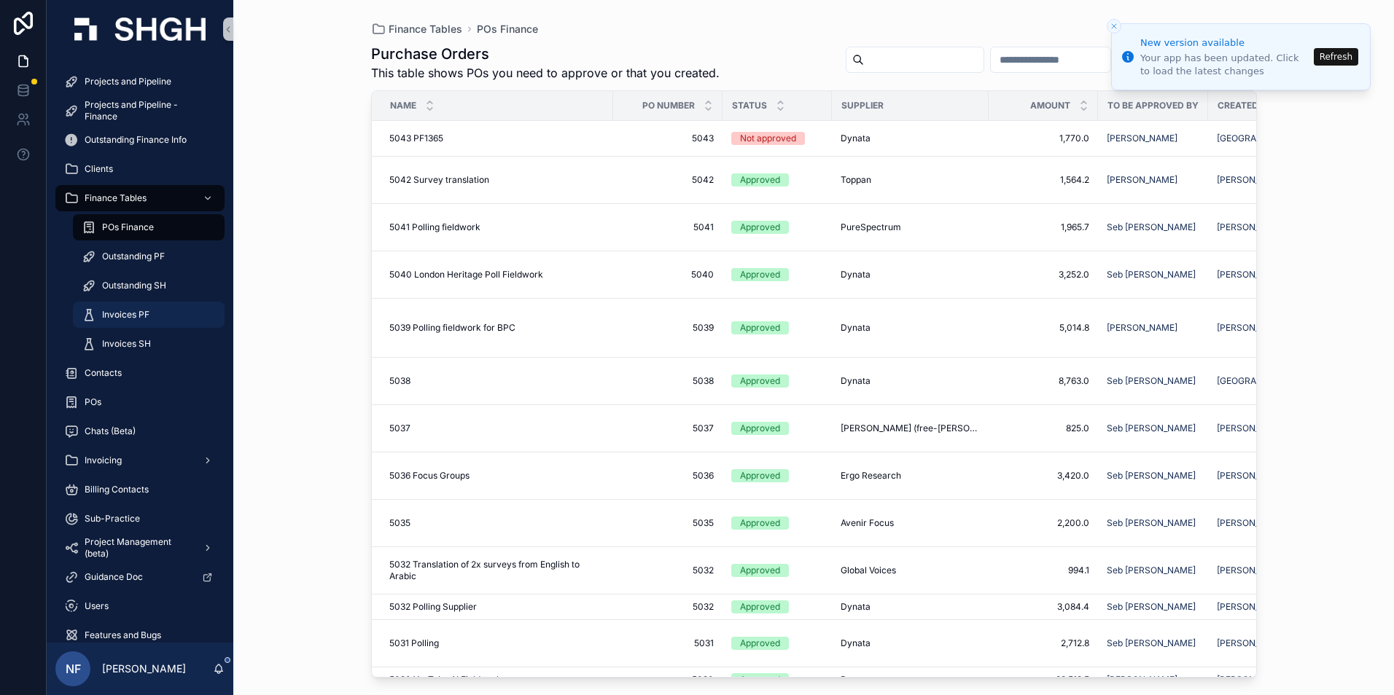
click at [114, 309] on span "Invoices PF" at bounding box center [125, 315] width 47 height 12
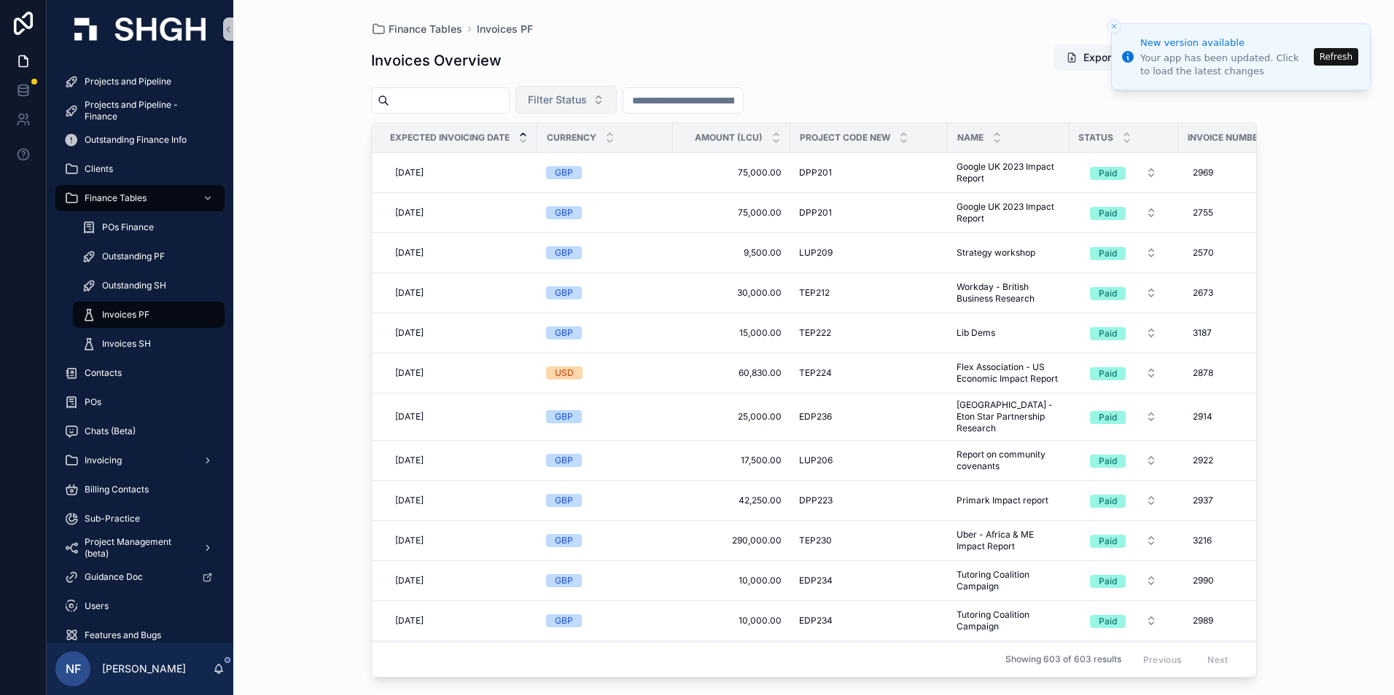
click at [569, 108] on button "Filter Status" at bounding box center [565, 100] width 101 height 28
click at [569, 162] on div "Waiting to Send" at bounding box center [602, 158] width 175 height 23
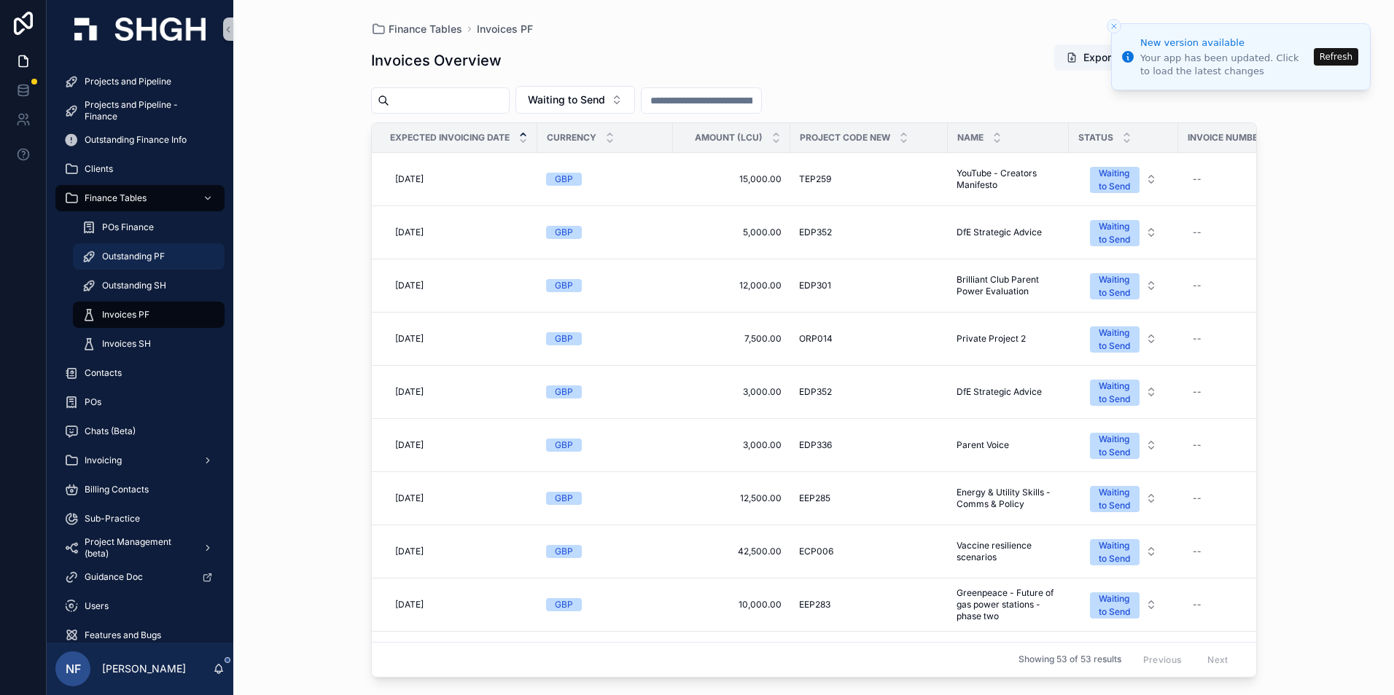
click at [131, 259] on span "Outstanding PF" at bounding box center [133, 257] width 63 height 12
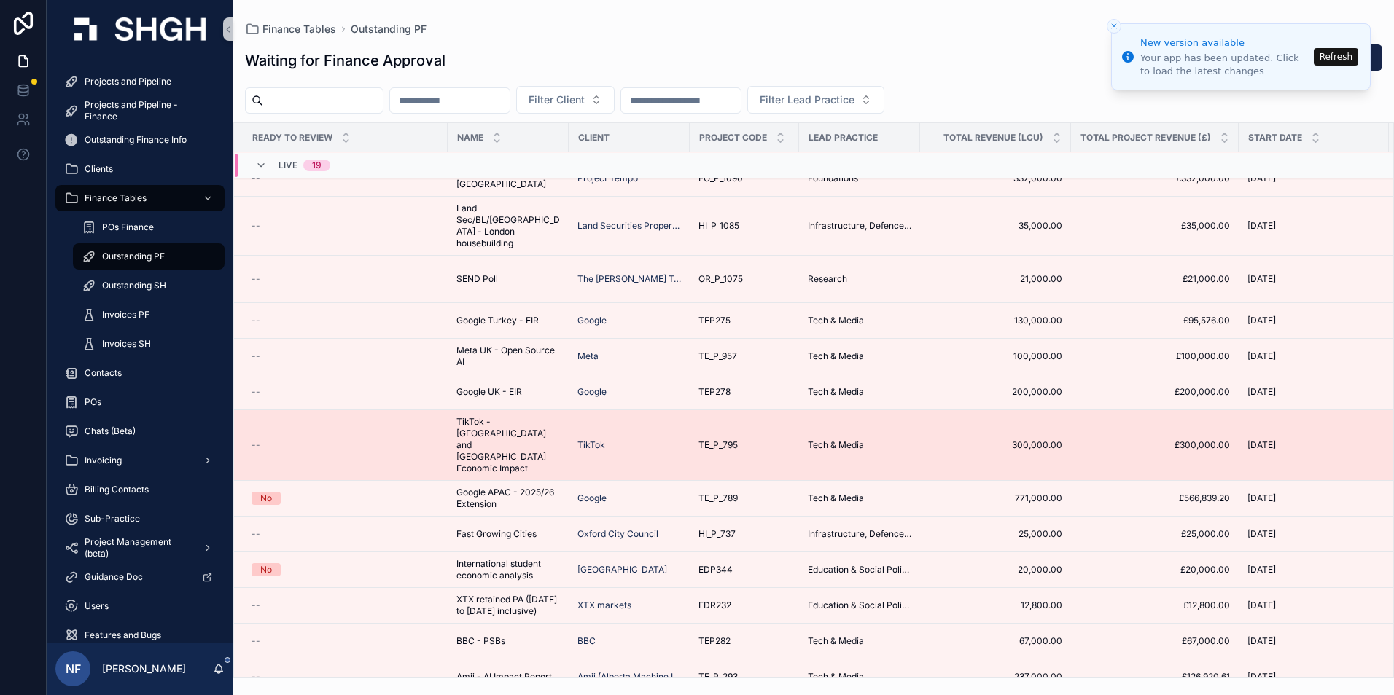
scroll to position [214, 0]
